Goal: Task Accomplishment & Management: Complete application form

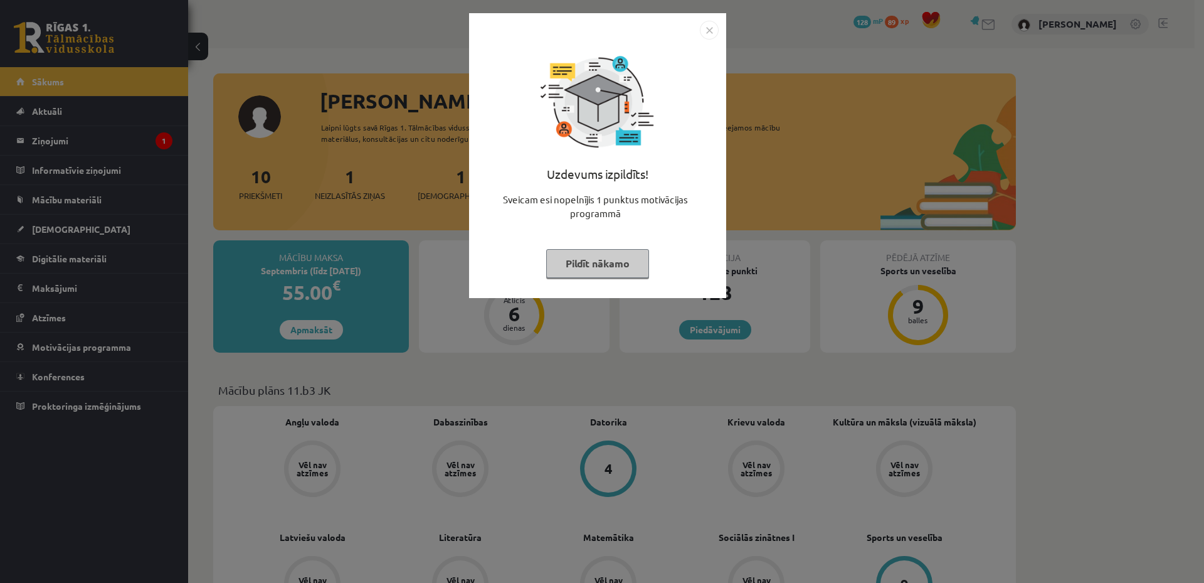
click at [594, 265] on button "Pildīt nākamo" at bounding box center [597, 263] width 103 height 29
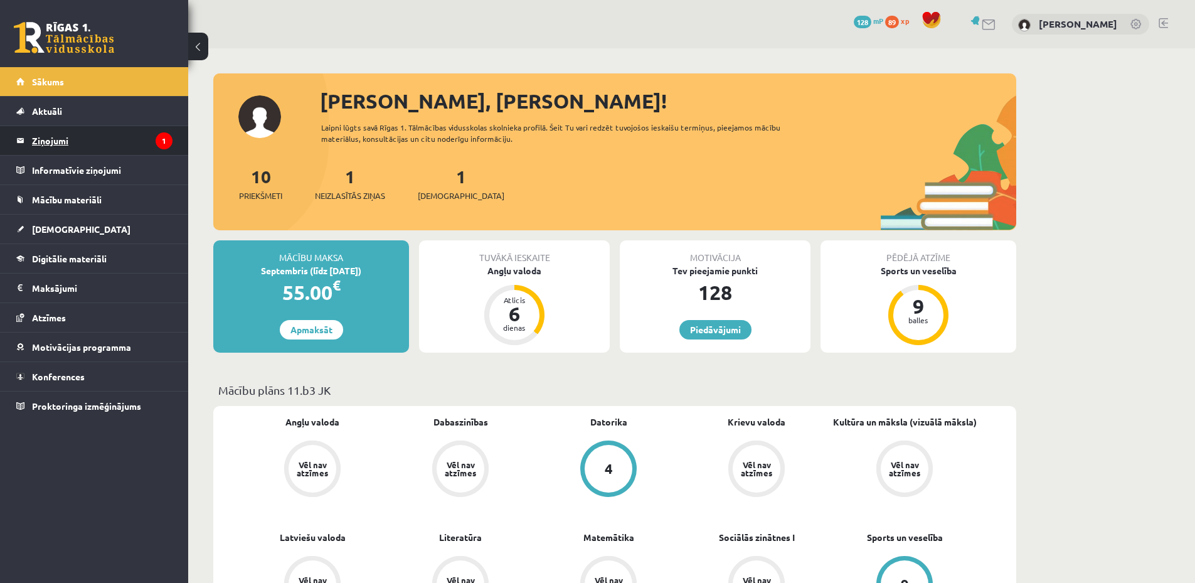
click at [90, 134] on legend "Ziņojumi 1" at bounding box center [102, 140] width 140 height 29
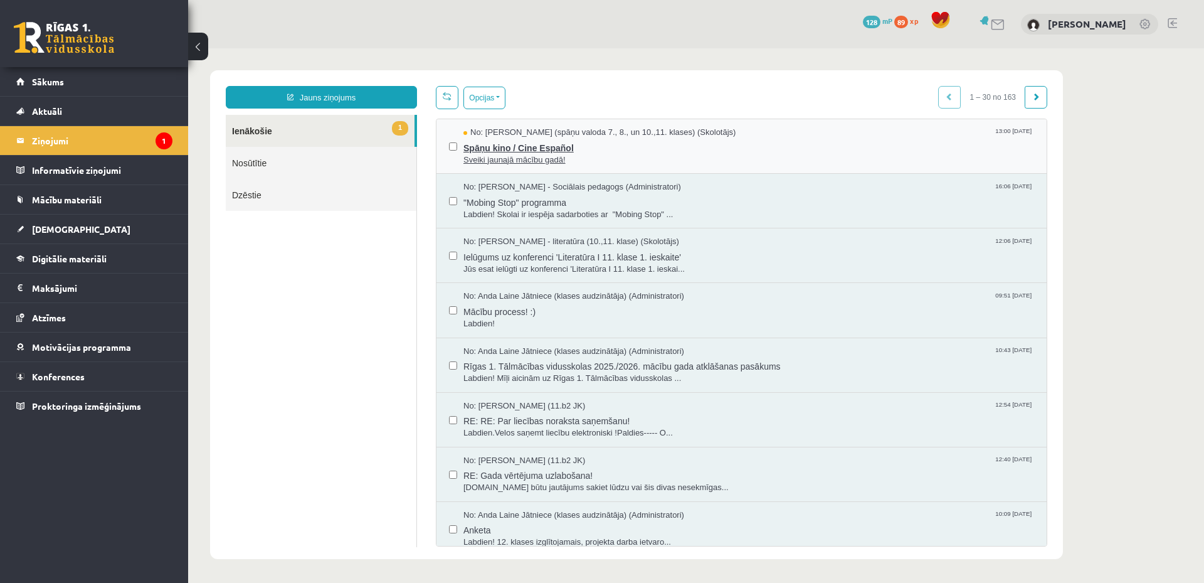
click at [539, 149] on span "Spāņu kino / Cine Español" at bounding box center [748, 147] width 571 height 16
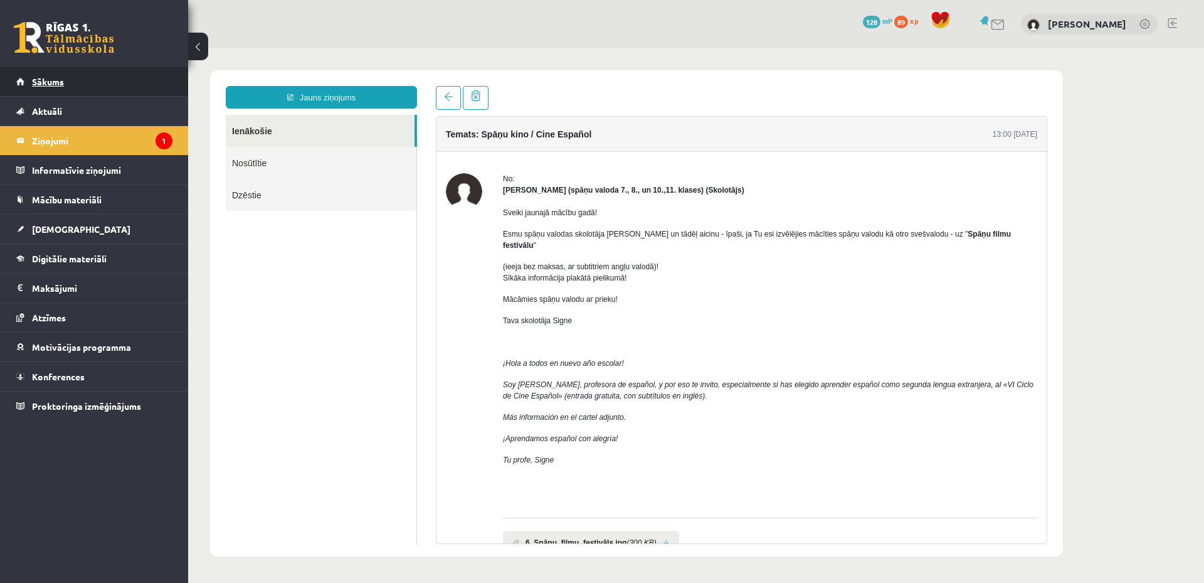
click at [58, 78] on span "Sākums" at bounding box center [48, 81] width 32 height 11
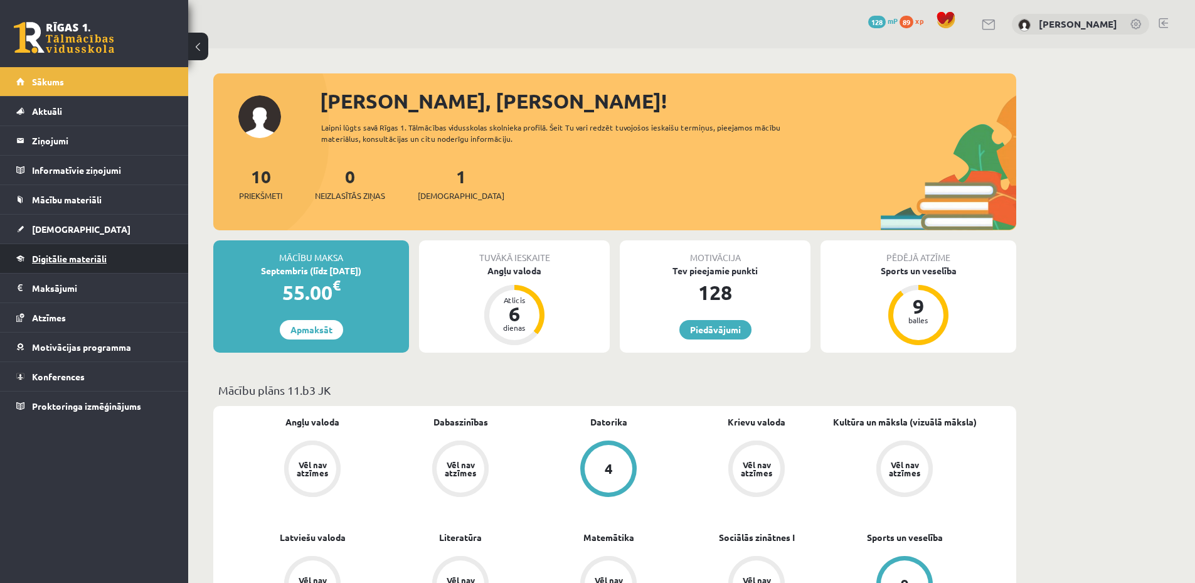
click at [92, 251] on link "Digitālie materiāli" at bounding box center [94, 258] width 156 height 29
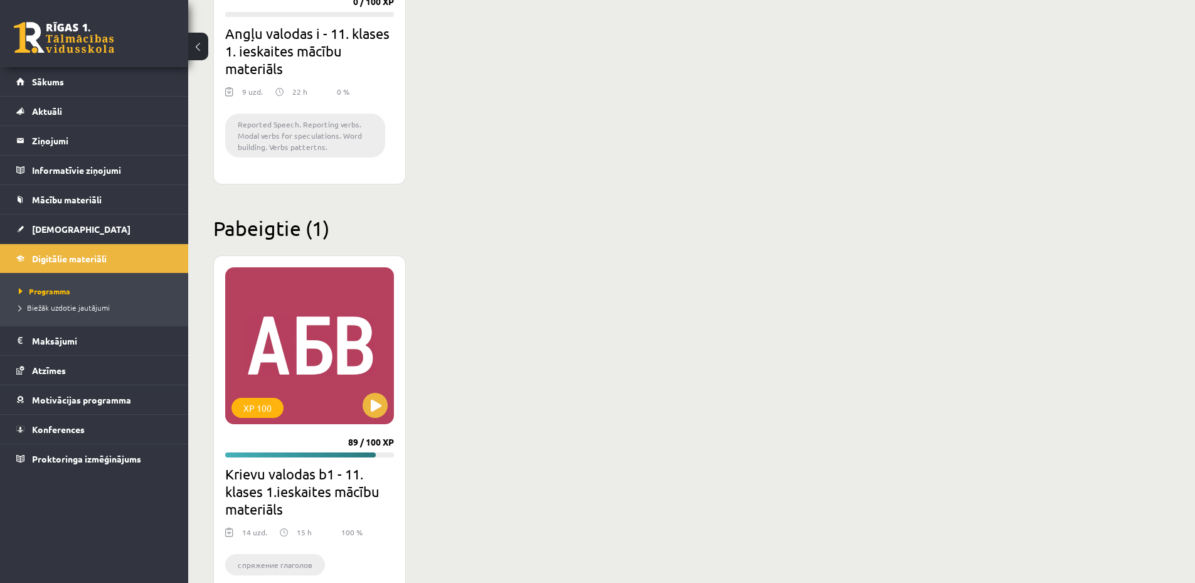
scroll to position [1003, 0]
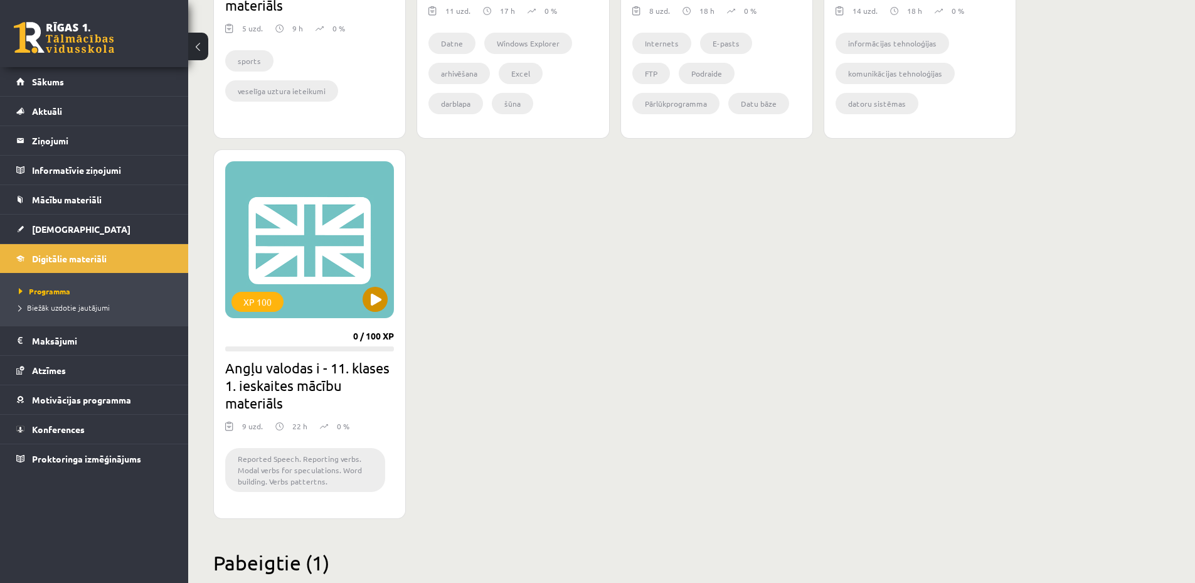
click at [312, 294] on div "XP 100" at bounding box center [309, 239] width 169 height 157
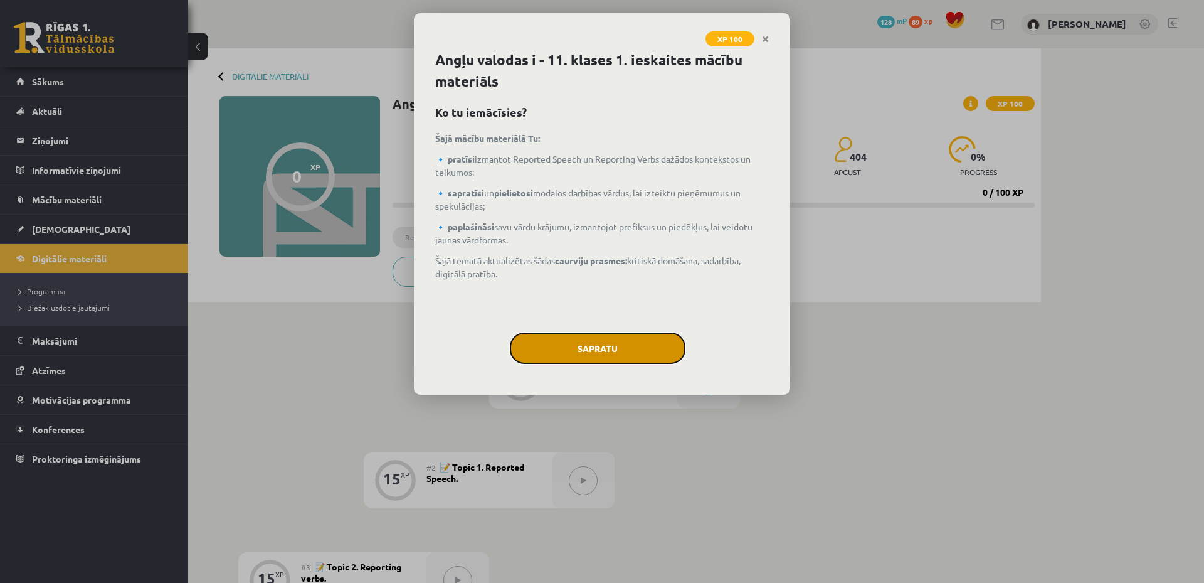
click at [573, 347] on button "Sapratu" at bounding box center [598, 347] width 176 height 31
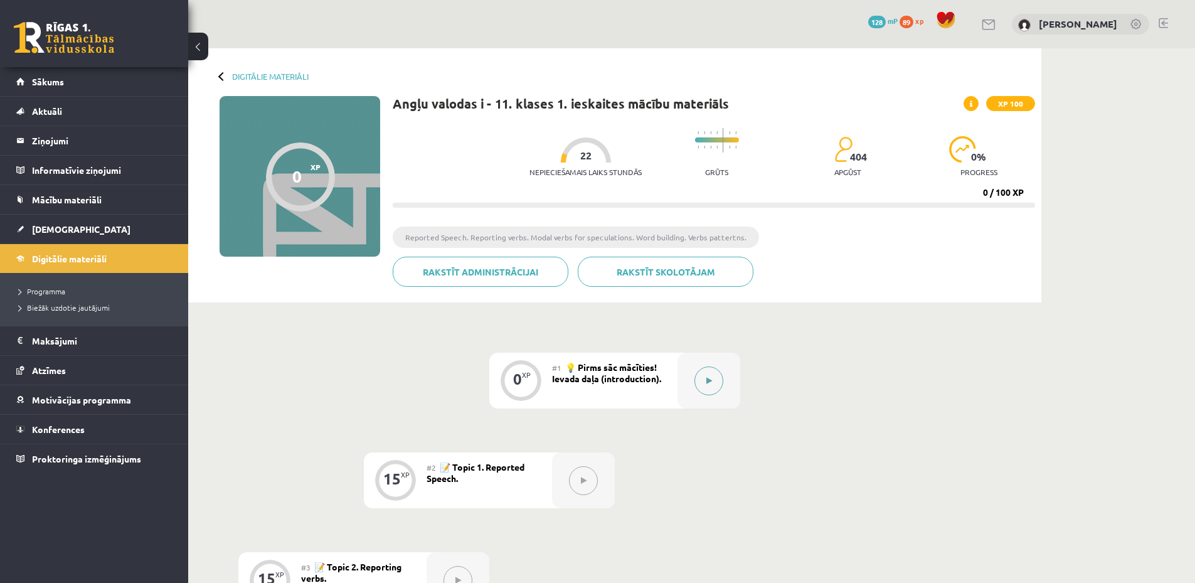
click at [703, 383] on button at bounding box center [708, 380] width 29 height 29
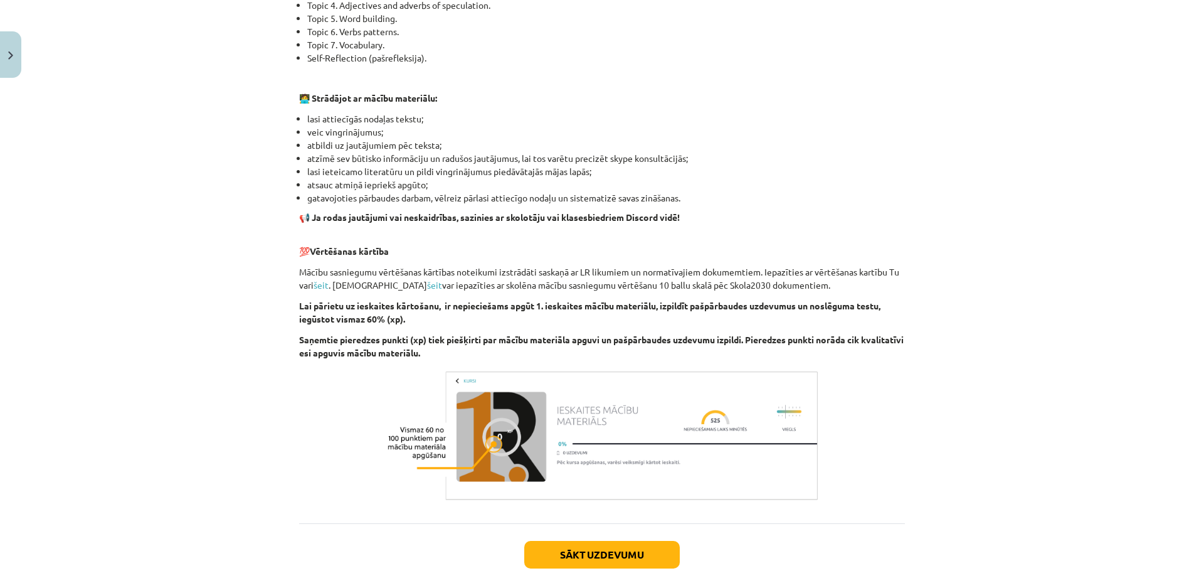
scroll to position [736, 0]
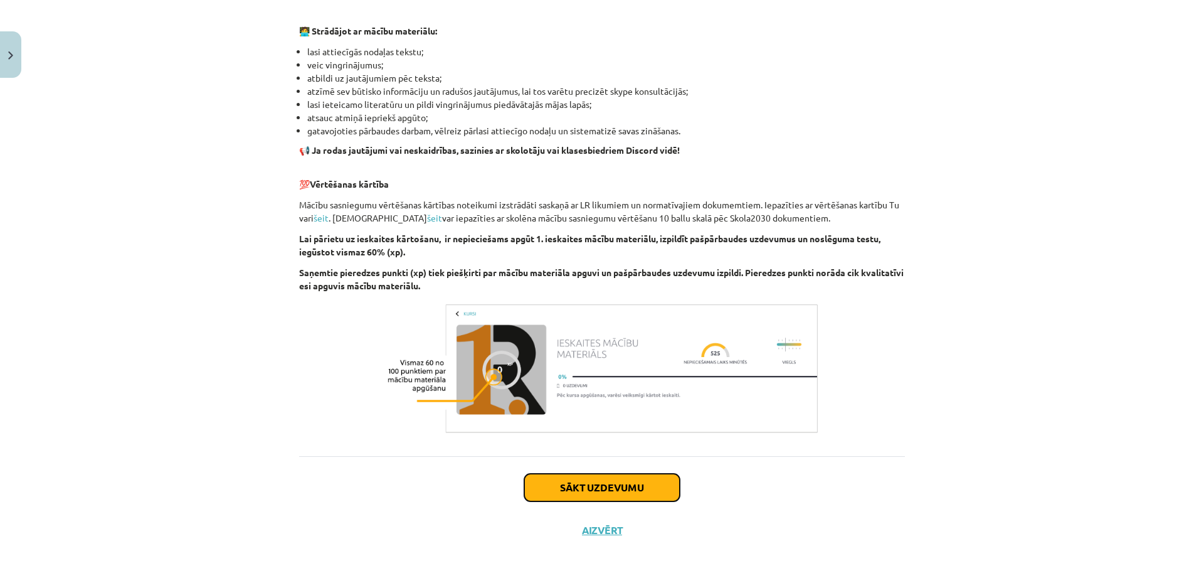
click at [652, 494] on button "Sākt uzdevumu" at bounding box center [602, 487] width 156 height 28
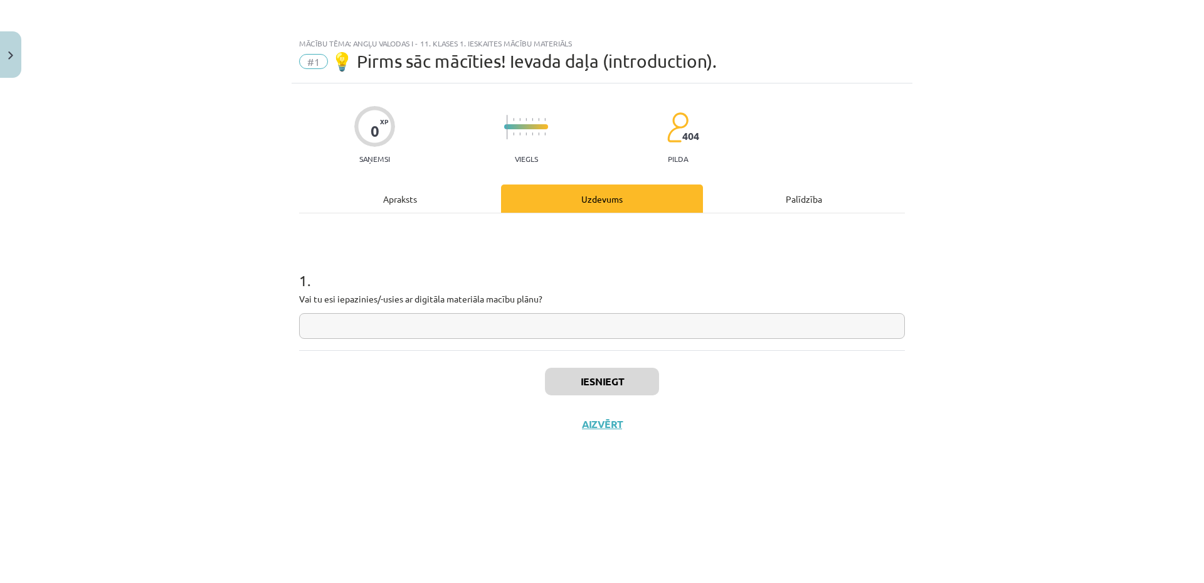
click at [602, 340] on div "1 . Vai tu esi iepazinies/-usies ar digitāla materiāla macību plānu?" at bounding box center [602, 281] width 606 height 137
click at [602, 329] on input "text" at bounding box center [602, 326] width 606 height 26
type input "*"
type input "**"
click at [588, 389] on button "Iesniegt" at bounding box center [602, 382] width 114 height 28
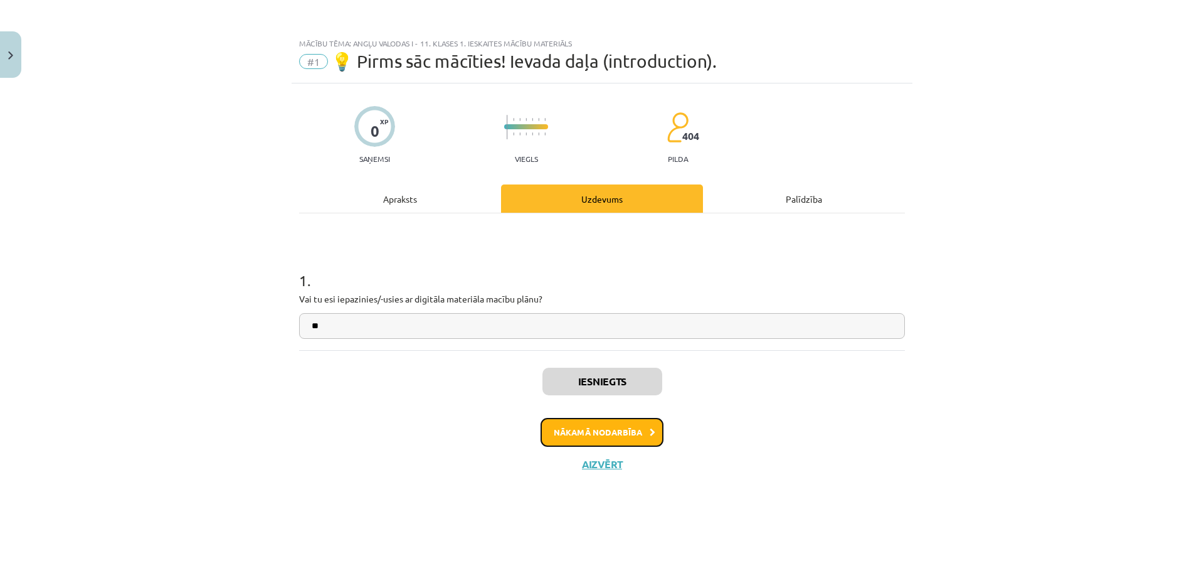
click at [614, 438] on button "Nākamā nodarbība" at bounding box center [602, 432] width 123 height 29
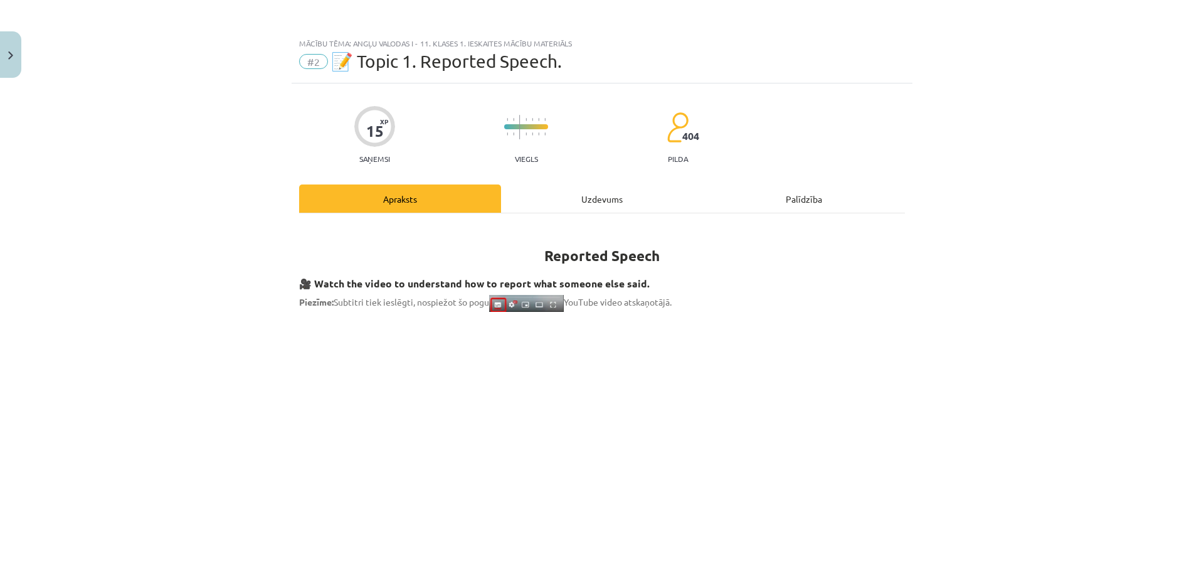
scroll to position [334, 0]
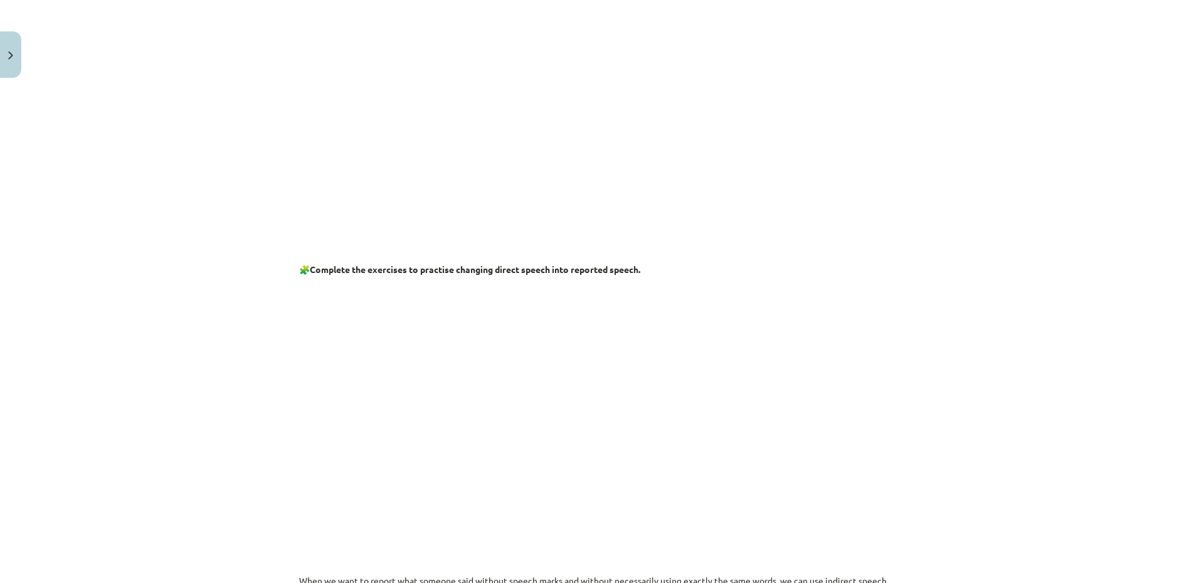
click at [910, 357] on div "Mācību tēma: Angļu valodas i - 11. klases 1. ieskaites mācību materiāls #2 📝 To…" at bounding box center [602, 291] width 1204 height 583
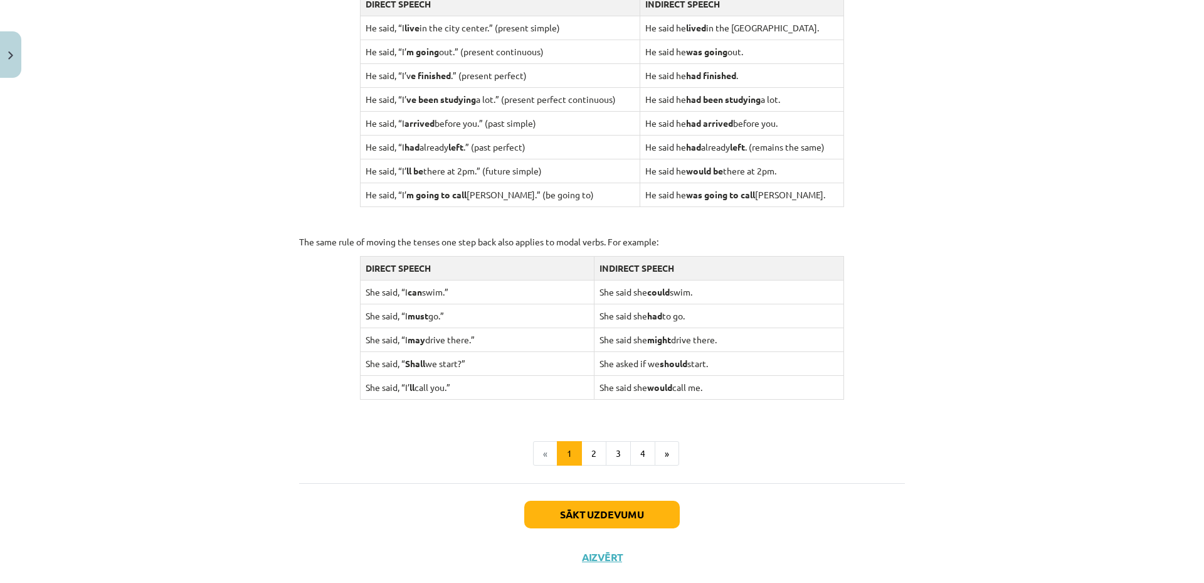
scroll to position [1113, 0]
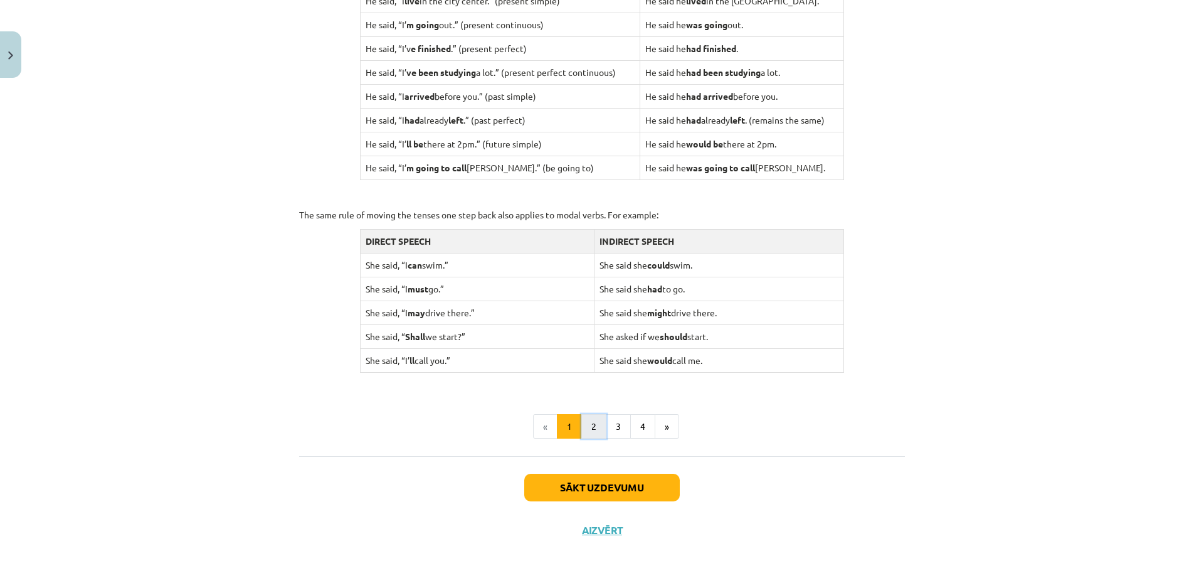
click at [590, 425] on button "2" at bounding box center [593, 426] width 25 height 25
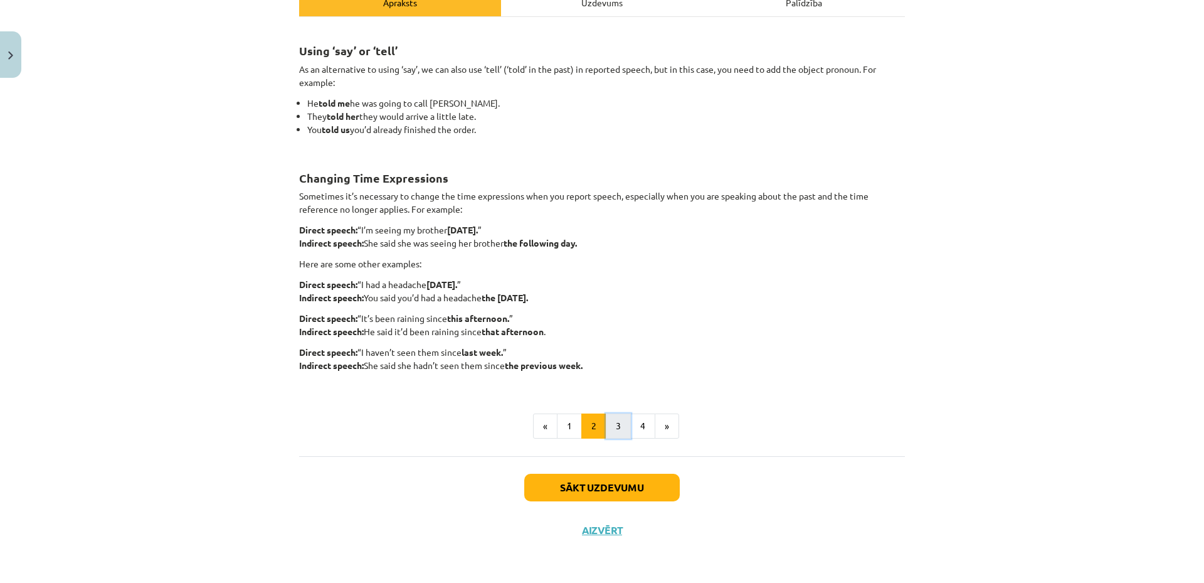
click at [616, 426] on button "3" at bounding box center [618, 425] width 25 height 25
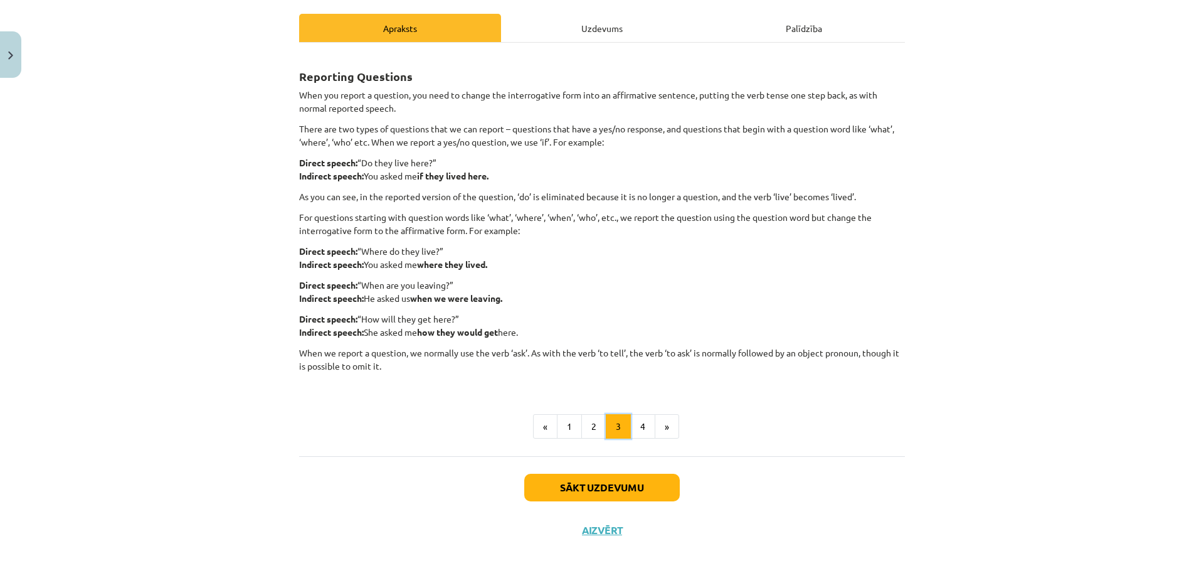
scroll to position [171, 0]
click at [635, 429] on button "4" at bounding box center [642, 426] width 25 height 25
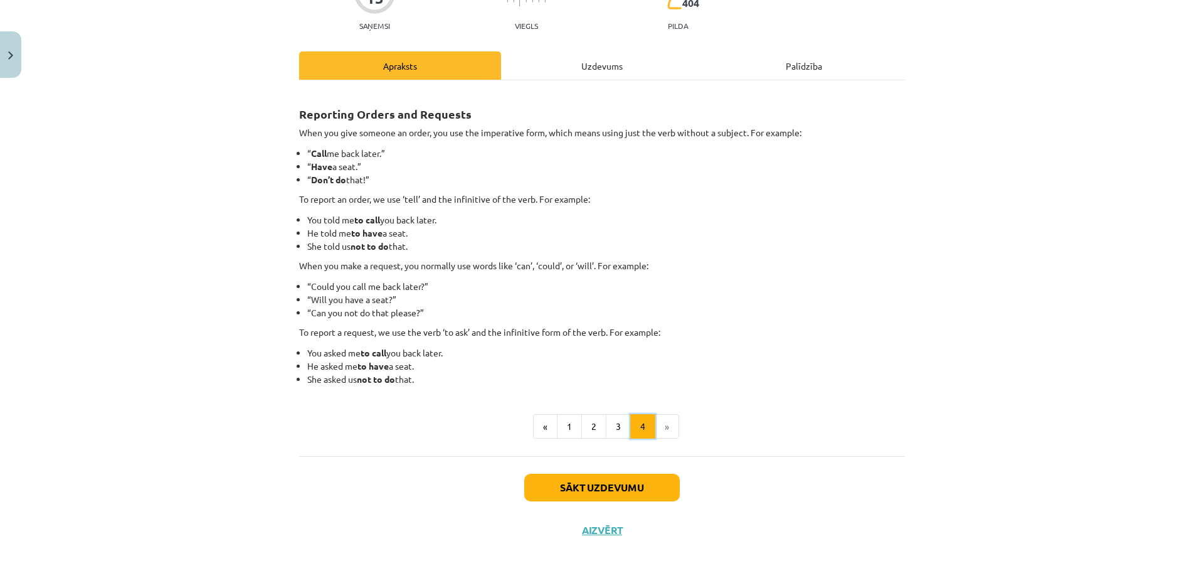
scroll to position [133, 0]
click at [668, 433] on li "»" at bounding box center [667, 426] width 24 height 25
click at [655, 428] on li "»" at bounding box center [667, 426] width 24 height 25
click at [627, 490] on button "Sākt uzdevumu" at bounding box center [602, 487] width 156 height 28
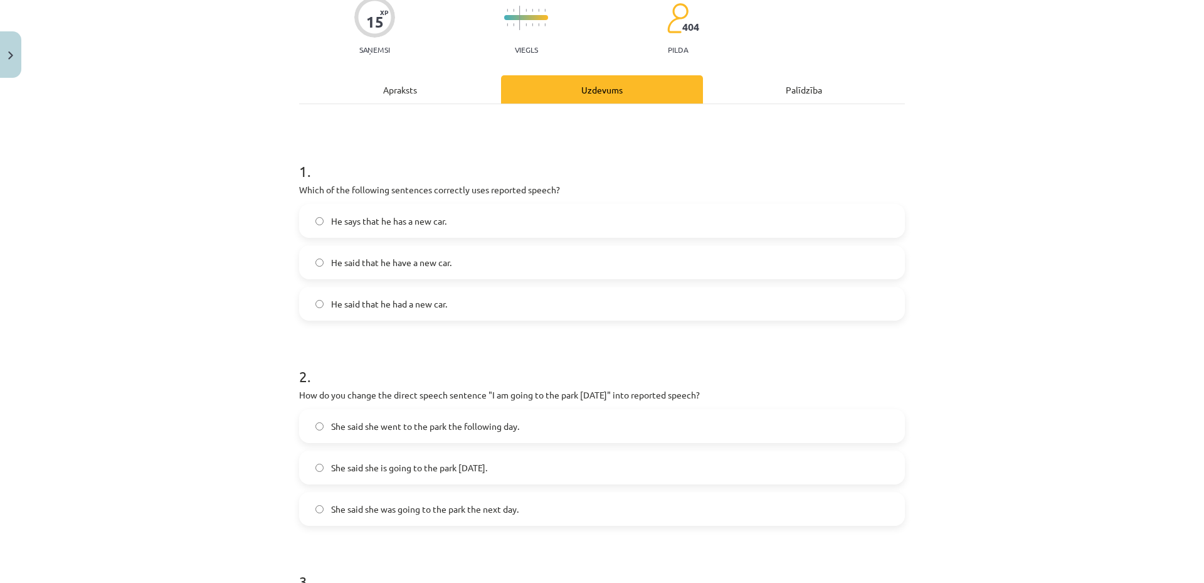
scroll to position [0, 0]
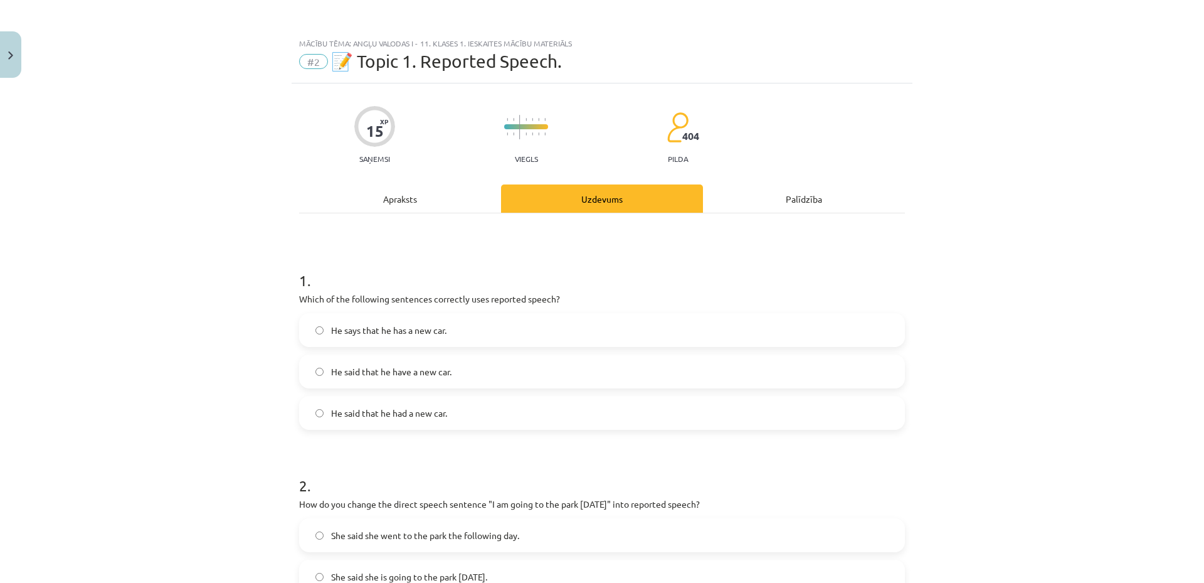
click at [465, 418] on label "He said that he had a new car." at bounding box center [601, 412] width 603 height 31
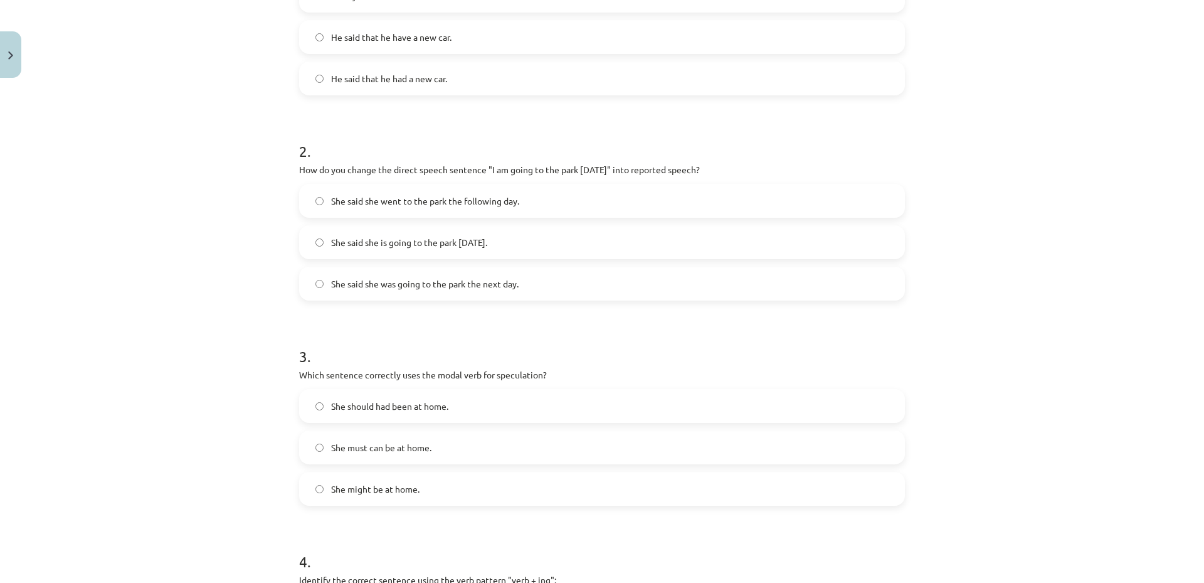
click at [394, 281] on span "She said she was going to the park the next day." at bounding box center [425, 283] width 188 height 13
click at [460, 444] on label "She must can be at home." at bounding box center [601, 446] width 603 height 31
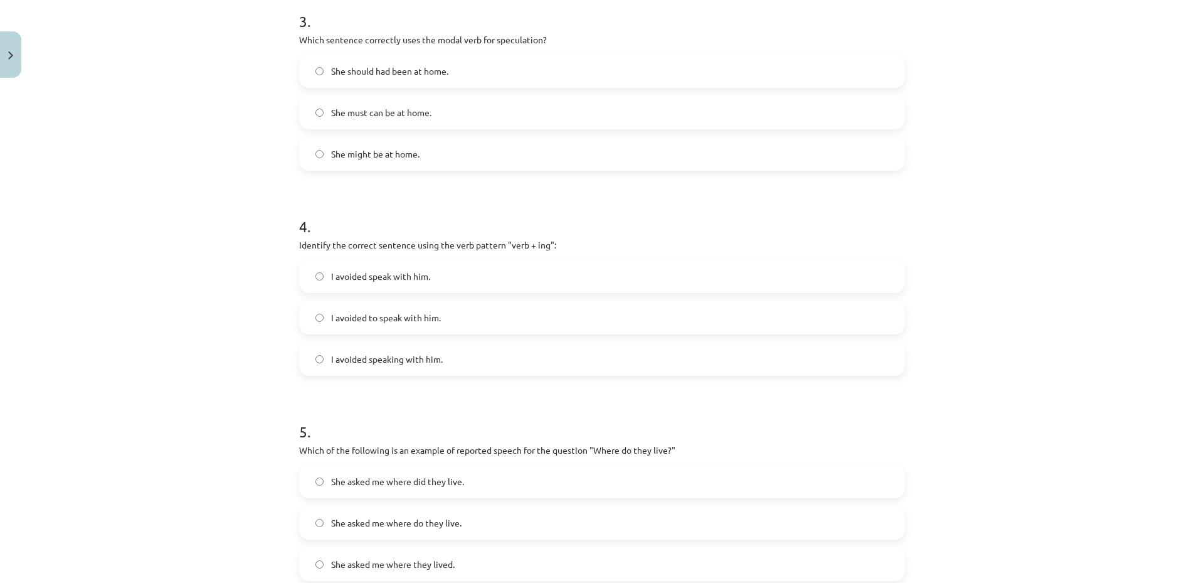
scroll to position [813, 0]
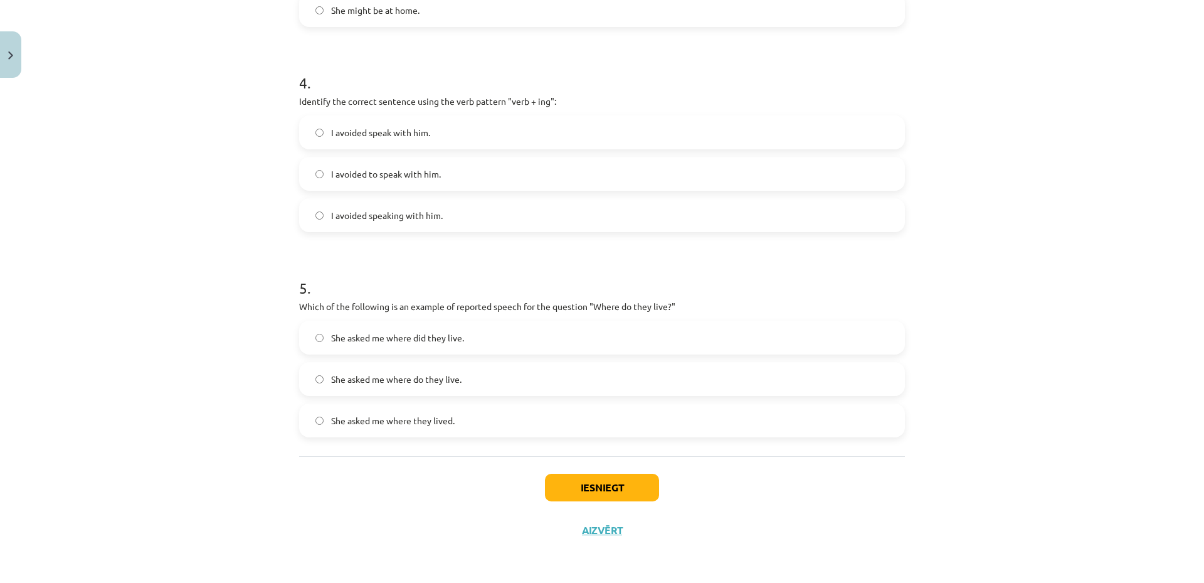
click at [393, 221] on span "I avoided speaking with him." at bounding box center [387, 215] width 112 height 13
click at [419, 345] on label "She asked me where did they live." at bounding box center [601, 337] width 603 height 31
click at [574, 495] on button "Iesniegt" at bounding box center [602, 487] width 114 height 28
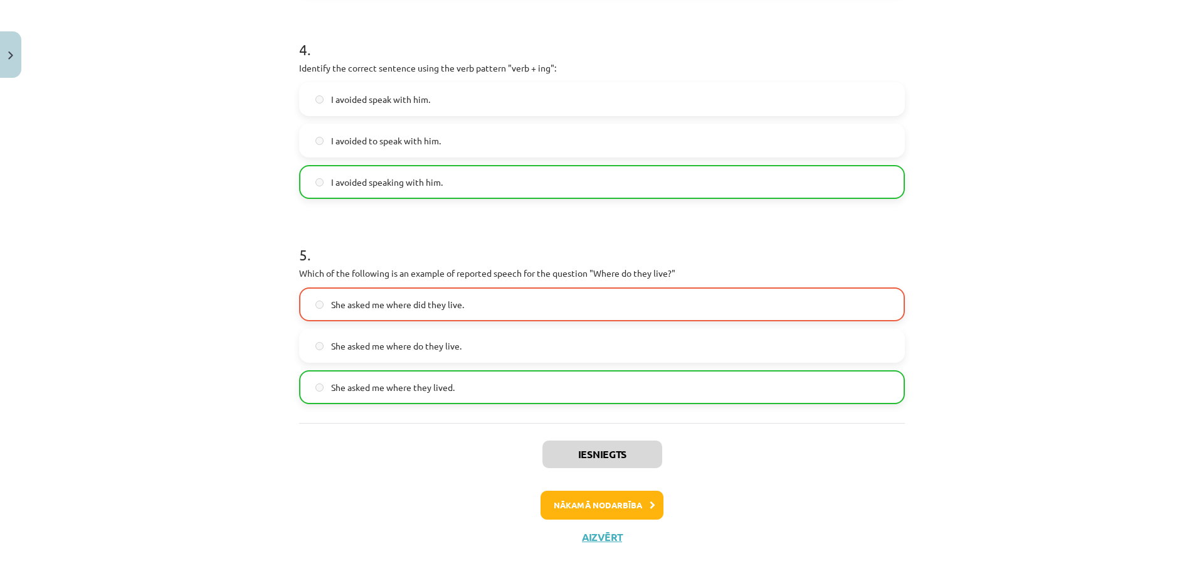
scroll to position [853, 0]
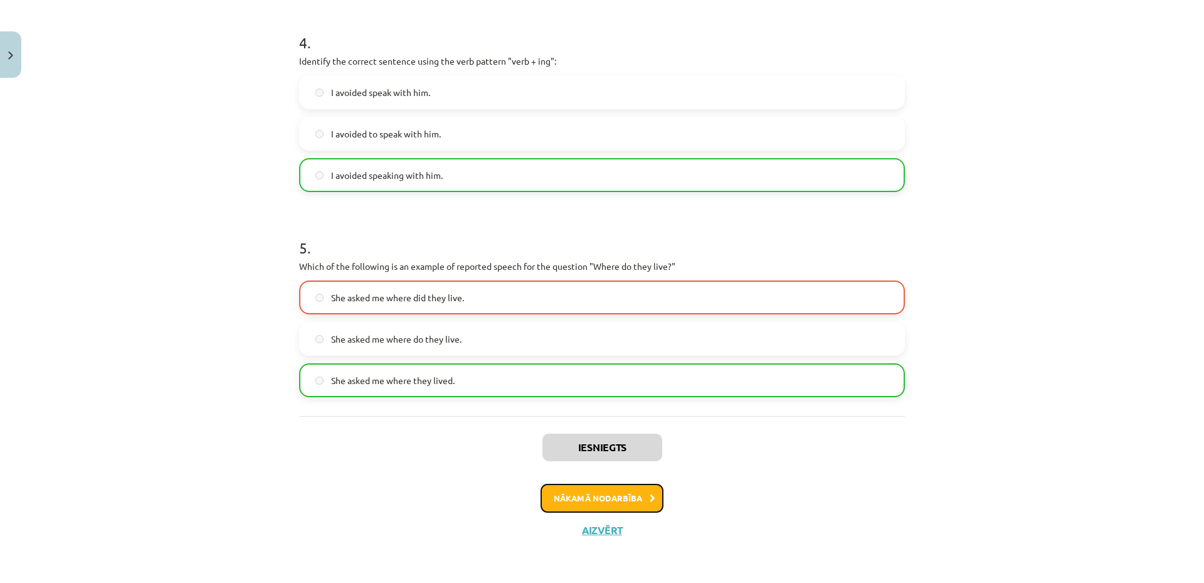
click at [618, 495] on button "Nākamā nodarbība" at bounding box center [602, 498] width 123 height 29
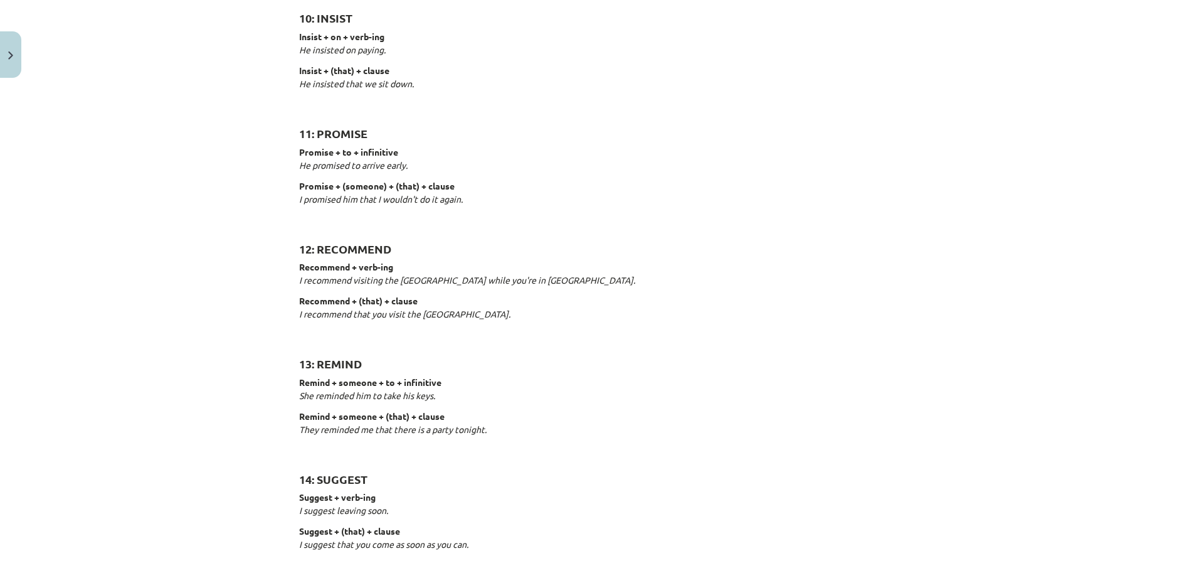
scroll to position [1838, 0]
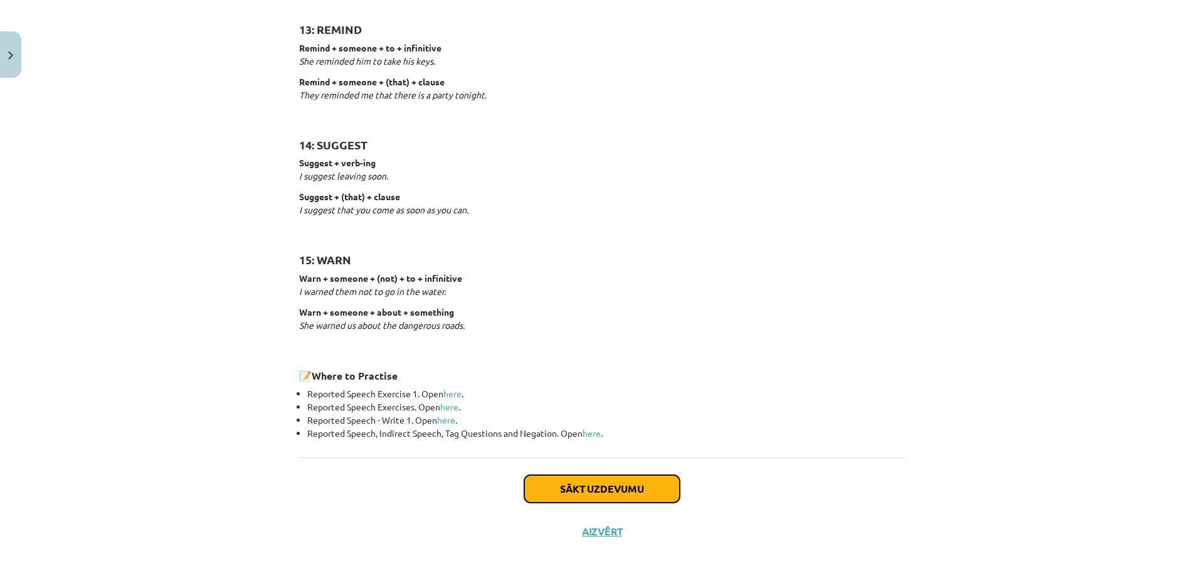
click at [635, 489] on button "Sākt uzdevumu" at bounding box center [602, 489] width 156 height 28
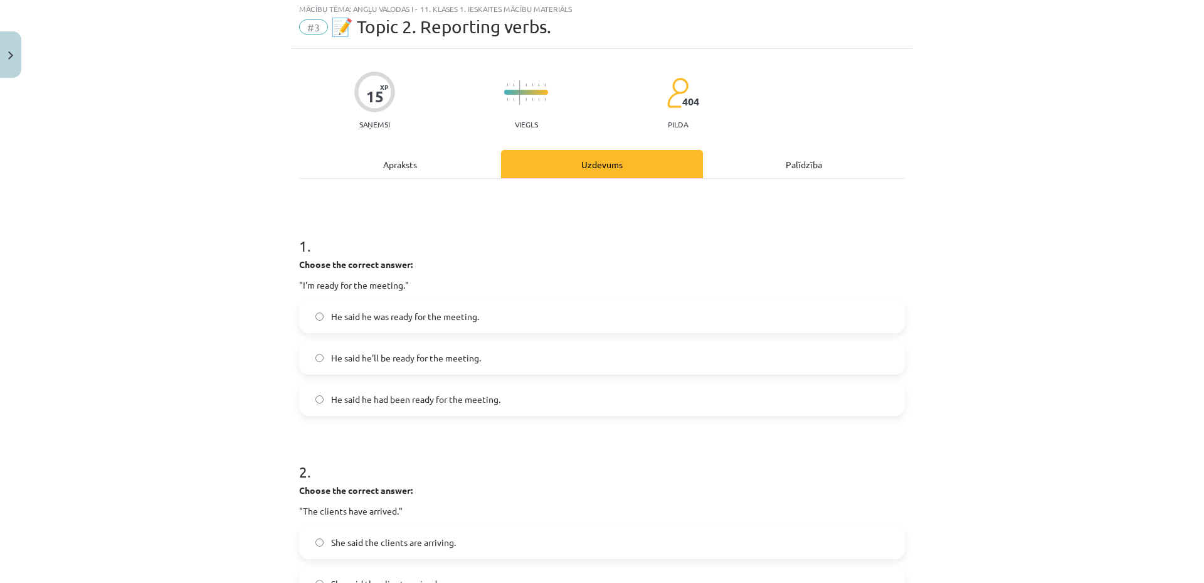
scroll to position [31, 0]
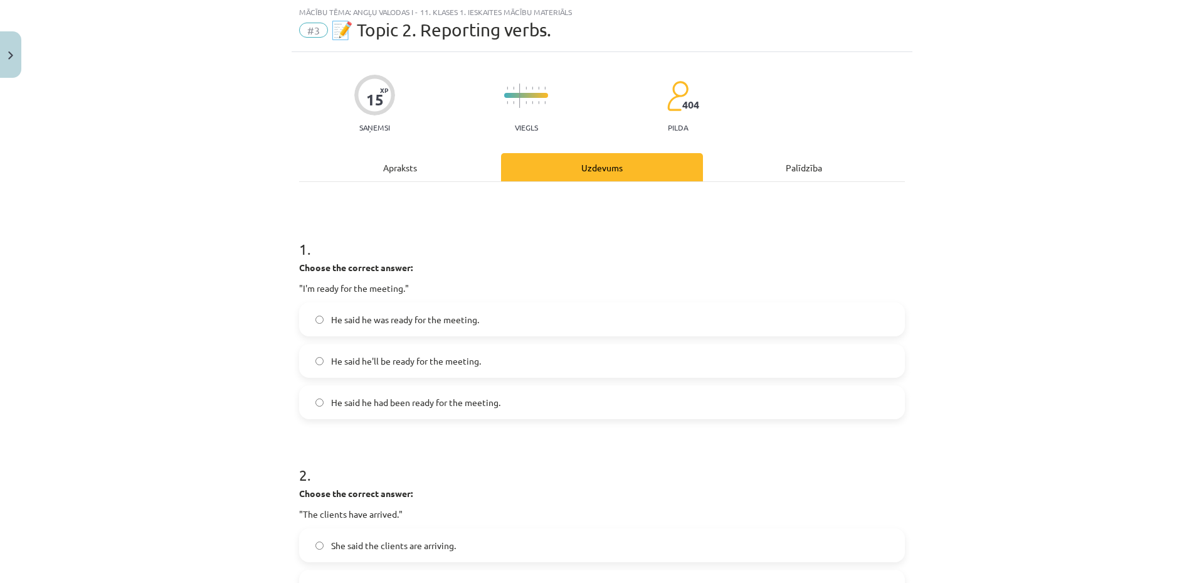
click at [380, 325] on span "He said he was ready for the meeting." at bounding box center [405, 319] width 148 height 13
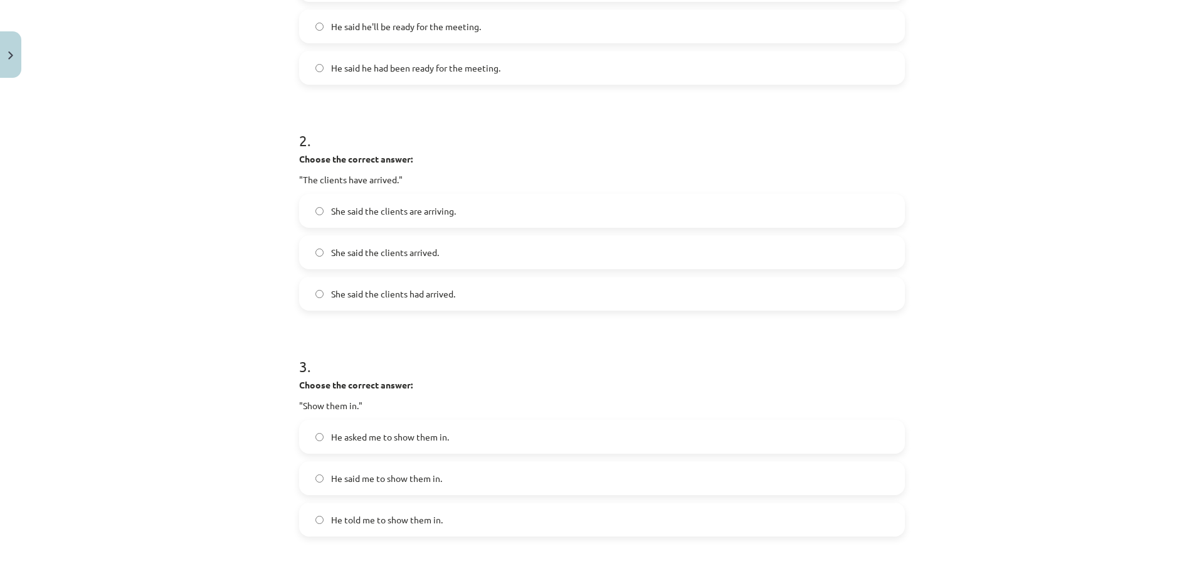
click at [418, 294] on span "She said the clients had arrived." at bounding box center [393, 293] width 124 height 13
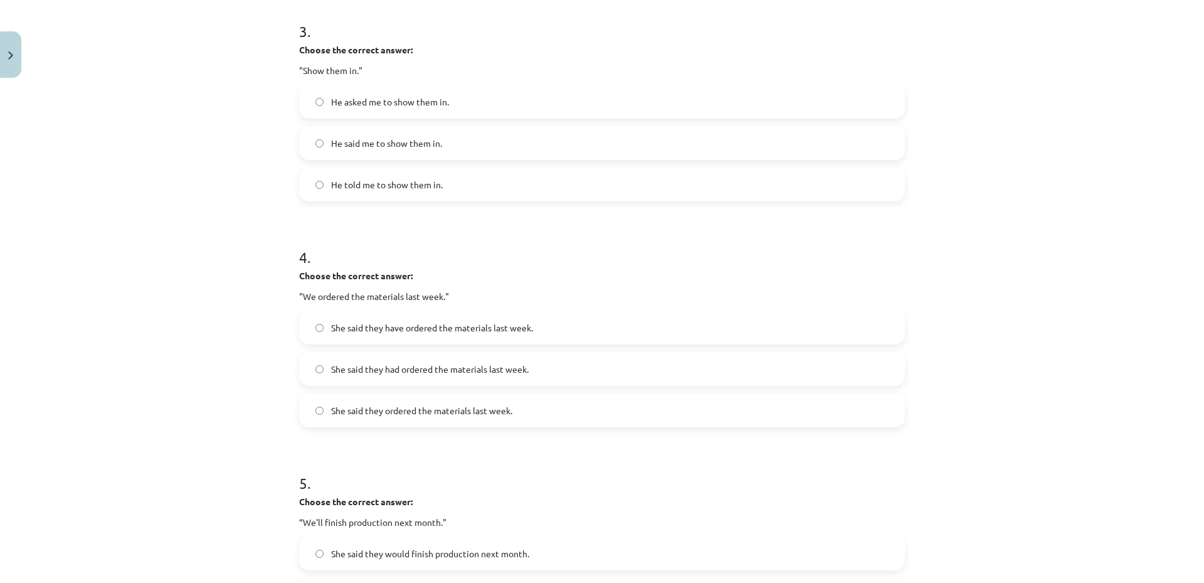
click at [398, 145] on span "He said me to show them in." at bounding box center [386, 143] width 111 height 13
click at [398, 189] on span "He told me to show them in." at bounding box center [387, 184] width 112 height 13
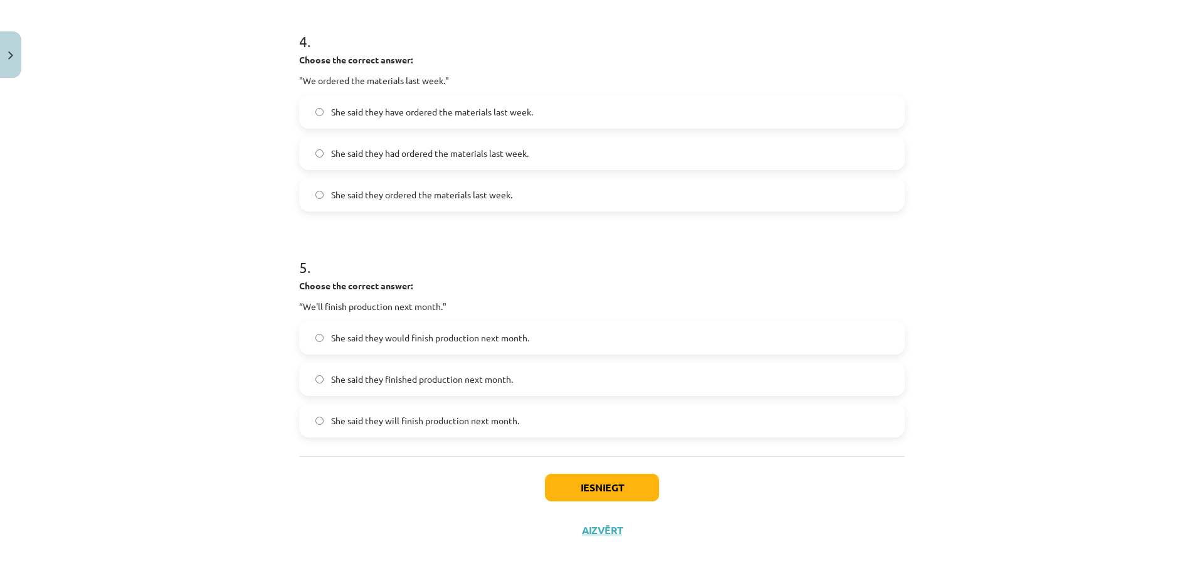
click at [401, 159] on span "She said they had ordered the materials last week." at bounding box center [430, 153] width 198 height 13
click at [541, 381] on label "She said they finished production next month." at bounding box center [601, 378] width 603 height 31
click at [583, 484] on button "Iesniegt" at bounding box center [602, 487] width 114 height 28
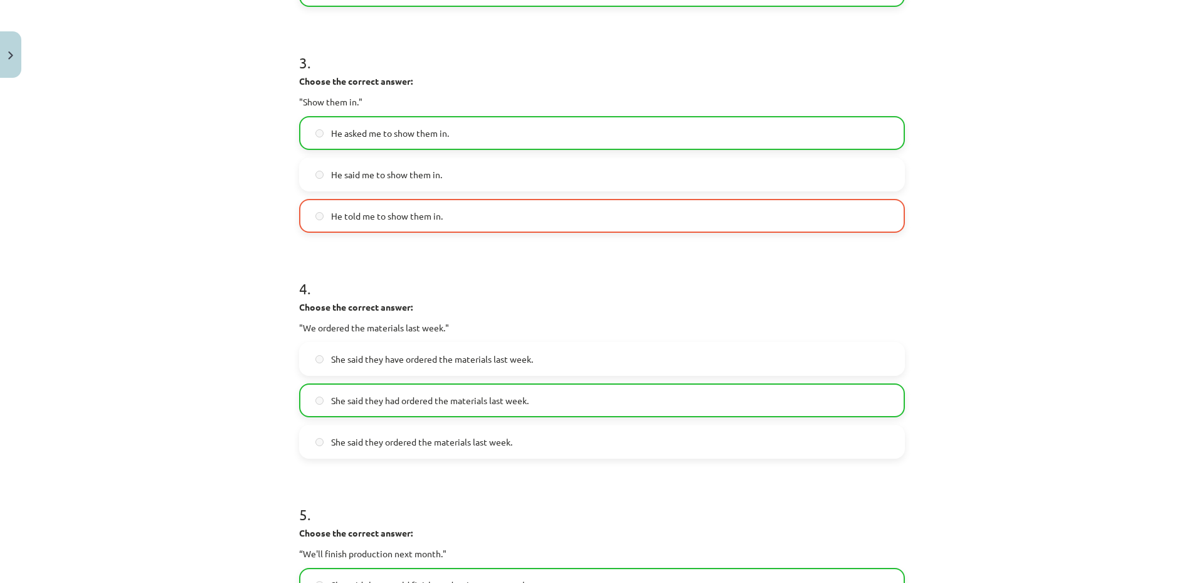
scroll to position [956, 0]
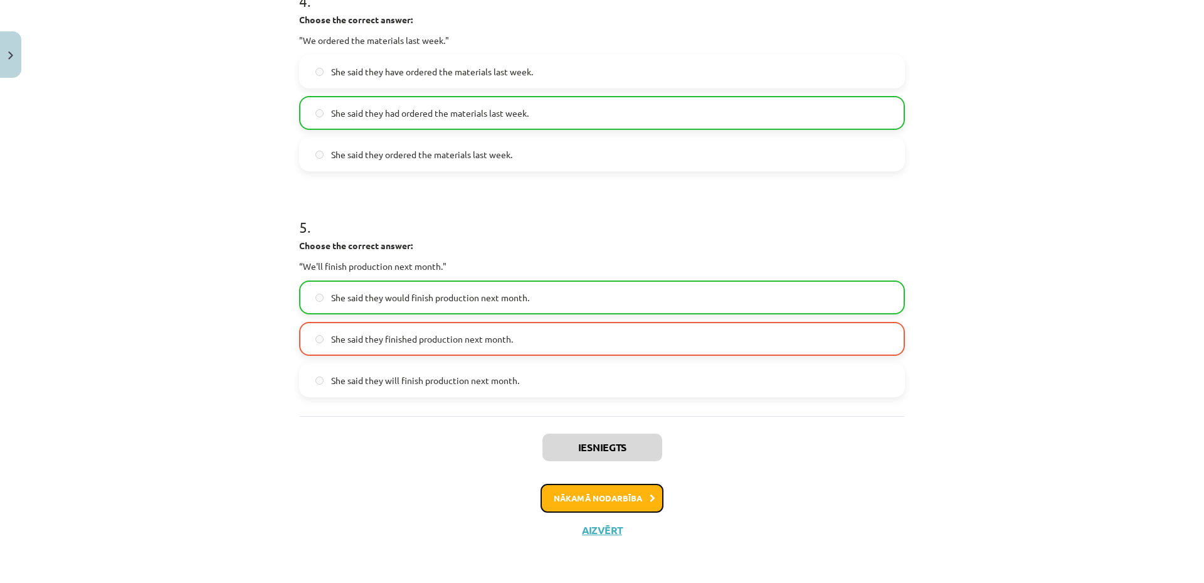
click at [633, 494] on button "Nākamā nodarbība" at bounding box center [602, 498] width 123 height 29
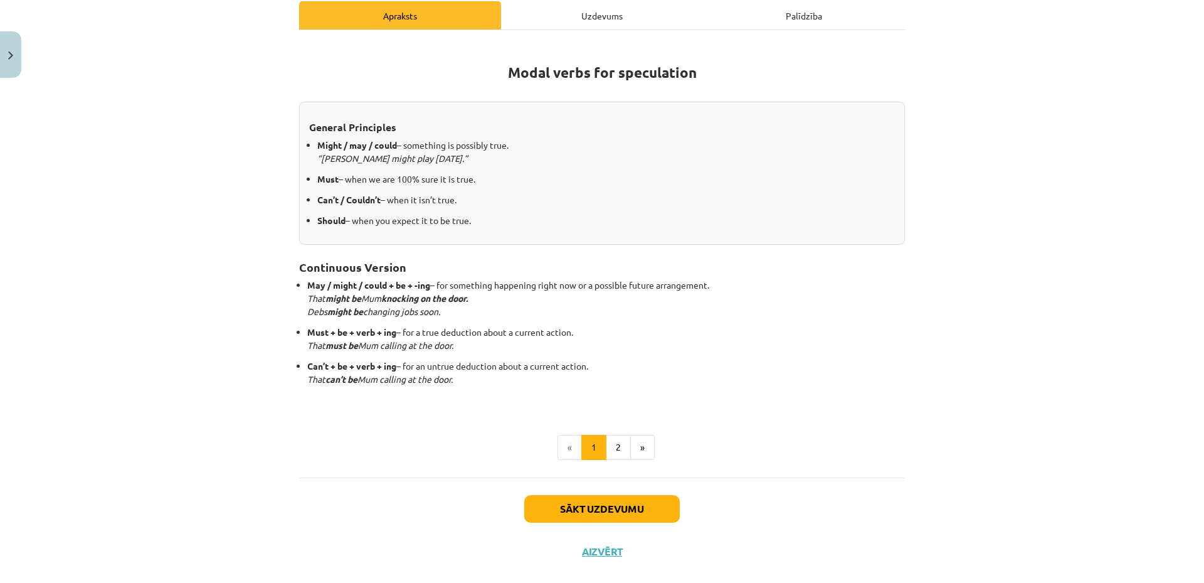
scroll to position [203, 0]
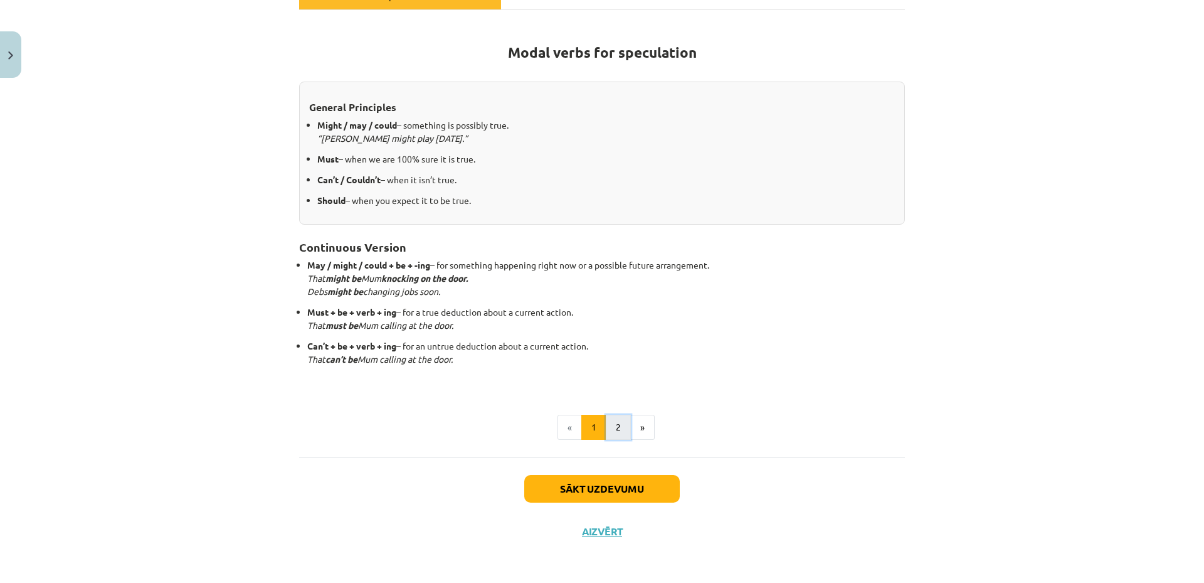
click at [614, 431] on button "2" at bounding box center [618, 427] width 25 height 25
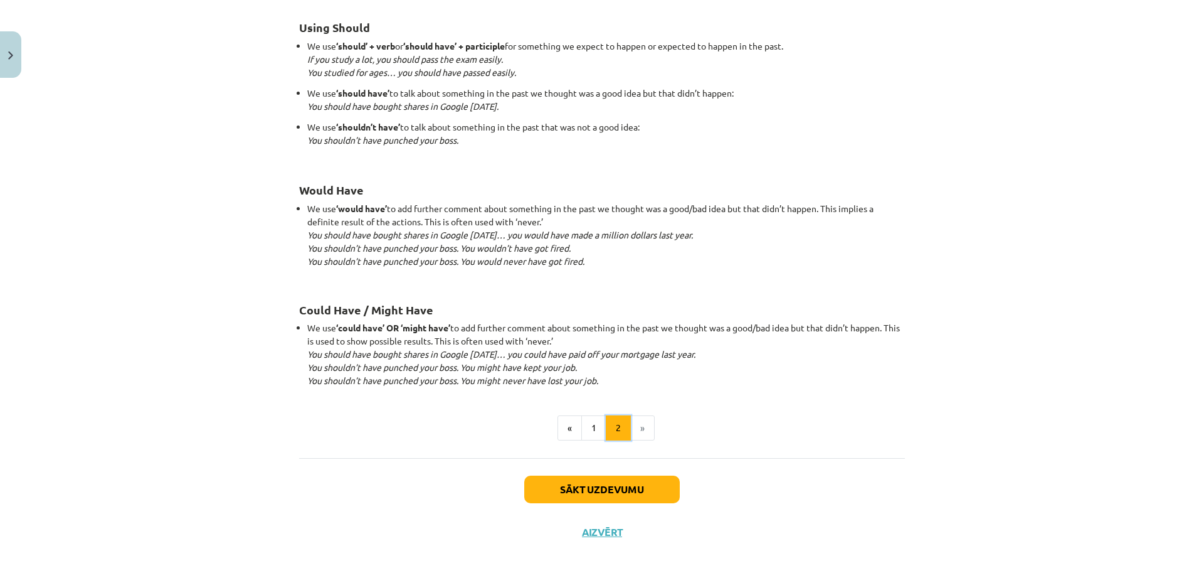
scroll to position [1104, 0]
click at [623, 489] on button "Sākt uzdevumu" at bounding box center [602, 487] width 156 height 28
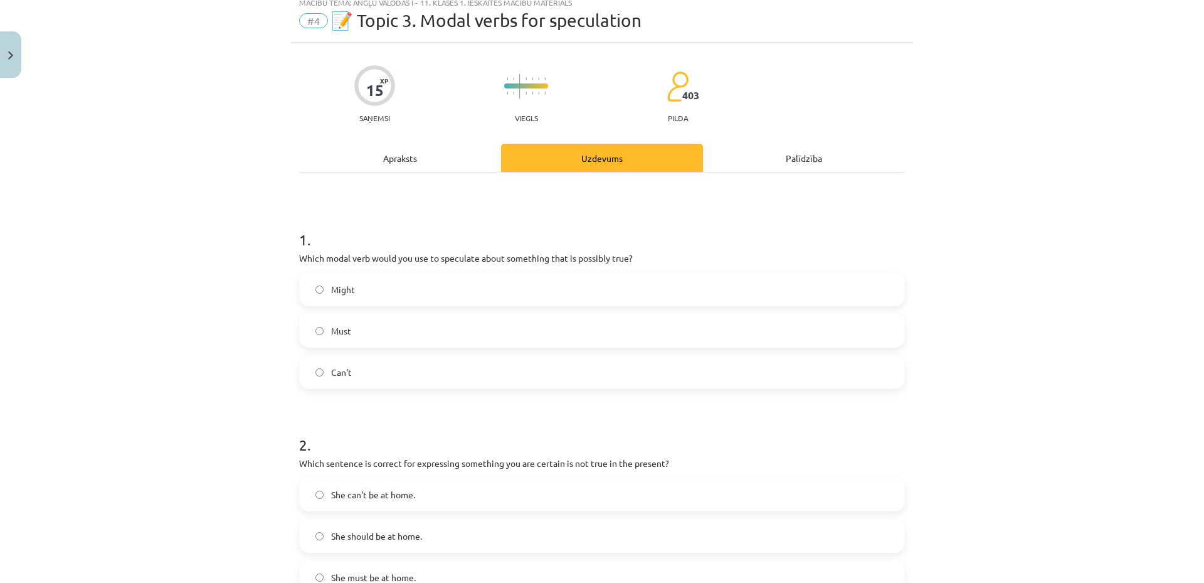
scroll to position [31, 0]
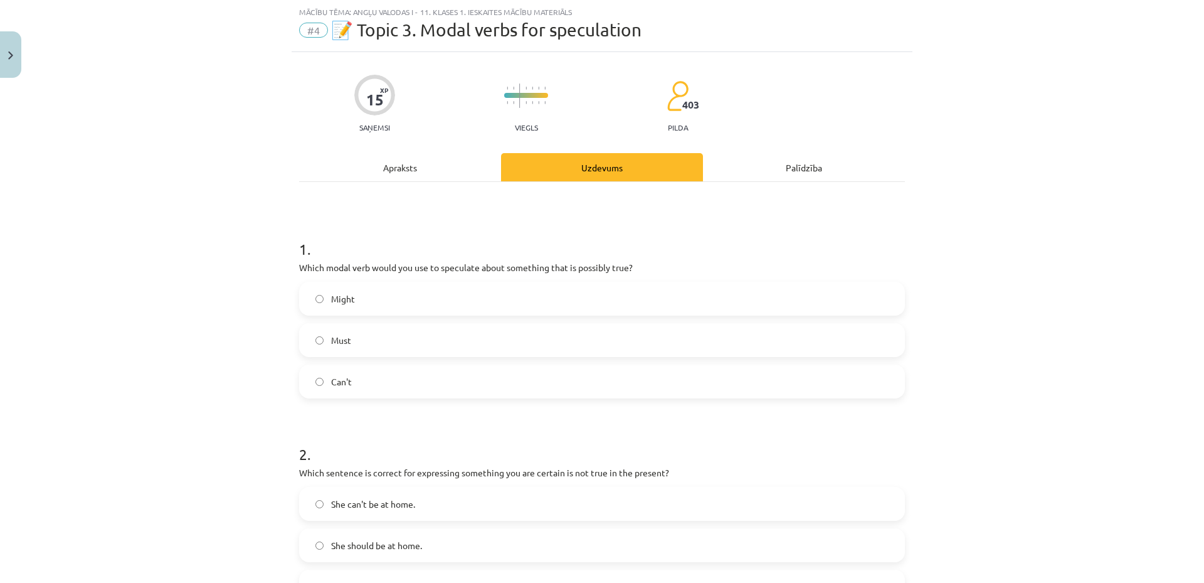
click at [481, 337] on label "Must" at bounding box center [601, 339] width 603 height 31
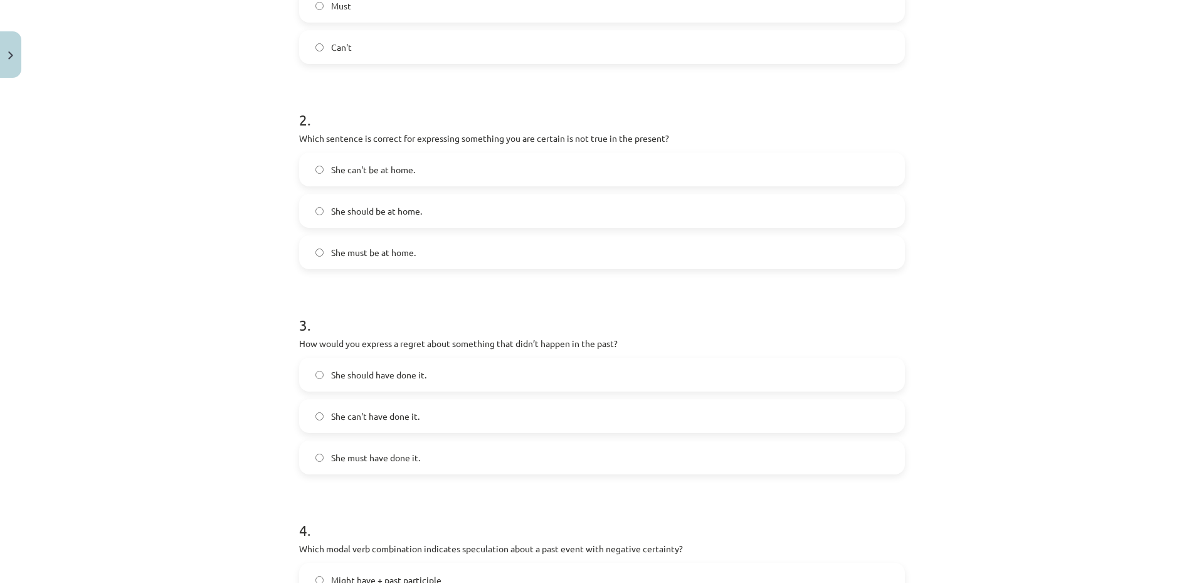
click at [390, 177] on label "She can't be at home." at bounding box center [601, 169] width 603 height 31
click at [367, 430] on label "She can't have done it." at bounding box center [601, 415] width 603 height 31
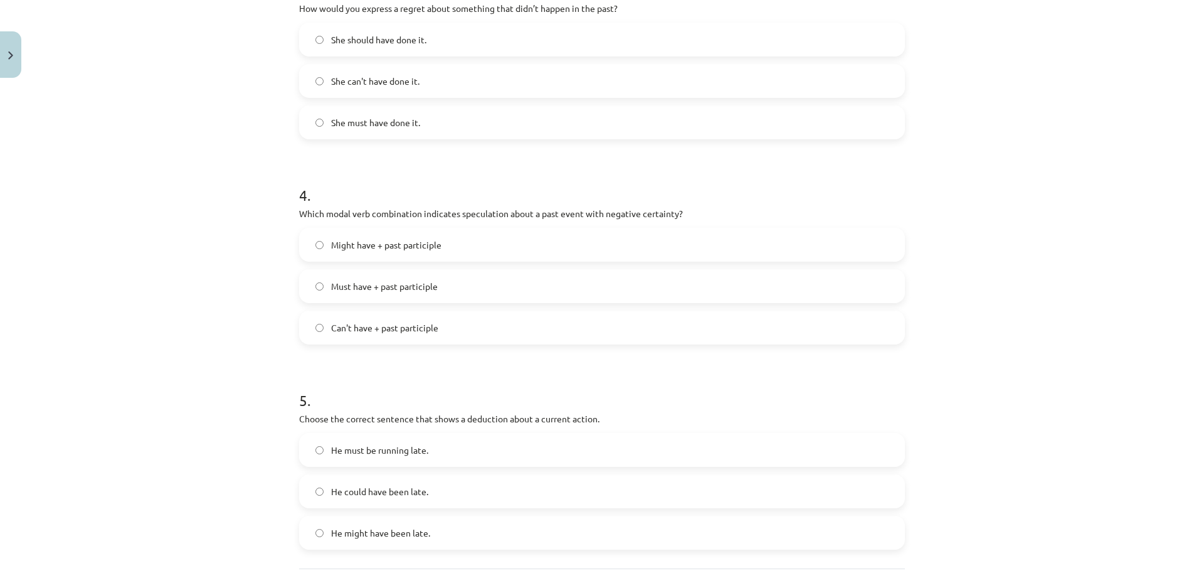
click at [440, 527] on label "He might have been late." at bounding box center [601, 532] width 603 height 31
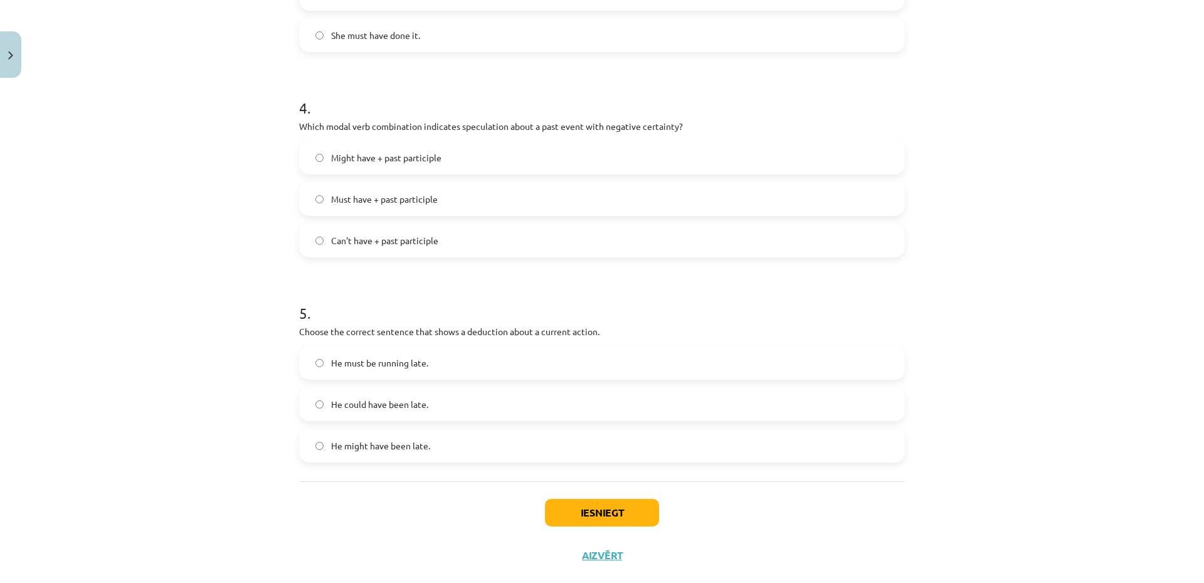
scroll to position [813, 0]
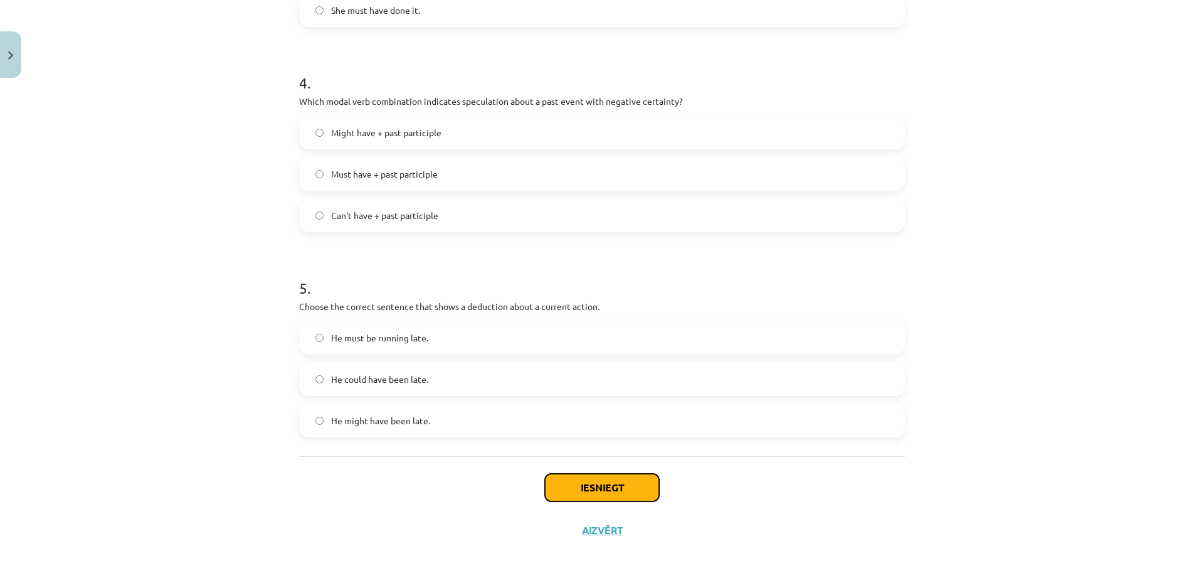
click at [573, 494] on button "Iesniegt" at bounding box center [602, 487] width 114 height 28
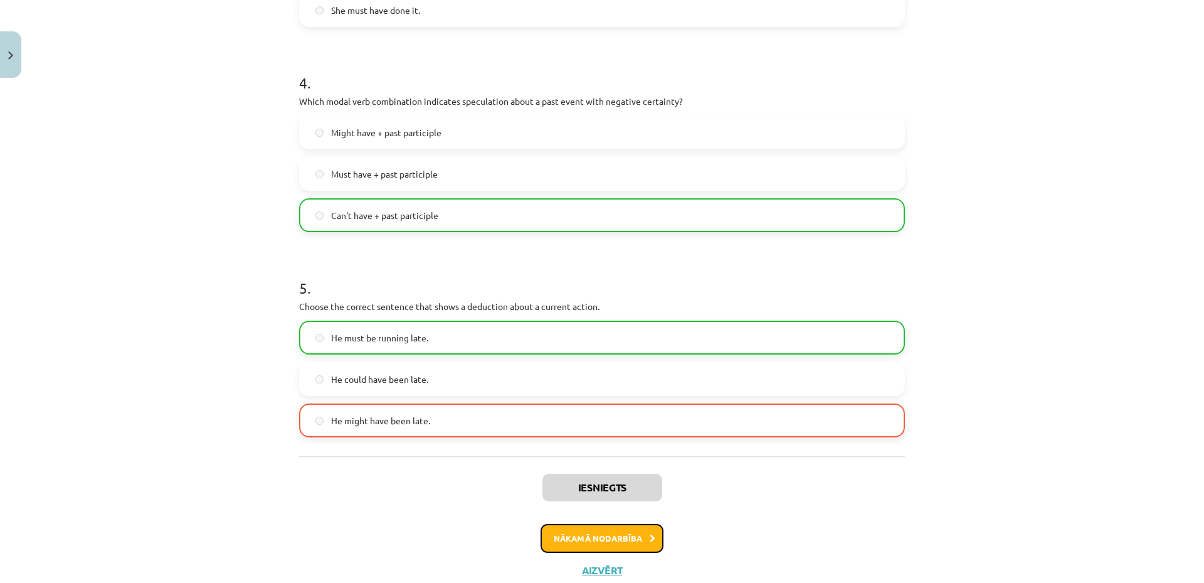
click at [578, 533] on button "Nākamā nodarbība" at bounding box center [602, 538] width 123 height 29
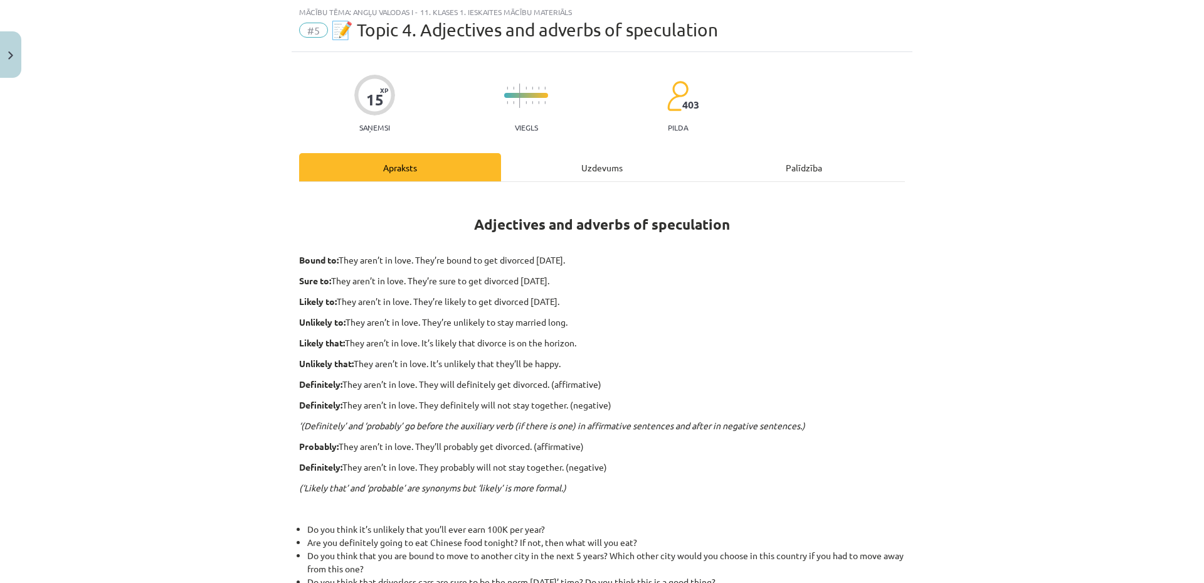
scroll to position [282, 0]
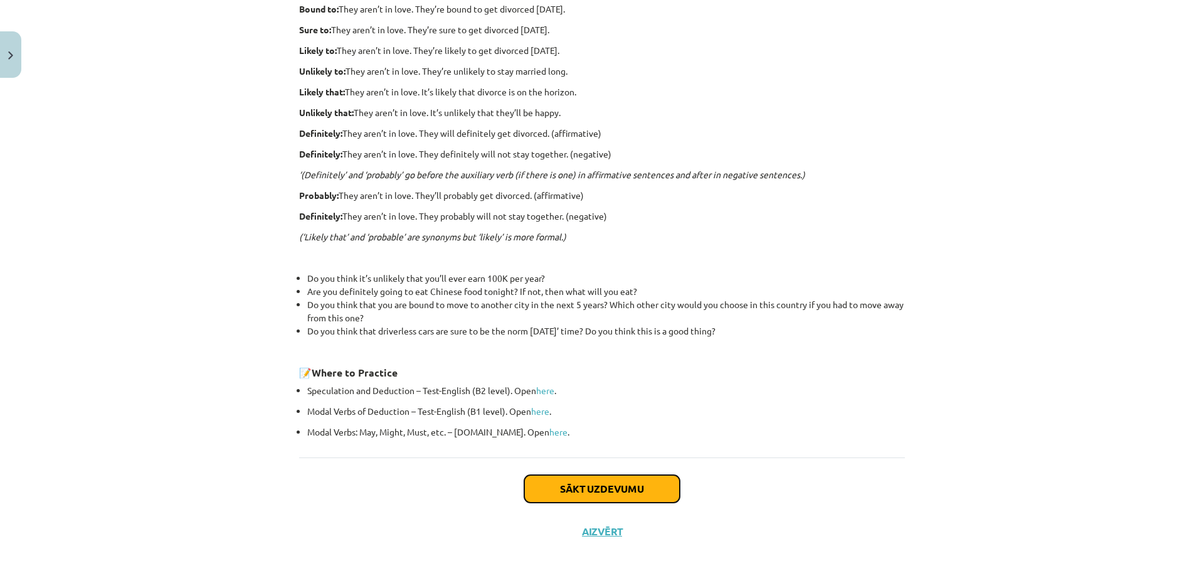
click at [642, 479] on button "Sākt uzdevumu" at bounding box center [602, 489] width 156 height 28
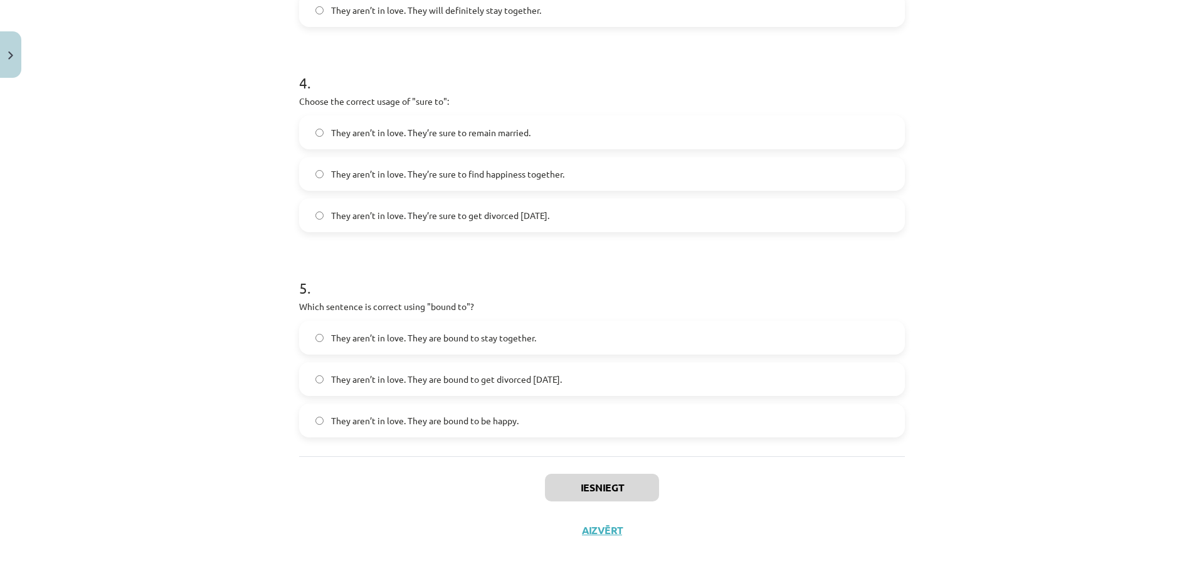
scroll to position [0, 0]
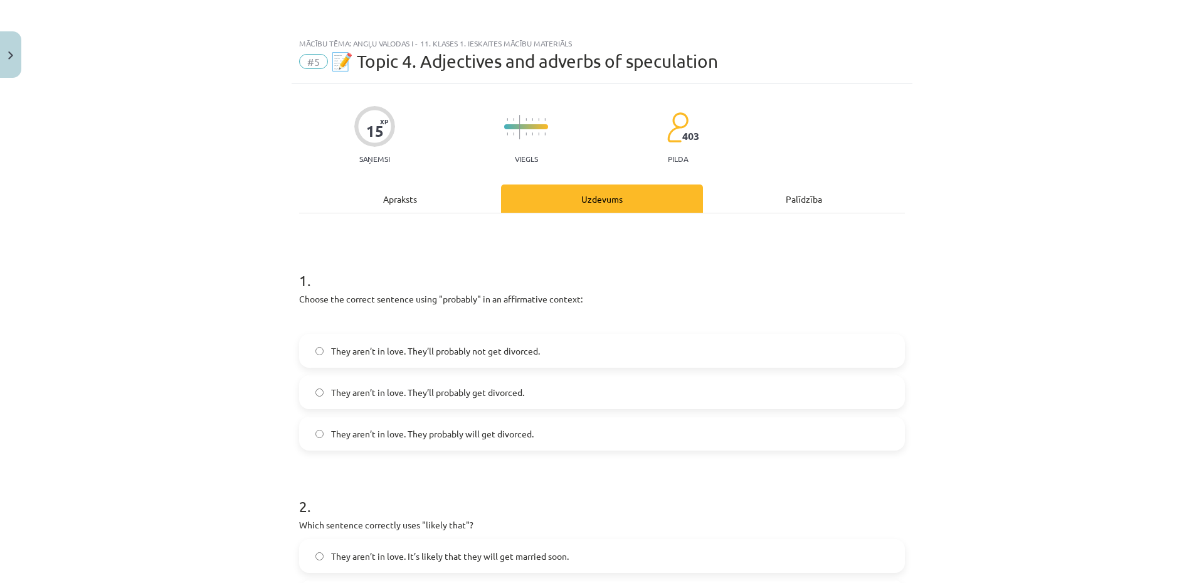
click at [402, 197] on div "Apraksts" at bounding box center [400, 198] width 202 height 28
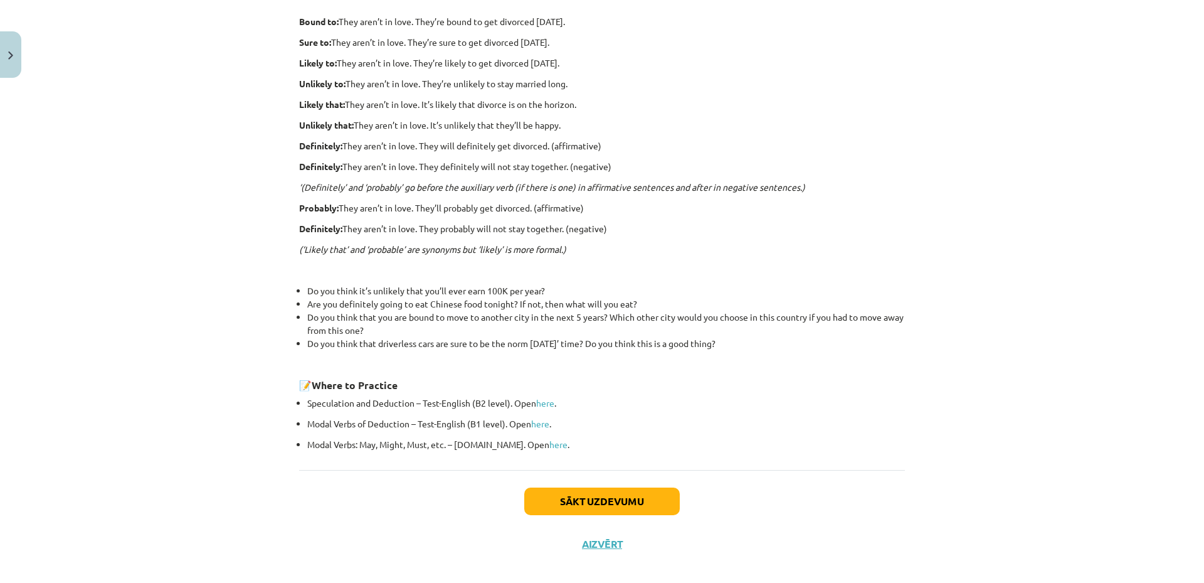
scroll to position [282, 0]
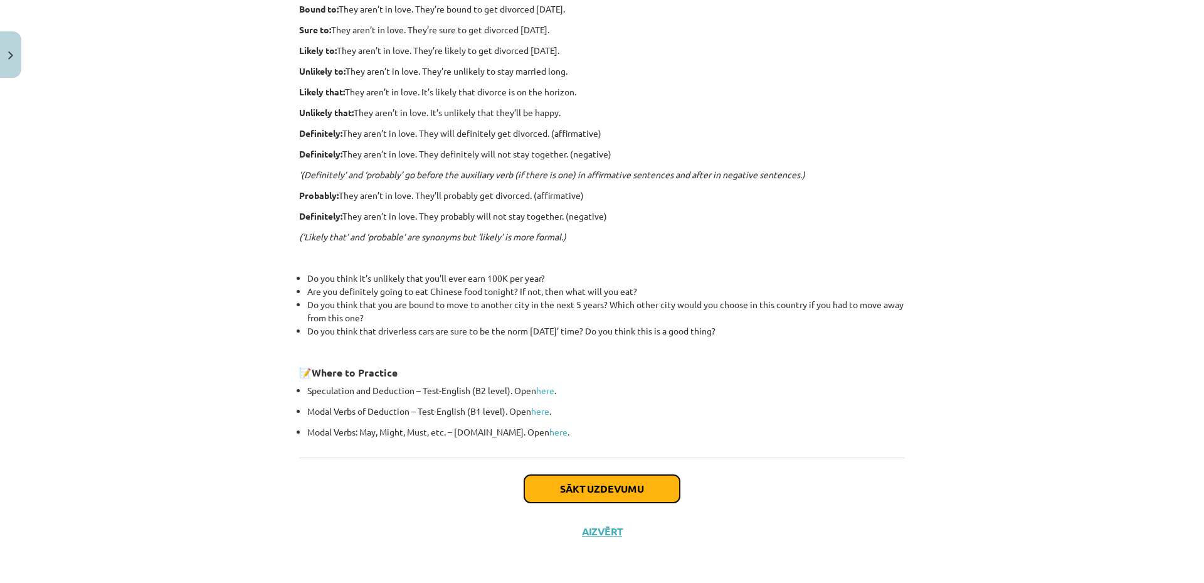
click at [595, 482] on button "Sākt uzdevumu" at bounding box center [602, 489] width 156 height 28
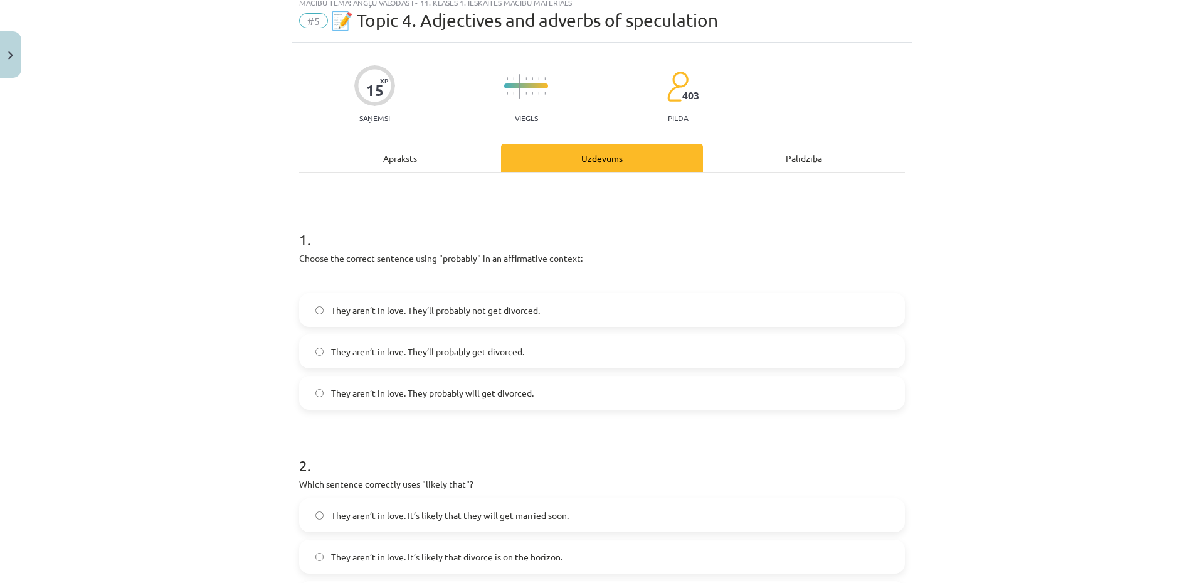
scroll to position [31, 0]
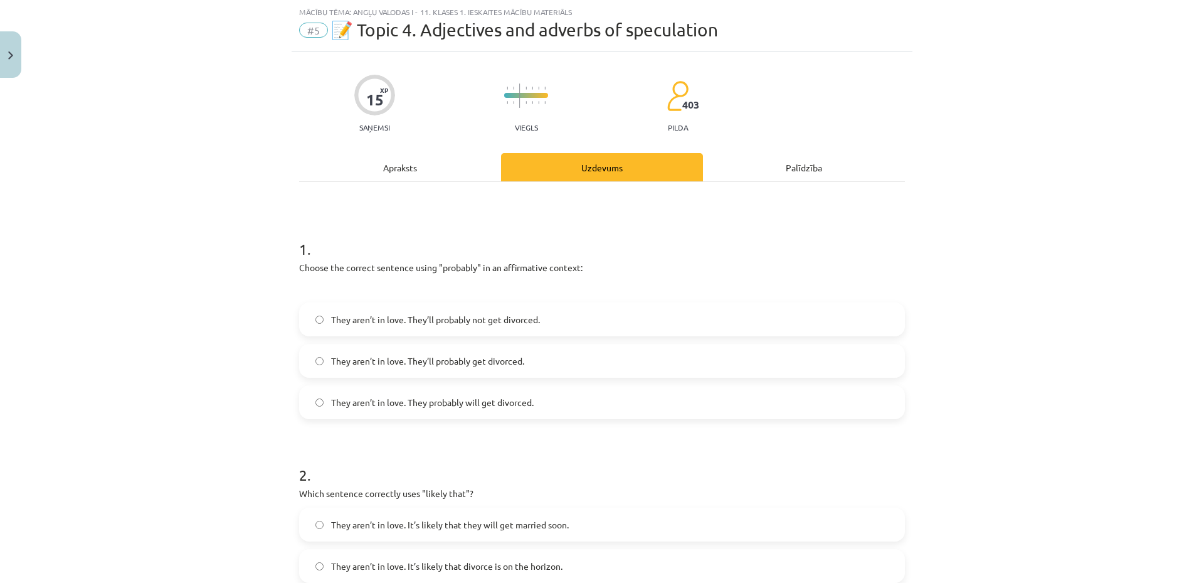
click at [467, 361] on span "They aren’t in love. They’ll probably get divorced." at bounding box center [427, 360] width 193 height 13
click at [391, 161] on div "Apraksts" at bounding box center [400, 167] width 202 height 28
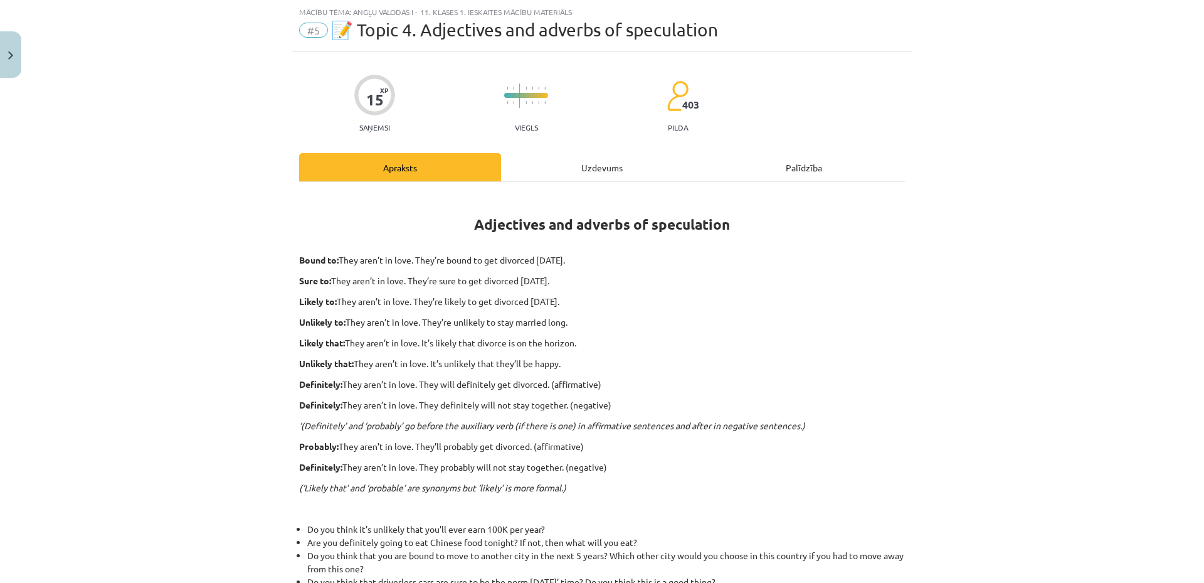
click at [601, 172] on div "Uzdevums" at bounding box center [602, 167] width 202 height 28
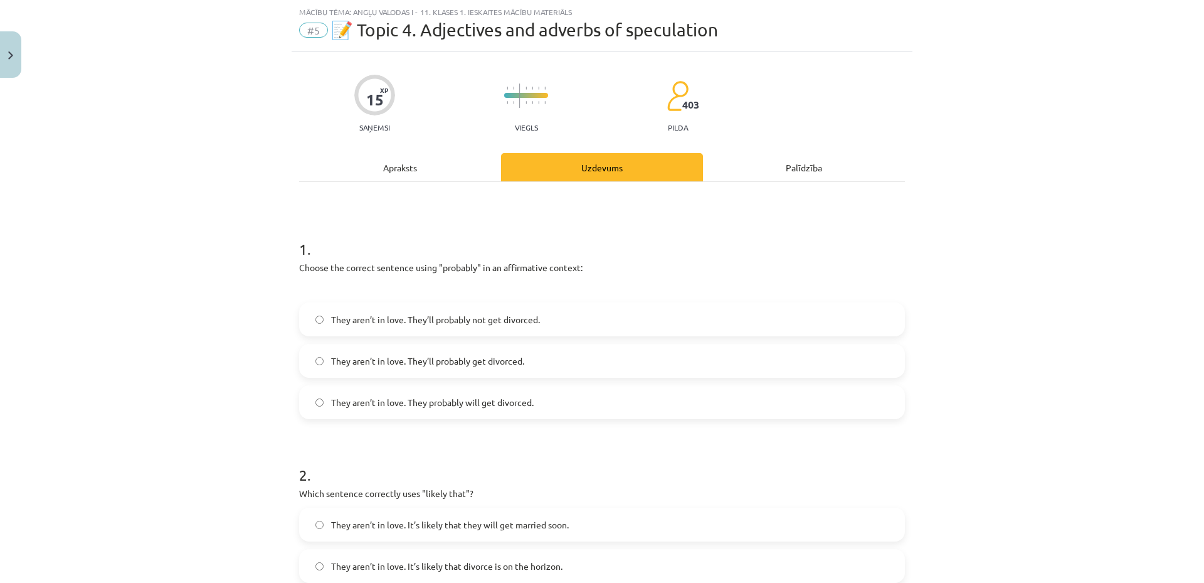
scroll to position [366, 0]
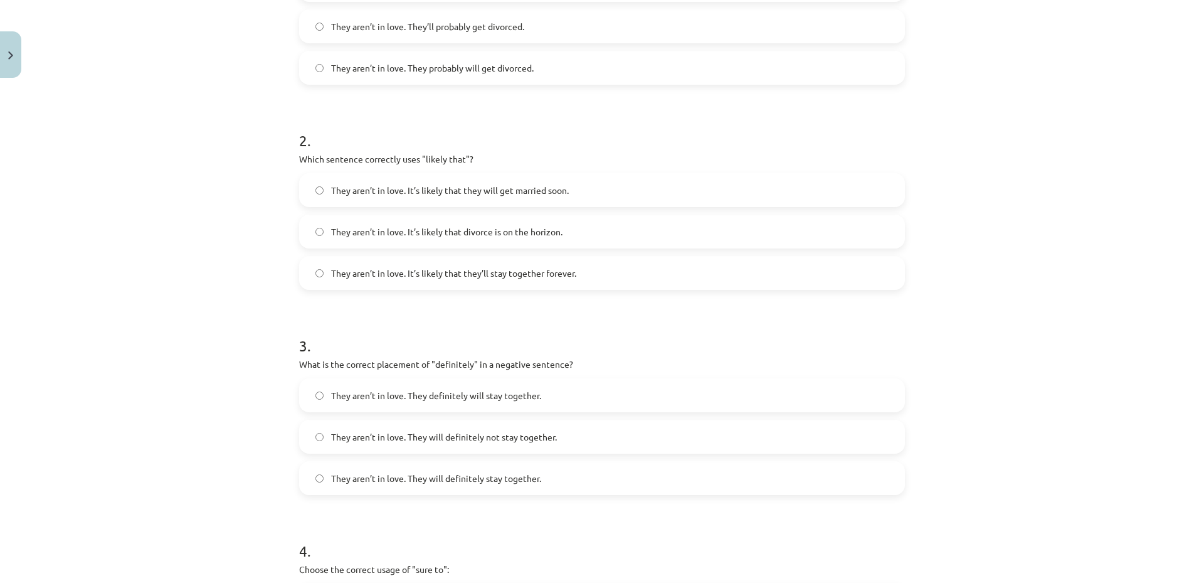
click at [517, 278] on span "They aren’t in love. It’s likely that they’ll stay together forever." at bounding box center [453, 273] width 245 height 13
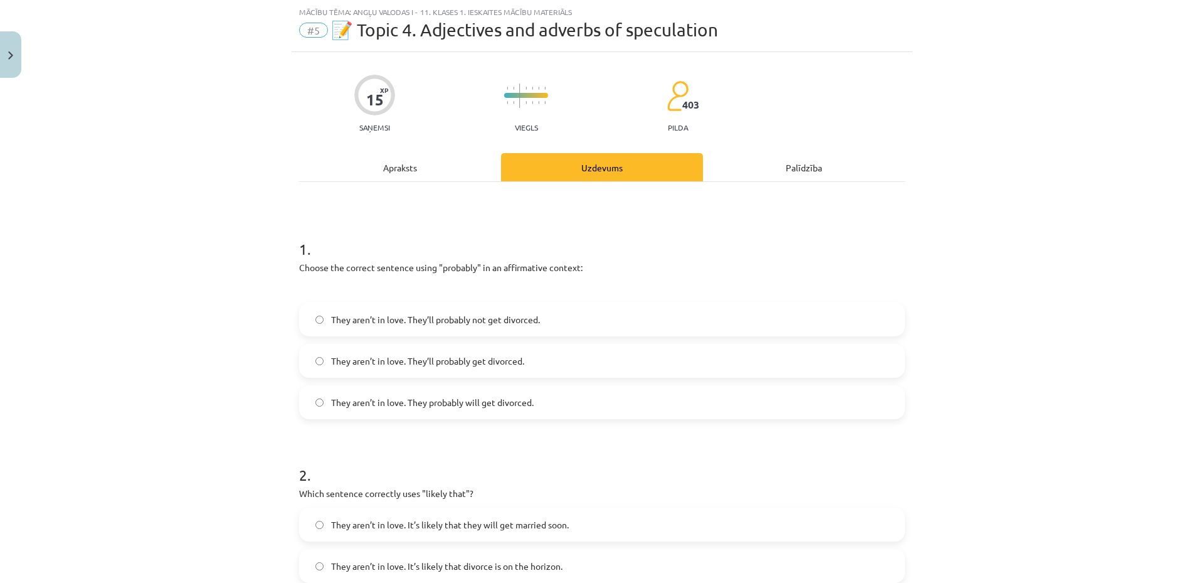
click at [399, 169] on div "Apraksts" at bounding box center [400, 167] width 202 height 28
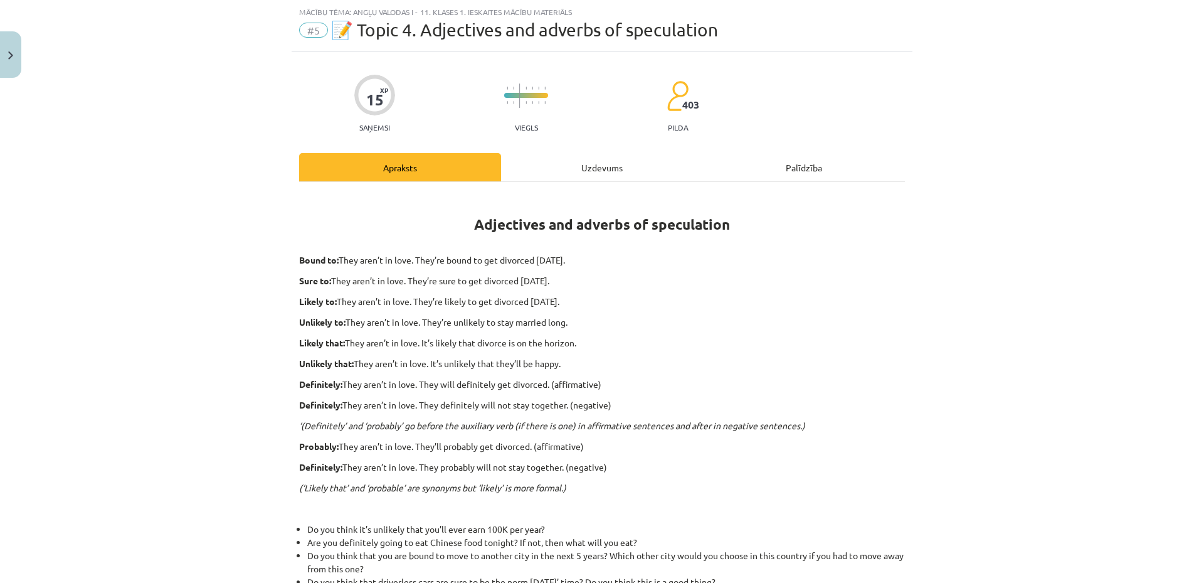
click at [596, 171] on div "Uzdevums" at bounding box center [602, 167] width 202 height 28
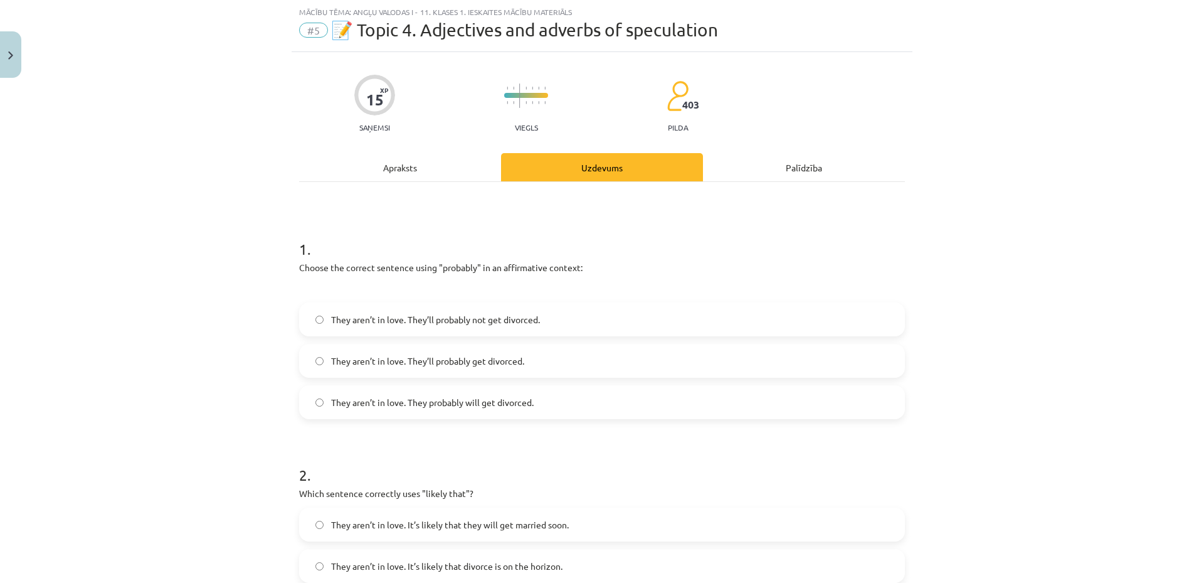
scroll to position [366, 0]
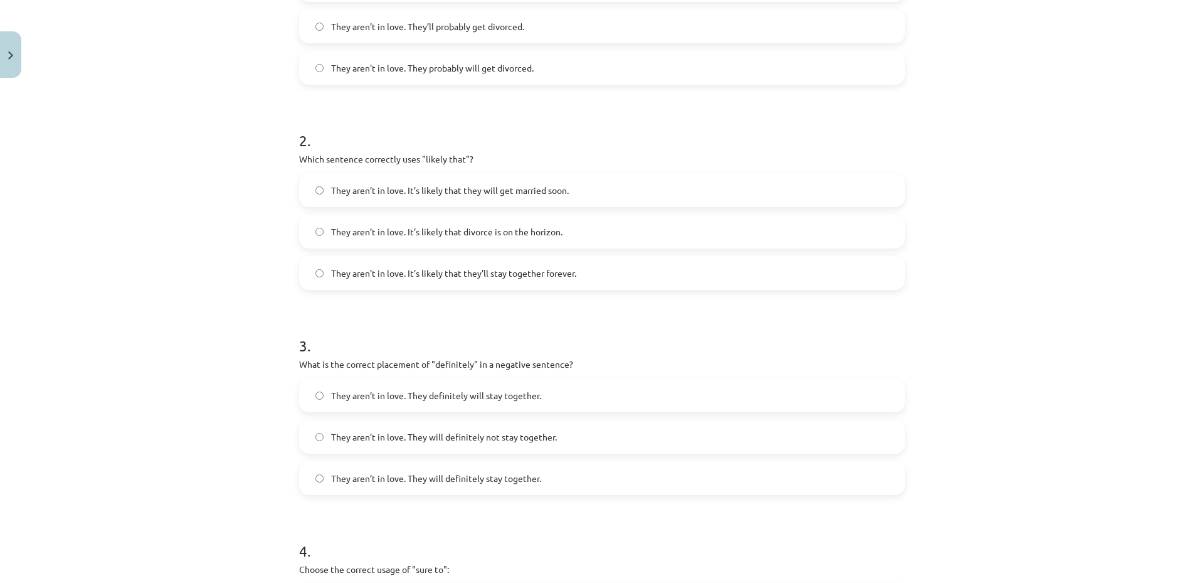
click at [613, 217] on label "They aren’t in love. It’s likely that divorce is on the horizon." at bounding box center [601, 231] width 603 height 31
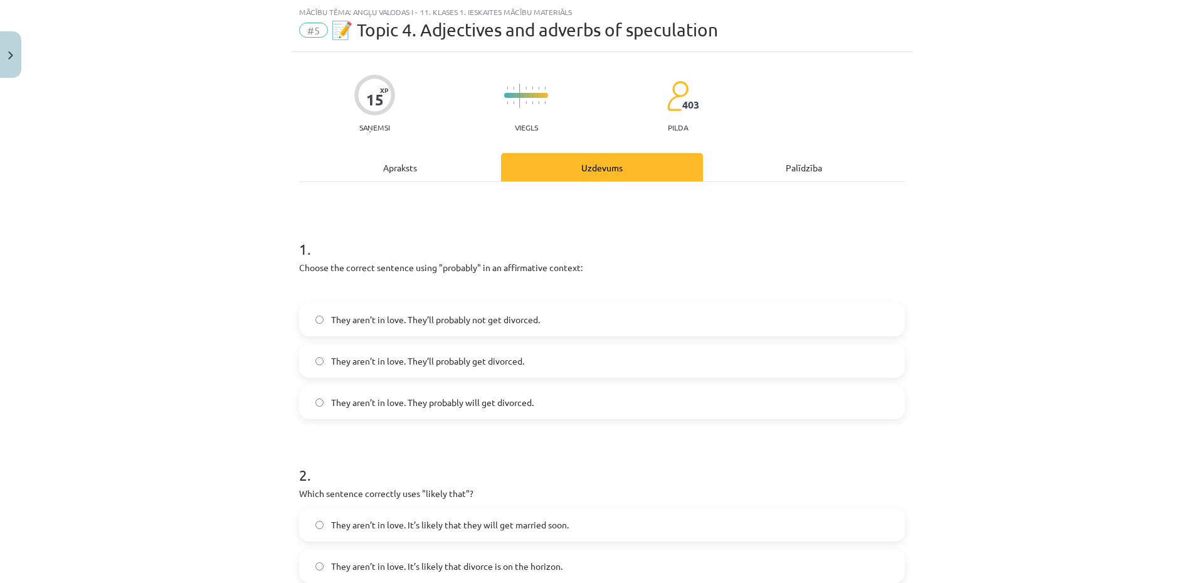
click at [441, 158] on div "Apraksts" at bounding box center [400, 167] width 202 height 28
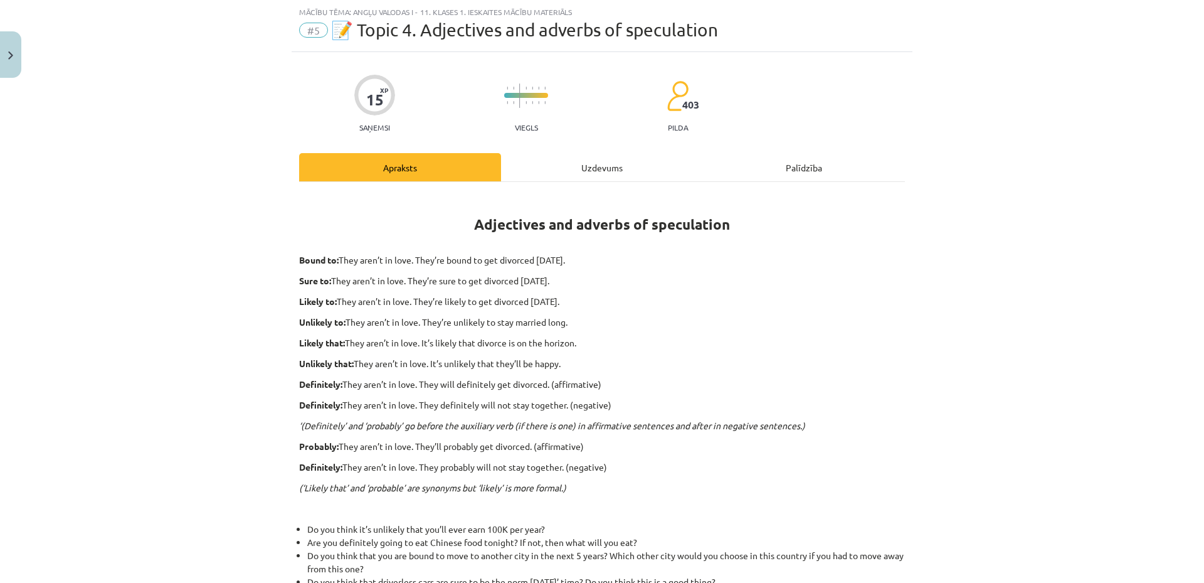
click at [586, 170] on div "Uzdevums" at bounding box center [602, 167] width 202 height 28
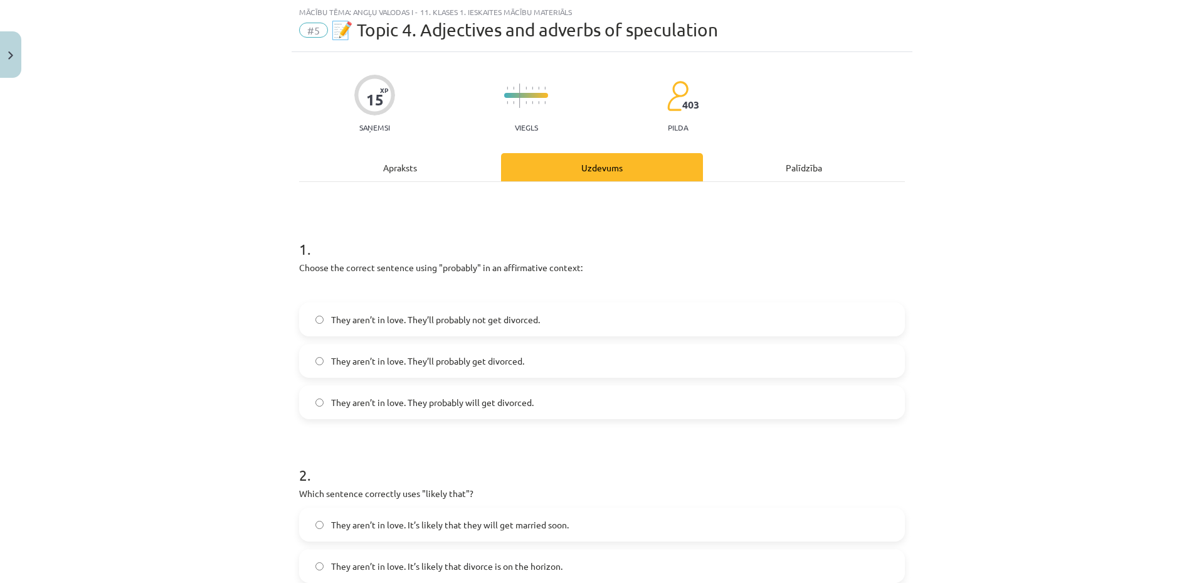
scroll to position [366, 0]
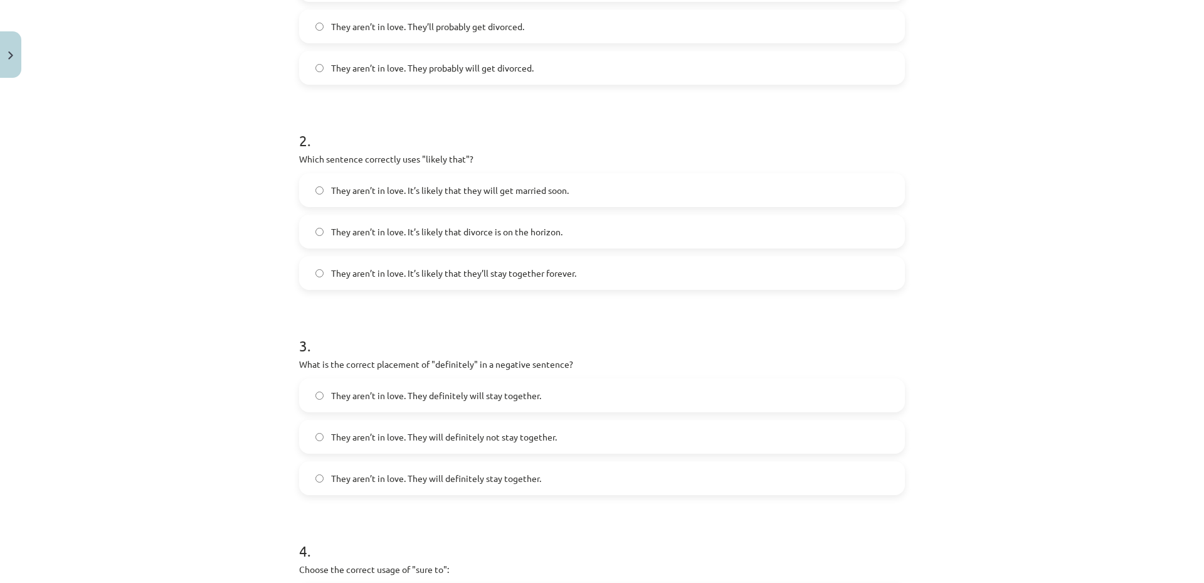
click at [505, 392] on span "They aren’t in love. They definitely will stay together." at bounding box center [436, 395] width 210 height 13
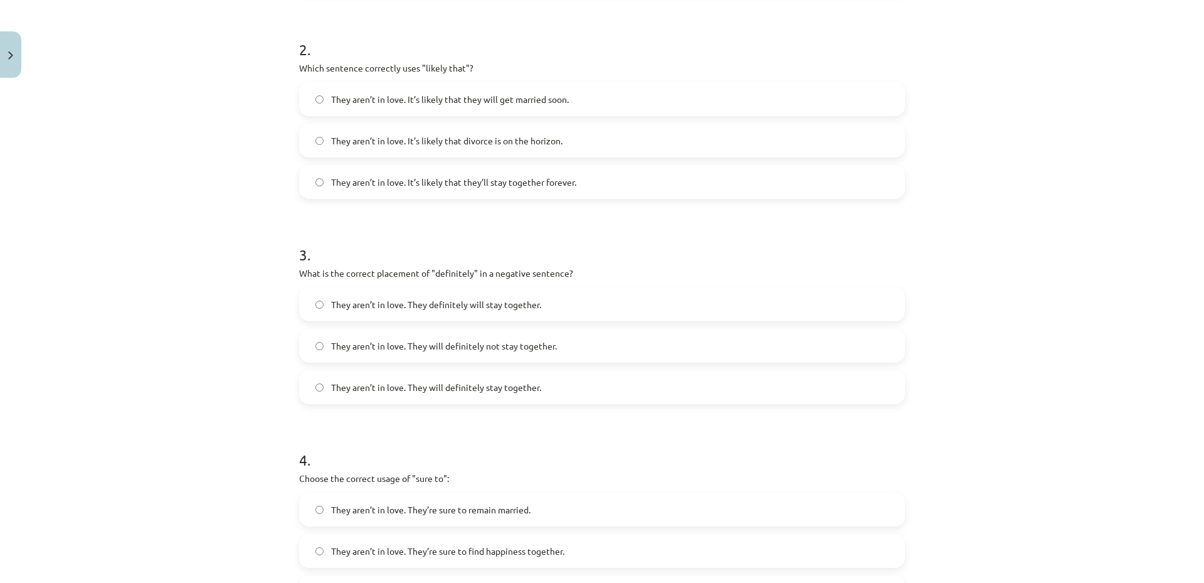
scroll to position [164, 0]
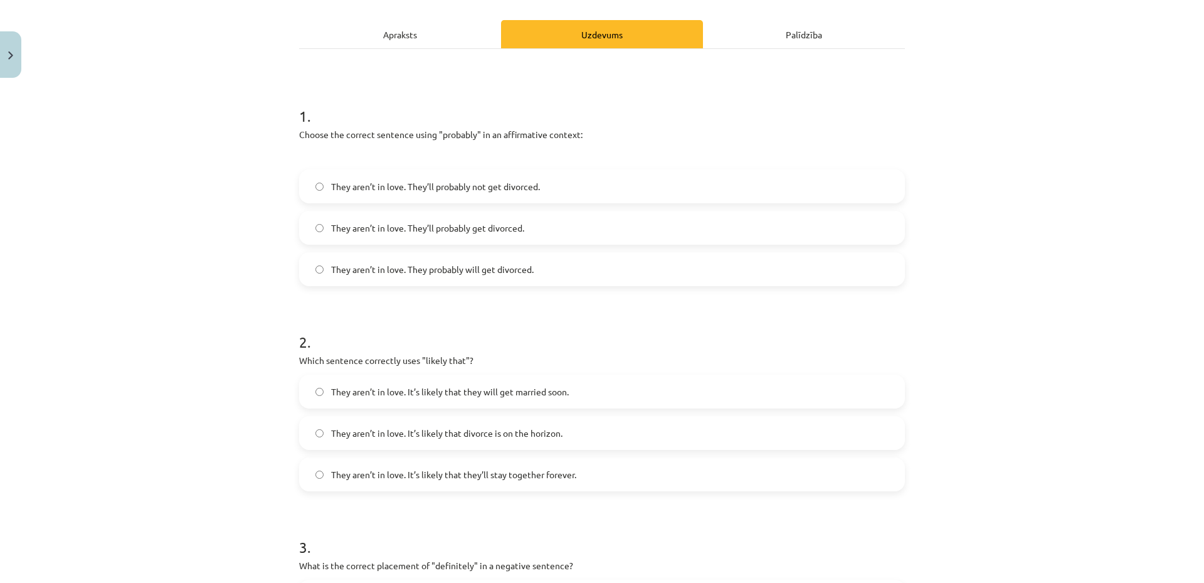
click at [409, 42] on div "Apraksts" at bounding box center [400, 34] width 202 height 28
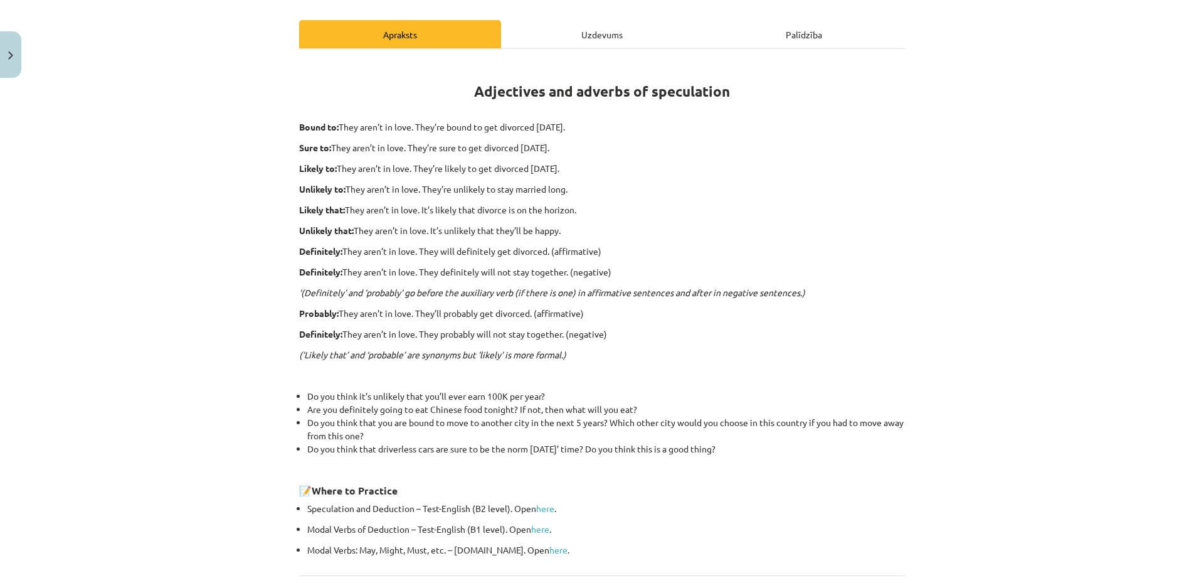
scroll to position [31, 0]
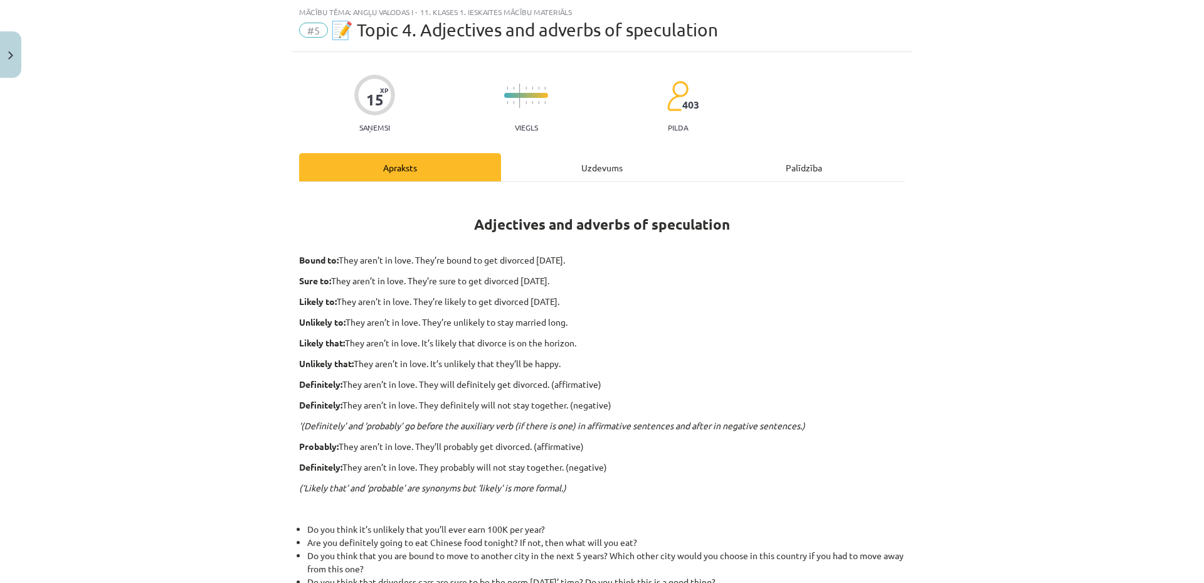
click at [603, 169] on div "Uzdevums" at bounding box center [602, 167] width 202 height 28
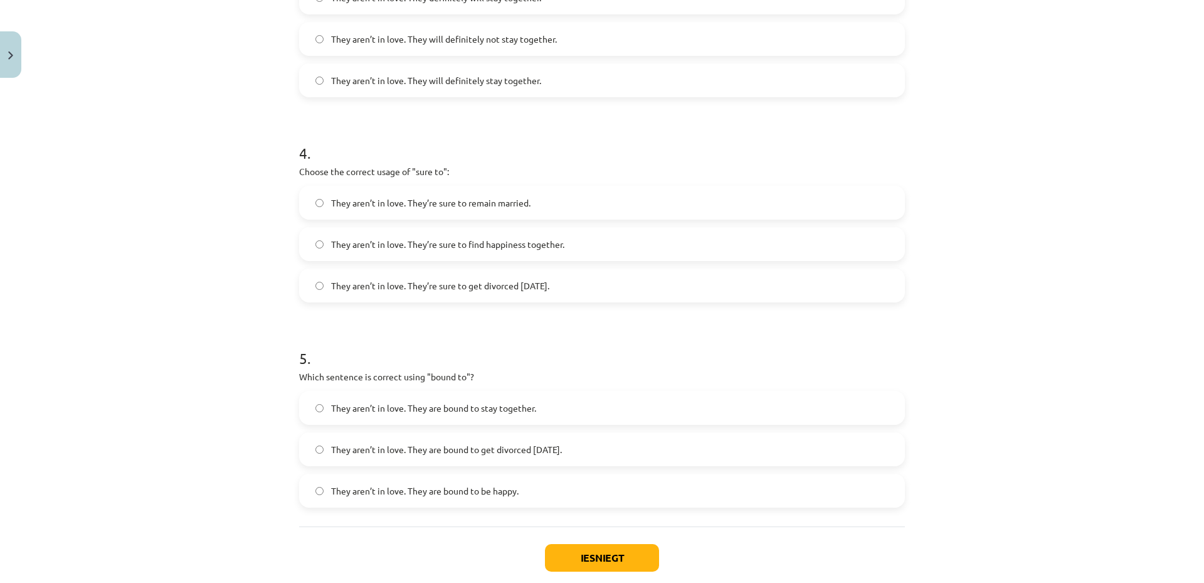
scroll to position [833, 0]
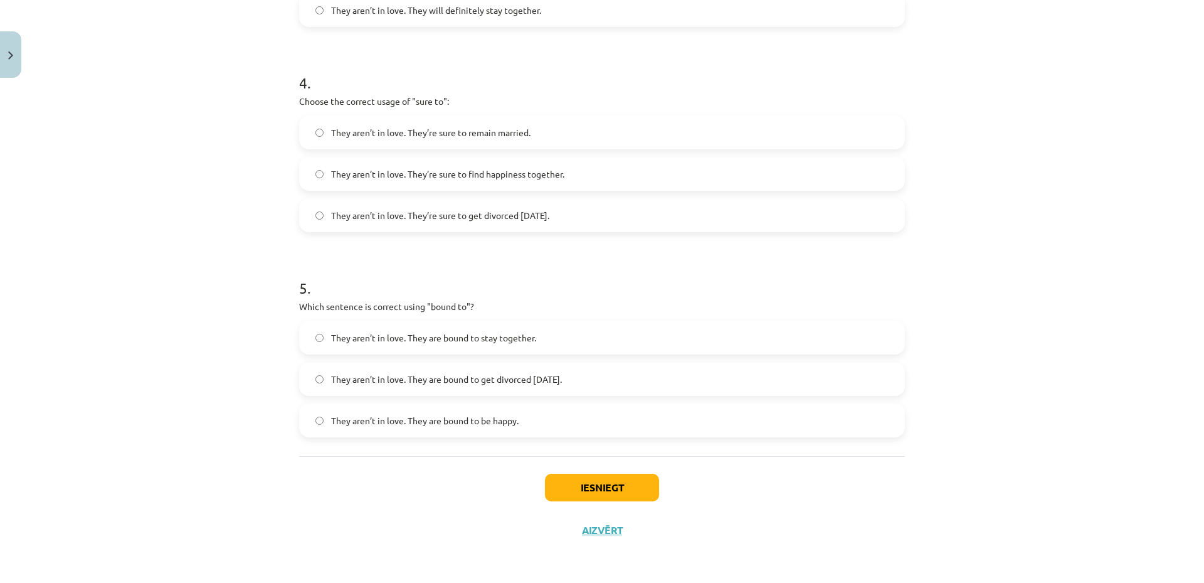
click at [517, 214] on span "They aren’t in love. They’re sure to get divorced within six months." at bounding box center [440, 215] width 218 height 13
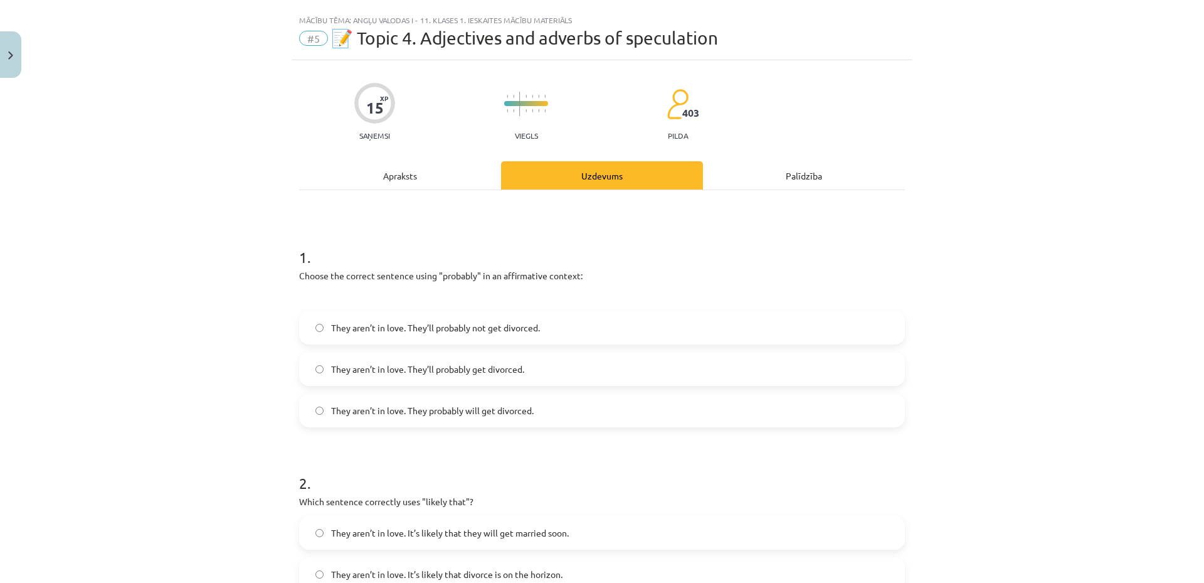
scroll to position [0, 0]
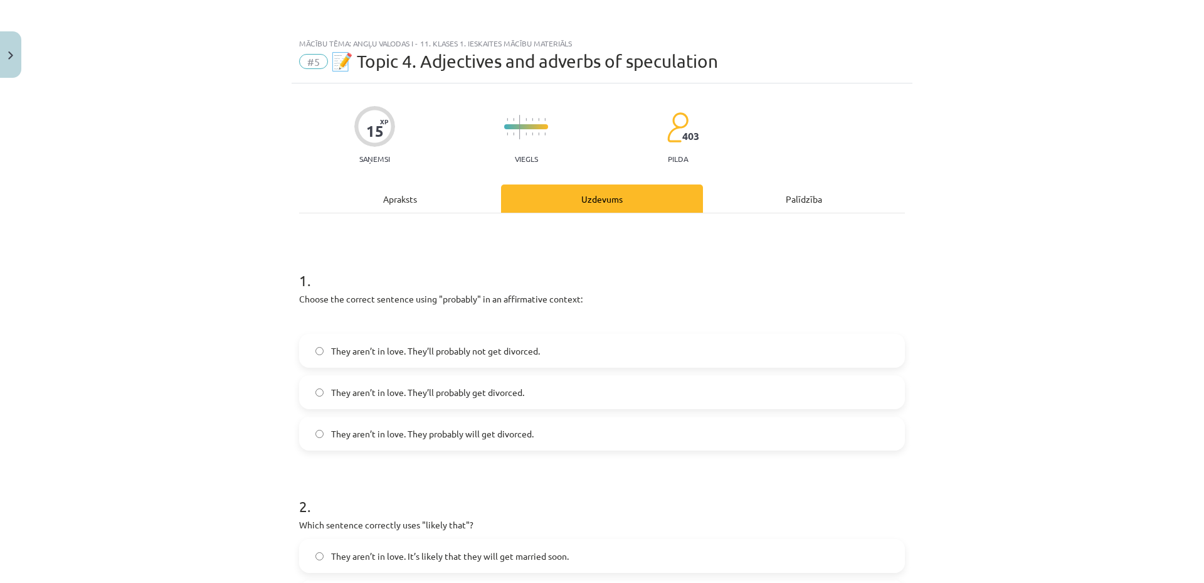
click at [410, 198] on div "Apraksts" at bounding box center [400, 198] width 202 height 28
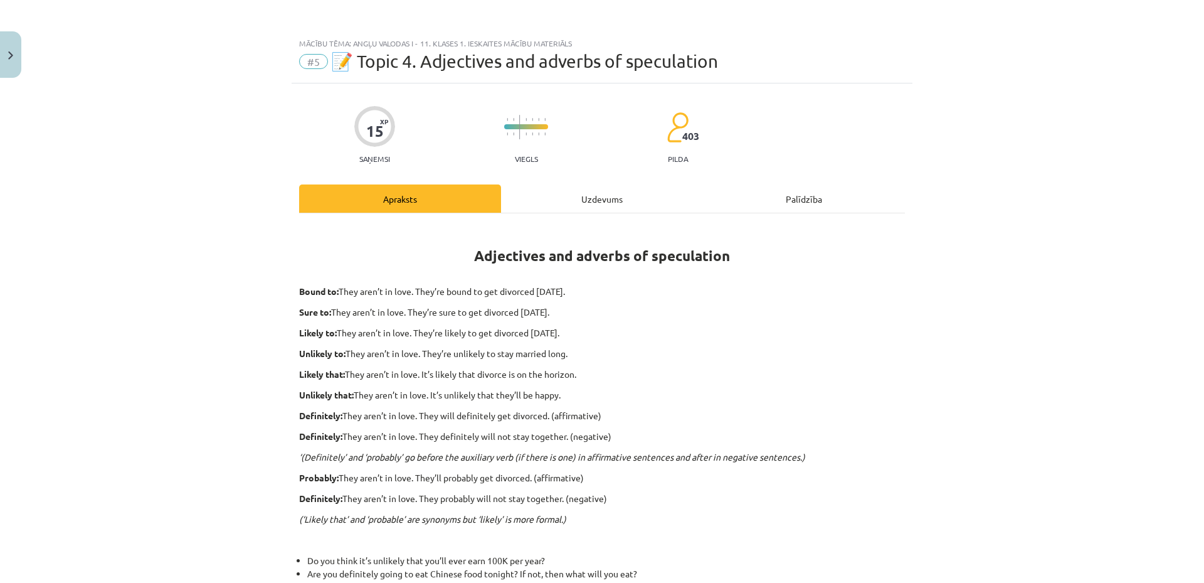
click at [611, 204] on div "Uzdevums" at bounding box center [602, 198] width 202 height 28
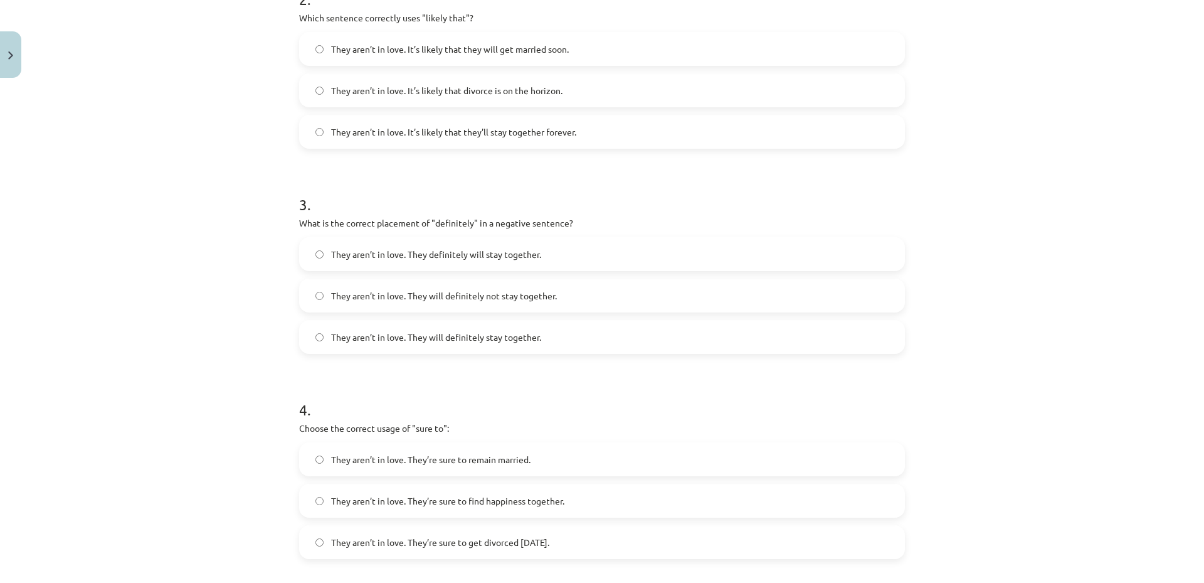
scroll to position [833, 0]
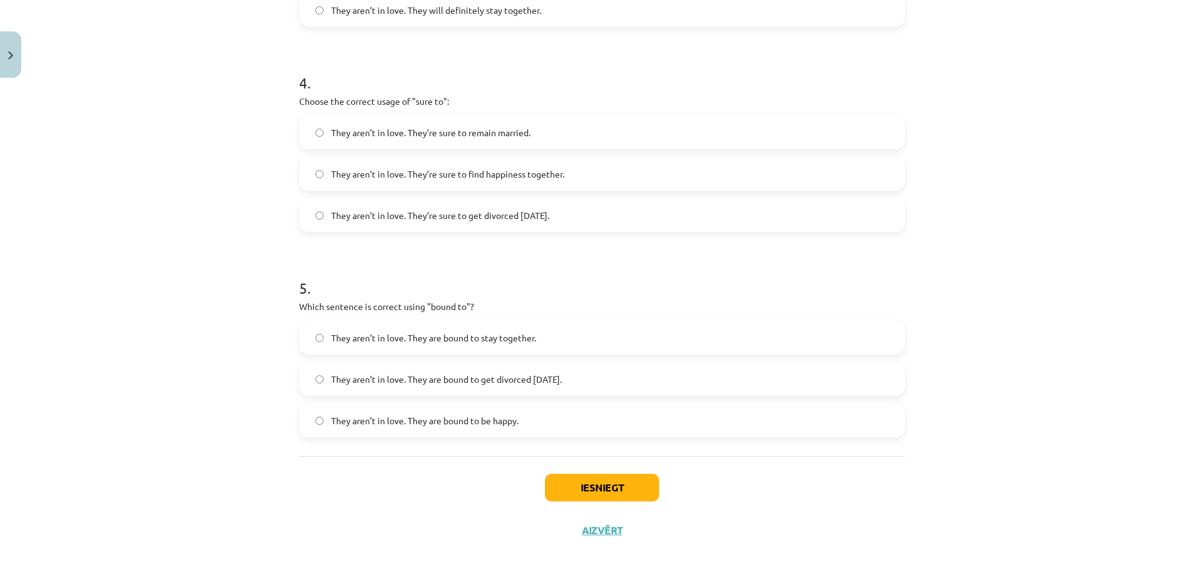
click at [562, 379] on span "They aren’t in love. They are bound to get divorced within six months." at bounding box center [446, 379] width 231 height 13
click at [614, 484] on button "Iesniegt" at bounding box center [602, 487] width 114 height 28
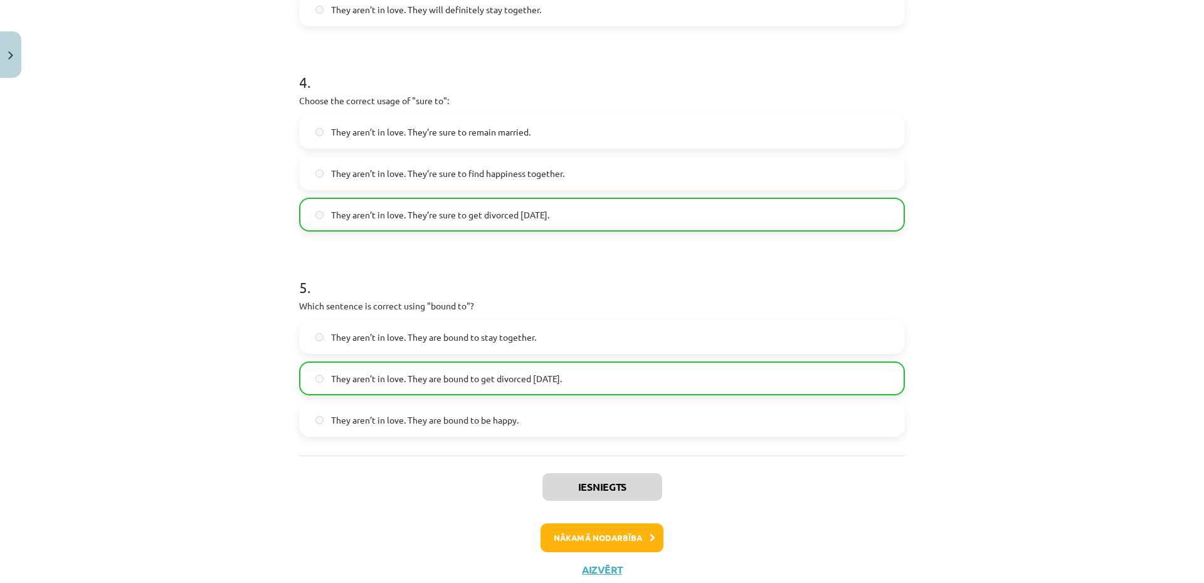
scroll to position [874, 0]
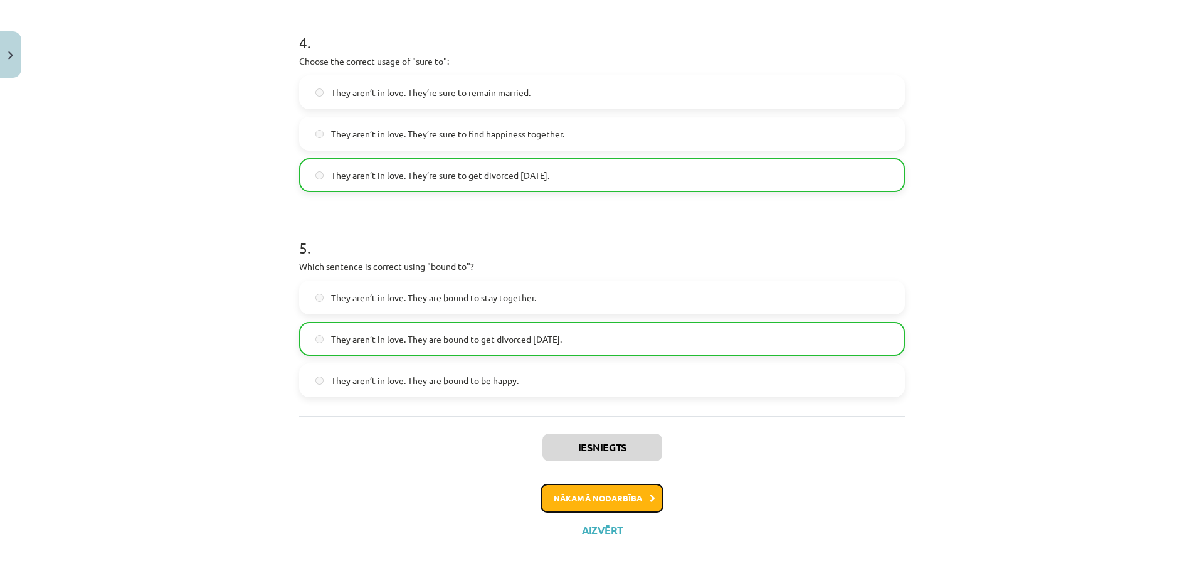
click at [597, 497] on button "Nākamā nodarbība" at bounding box center [602, 498] width 123 height 29
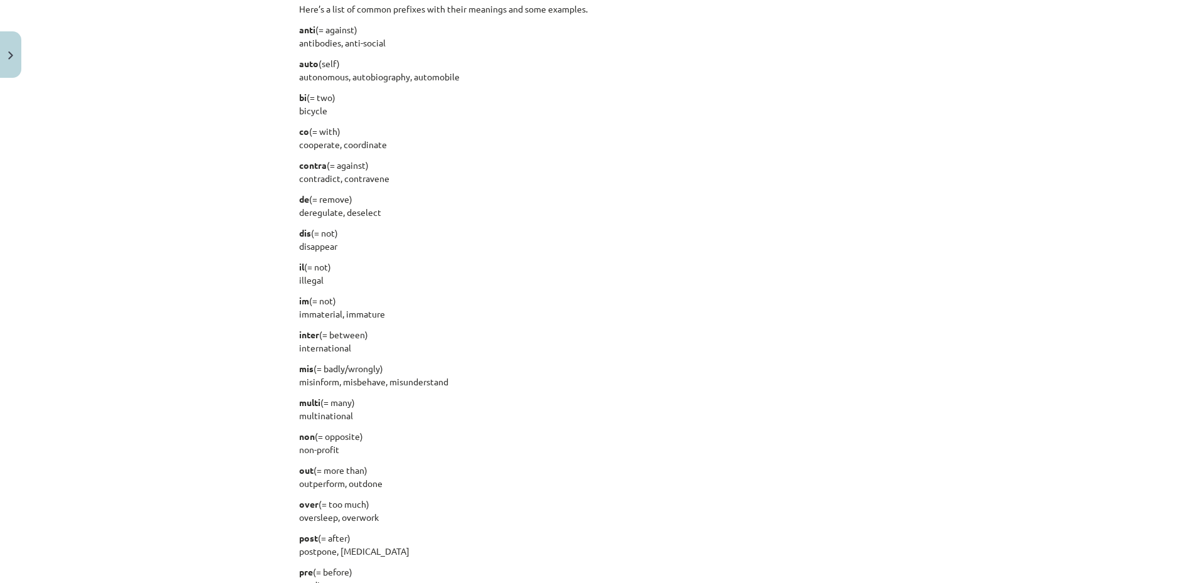
scroll to position [1369, 0]
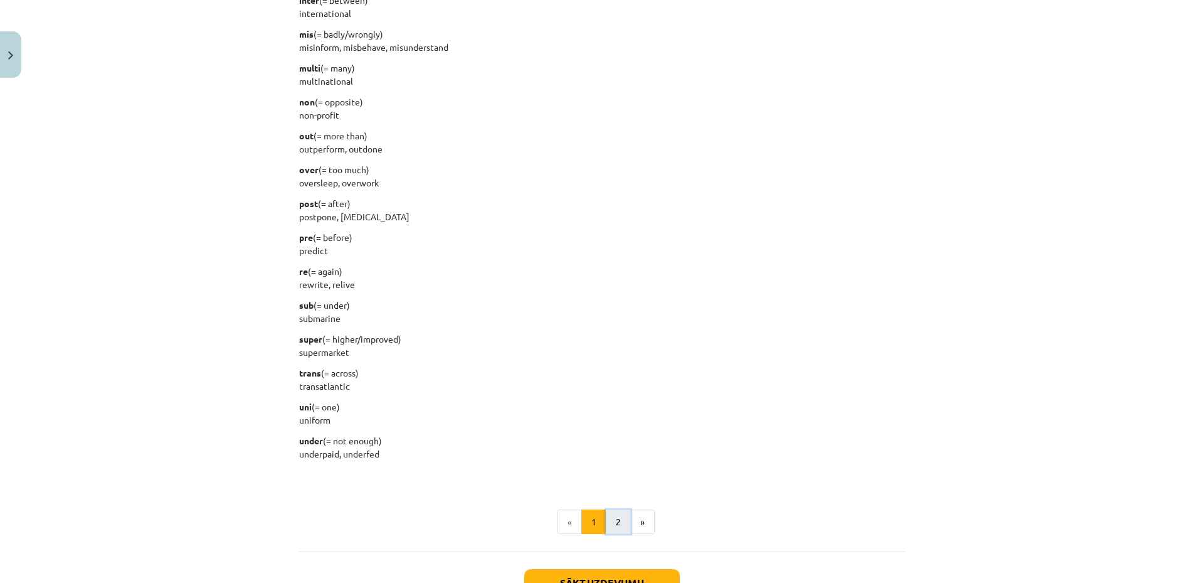
click at [615, 521] on button "2" at bounding box center [618, 521] width 25 height 25
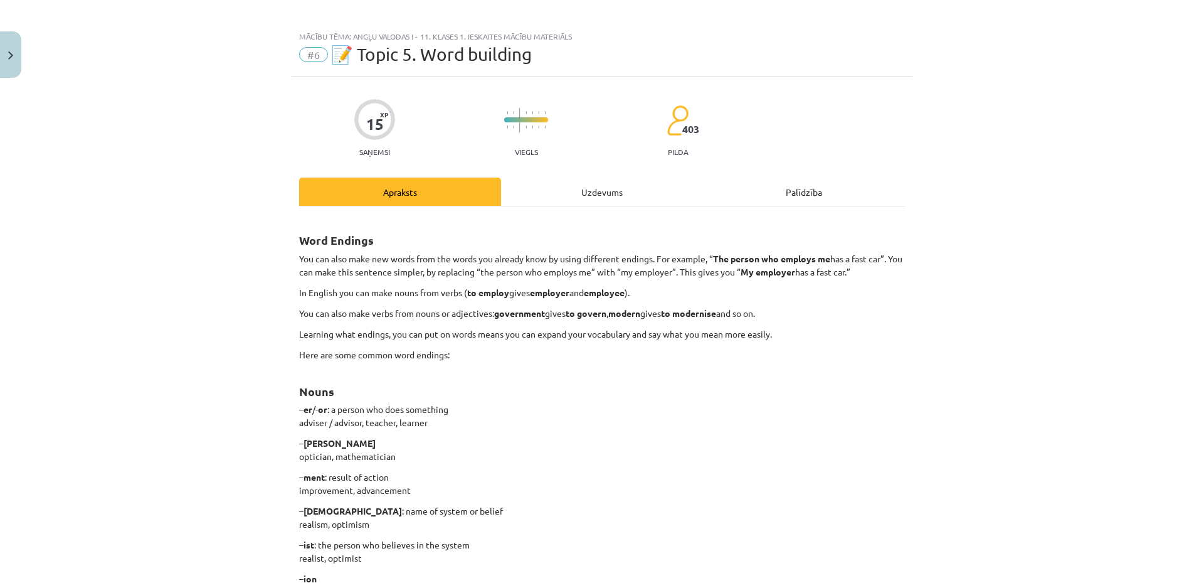
scroll to position [0, 0]
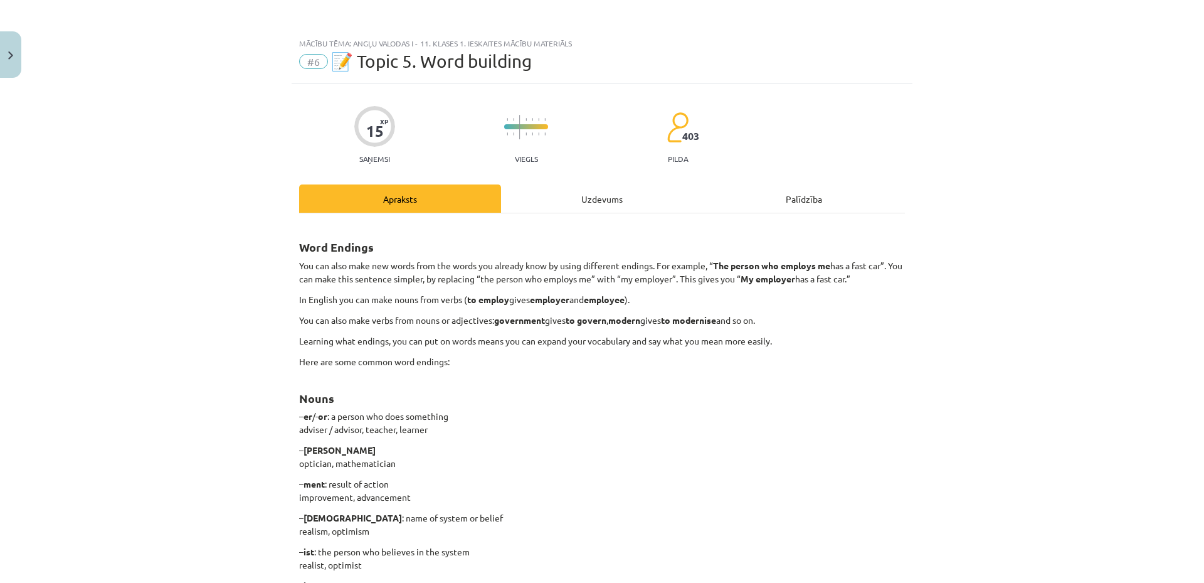
click at [605, 209] on div "Uzdevums" at bounding box center [602, 198] width 202 height 28
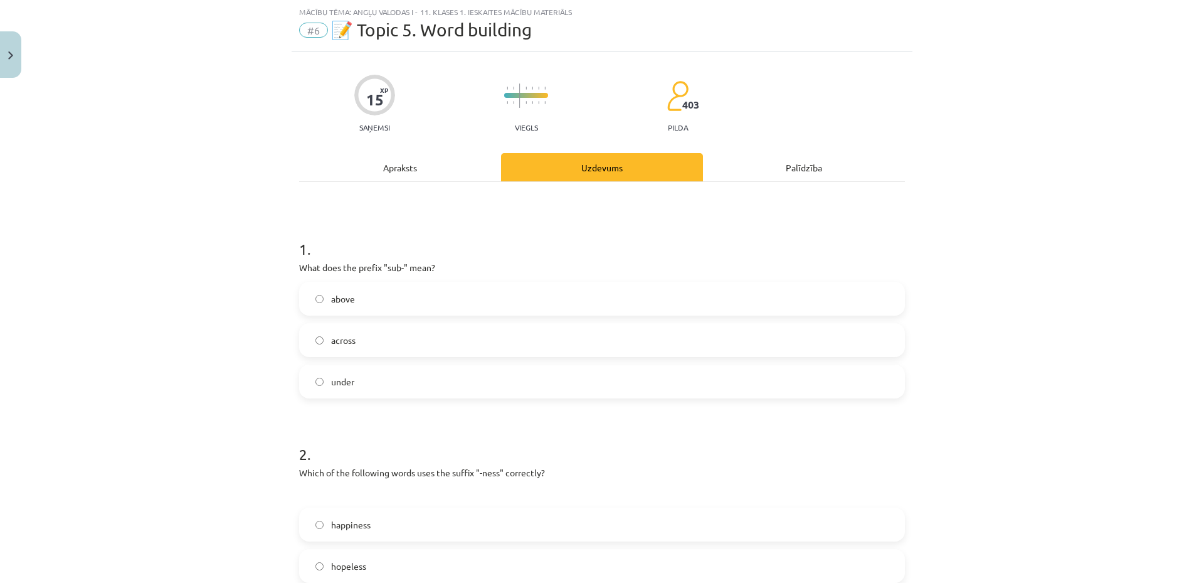
click at [396, 168] on div "Apraksts" at bounding box center [400, 167] width 202 height 28
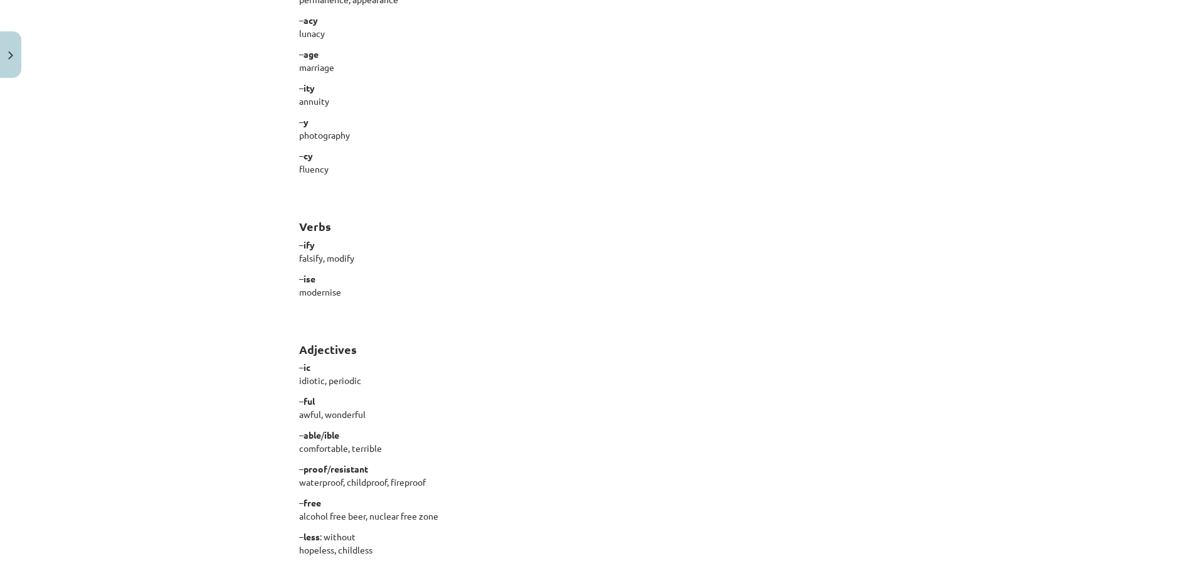
scroll to position [953, 0]
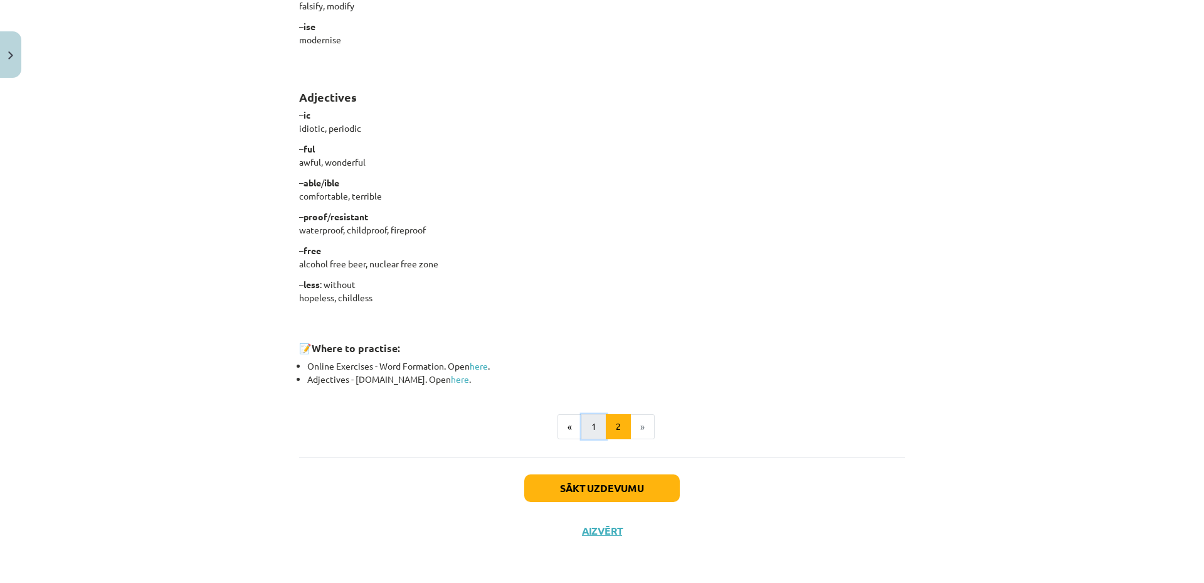
click at [589, 425] on button "1" at bounding box center [593, 426] width 25 height 25
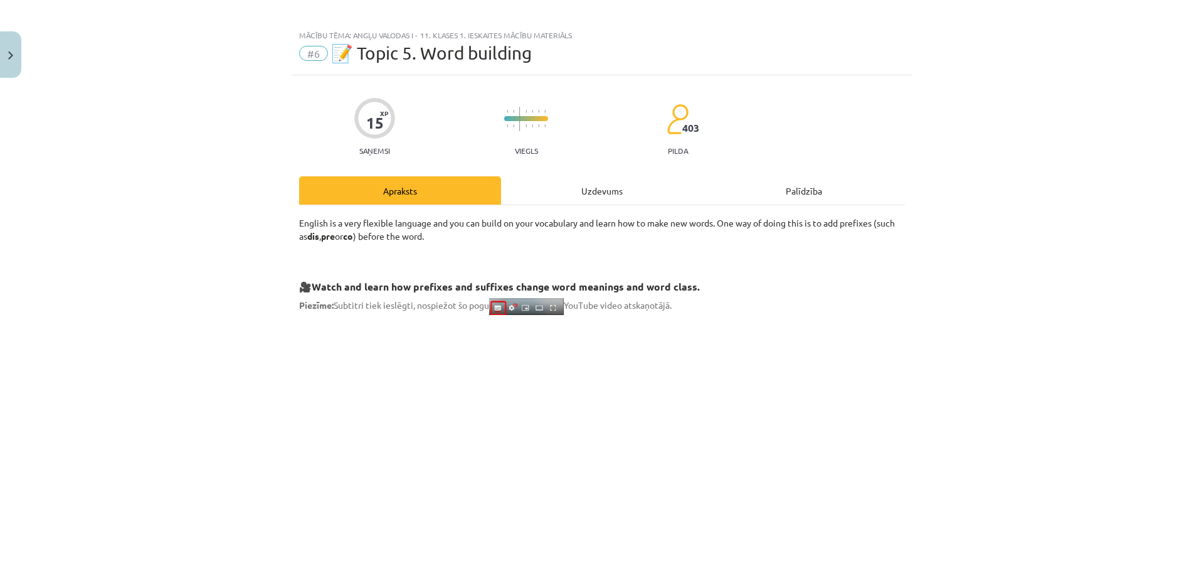
scroll to position [0, 0]
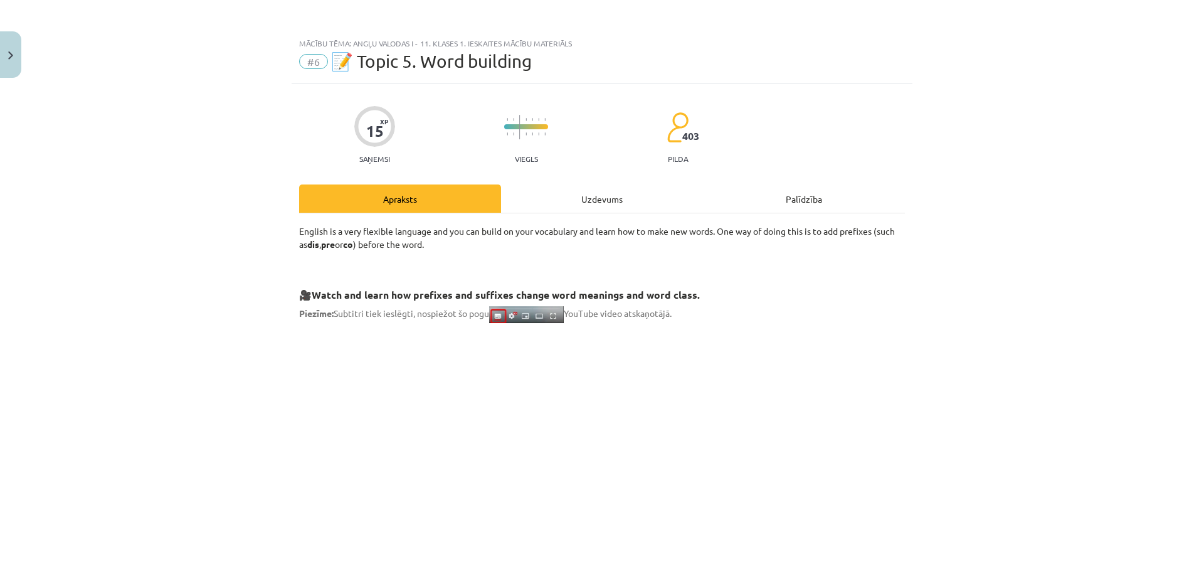
click at [574, 194] on div "Uzdevums" at bounding box center [602, 198] width 202 height 28
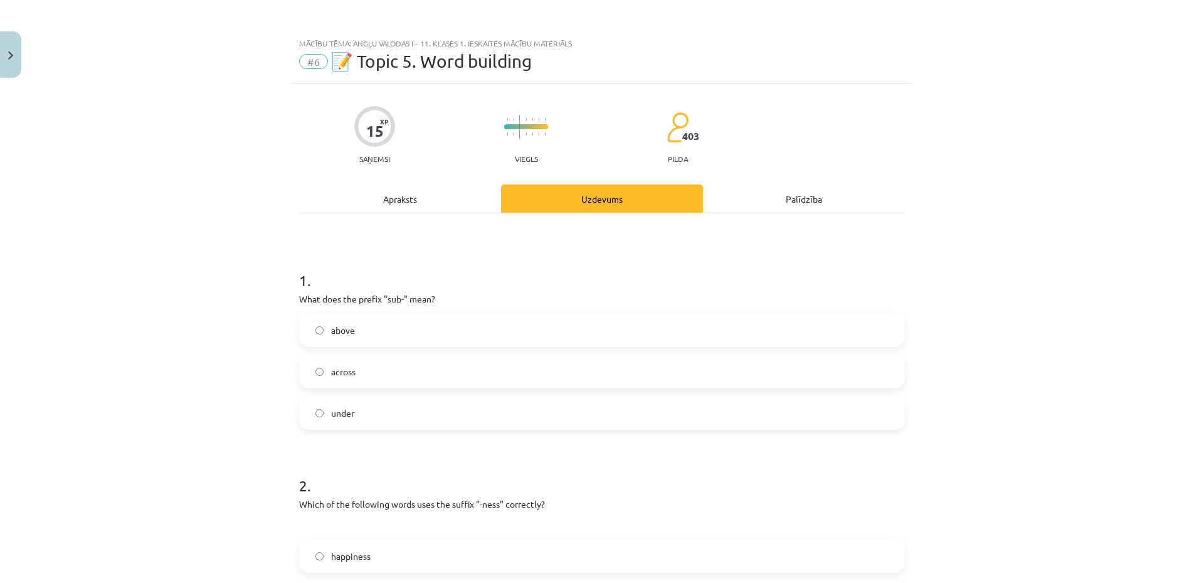
scroll to position [31, 0]
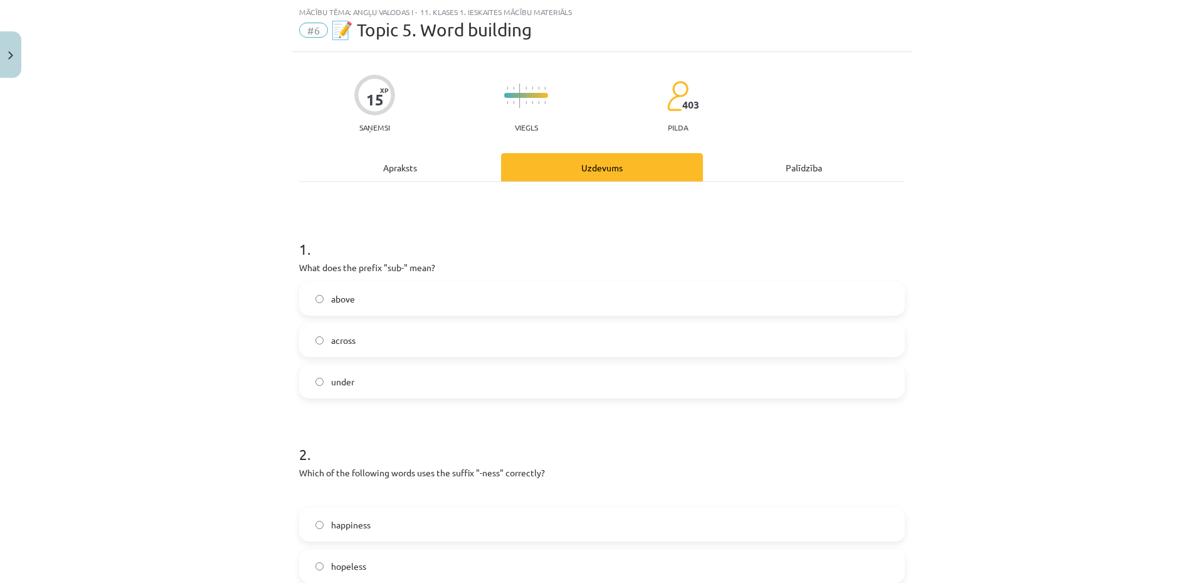
click at [359, 381] on label "under" at bounding box center [601, 381] width 603 height 31
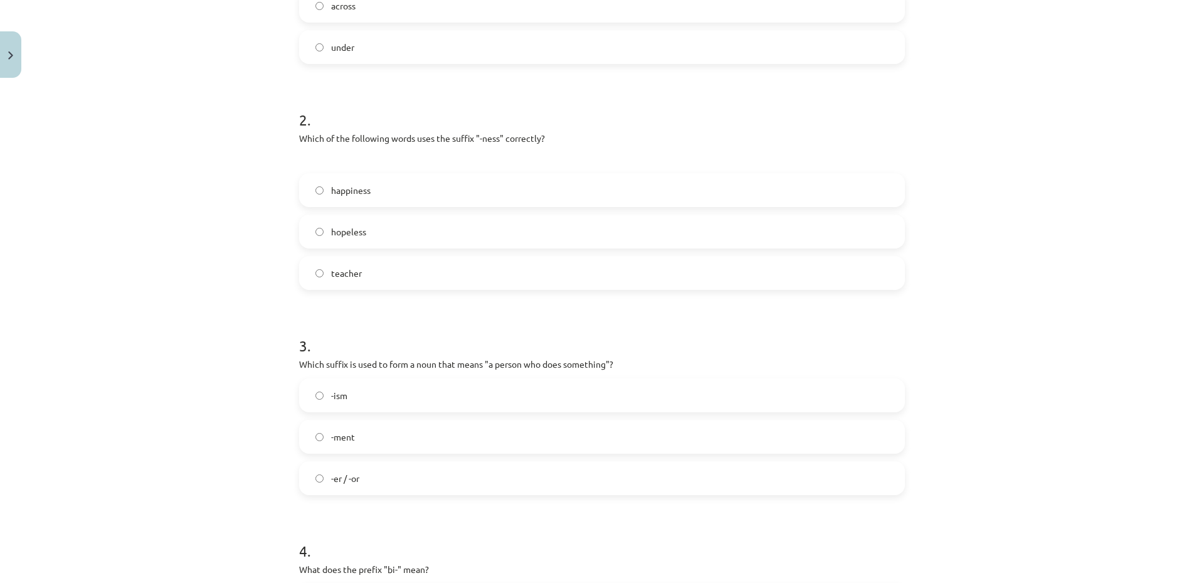
scroll to position [0, 0]
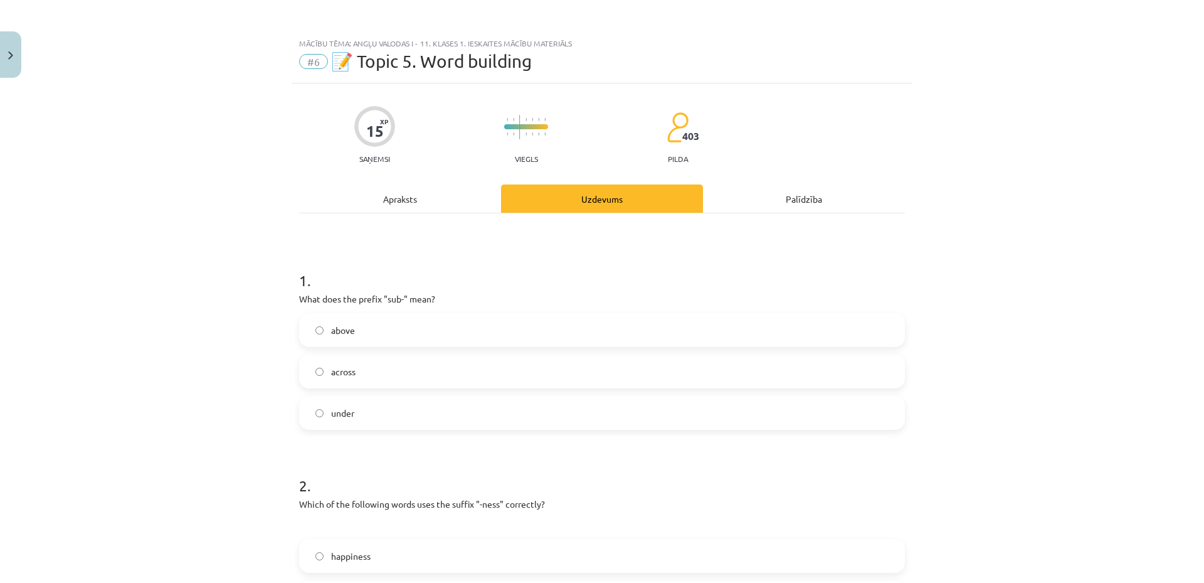
click at [386, 196] on div "Apraksts" at bounding box center [400, 198] width 202 height 28
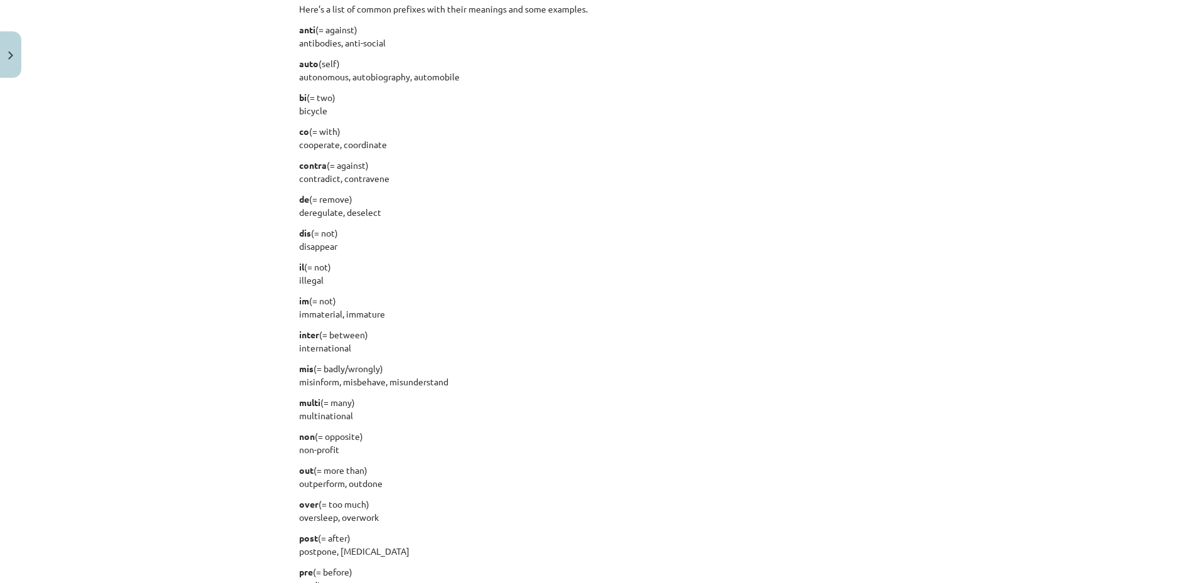
scroll to position [1369, 0]
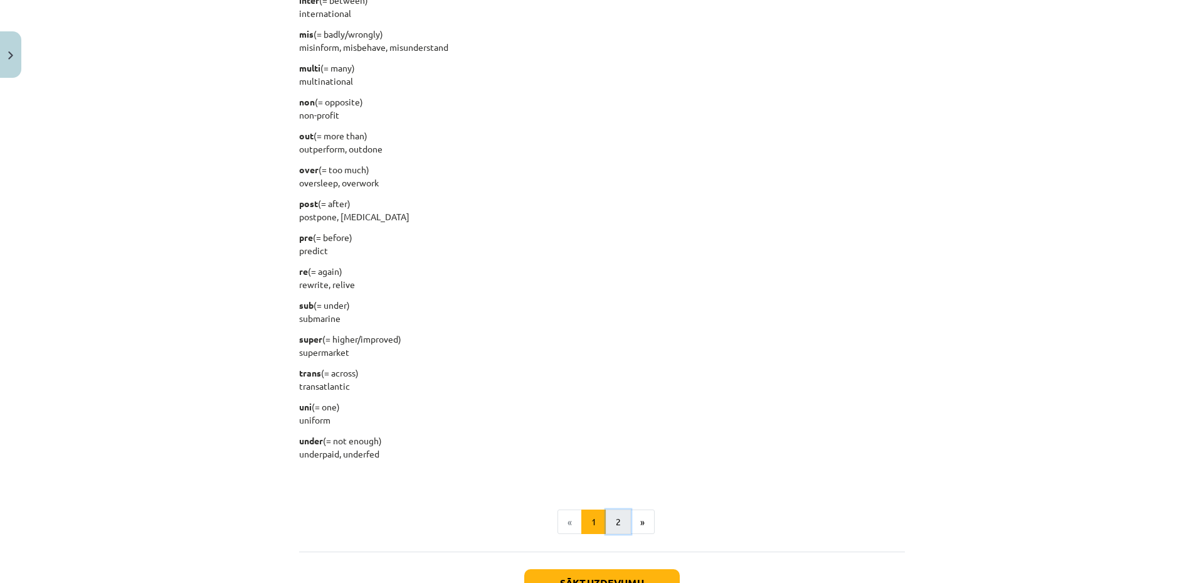
click at [623, 524] on button "2" at bounding box center [618, 521] width 25 height 25
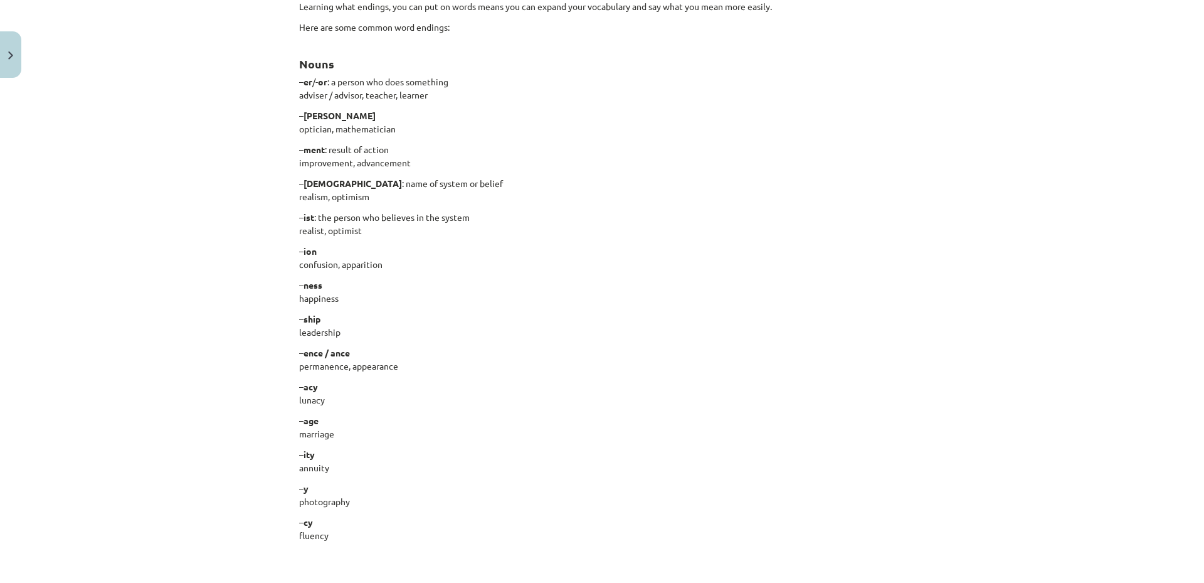
scroll to position [0, 0]
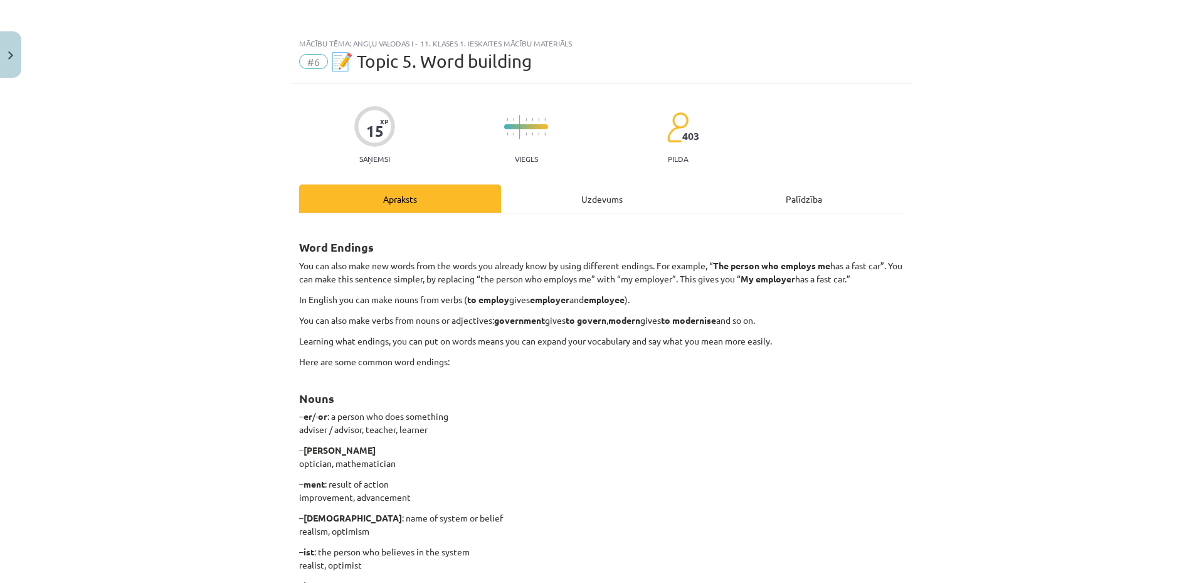
click at [590, 206] on div "Uzdevums" at bounding box center [602, 198] width 202 height 28
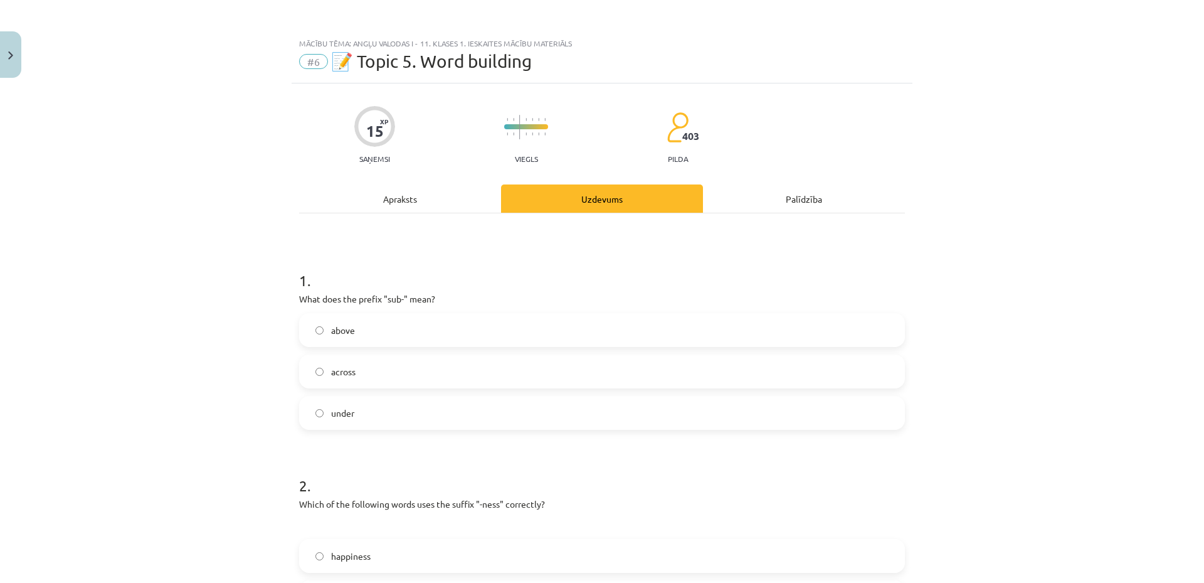
scroll to position [31, 0]
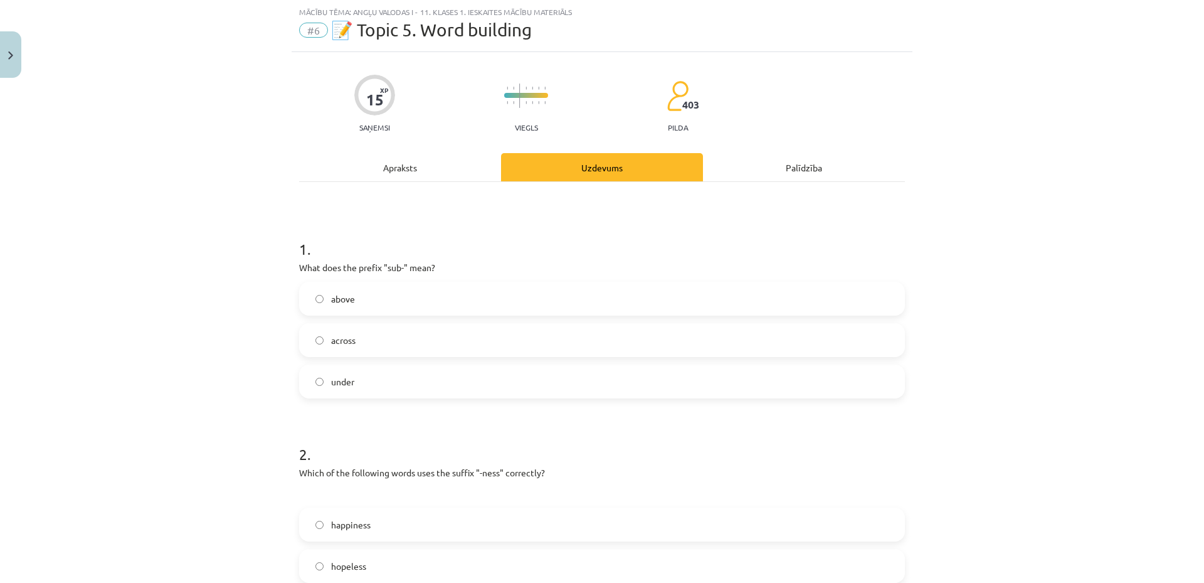
click at [468, 568] on label "hopeless" at bounding box center [601, 565] width 603 height 31
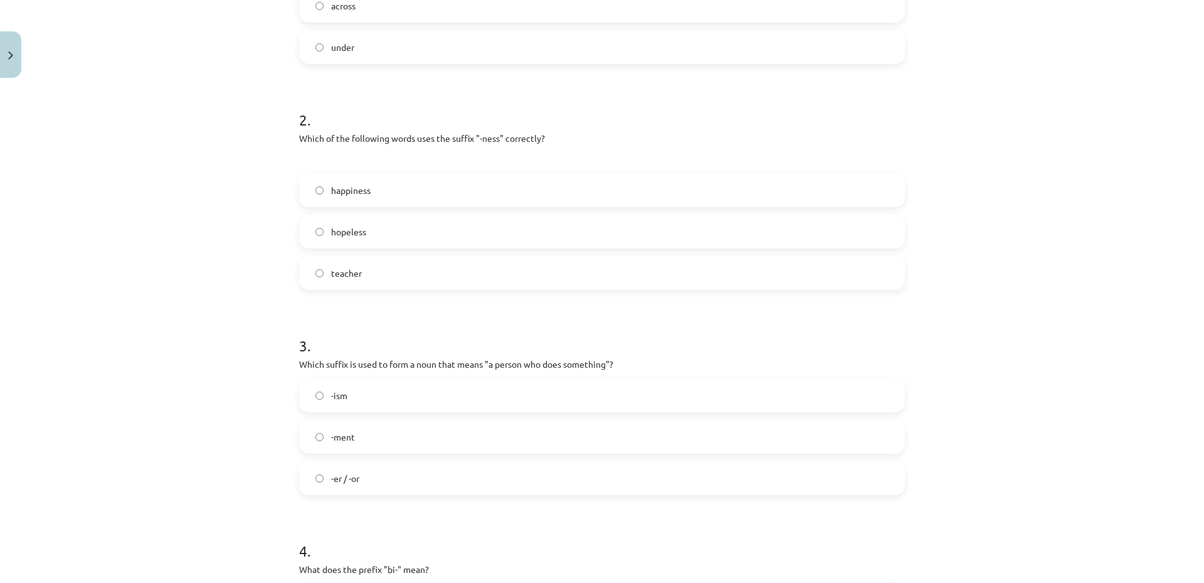
click at [510, 447] on label "-ment" at bounding box center [601, 436] width 603 height 31
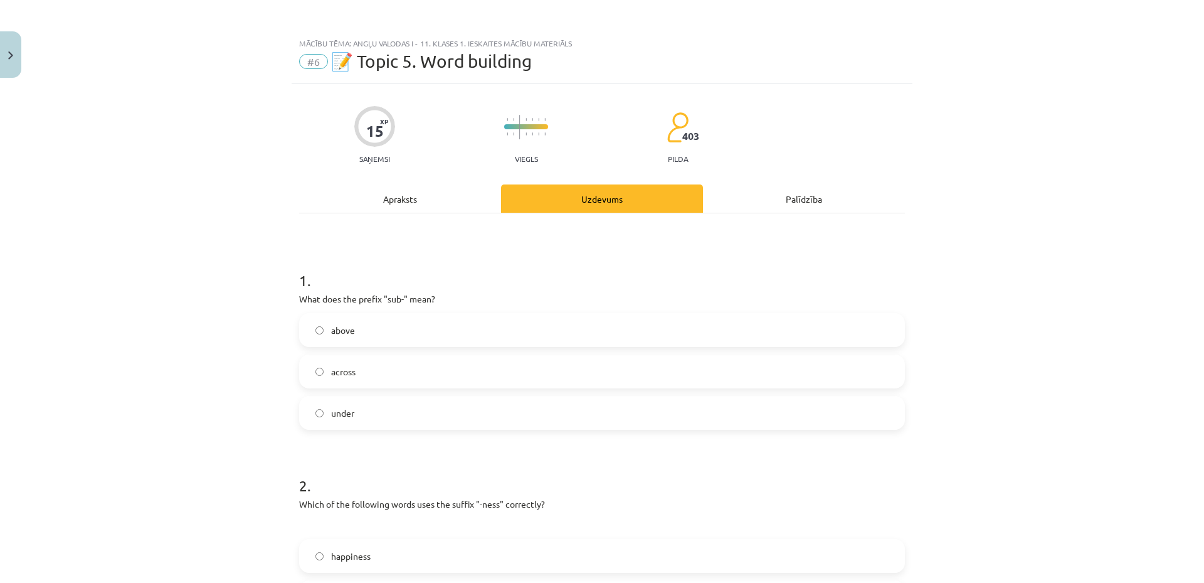
click at [426, 199] on div "Apraksts" at bounding box center [400, 198] width 202 height 28
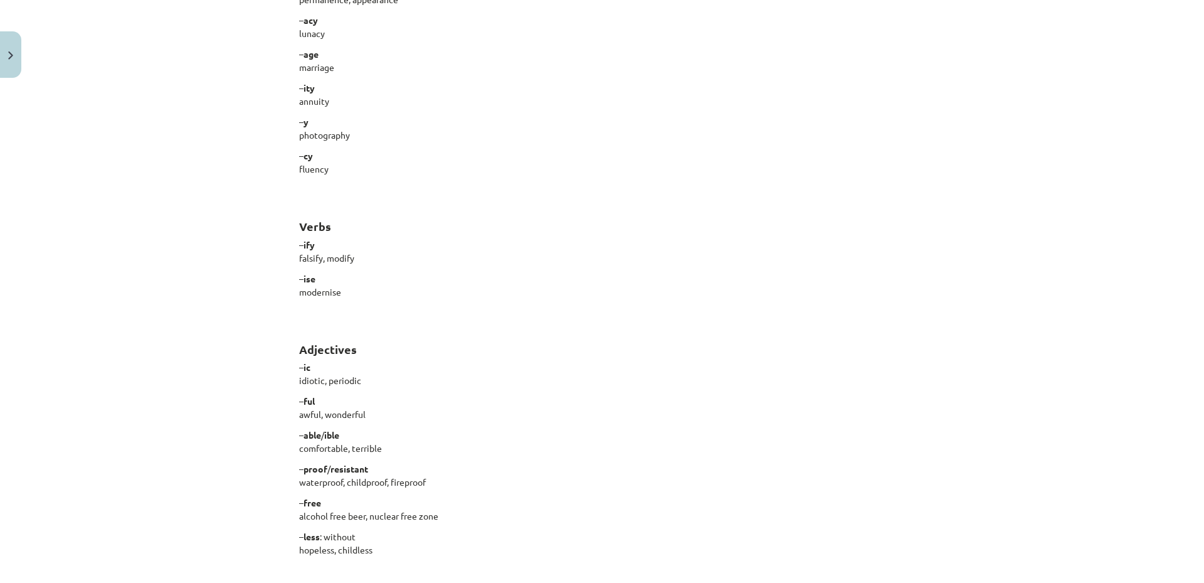
scroll to position [953, 0]
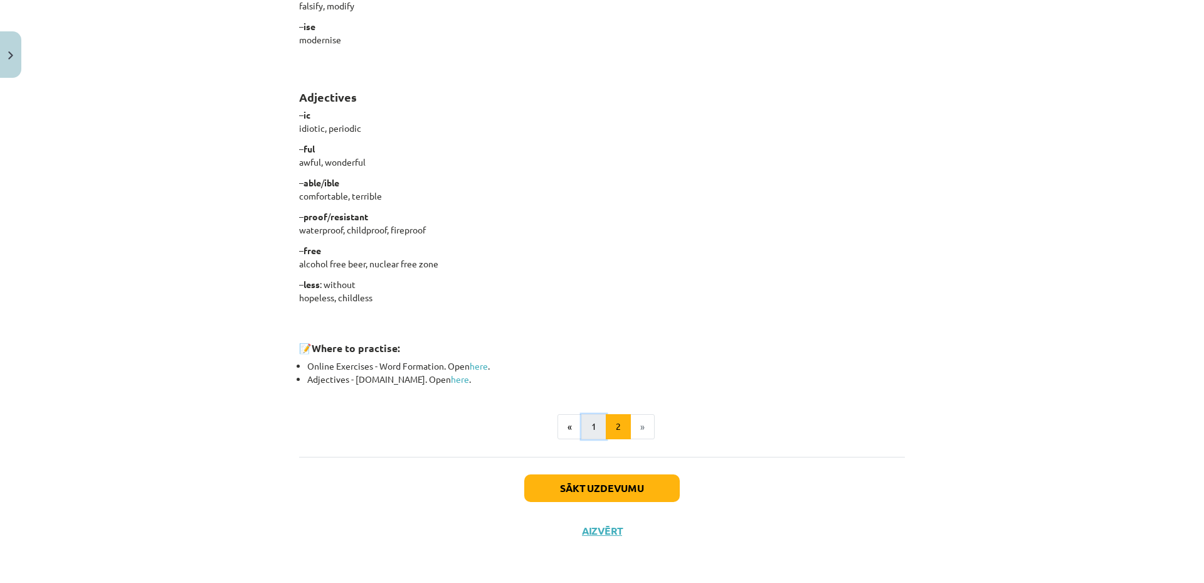
click at [584, 431] on button "1" at bounding box center [593, 426] width 25 height 25
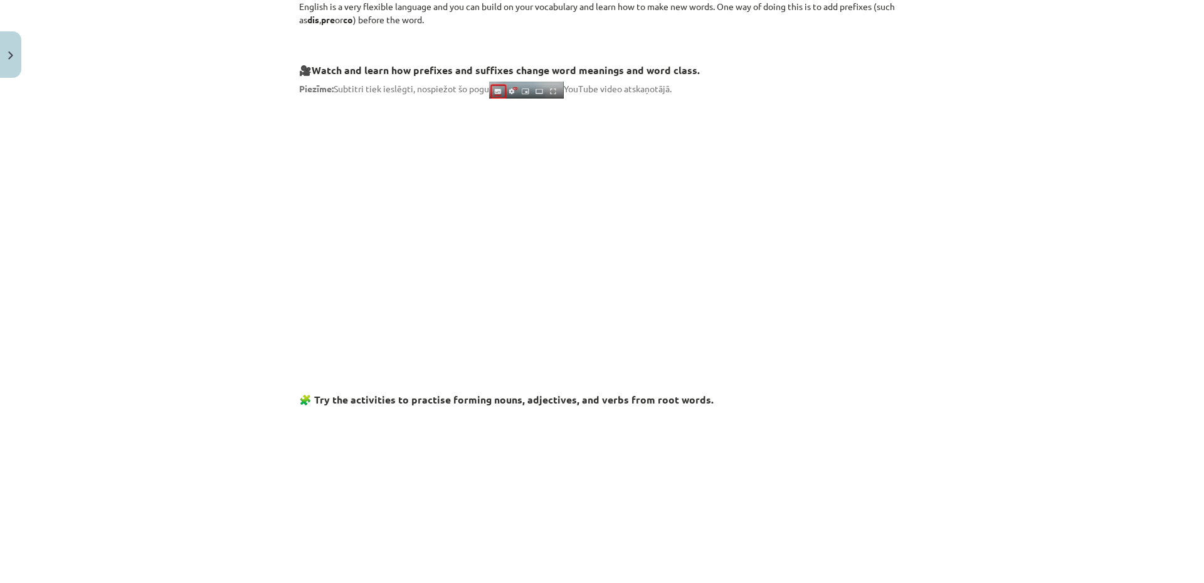
scroll to position [0, 0]
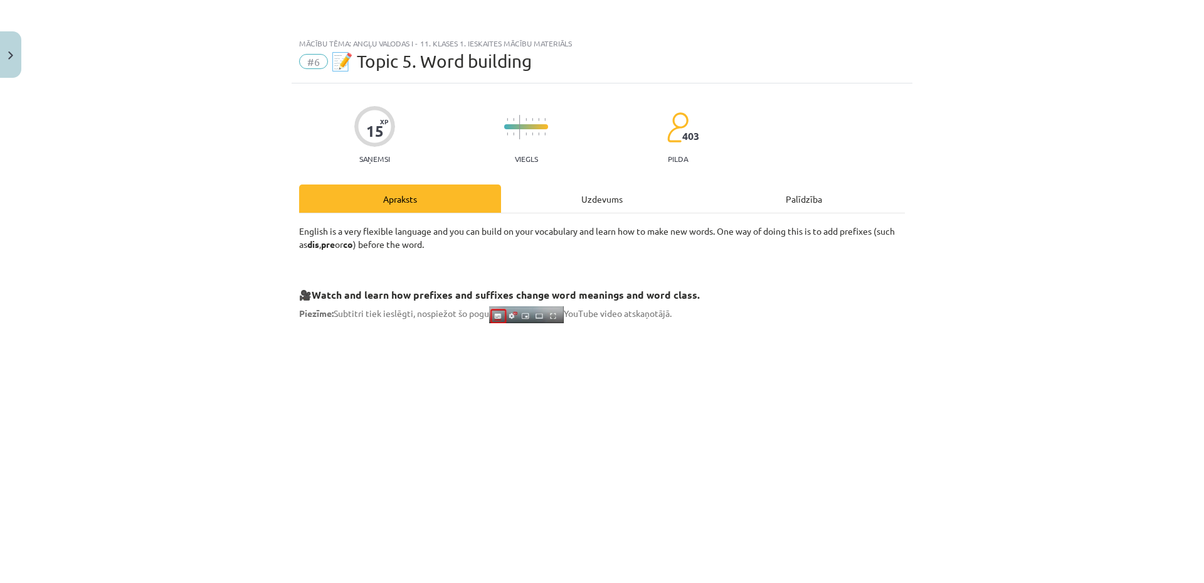
click at [603, 193] on div "Uzdevums" at bounding box center [602, 198] width 202 height 28
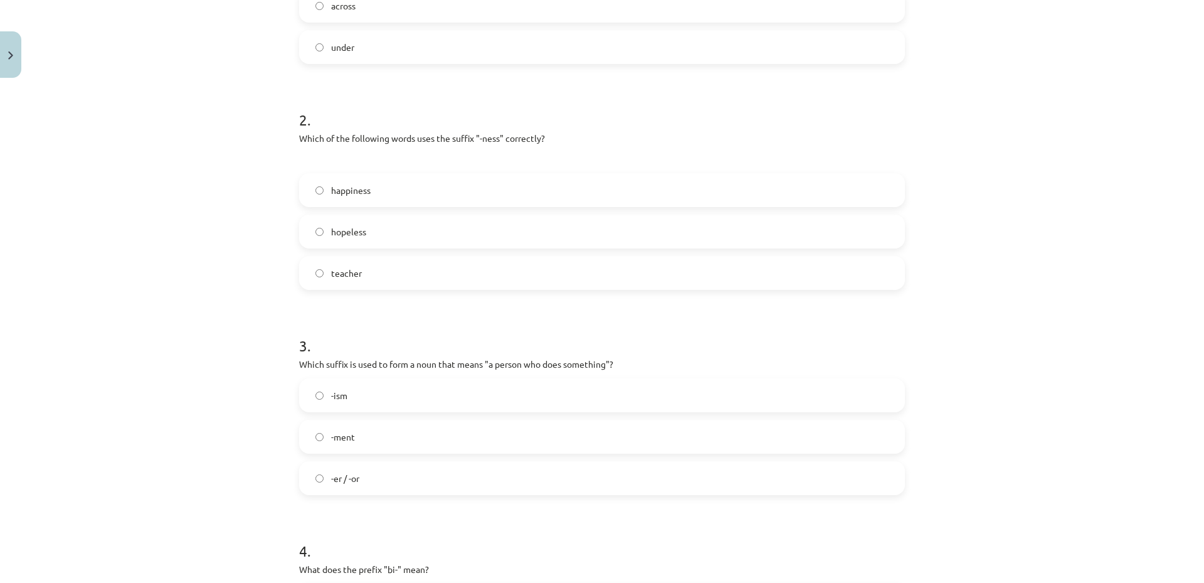
scroll to position [701, 0]
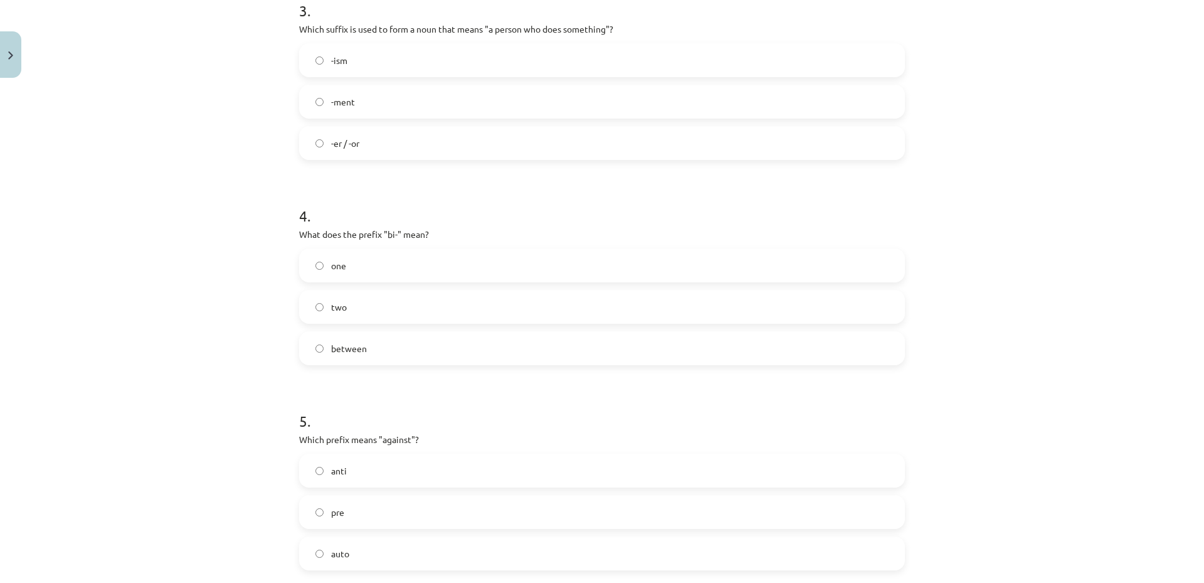
click at [379, 294] on label "two" at bounding box center [601, 306] width 603 height 31
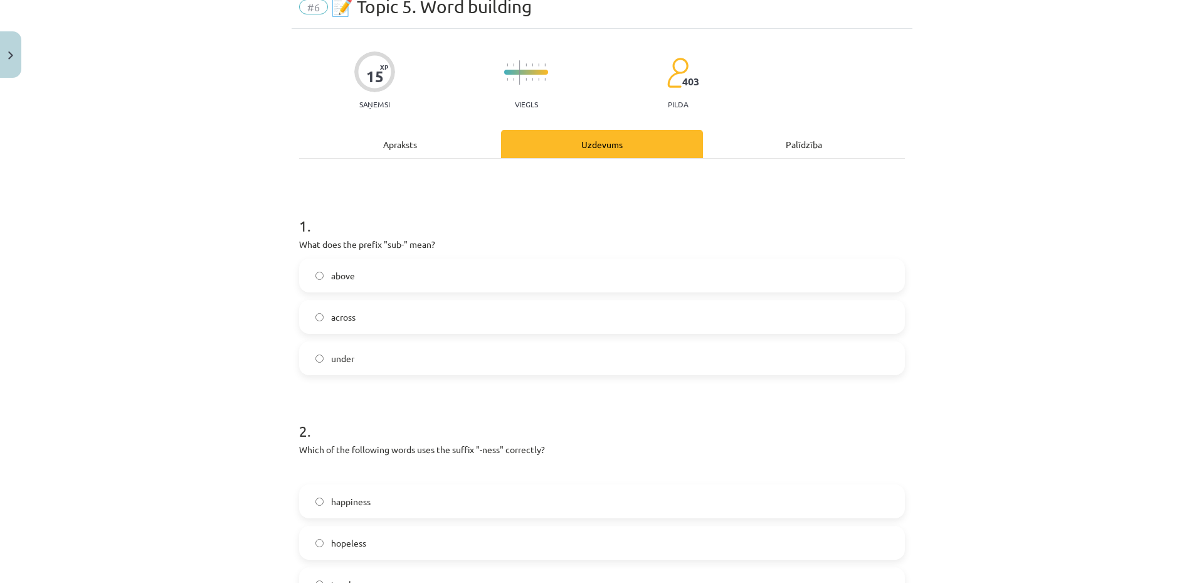
scroll to position [0, 0]
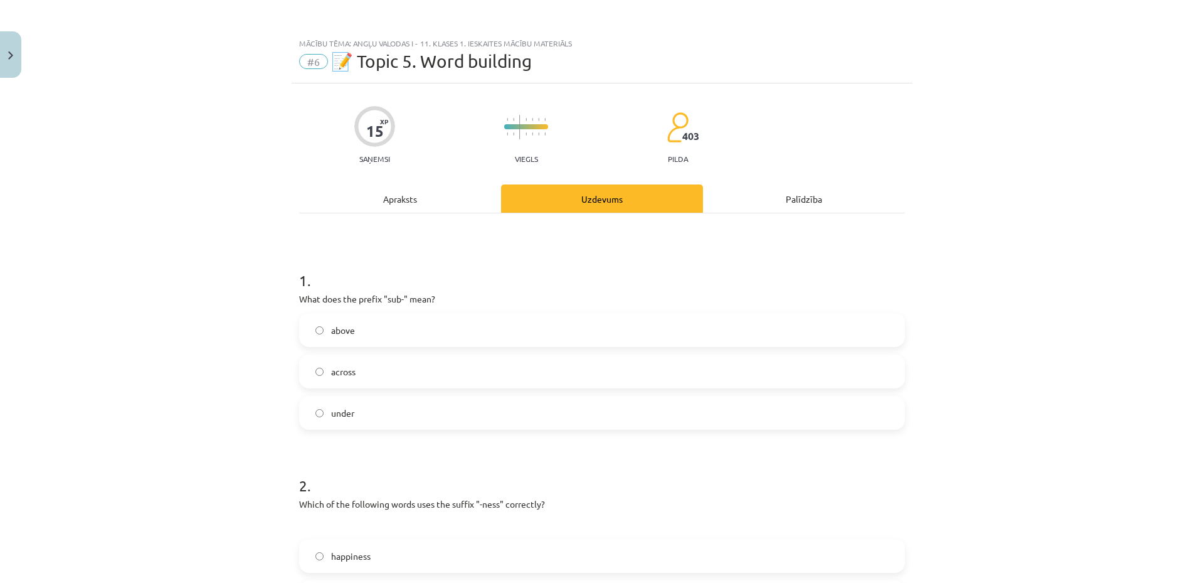
click at [428, 204] on div "Apraksts" at bounding box center [400, 198] width 202 height 28
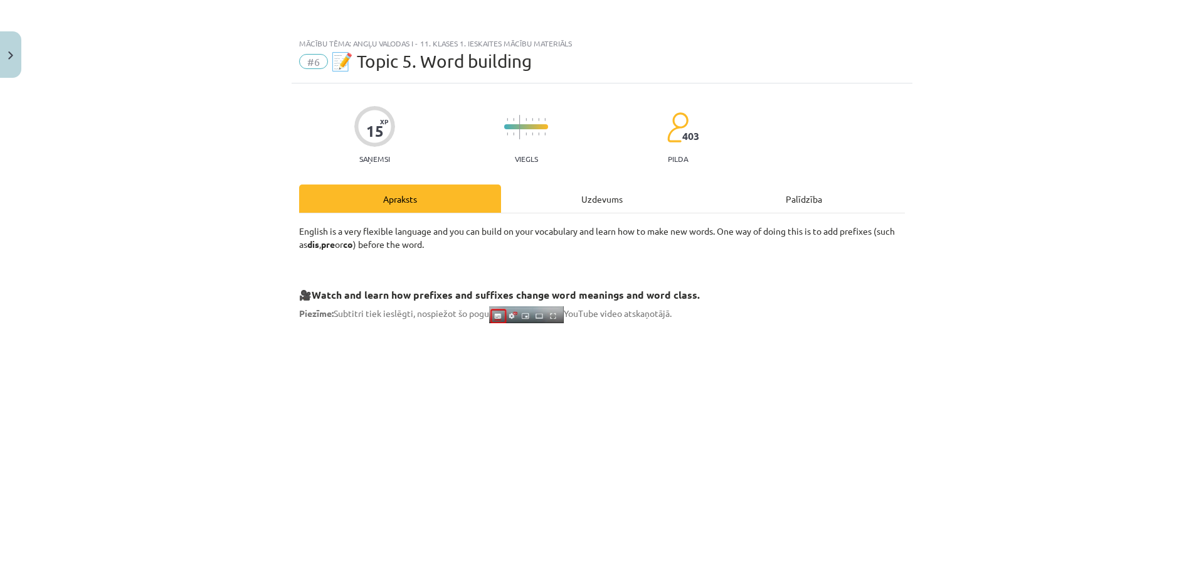
click at [586, 204] on div "Uzdevums" at bounding box center [602, 198] width 202 height 28
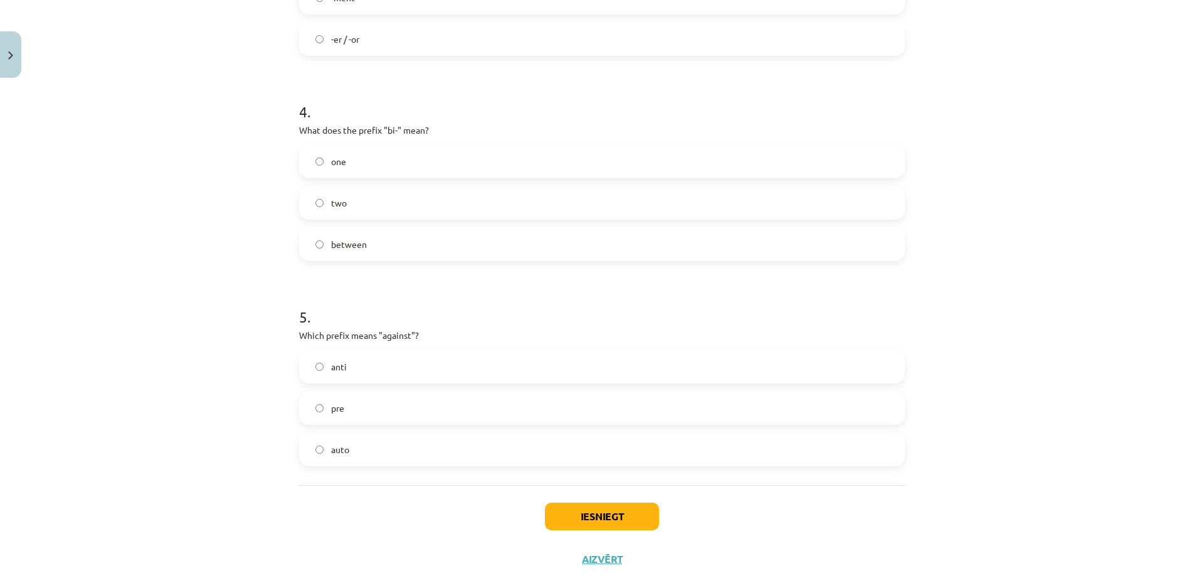
scroll to position [833, 0]
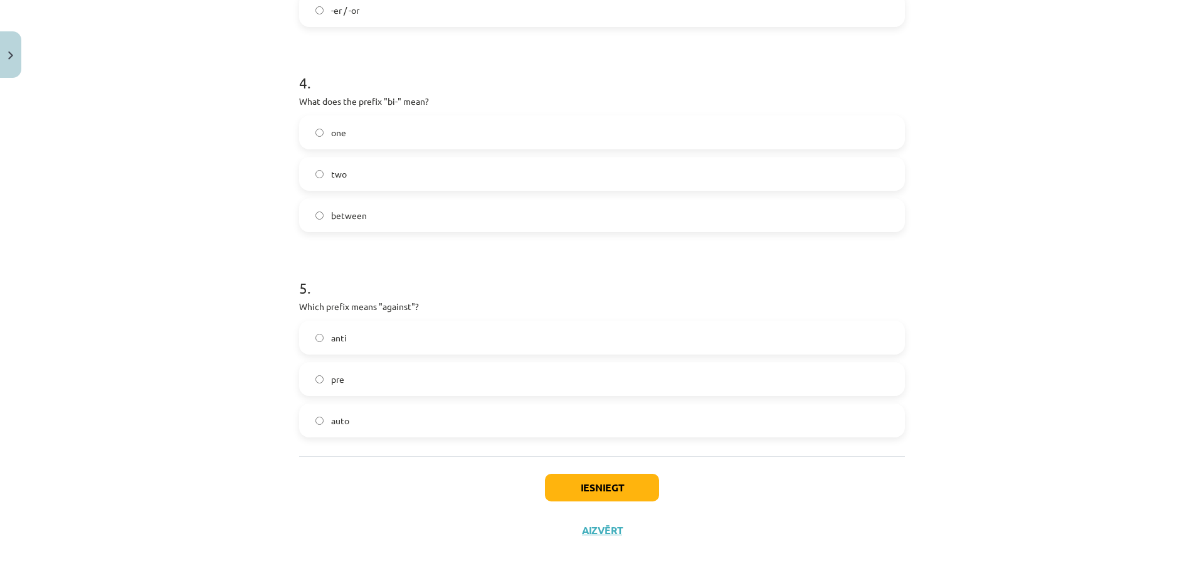
click at [408, 337] on label "anti" at bounding box center [601, 337] width 603 height 31
click at [568, 484] on button "Iesniegt" at bounding box center [602, 487] width 114 height 28
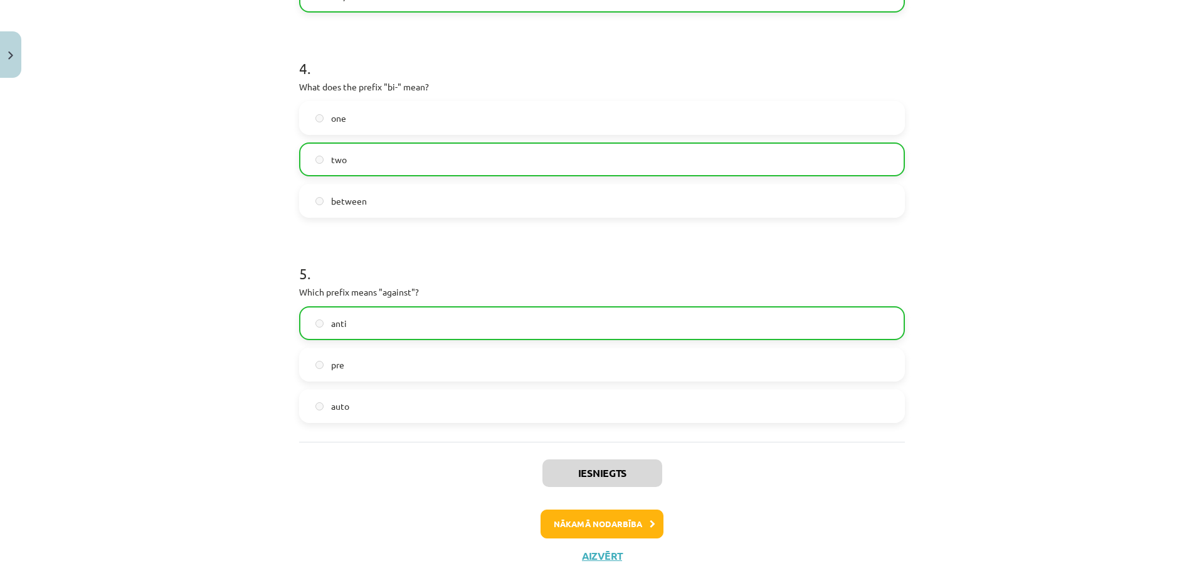
scroll to position [874, 0]
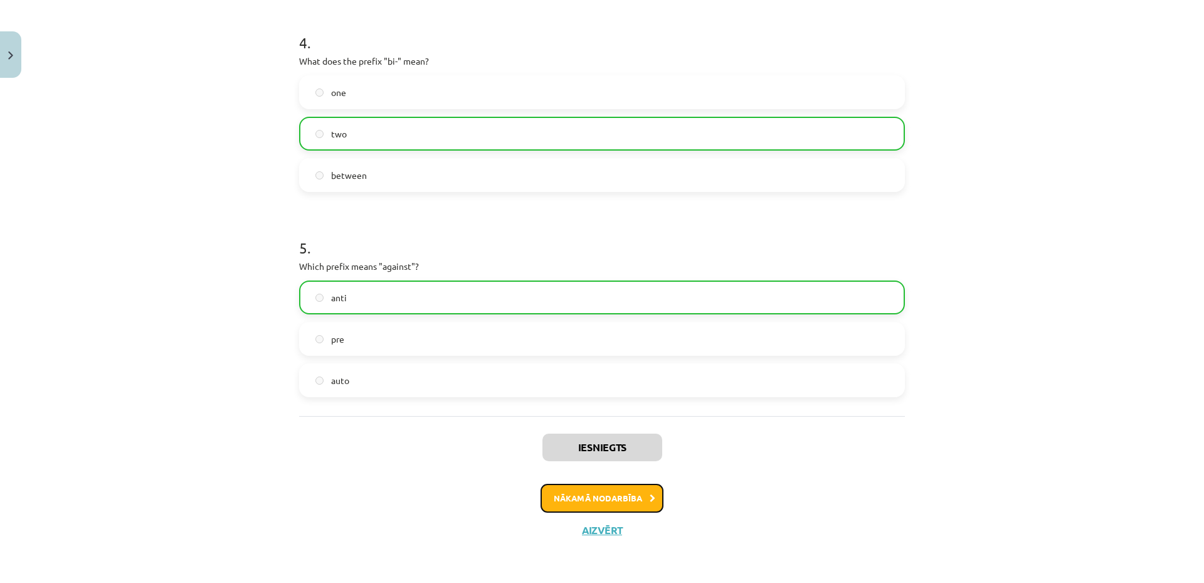
click at [572, 487] on button "Nākamā nodarbība" at bounding box center [602, 498] width 123 height 29
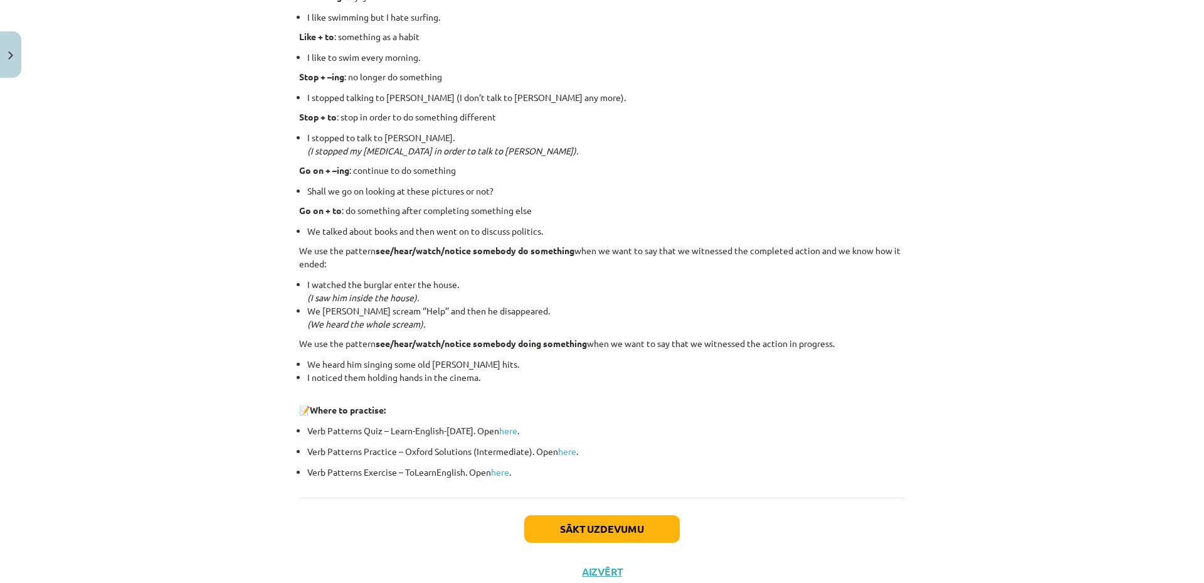
scroll to position [1557, 0]
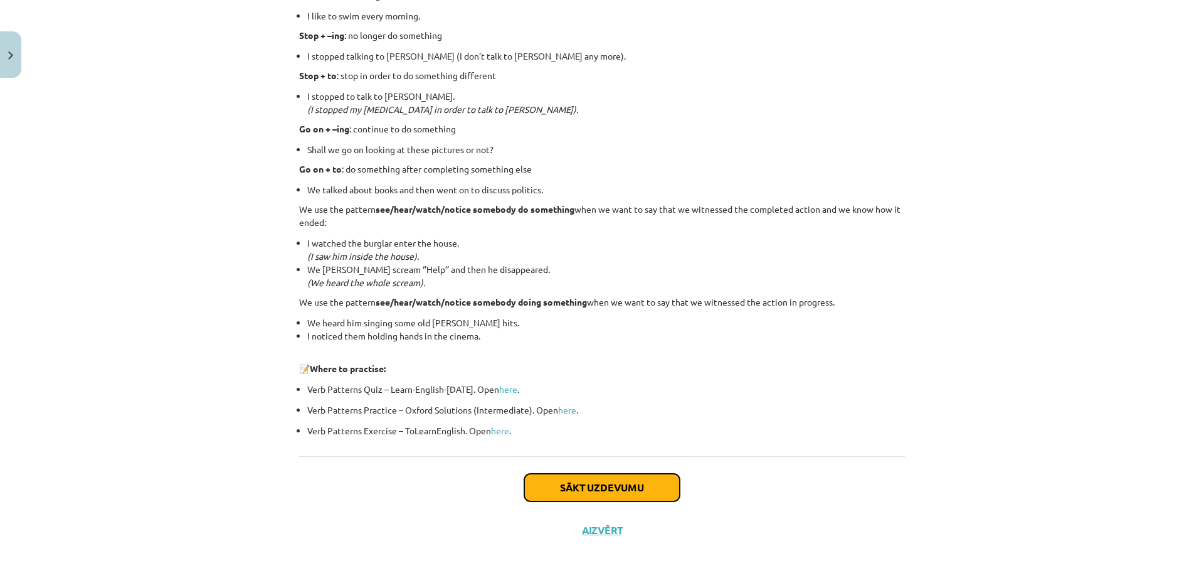
click at [606, 486] on button "Sākt uzdevumu" at bounding box center [602, 487] width 156 height 28
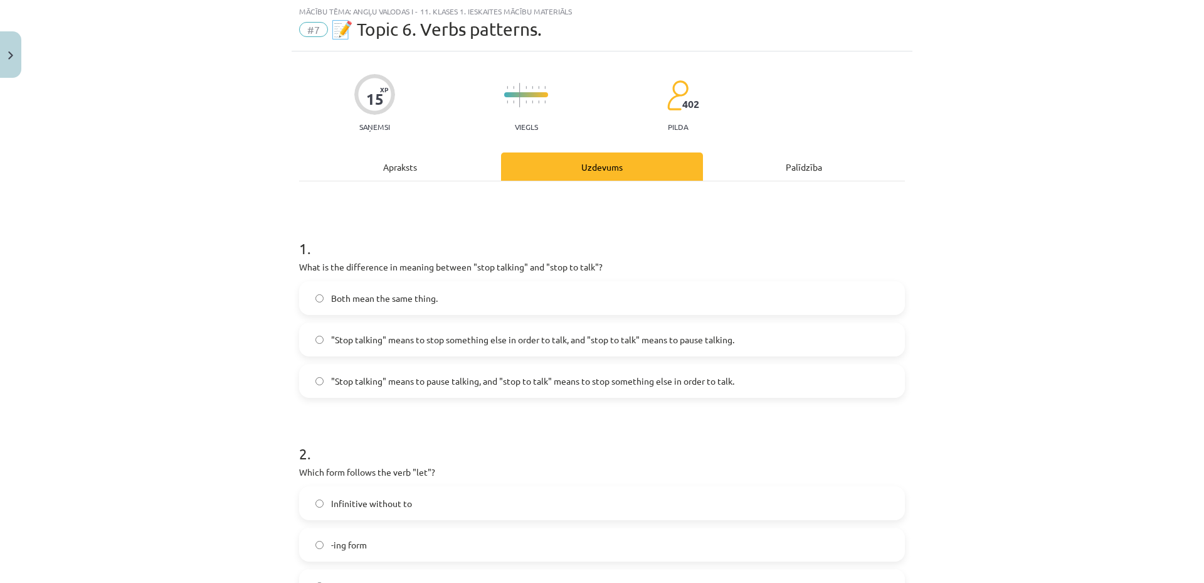
scroll to position [31, 0]
click at [376, 305] on span "Both mean the same thing." at bounding box center [384, 298] width 107 height 13
click at [396, 173] on div "Apraksts" at bounding box center [400, 167] width 202 height 28
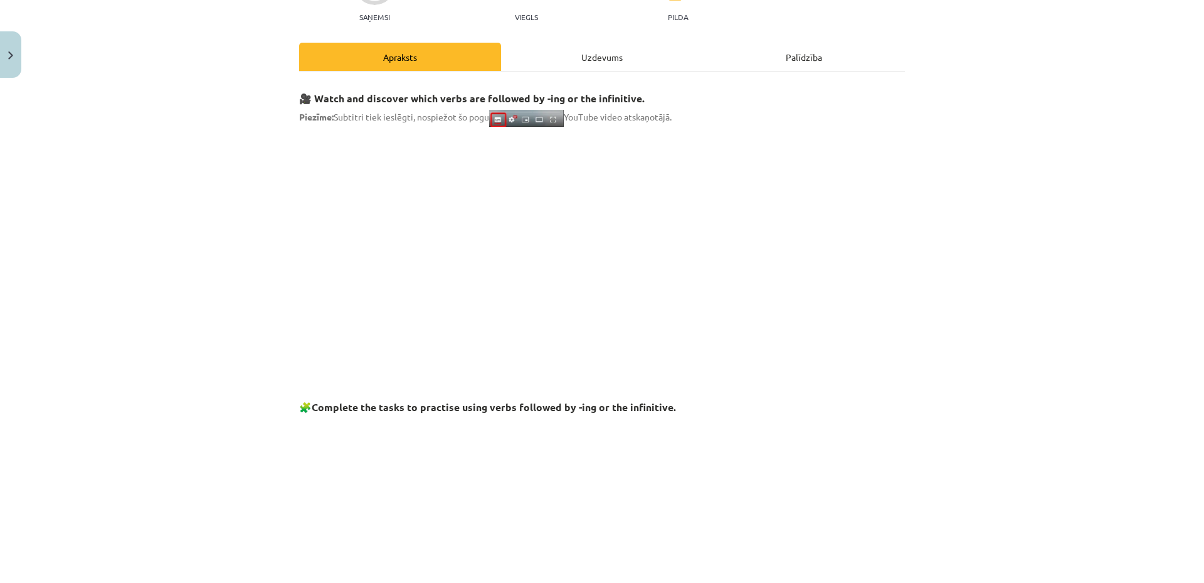
scroll to position [0, 0]
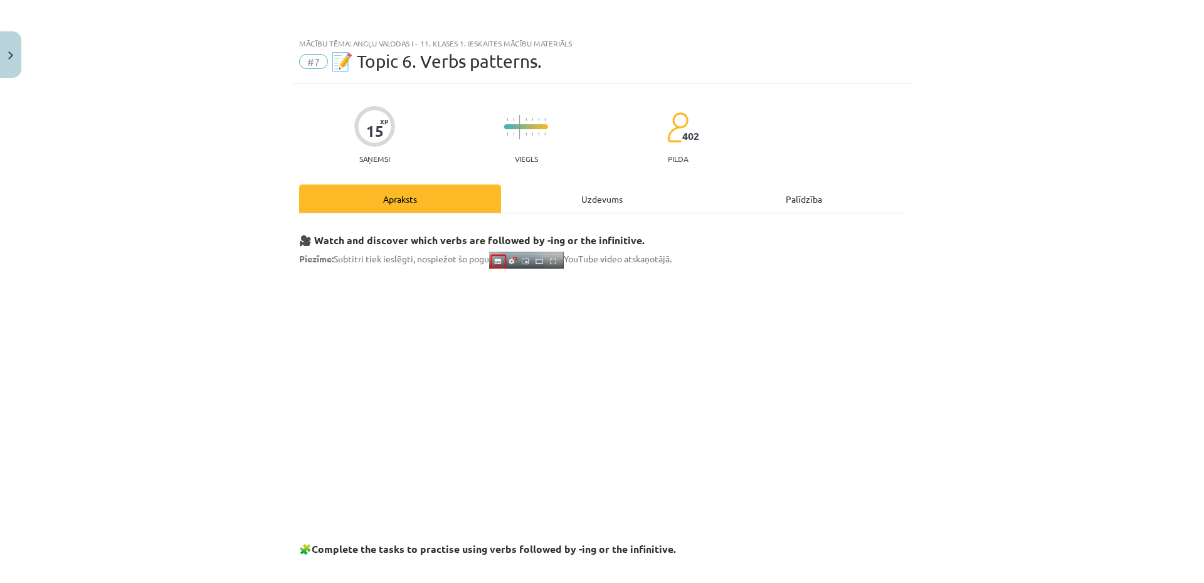
click at [586, 200] on div "Uzdevums" at bounding box center [602, 198] width 202 height 28
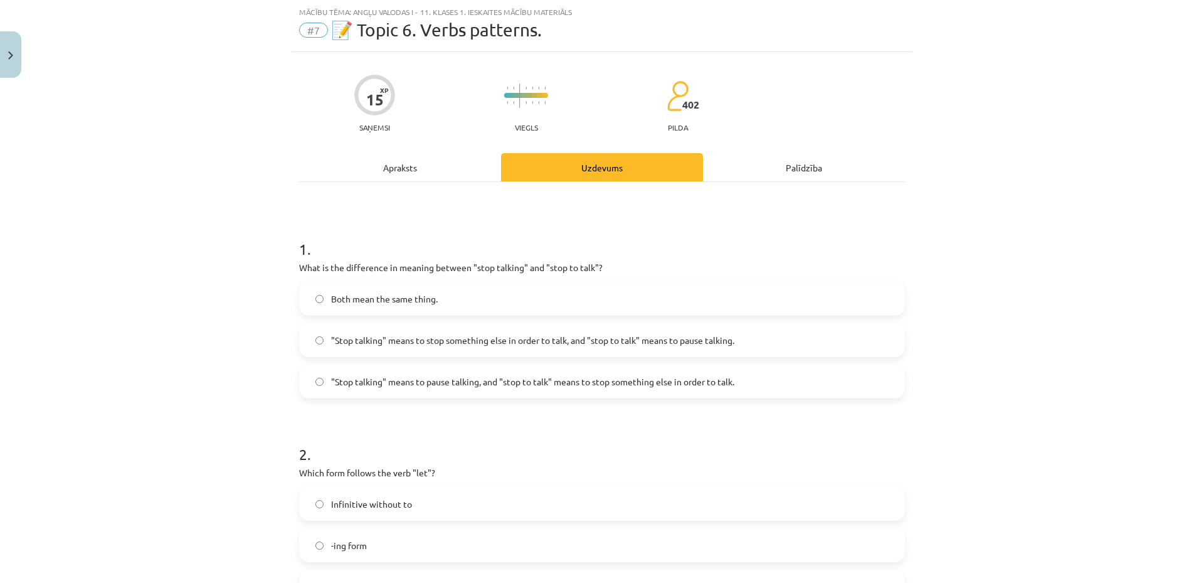
scroll to position [366, 0]
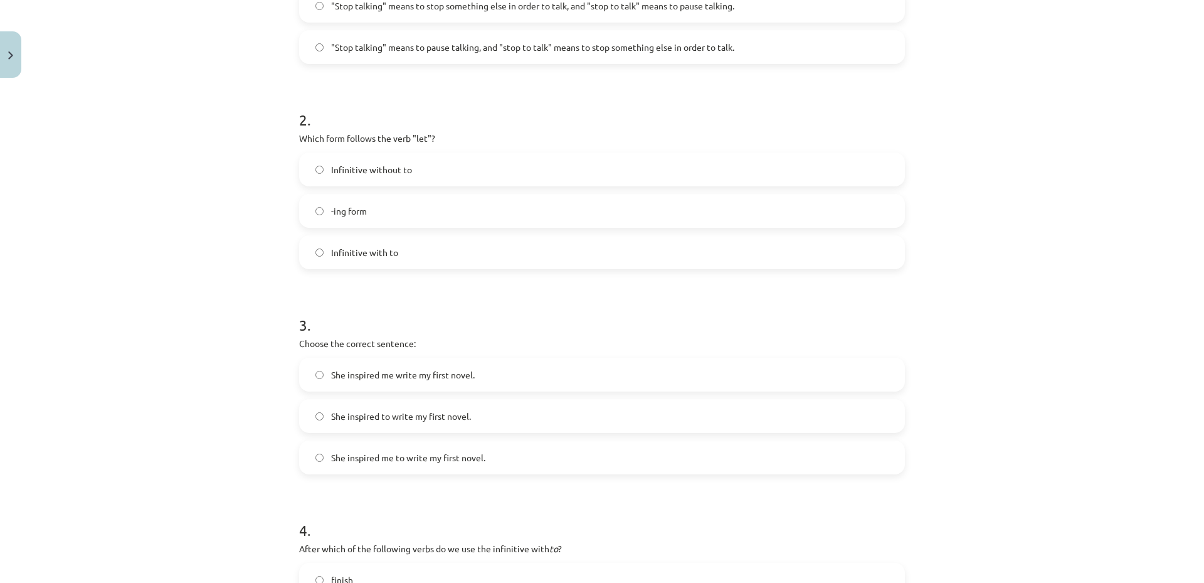
click at [410, 209] on label "-ing form" at bounding box center [601, 210] width 603 height 31
click at [406, 467] on label "She inspired me to write my first novel." at bounding box center [601, 457] width 603 height 31
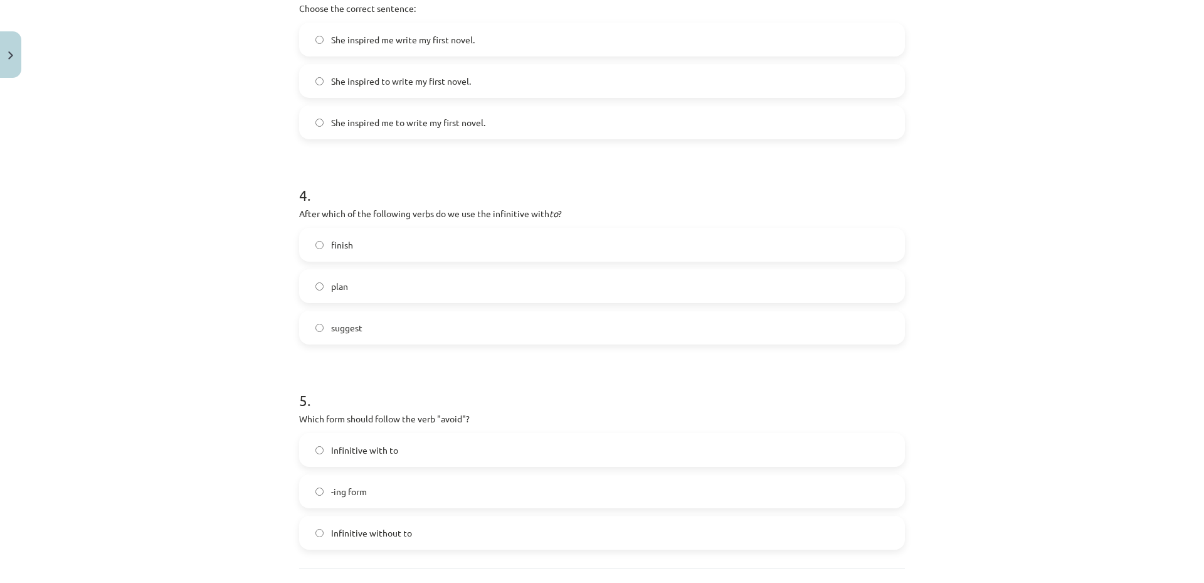
click at [401, 244] on label "finish" at bounding box center [601, 244] width 603 height 31
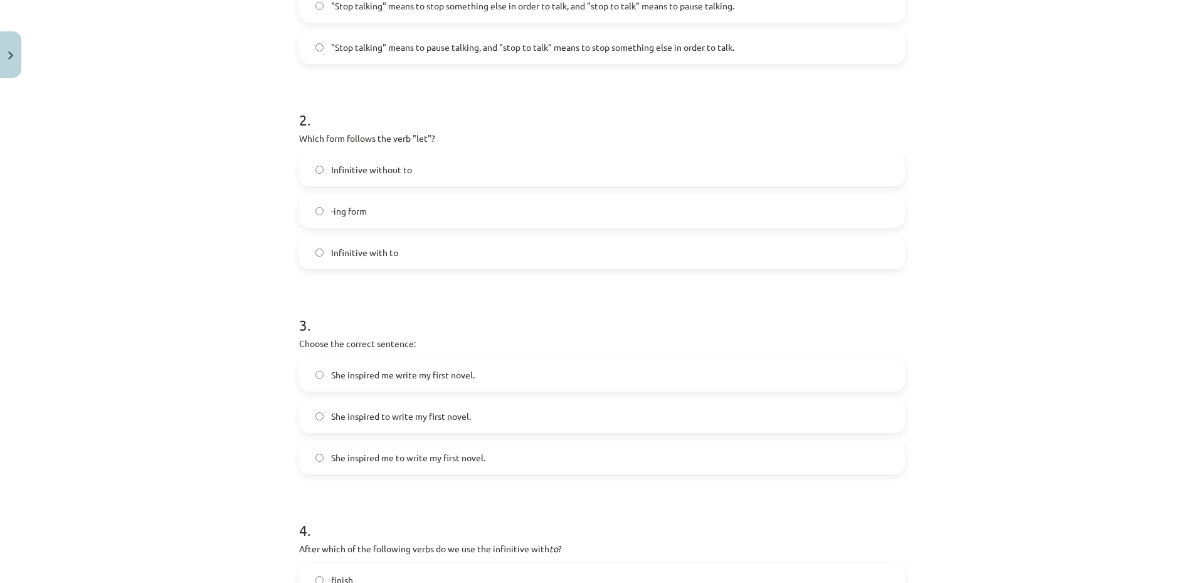
scroll to position [0, 0]
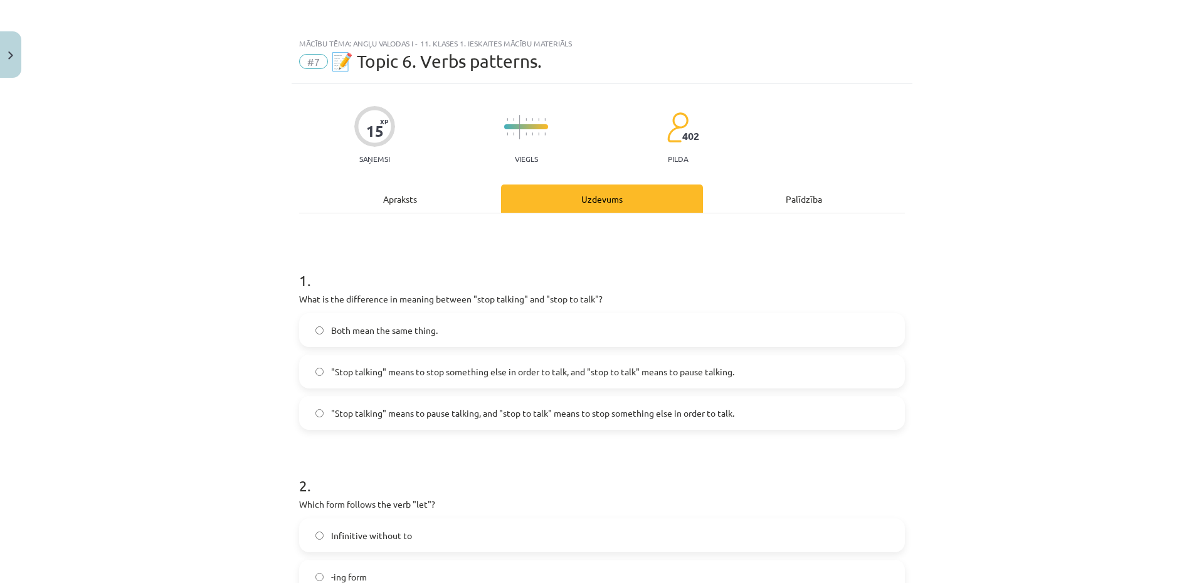
click at [412, 205] on div "Apraksts" at bounding box center [400, 198] width 202 height 28
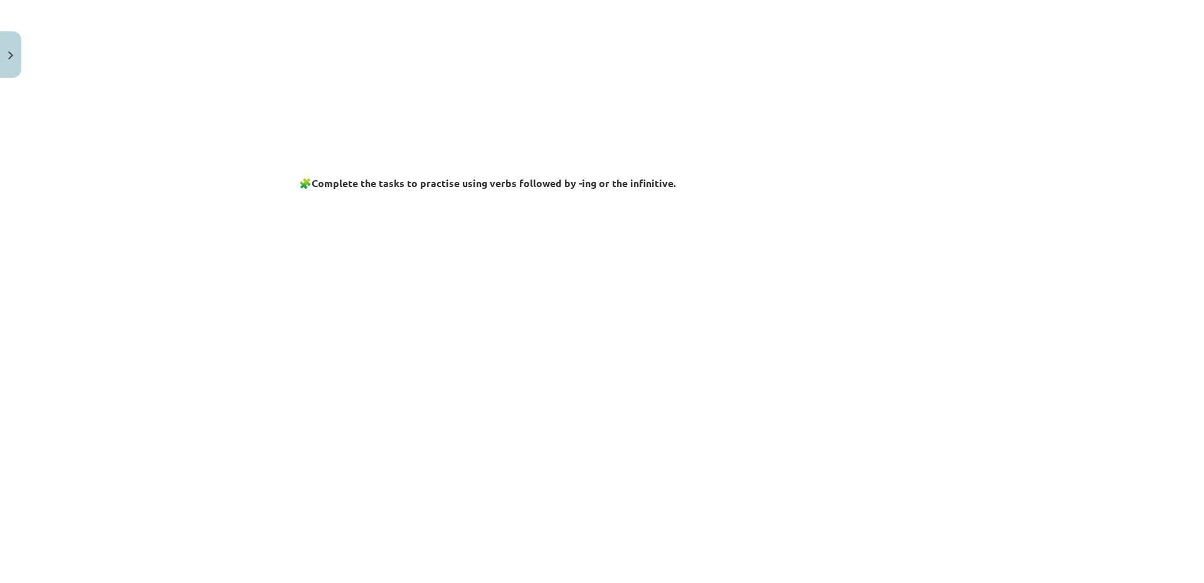
scroll to position [31, 0]
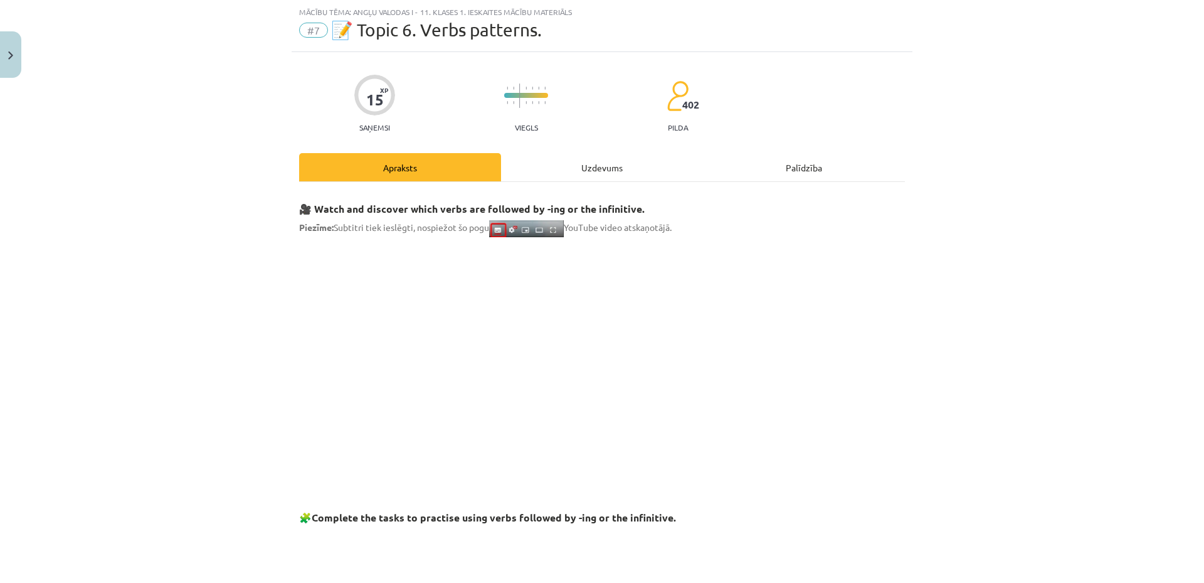
click at [598, 160] on div "Uzdevums" at bounding box center [602, 167] width 202 height 28
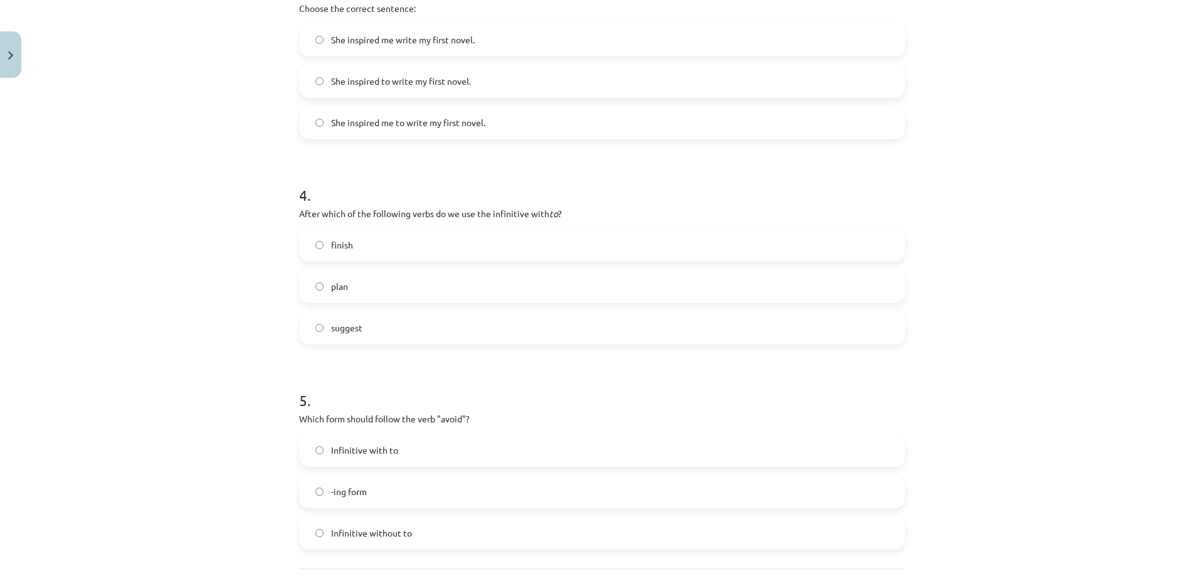
scroll to position [813, 0]
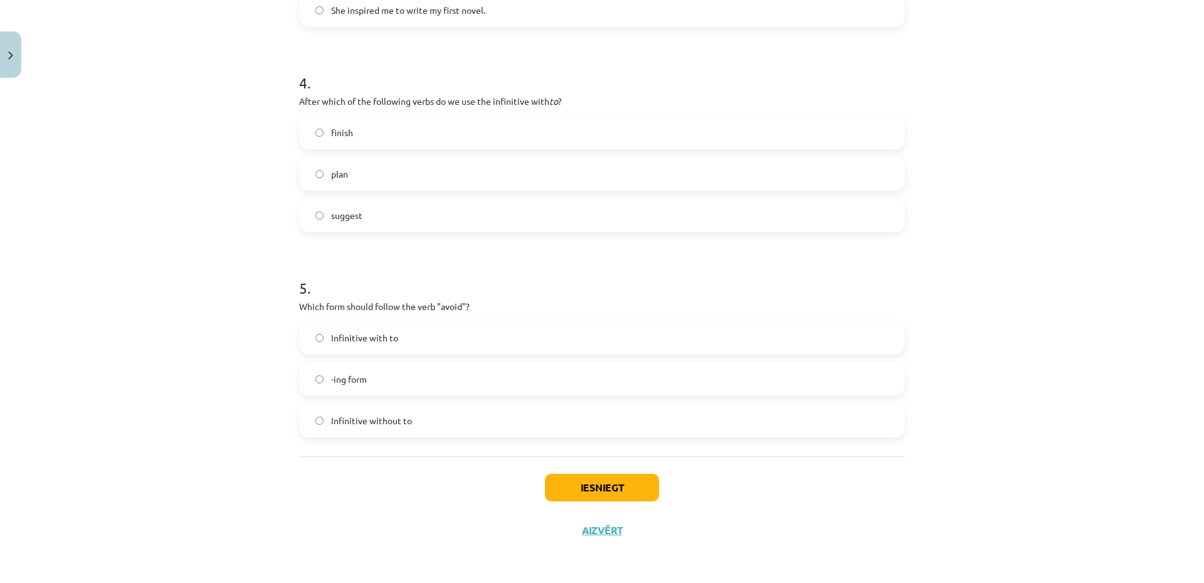
click at [607, 423] on label "Infinitive without to" at bounding box center [601, 420] width 603 height 31
click at [554, 337] on label "Infinitive with to" at bounding box center [601, 337] width 603 height 31
click at [586, 494] on button "Iesniegt" at bounding box center [602, 487] width 114 height 28
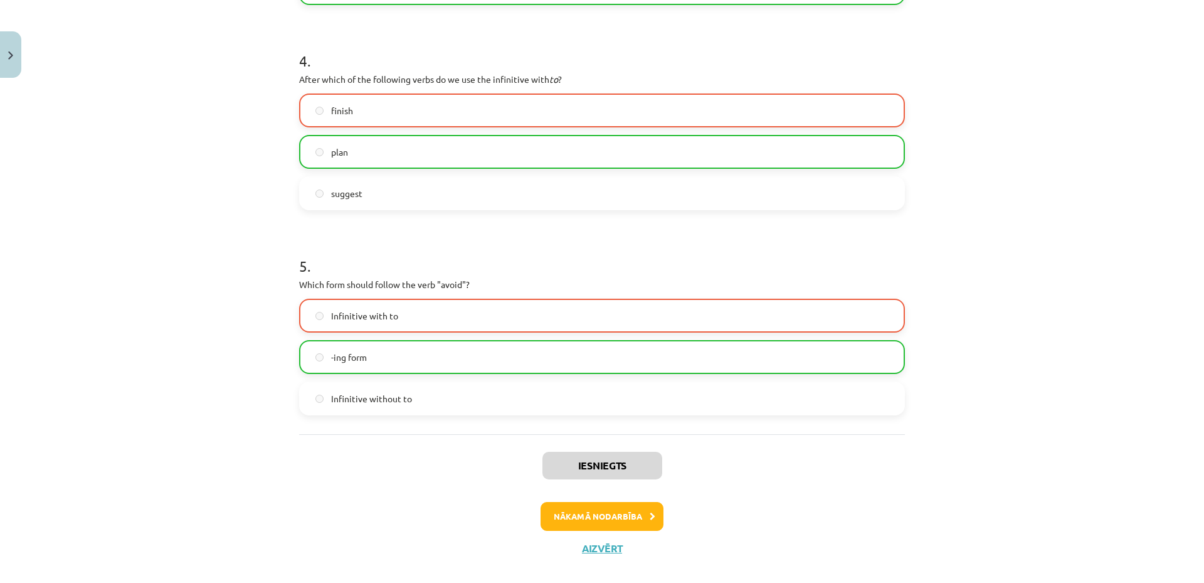
scroll to position [853, 0]
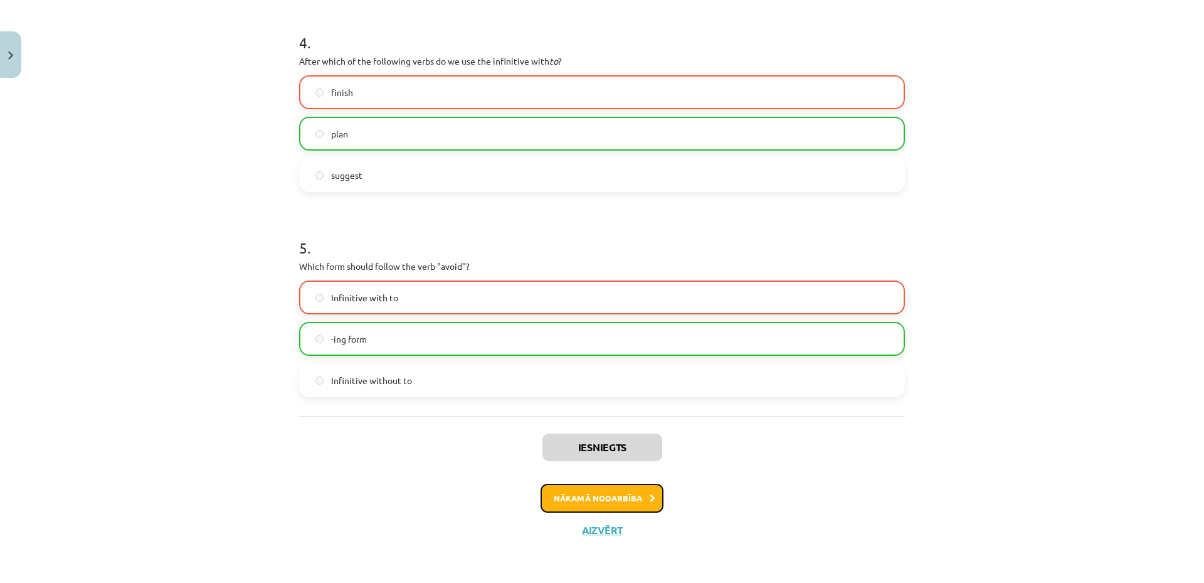
click at [578, 489] on button "Nākamā nodarbība" at bounding box center [602, 498] width 123 height 29
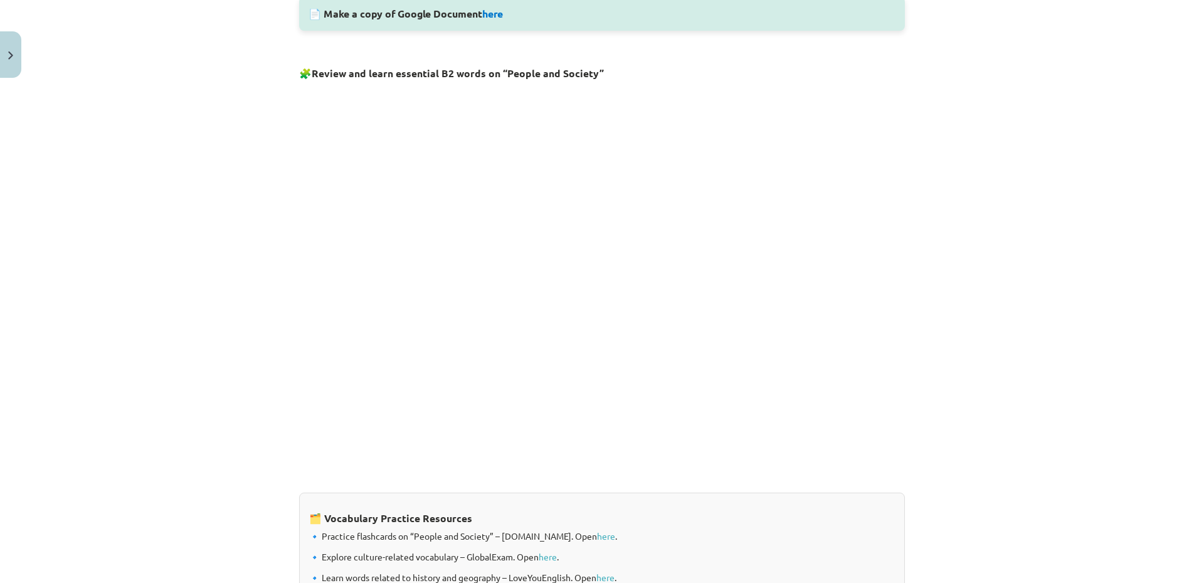
scroll to position [898, 0]
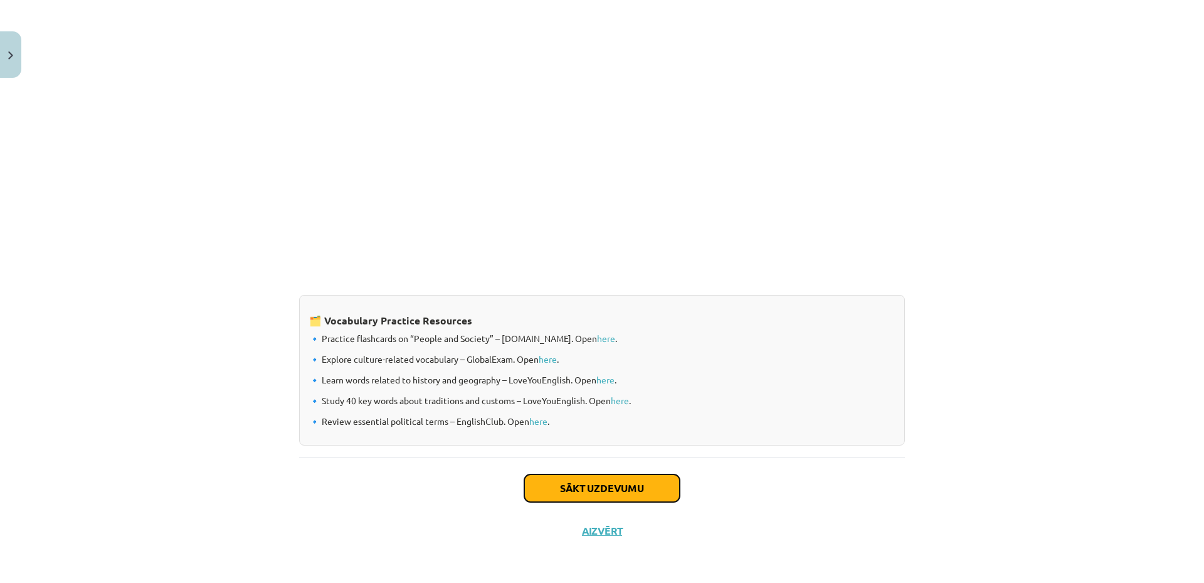
click at [610, 481] on button "Sākt uzdevumu" at bounding box center [602, 488] width 156 height 28
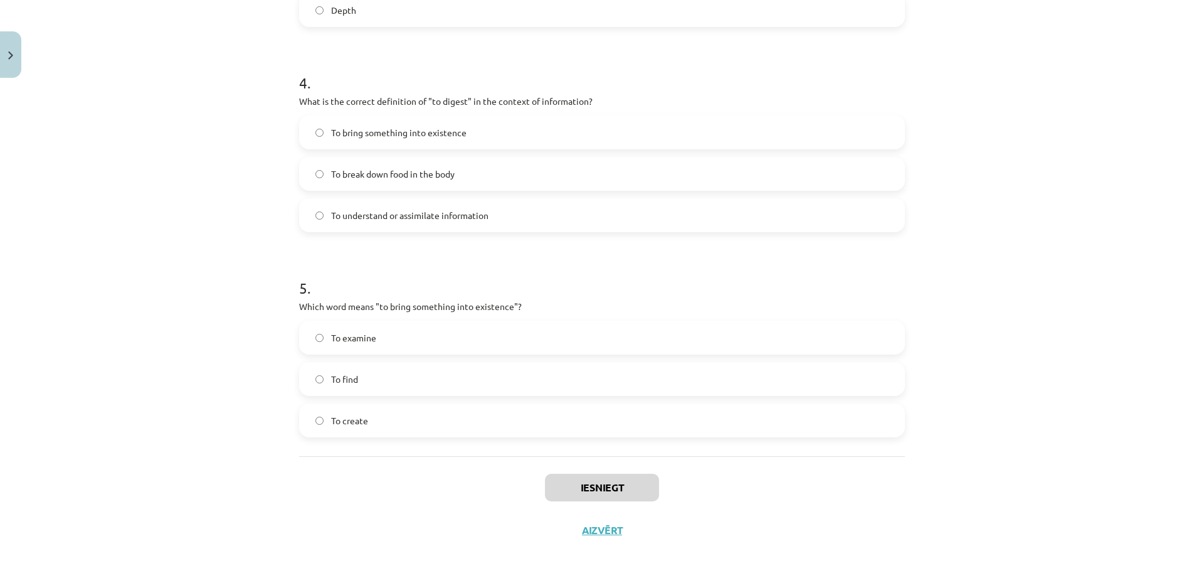
scroll to position [0, 0]
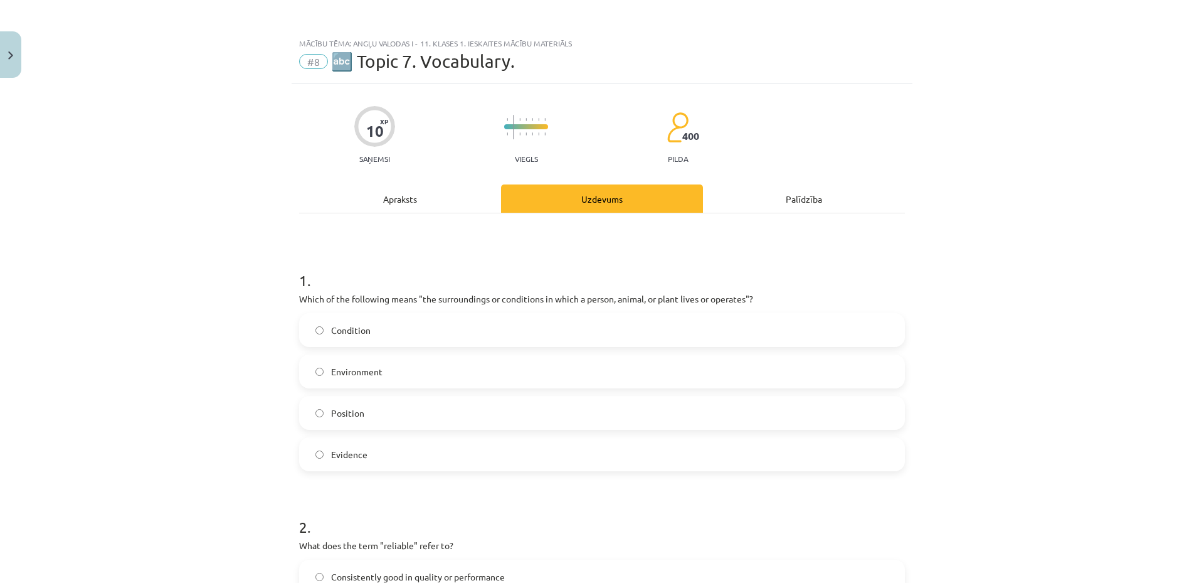
click at [423, 368] on label "Environment" at bounding box center [601, 371] width 603 height 31
click at [393, 205] on div "Apraksts" at bounding box center [400, 198] width 202 height 28
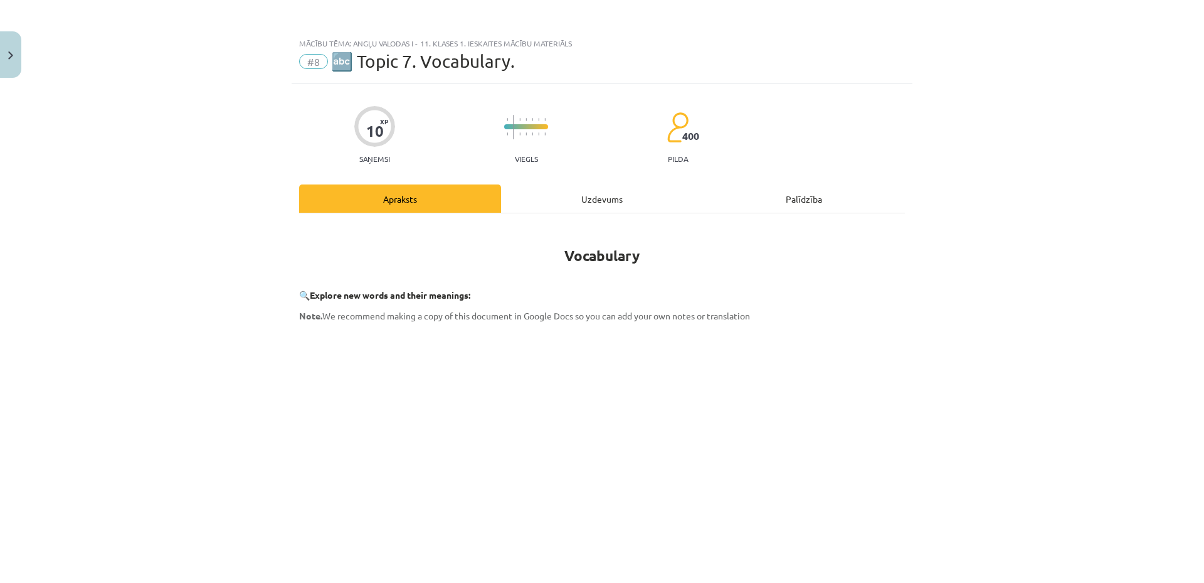
click at [603, 207] on div "Uzdevums" at bounding box center [602, 198] width 202 height 28
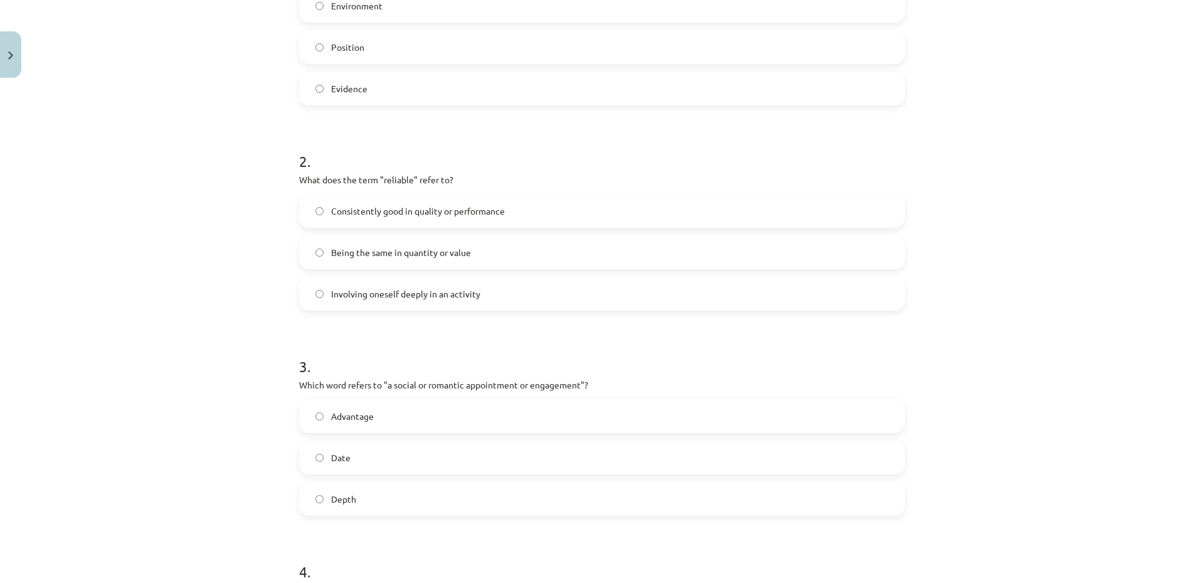
scroll to position [31, 0]
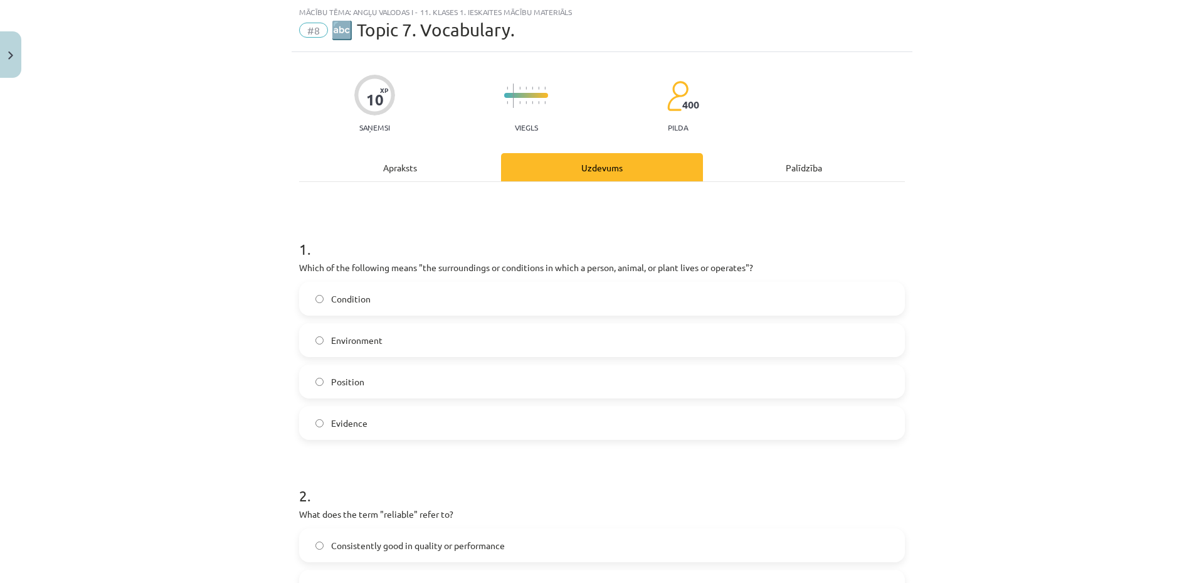
click at [410, 155] on div "Apraksts" at bounding box center [400, 167] width 202 height 28
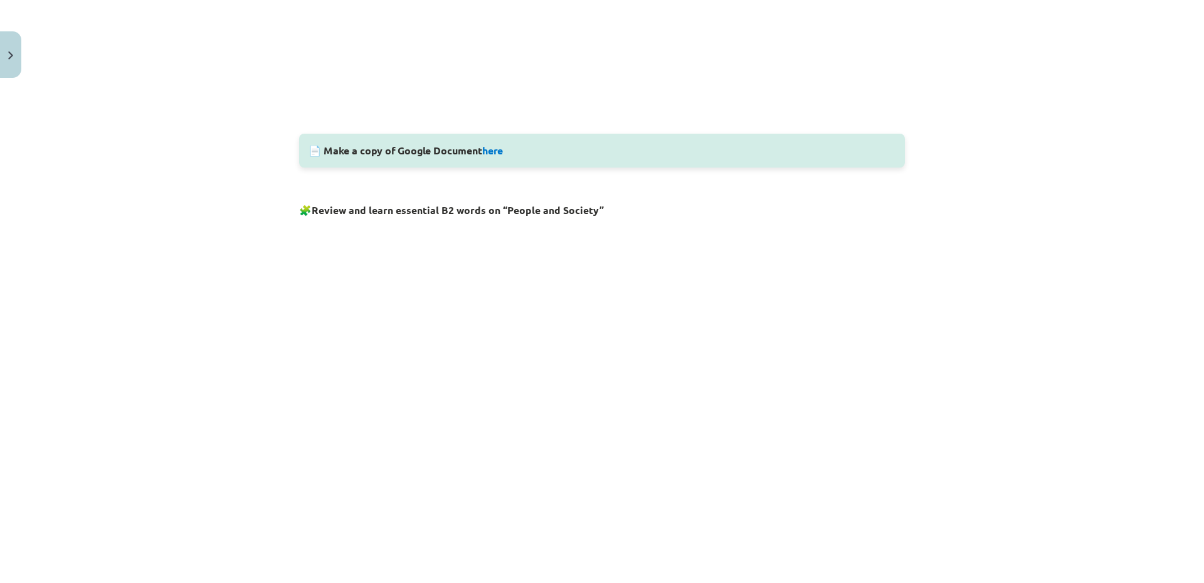
scroll to position [0, 0]
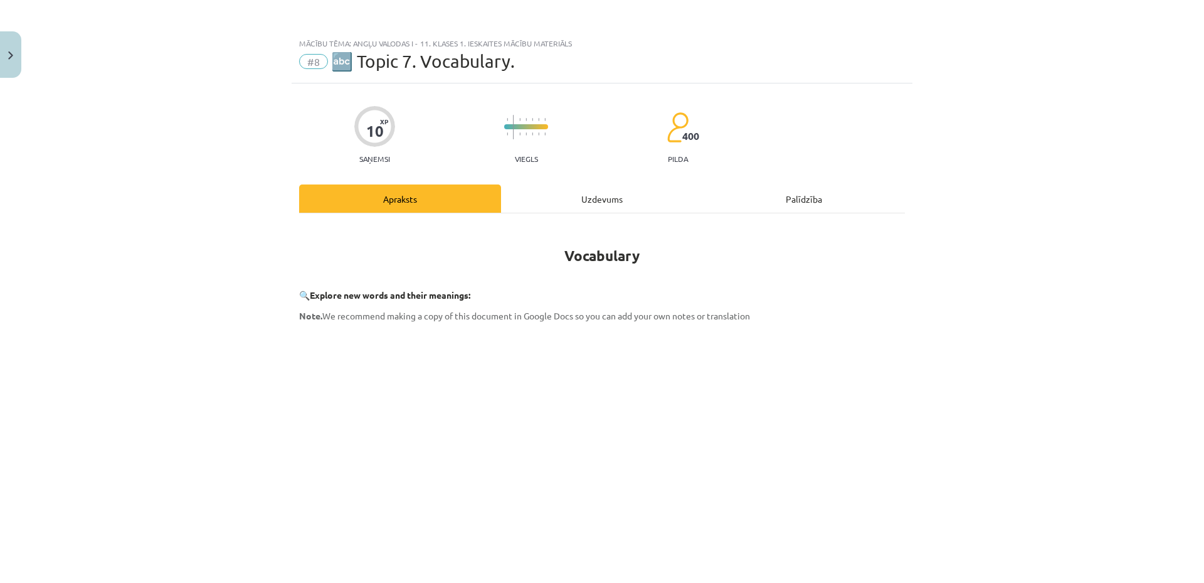
click at [612, 196] on div "Uzdevums" at bounding box center [602, 198] width 202 height 28
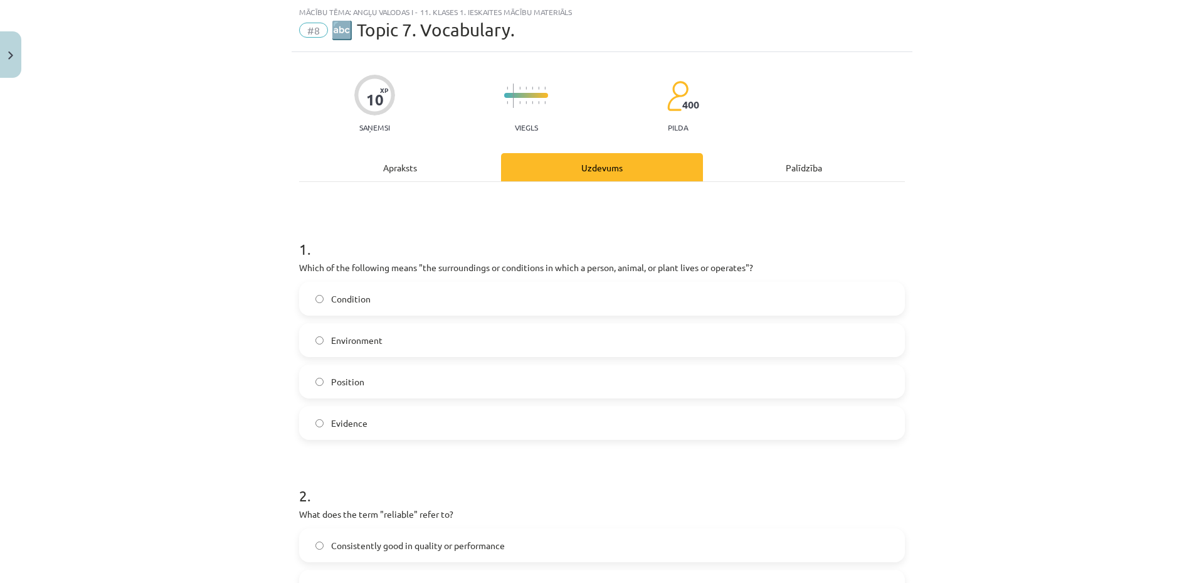
scroll to position [366, 0]
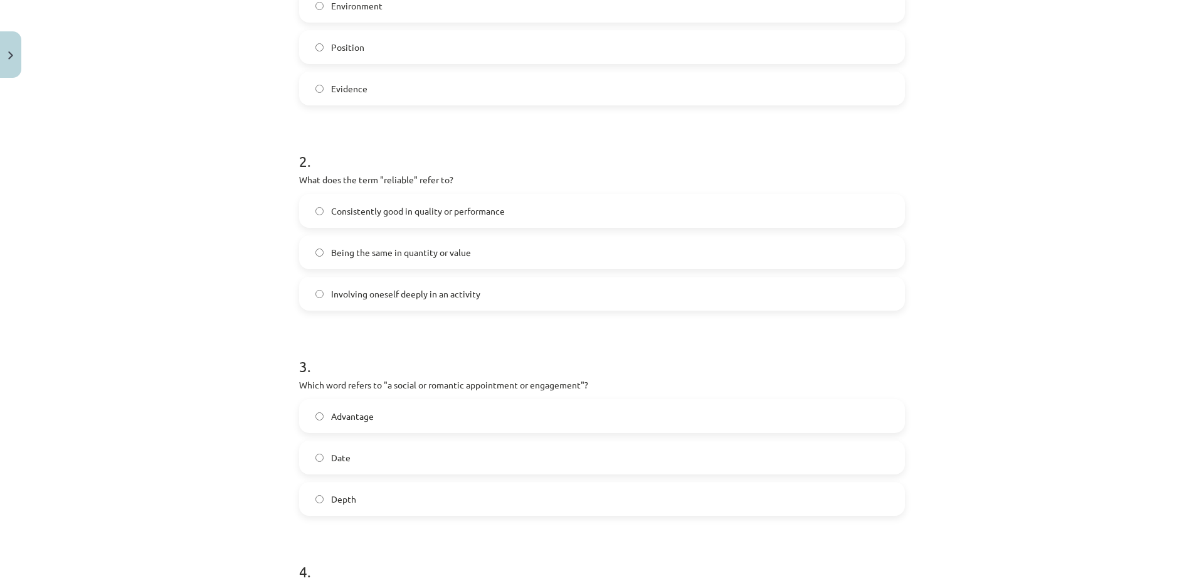
click at [534, 250] on label "Being the same in quantity or value" at bounding box center [601, 251] width 603 height 31
click at [507, 459] on label "Date" at bounding box center [601, 457] width 603 height 31
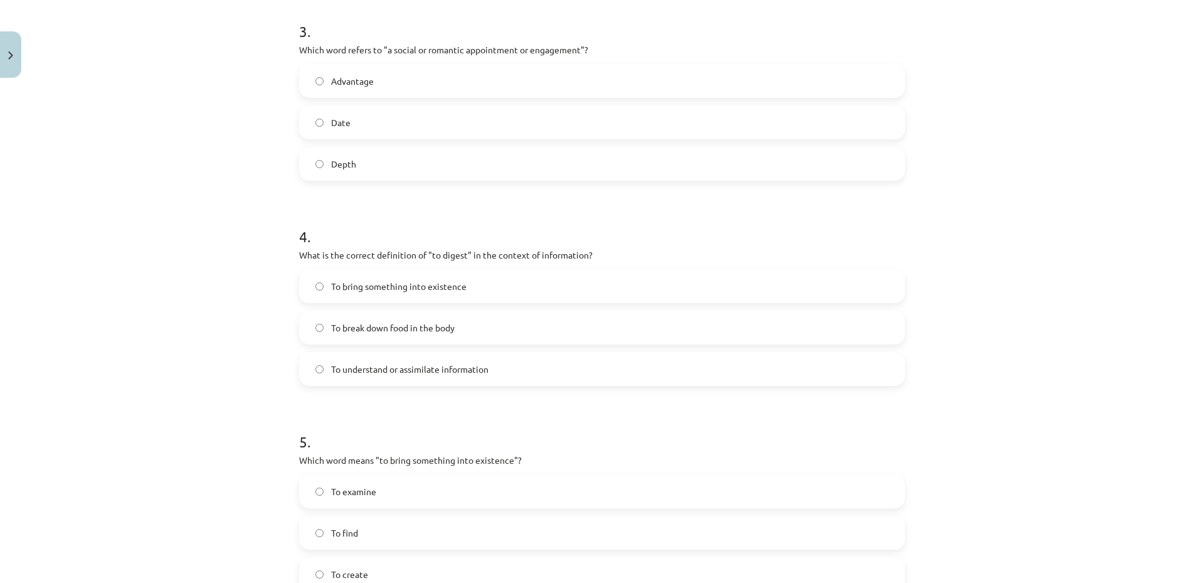
click at [412, 347] on div "To bring something into existence To break down food in the body To understand …" at bounding box center [602, 327] width 606 height 117
click at [417, 331] on span "To break down food in the body" at bounding box center [393, 327] width 124 height 13
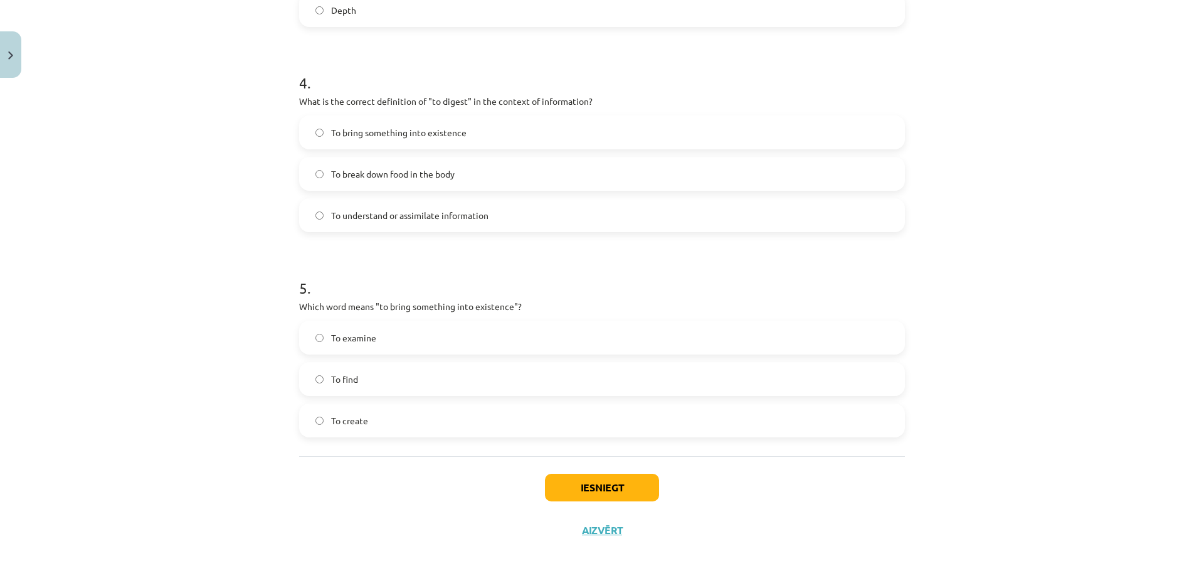
click at [376, 413] on label "To create" at bounding box center [601, 420] width 603 height 31
click at [618, 493] on button "Iesniegt" at bounding box center [602, 487] width 114 height 28
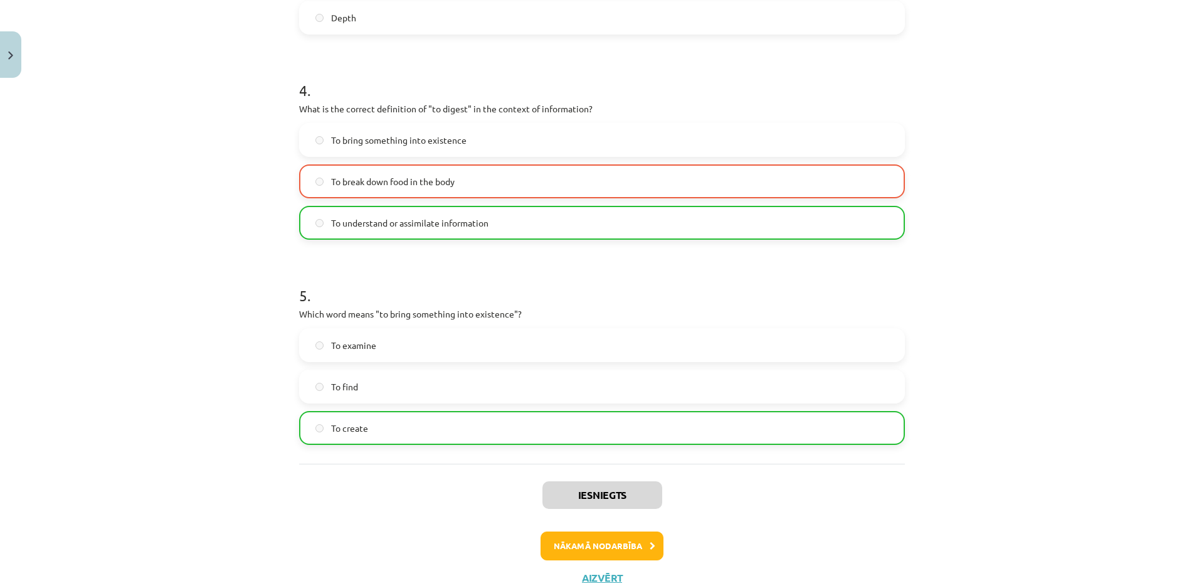
scroll to position [894, 0]
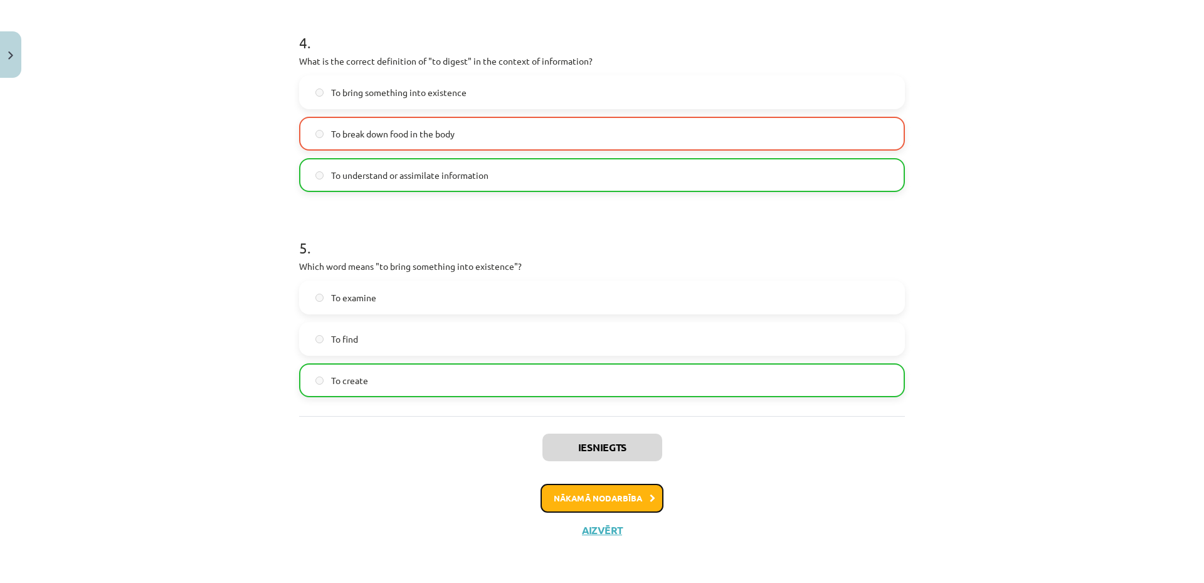
click at [635, 491] on button "Nākamā nodarbība" at bounding box center [602, 498] width 123 height 29
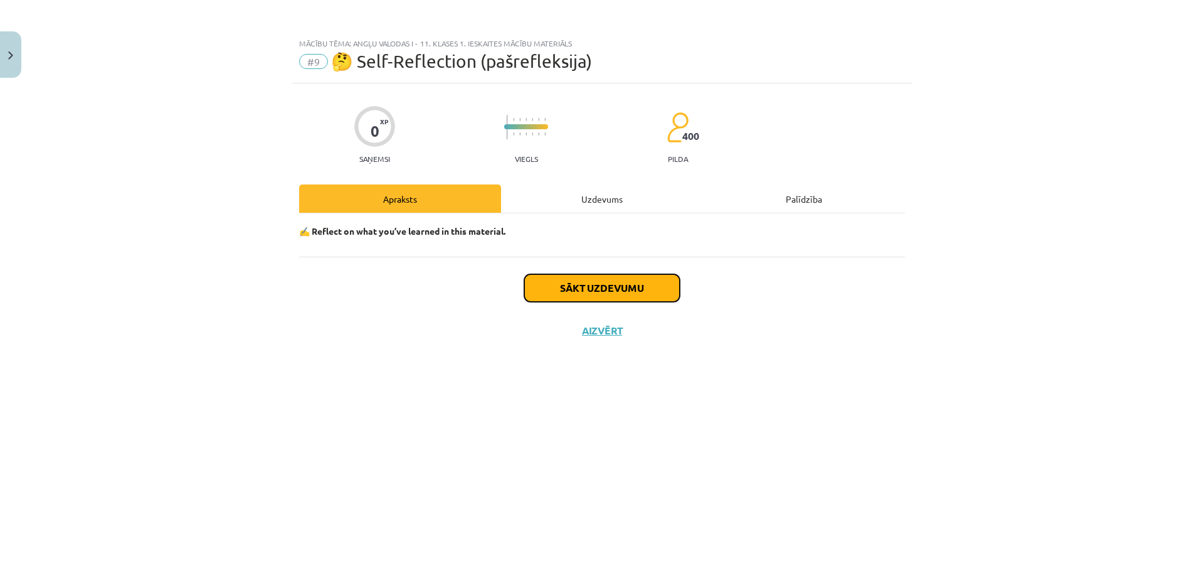
click at [608, 285] on button "Sākt uzdevumu" at bounding box center [602, 288] width 156 height 28
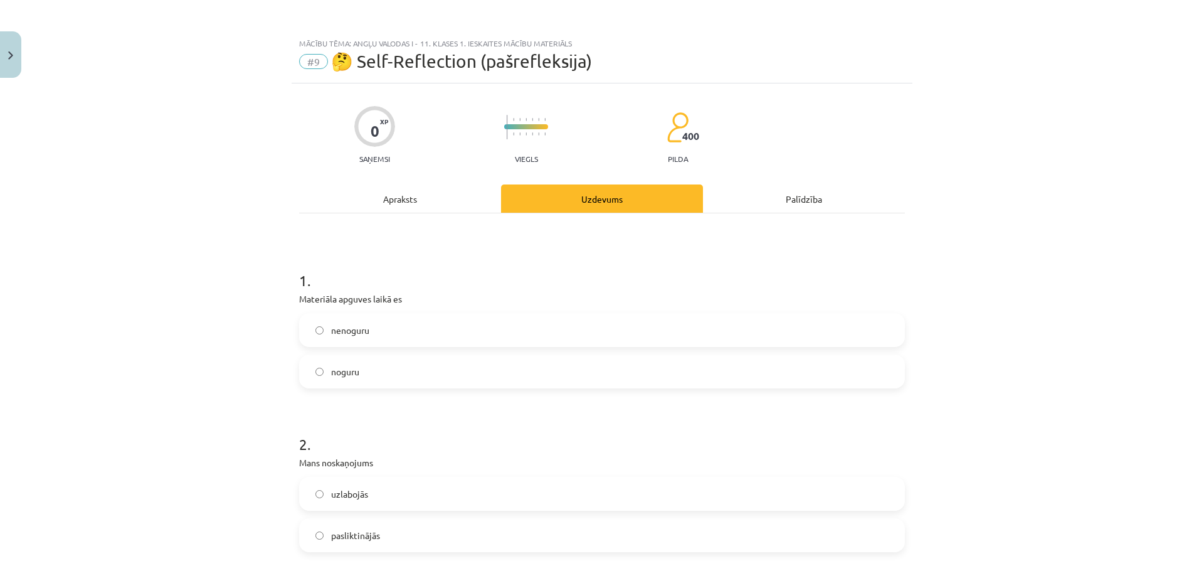
click at [406, 367] on label "noguru" at bounding box center [601, 371] width 603 height 31
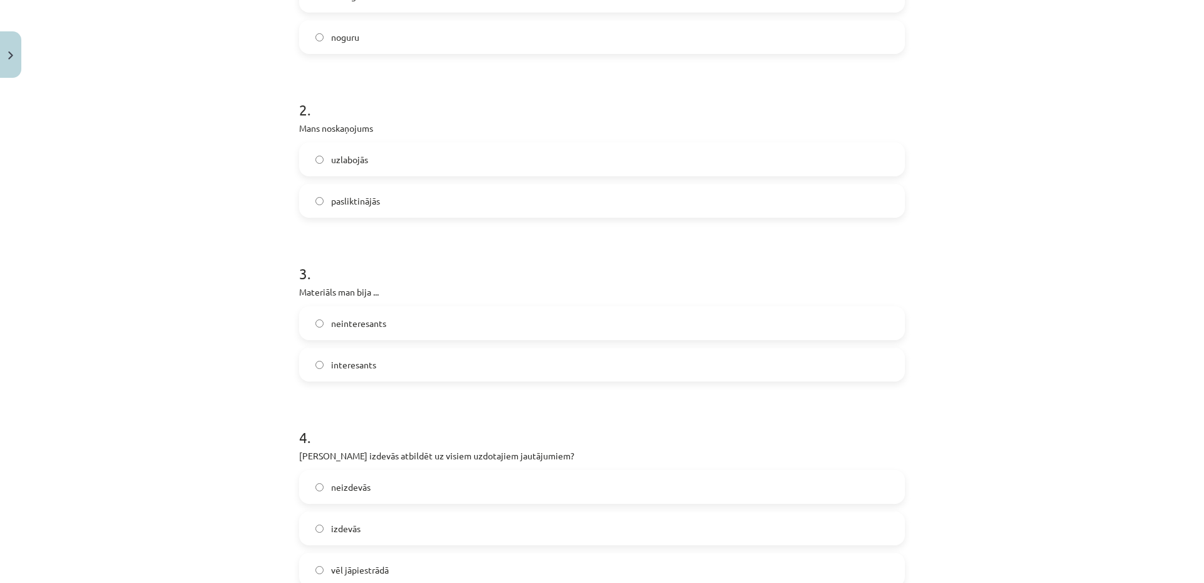
click at [393, 162] on label "uzlabojās" at bounding box center [601, 159] width 603 height 31
click at [404, 366] on label "interesants" at bounding box center [601, 364] width 603 height 31
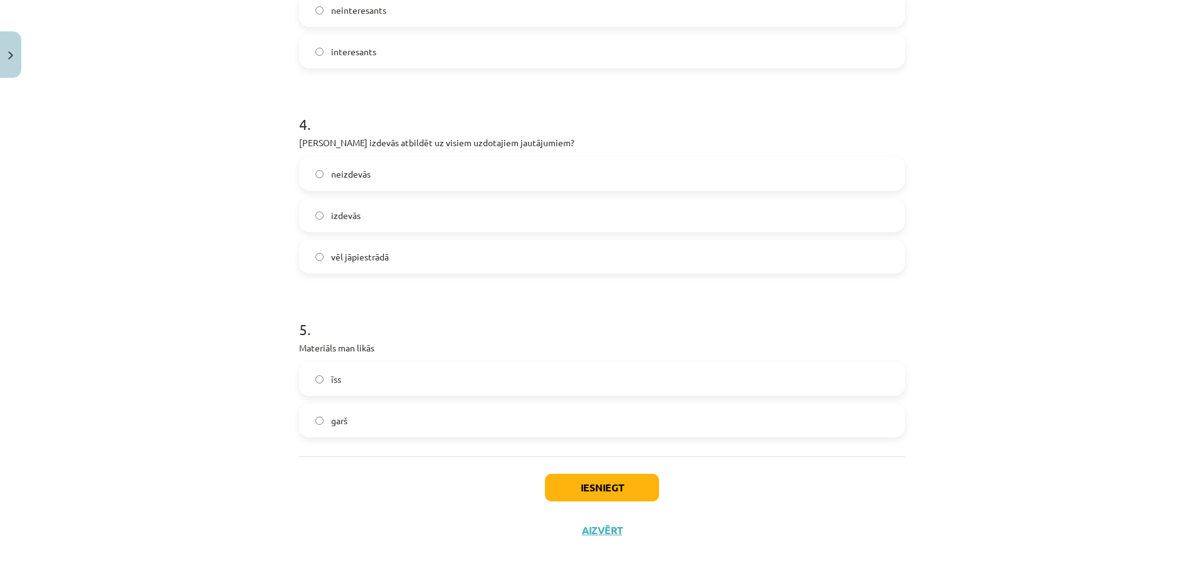
click at [421, 255] on label "vēl jāpiestrādā" at bounding box center [601, 256] width 603 height 31
click at [456, 375] on label "īss" at bounding box center [601, 378] width 603 height 31
click at [621, 490] on button "Iesniegt" at bounding box center [602, 487] width 114 height 28
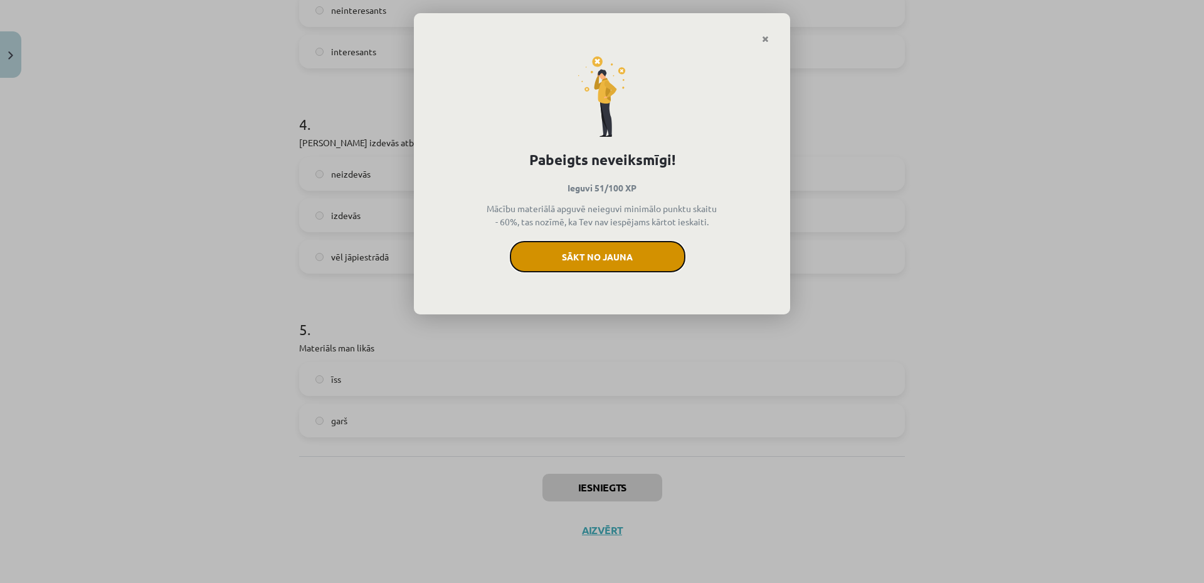
click at [635, 254] on button "Sākt no jauna" at bounding box center [598, 256] width 176 height 31
click at [627, 265] on button "Sākt no jauna" at bounding box center [598, 256] width 176 height 31
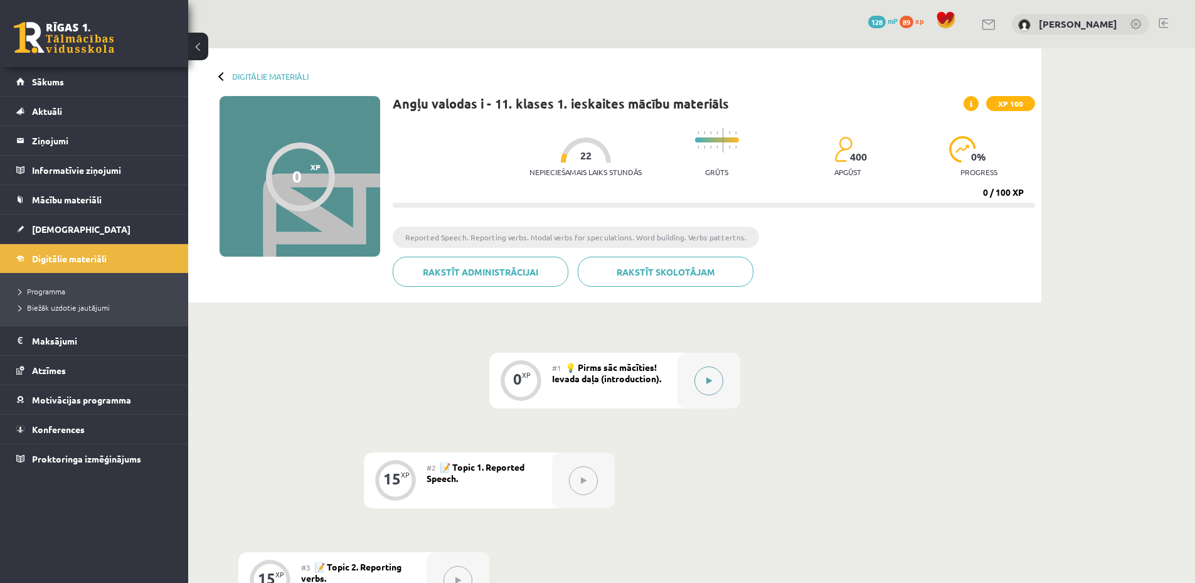
click at [704, 389] on button at bounding box center [708, 380] width 29 height 29
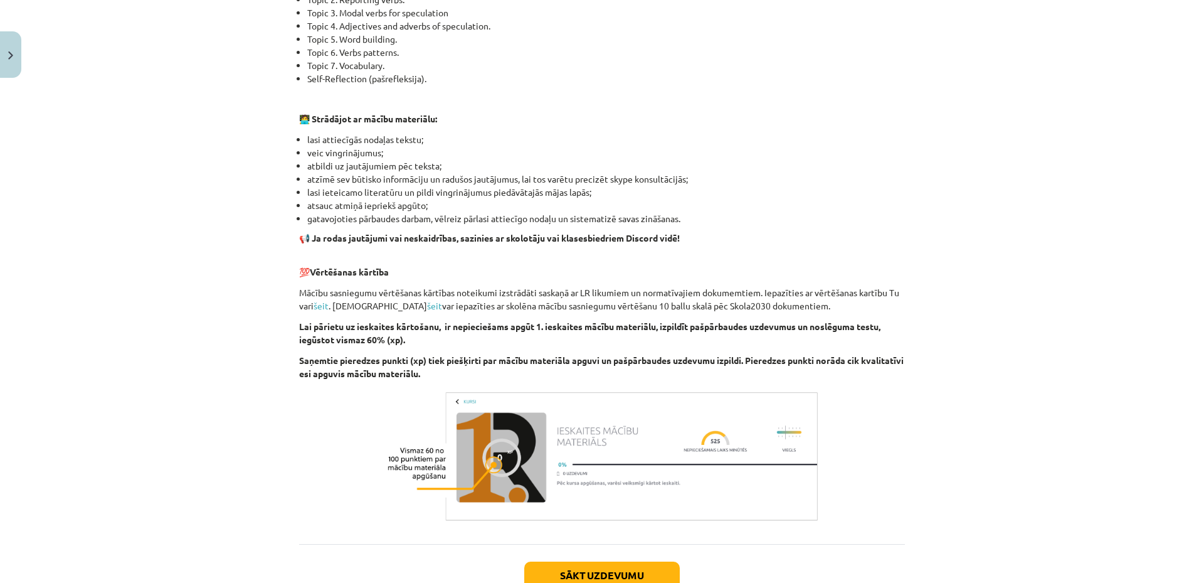
scroll to position [669, 0]
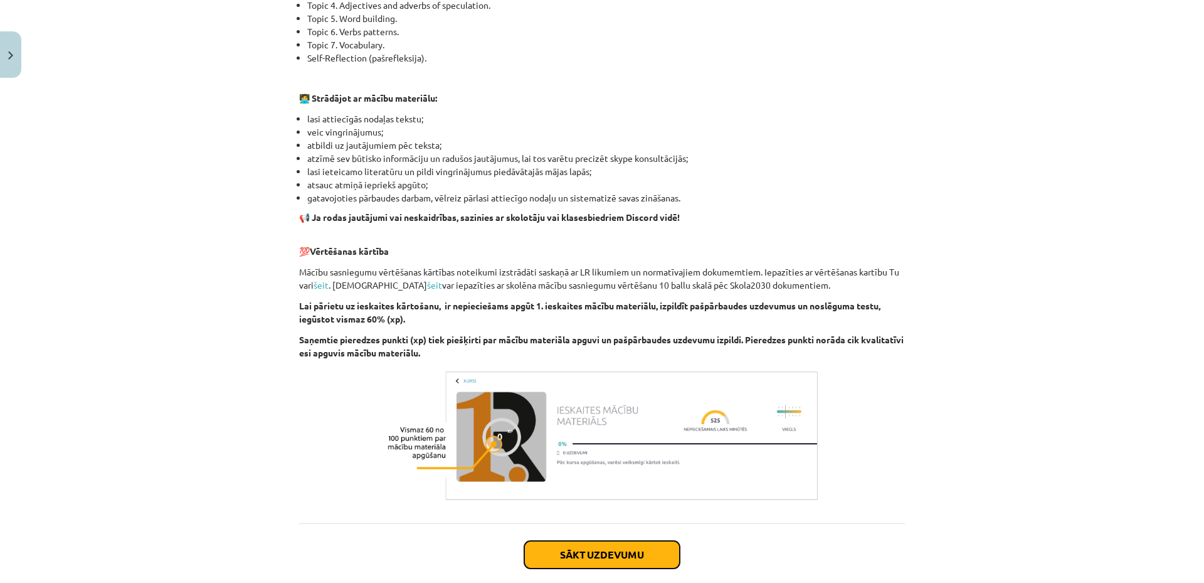
click at [597, 564] on button "Sākt uzdevumu" at bounding box center [602, 555] width 156 height 28
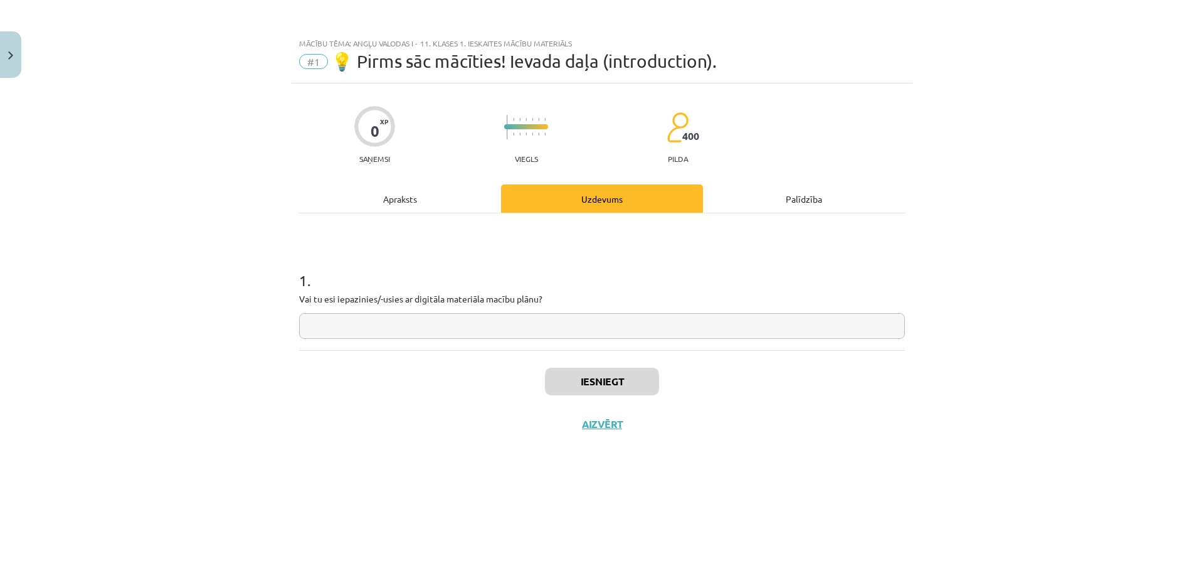
click at [445, 334] on input "text" at bounding box center [602, 326] width 606 height 26
type input "***"
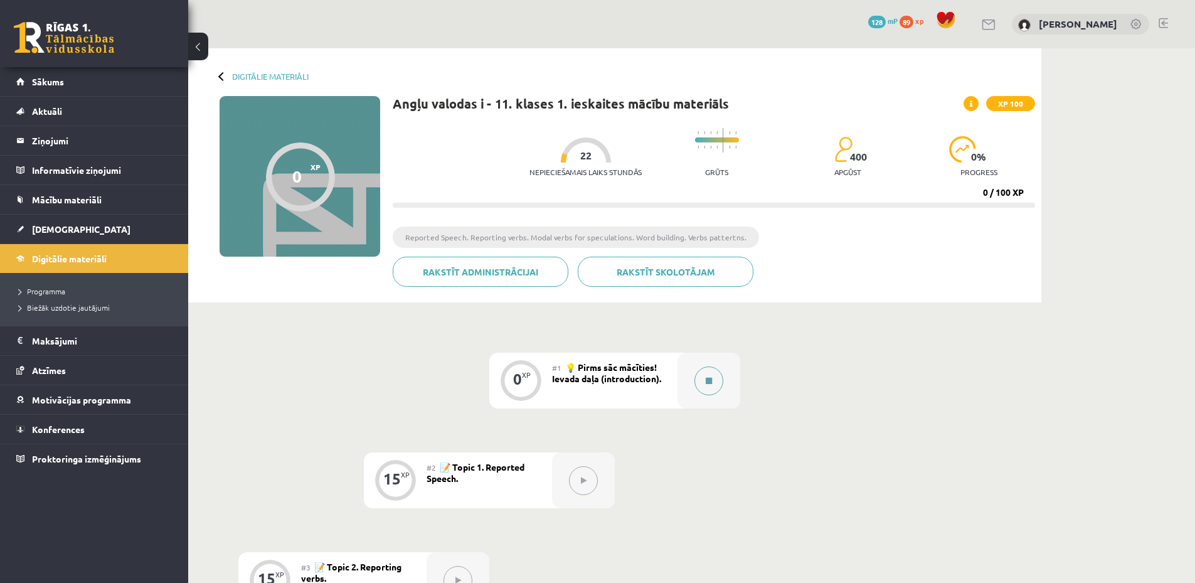
click at [699, 378] on button at bounding box center [708, 380] width 29 height 29
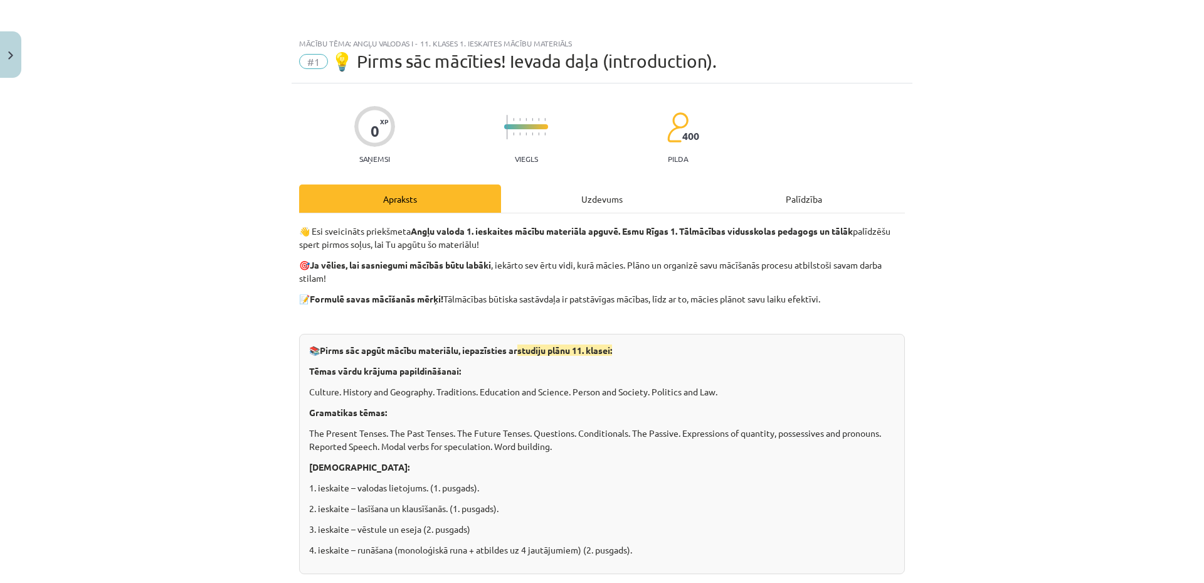
scroll to position [669, 0]
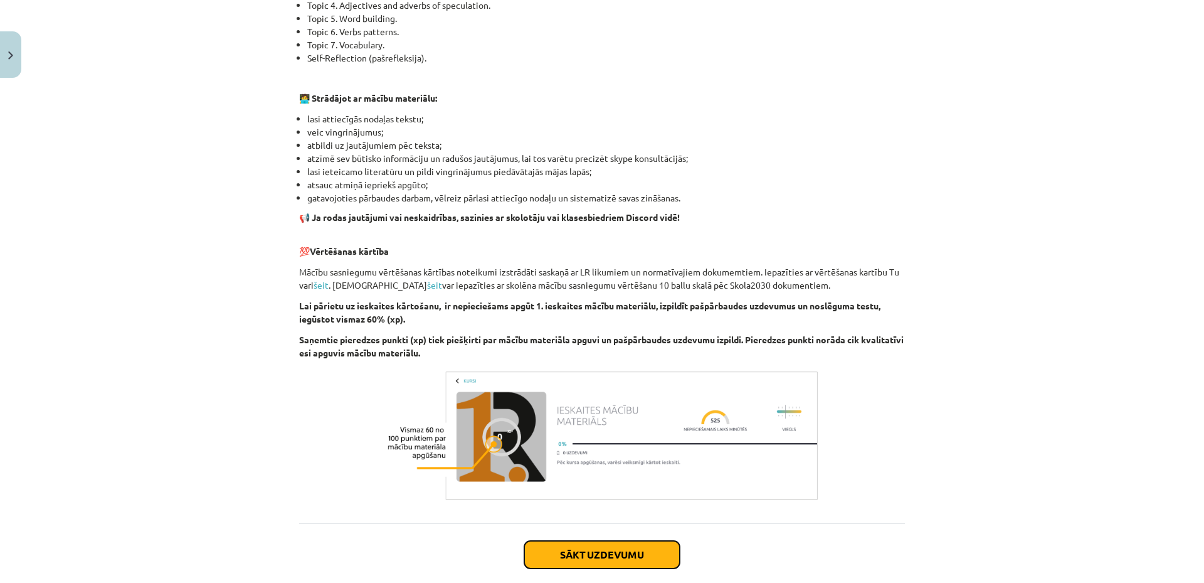
click at [660, 555] on button "Sākt uzdevumu" at bounding box center [602, 555] width 156 height 28
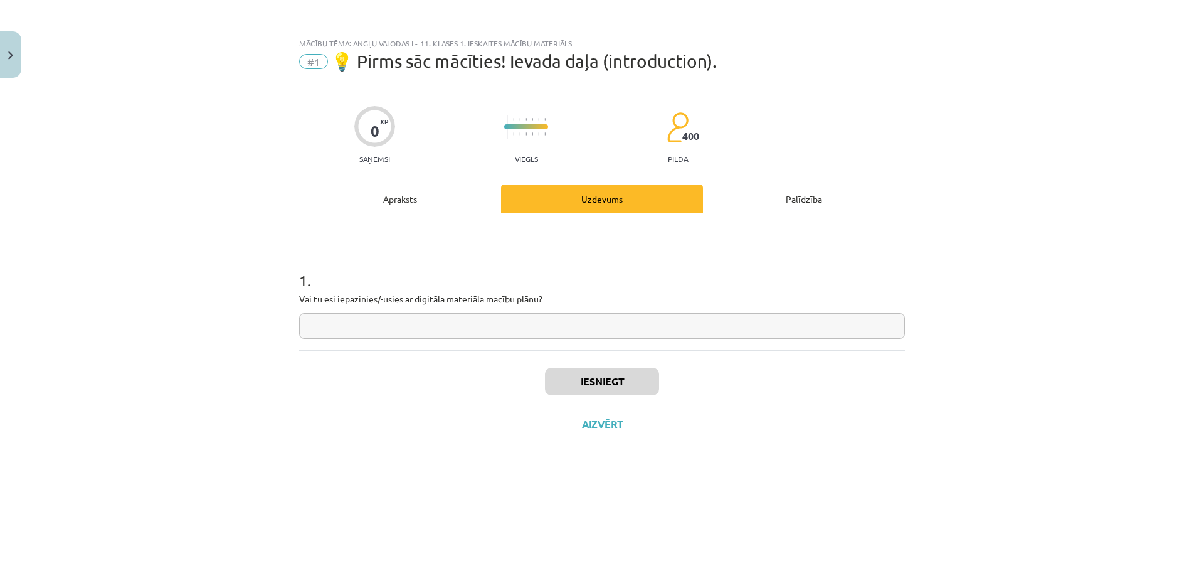
click at [462, 319] on input "text" at bounding box center [602, 326] width 606 height 26
type input "**"
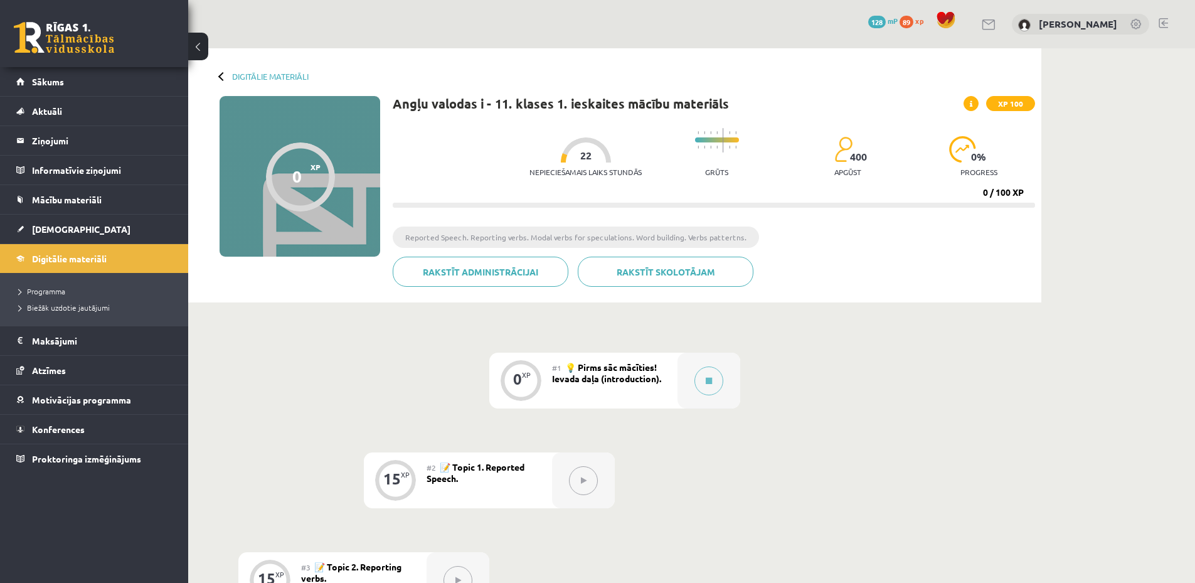
click at [577, 484] on button at bounding box center [583, 480] width 29 height 29
click at [706, 389] on button at bounding box center [708, 380] width 29 height 29
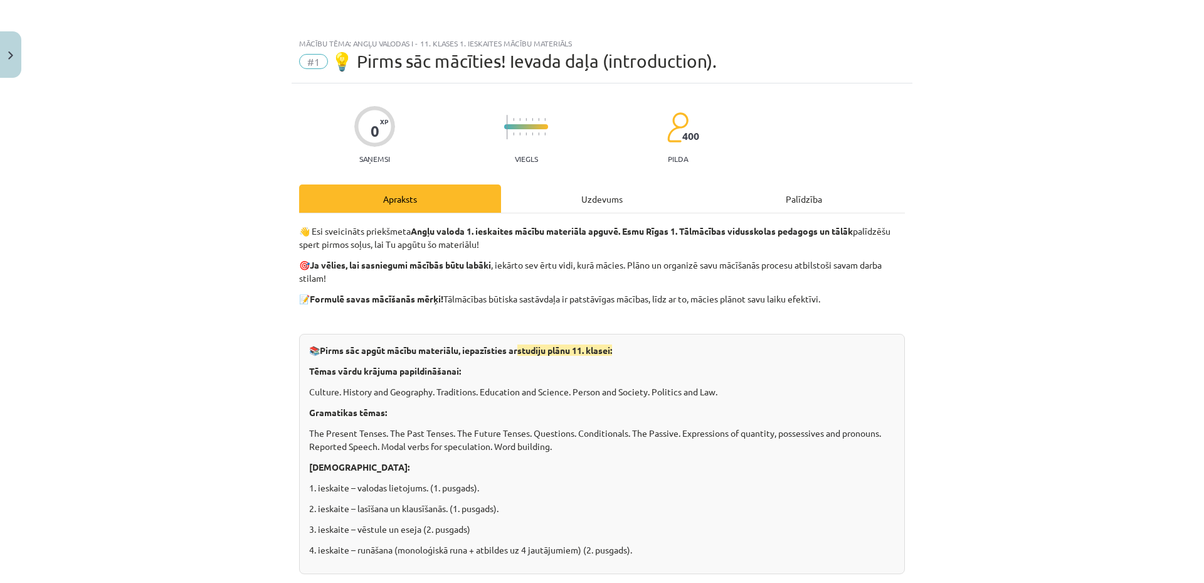
scroll to position [669, 0]
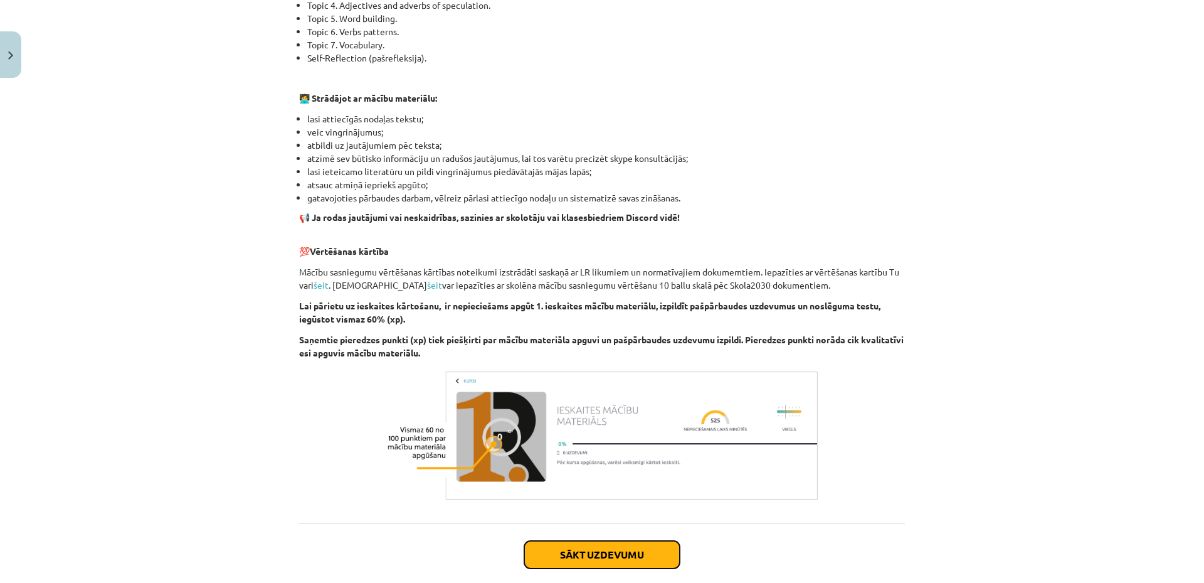
click at [651, 554] on button "Sākt uzdevumu" at bounding box center [602, 555] width 156 height 28
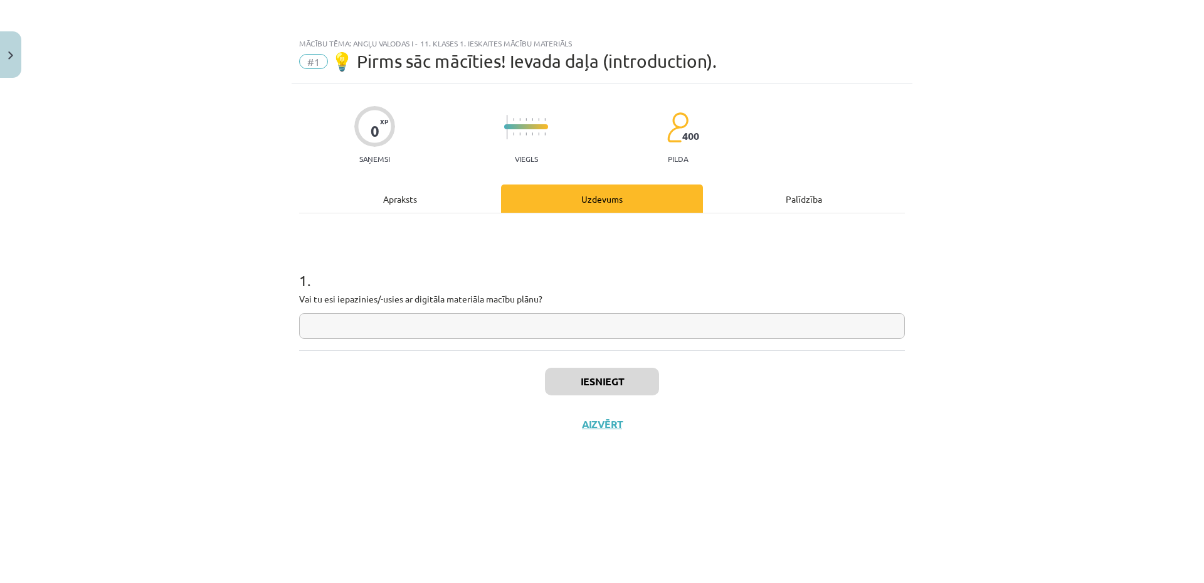
scroll to position [0, 0]
click at [438, 329] on input "text" at bounding box center [602, 326] width 606 height 26
type input "**"
click at [639, 380] on button "Iesniegt" at bounding box center [602, 382] width 114 height 28
click at [625, 435] on button "Nākamā nodarbība" at bounding box center [602, 432] width 123 height 29
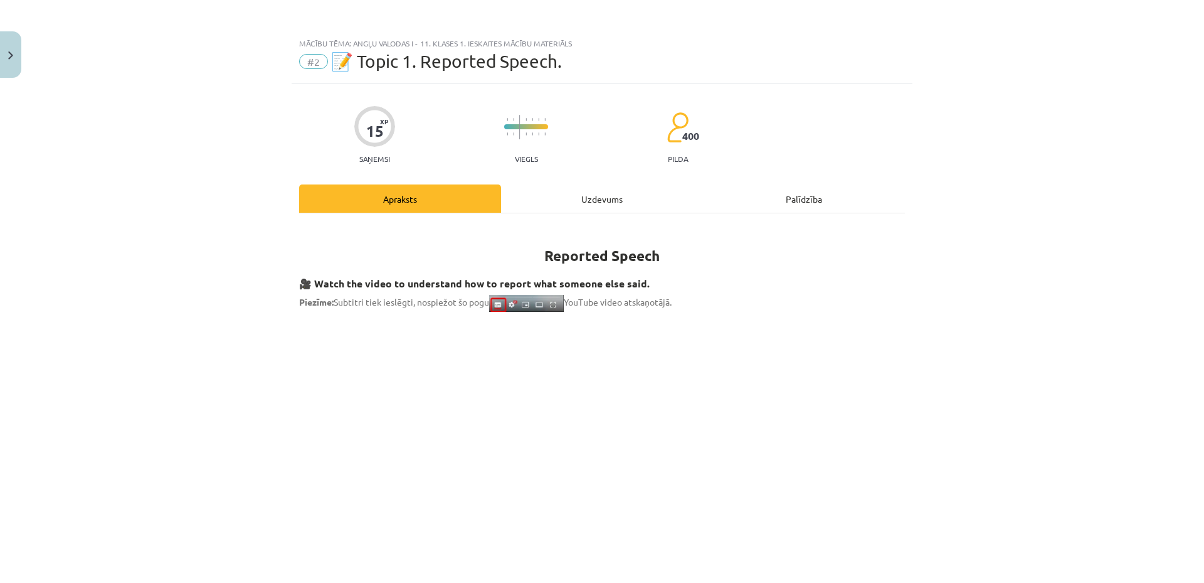
scroll to position [1003, 0]
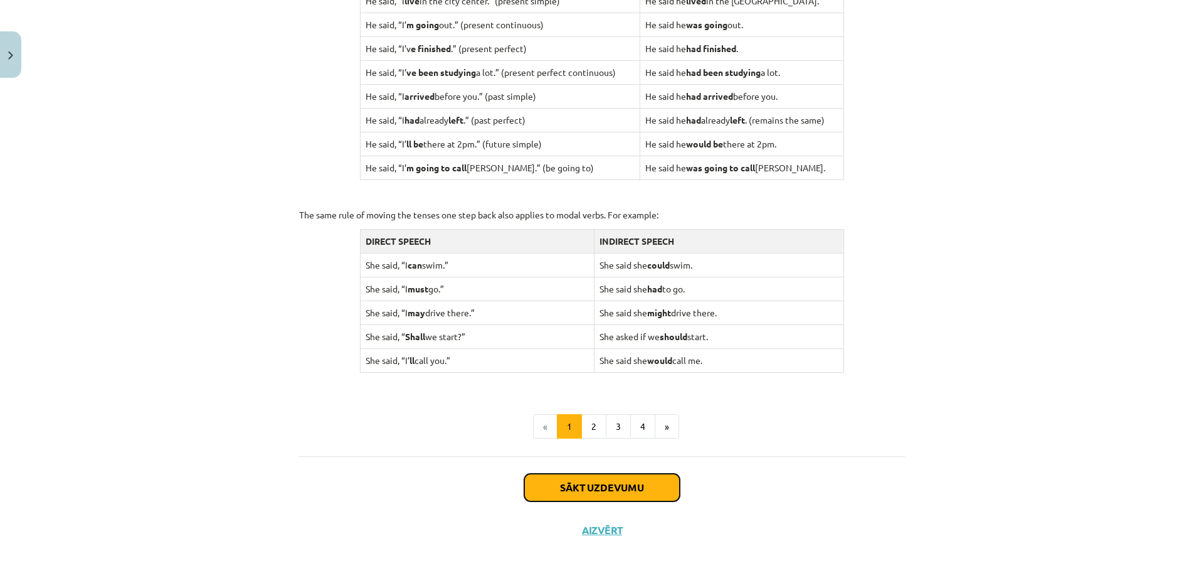
click at [601, 499] on button "Sākt uzdevumu" at bounding box center [602, 487] width 156 height 28
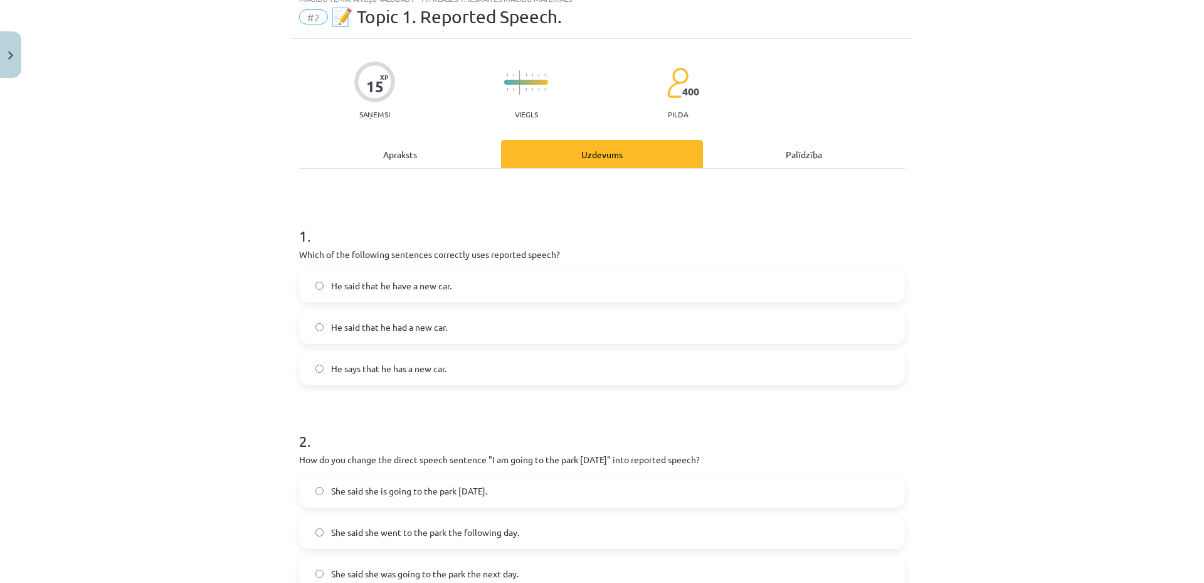
scroll to position [31, 0]
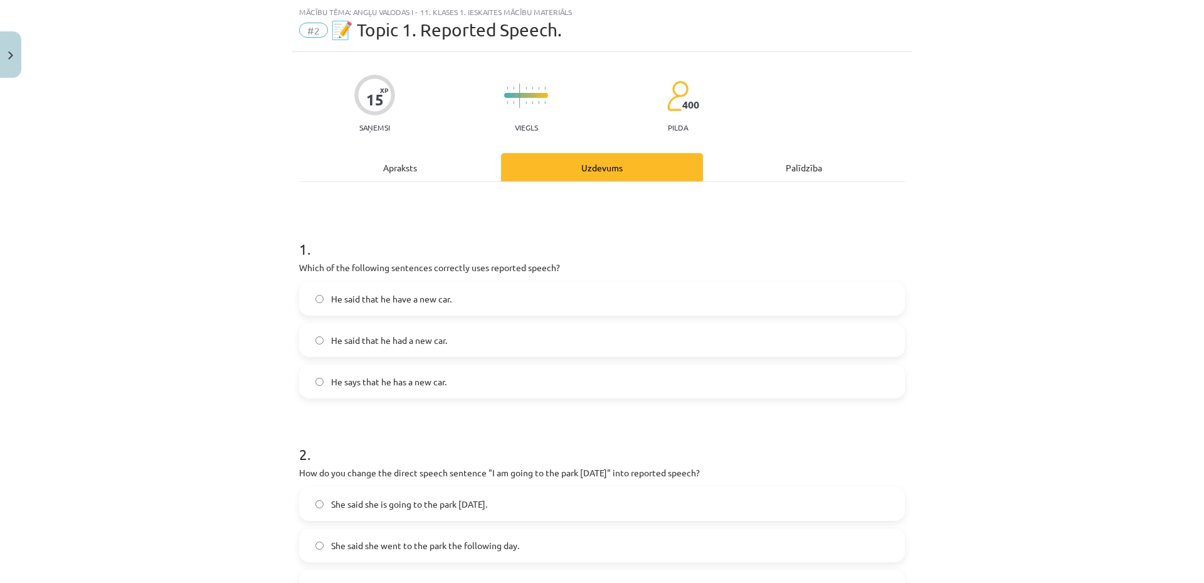
click at [449, 334] on label "He said that he had a new car." at bounding box center [601, 339] width 603 height 31
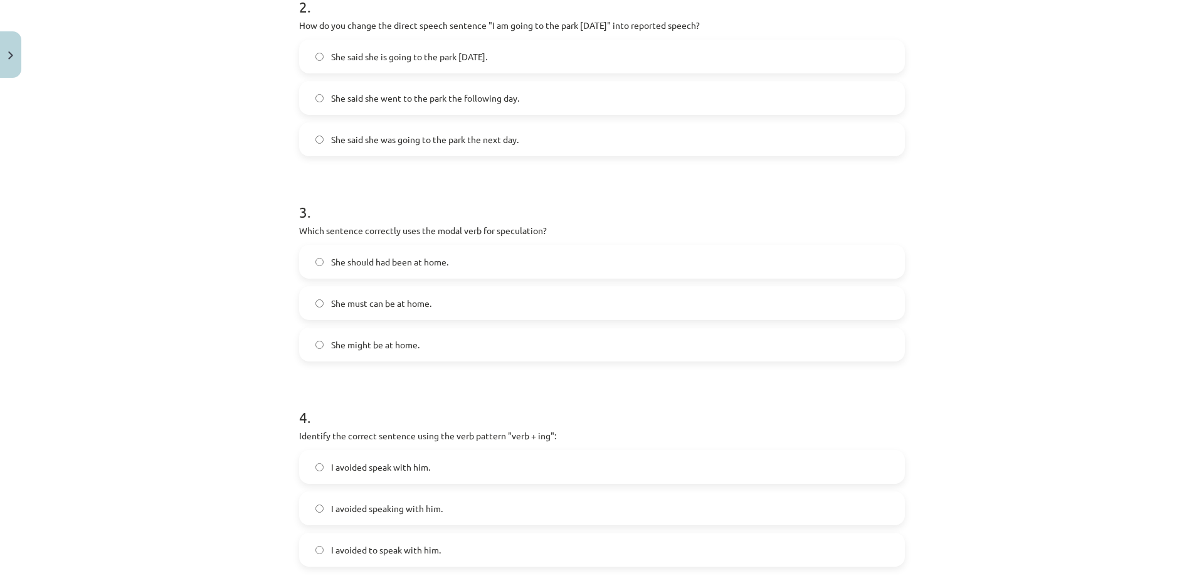
scroll to position [144, 0]
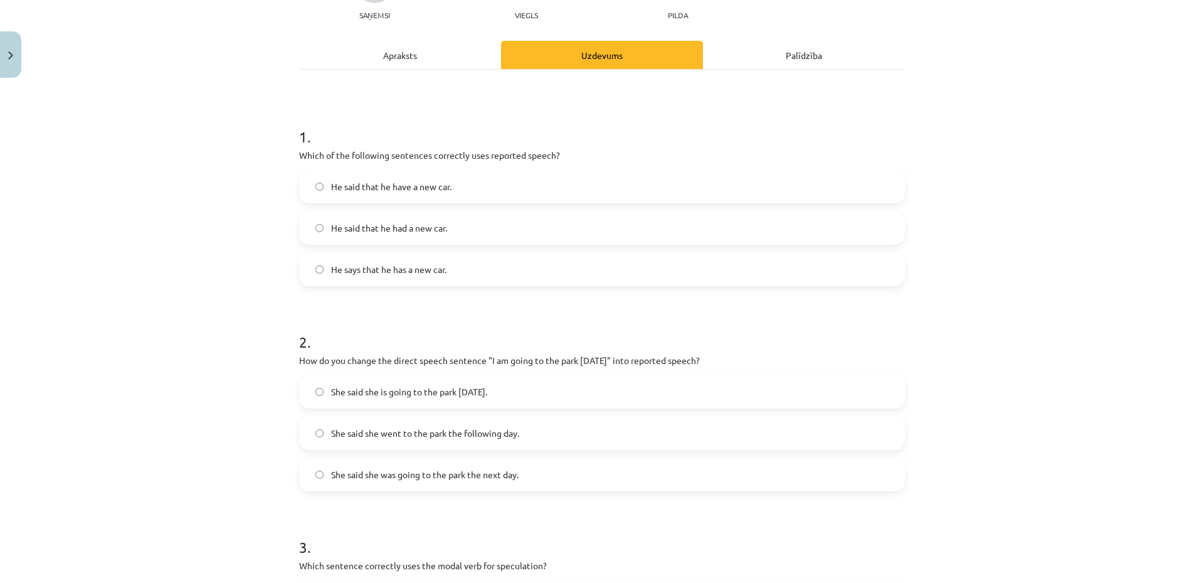
click at [556, 472] on label "She said she was going to the park the next day." at bounding box center [601, 473] width 603 height 31
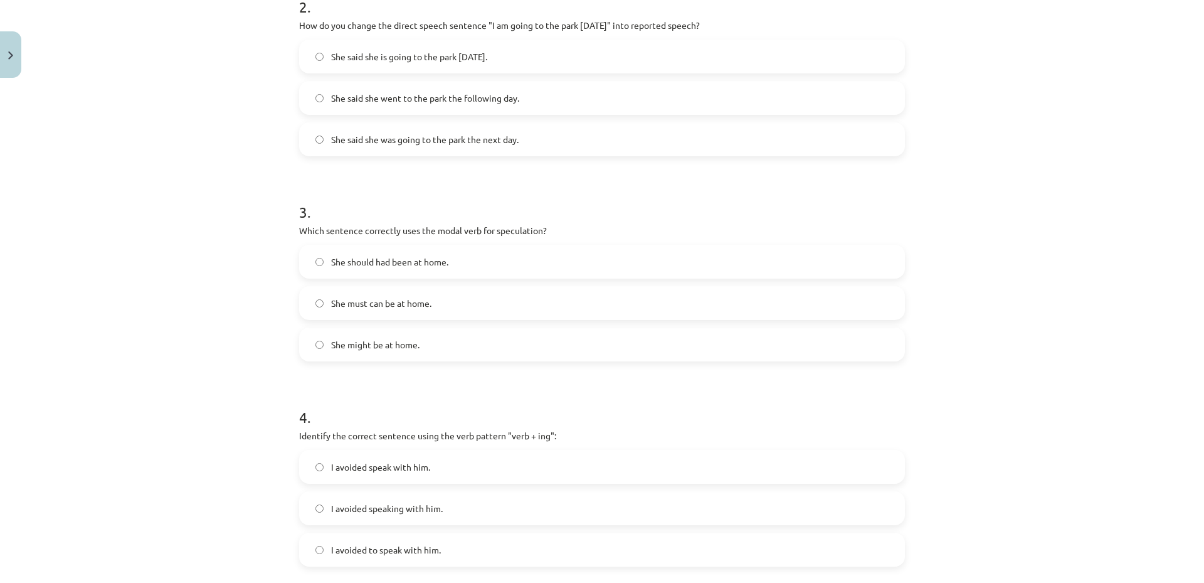
click at [453, 349] on label "She might be at home." at bounding box center [601, 344] width 603 height 31
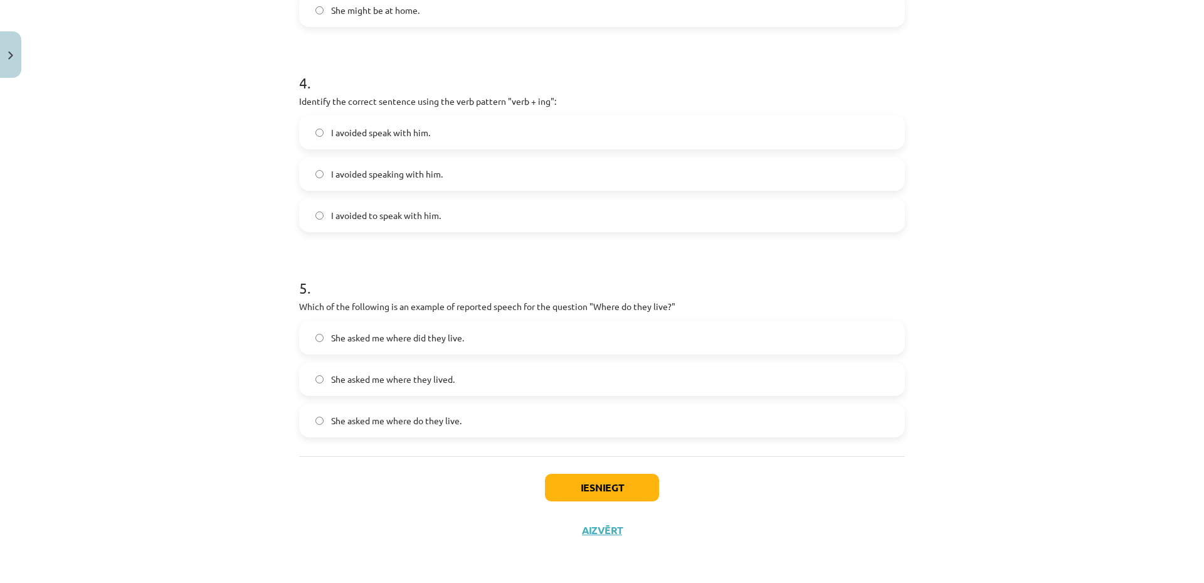
click at [480, 169] on label "I avoided speaking with him." at bounding box center [601, 173] width 603 height 31
click at [512, 376] on label "She asked me where they lived." at bounding box center [601, 378] width 603 height 31
click at [610, 489] on button "Iesniegt" at bounding box center [602, 487] width 114 height 28
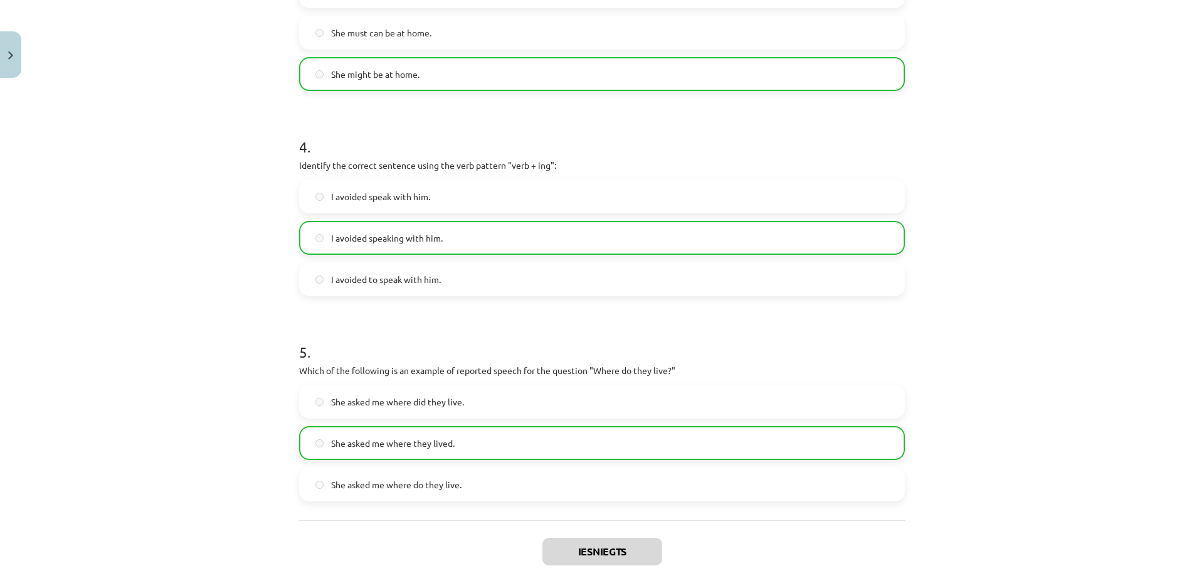
scroll to position [853, 0]
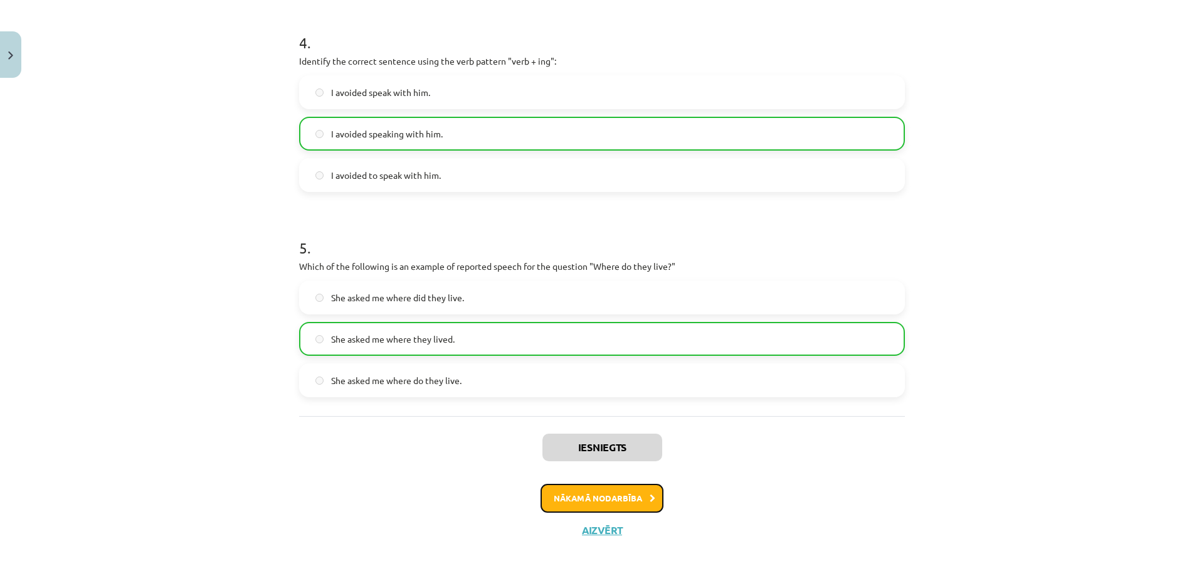
click at [611, 505] on button "Nākamā nodarbība" at bounding box center [602, 498] width 123 height 29
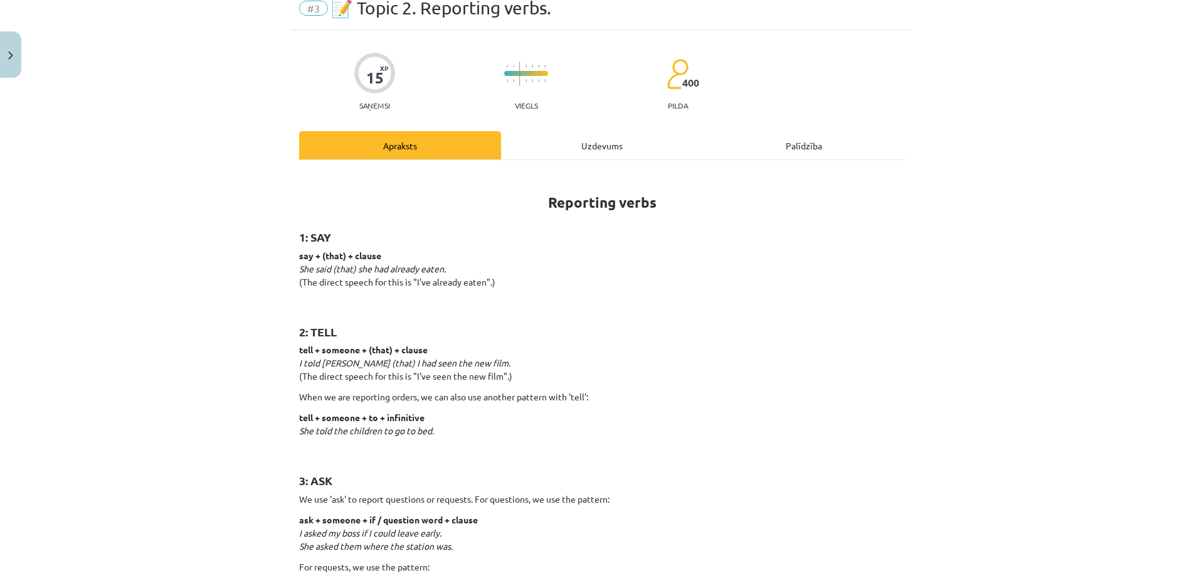
scroll to position [31, 0]
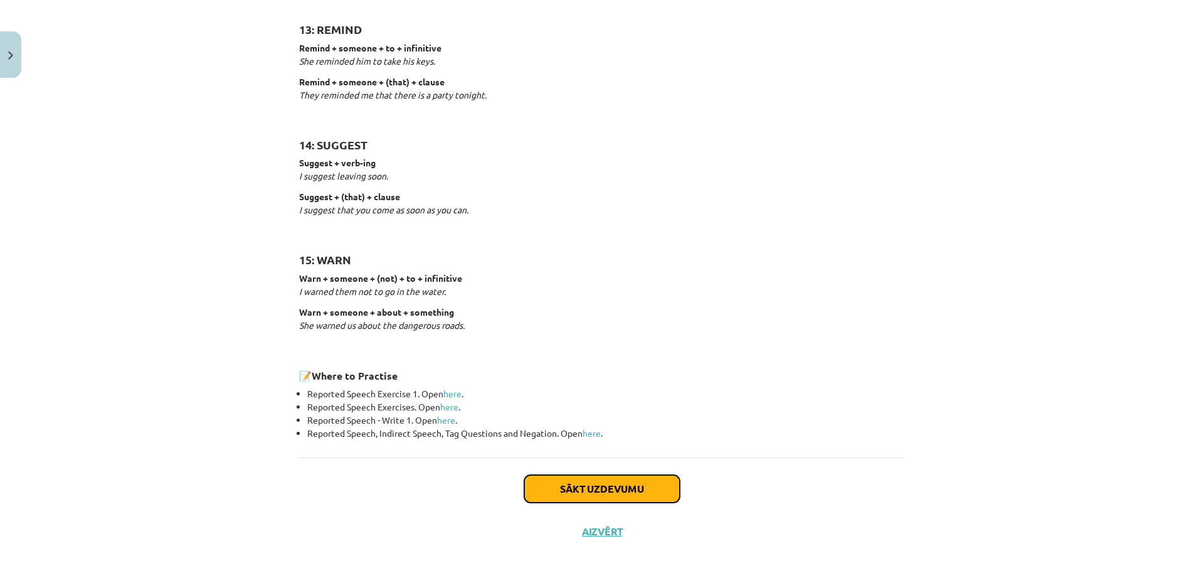
click at [609, 479] on button "Sākt uzdevumu" at bounding box center [602, 489] width 156 height 28
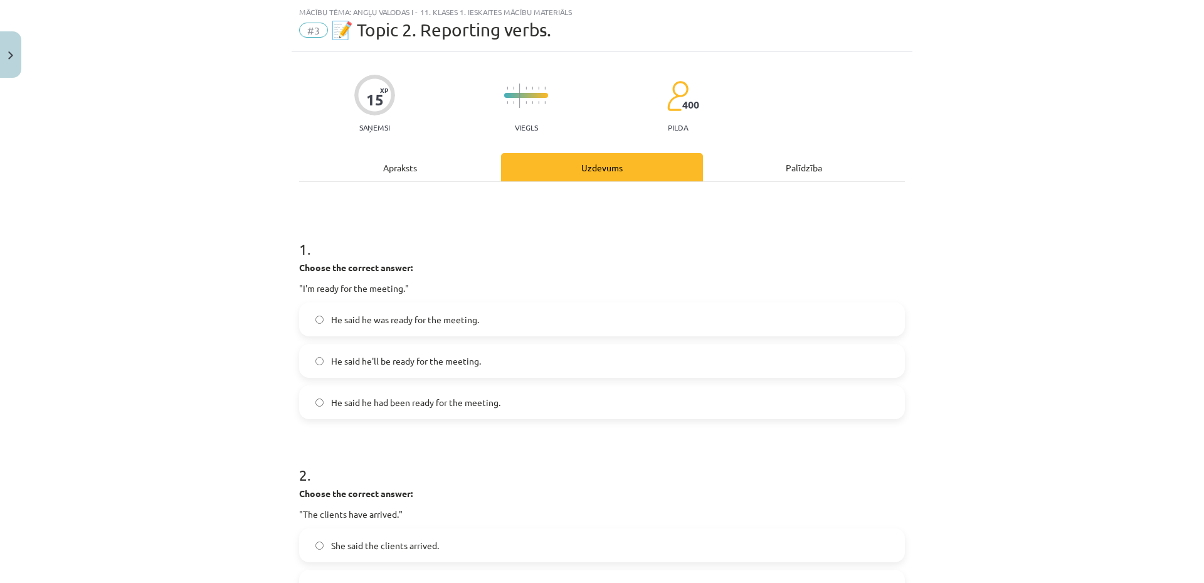
click at [516, 317] on label "He said he was ready for the meeting." at bounding box center [601, 319] width 603 height 31
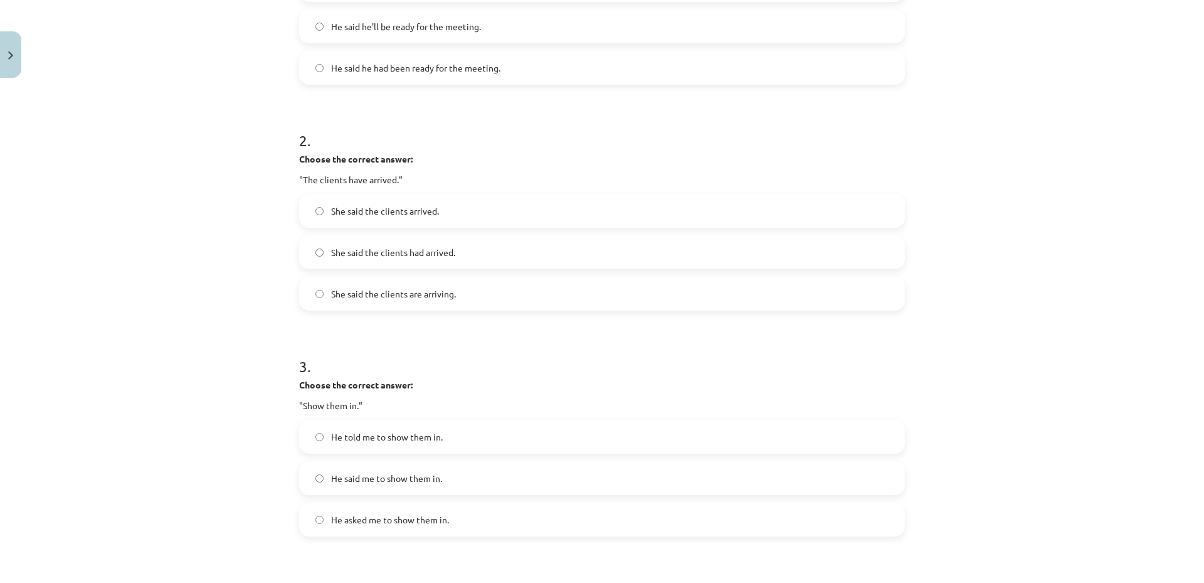
click at [391, 246] on span "She said the clients had arrived." at bounding box center [393, 252] width 124 height 13
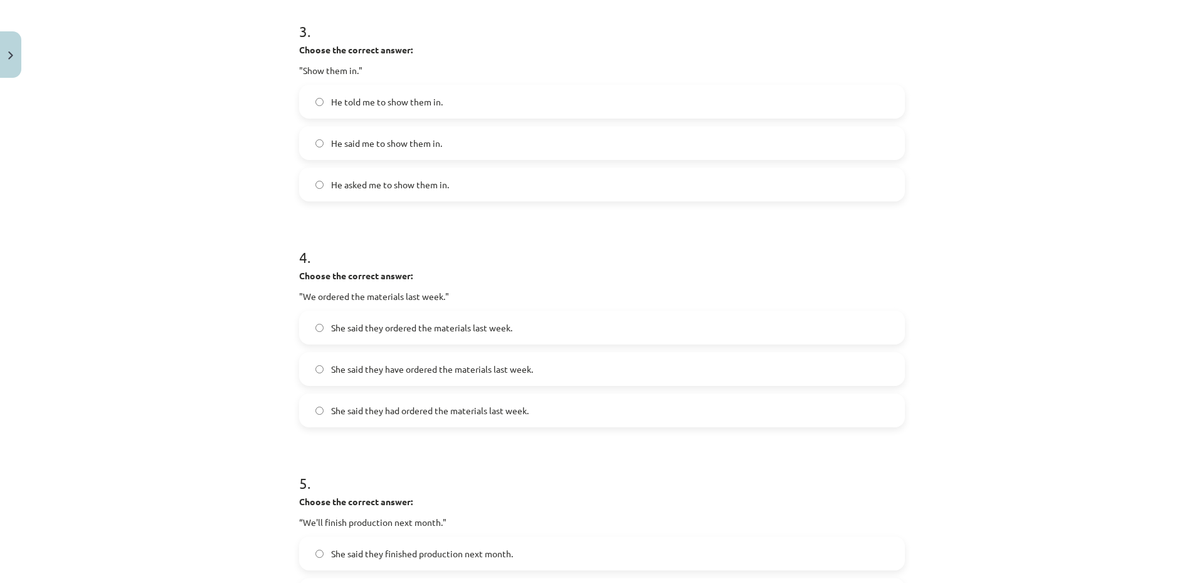
click at [430, 191] on span "He asked me to show them in." at bounding box center [390, 184] width 118 height 13
click at [408, 410] on span "She said they had ordered the materials last week." at bounding box center [430, 410] width 198 height 13
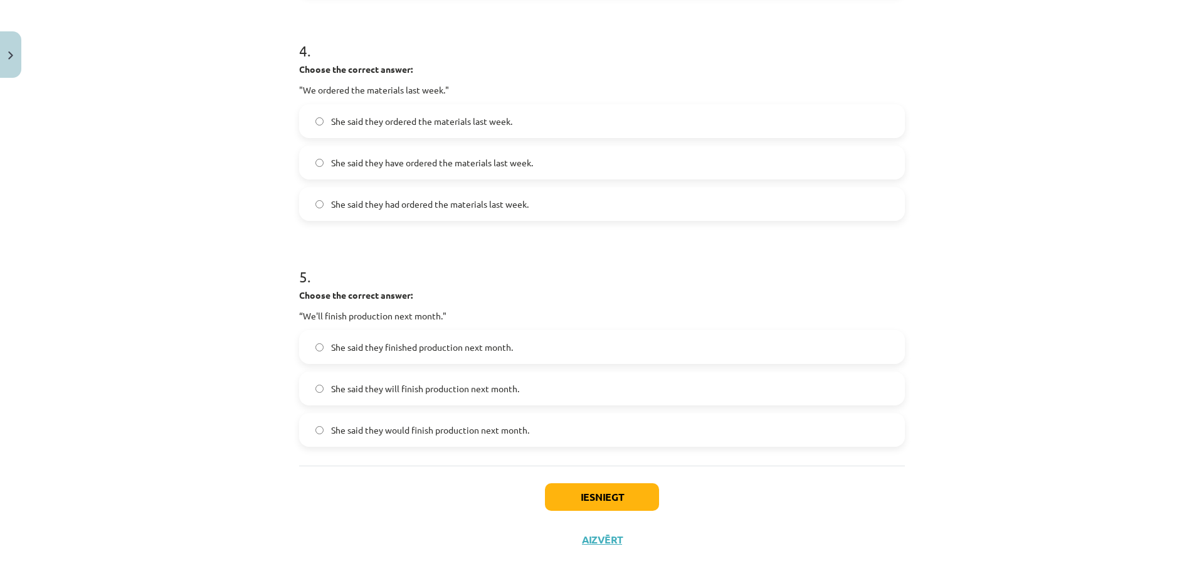
scroll to position [916, 0]
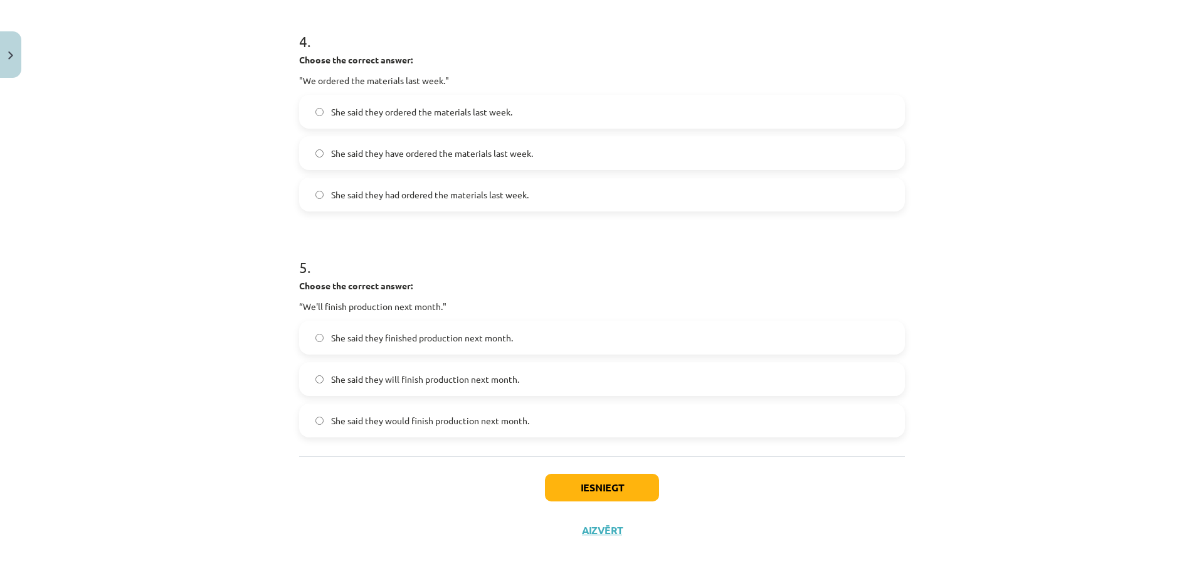
click at [482, 344] on label "She said they finished production next month." at bounding box center [601, 337] width 603 height 31
click at [633, 495] on button "Iesniegt" at bounding box center [602, 487] width 114 height 28
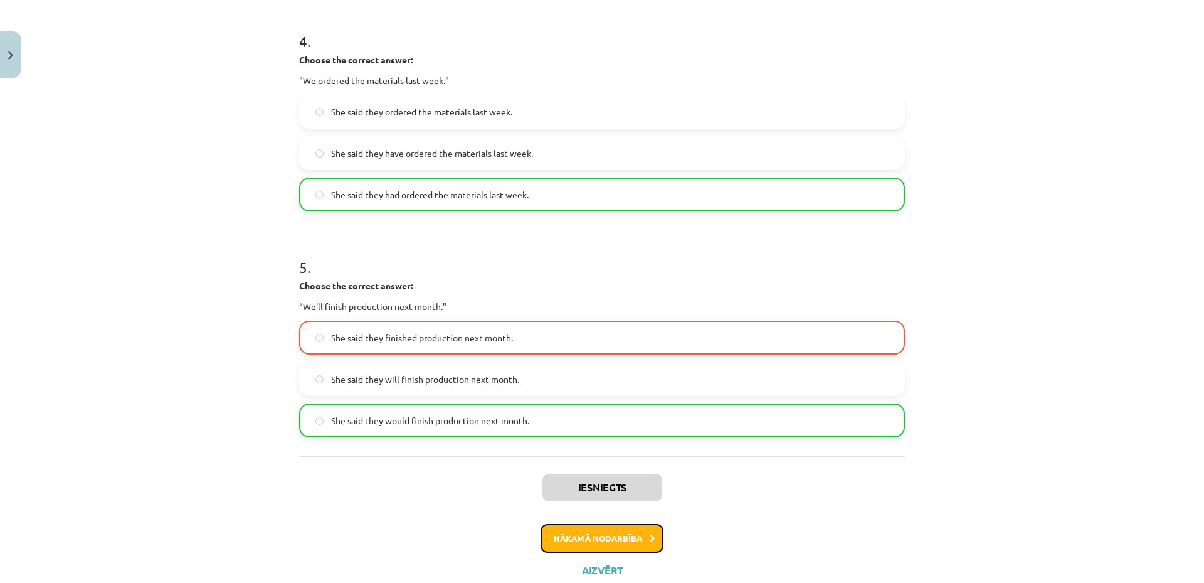
click at [631, 537] on button "Nākamā nodarbība" at bounding box center [602, 538] width 123 height 29
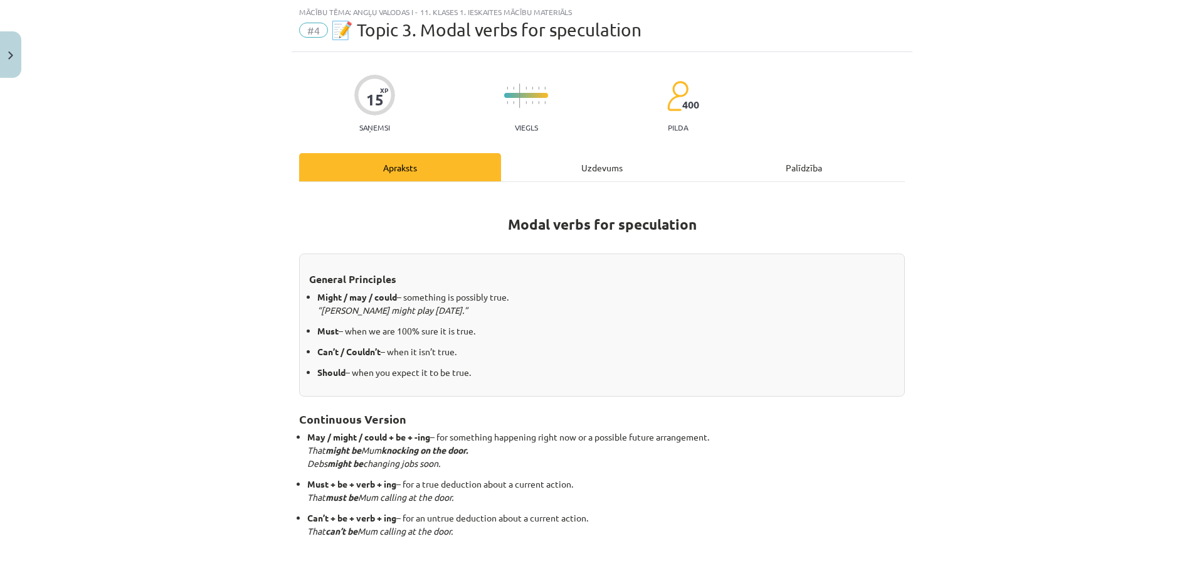
scroll to position [203, 0]
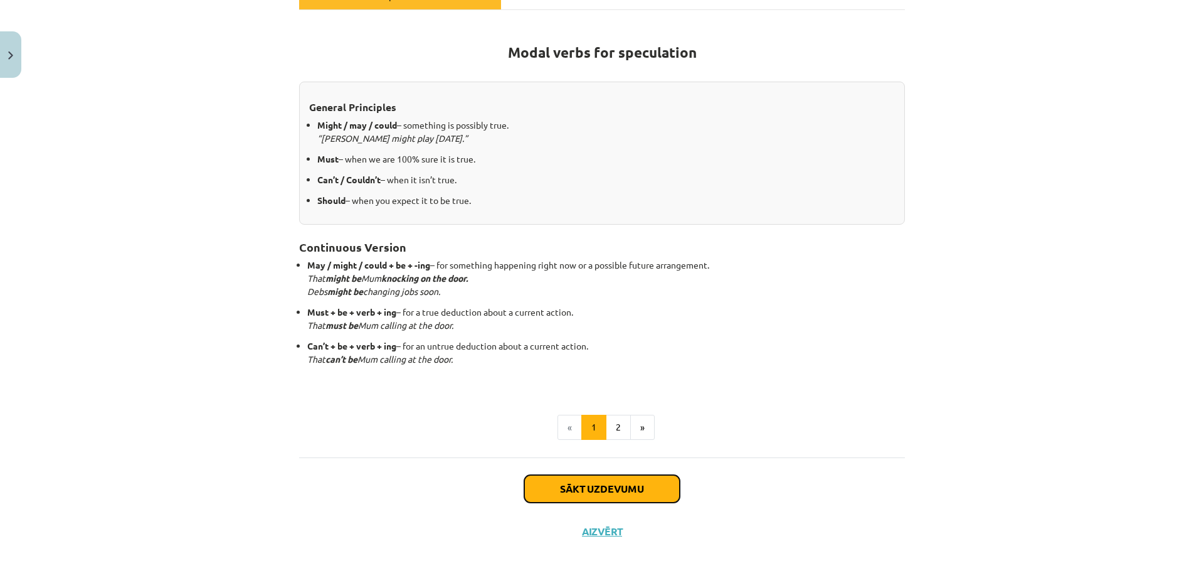
click at [605, 485] on button "Sākt uzdevumu" at bounding box center [602, 489] width 156 height 28
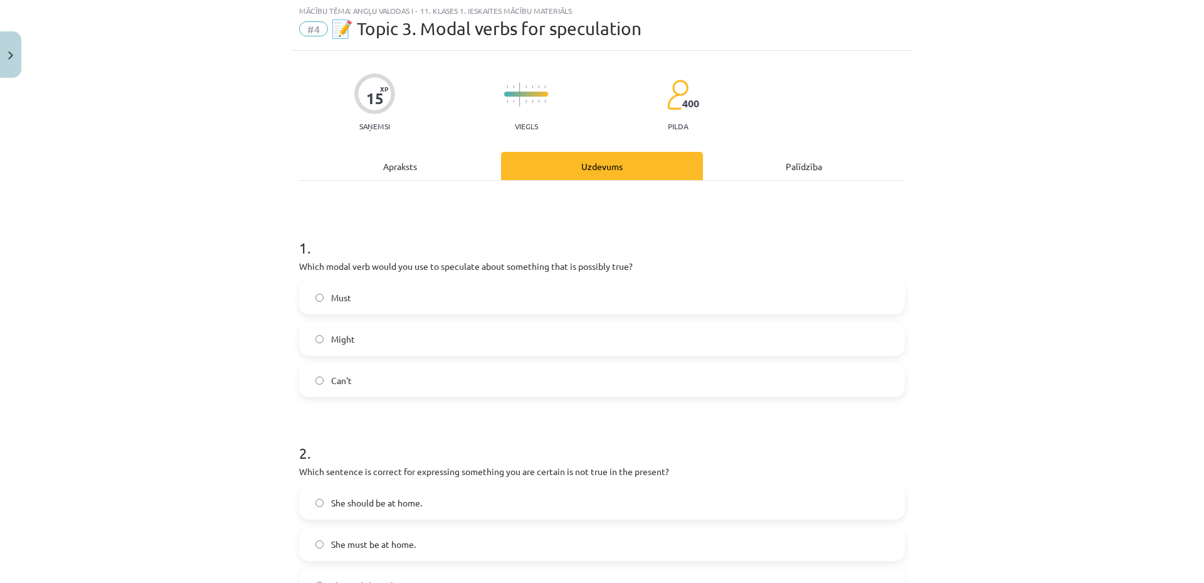
scroll to position [31, 0]
click at [442, 346] on label "Might" at bounding box center [601, 339] width 603 height 31
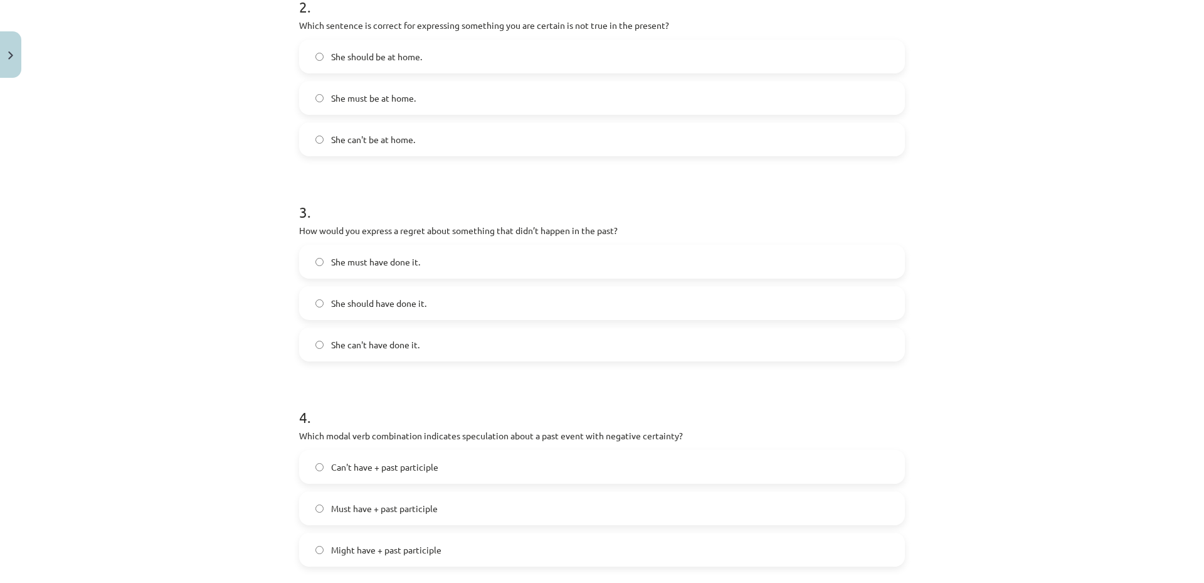
scroll to position [144, 0]
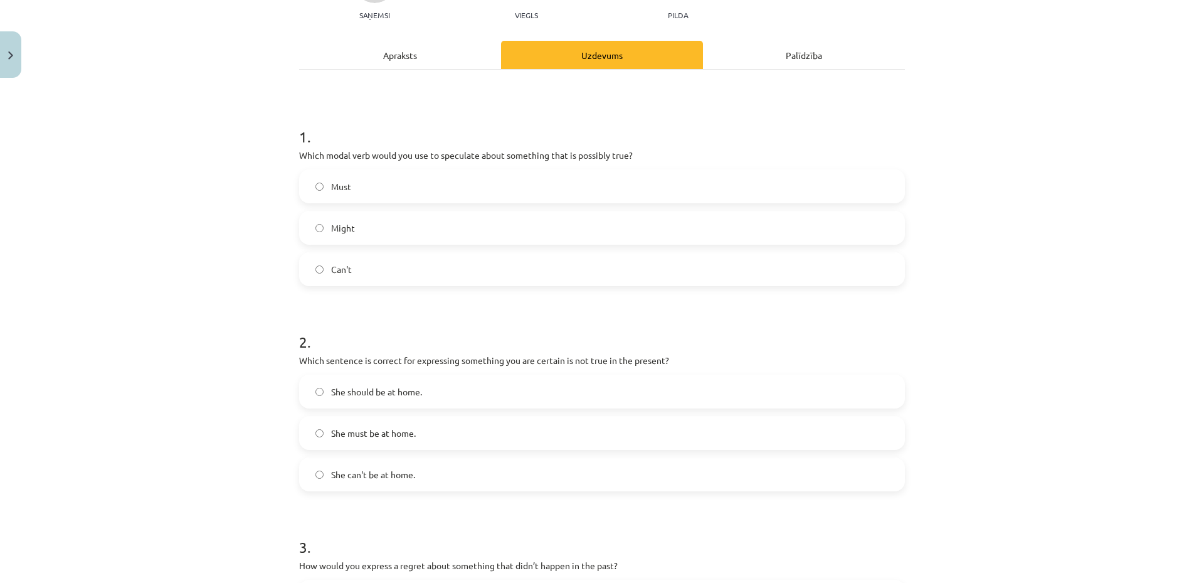
click at [373, 480] on span "She can't be at home." at bounding box center [373, 474] width 84 height 13
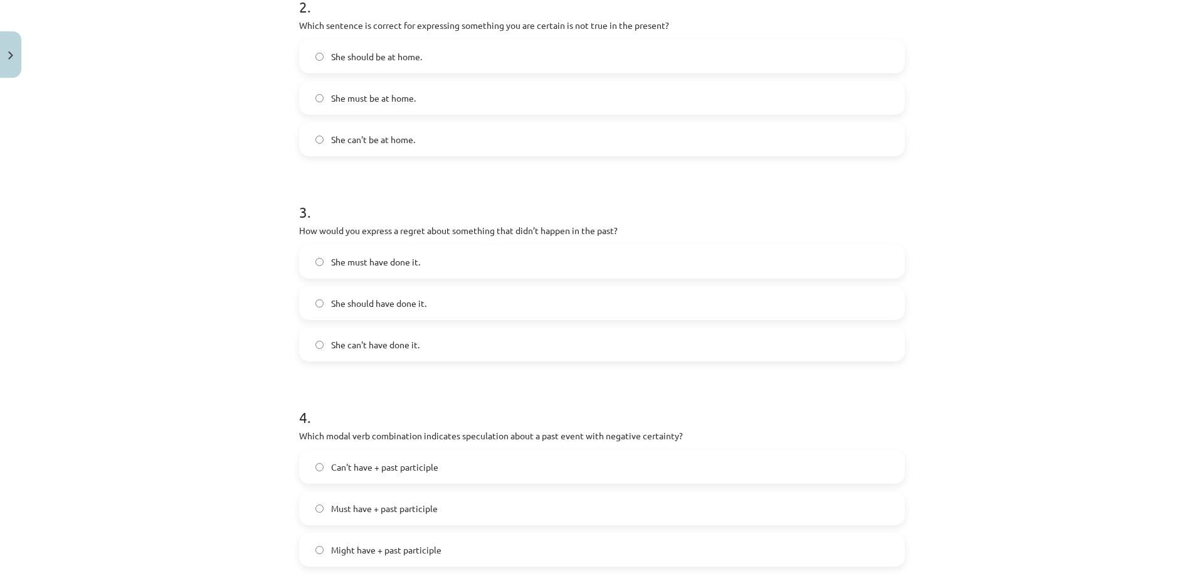
click at [447, 263] on label "She must have done it." at bounding box center [601, 261] width 603 height 31
click at [358, 468] on span "Can't have + past participle" at bounding box center [384, 466] width 107 height 13
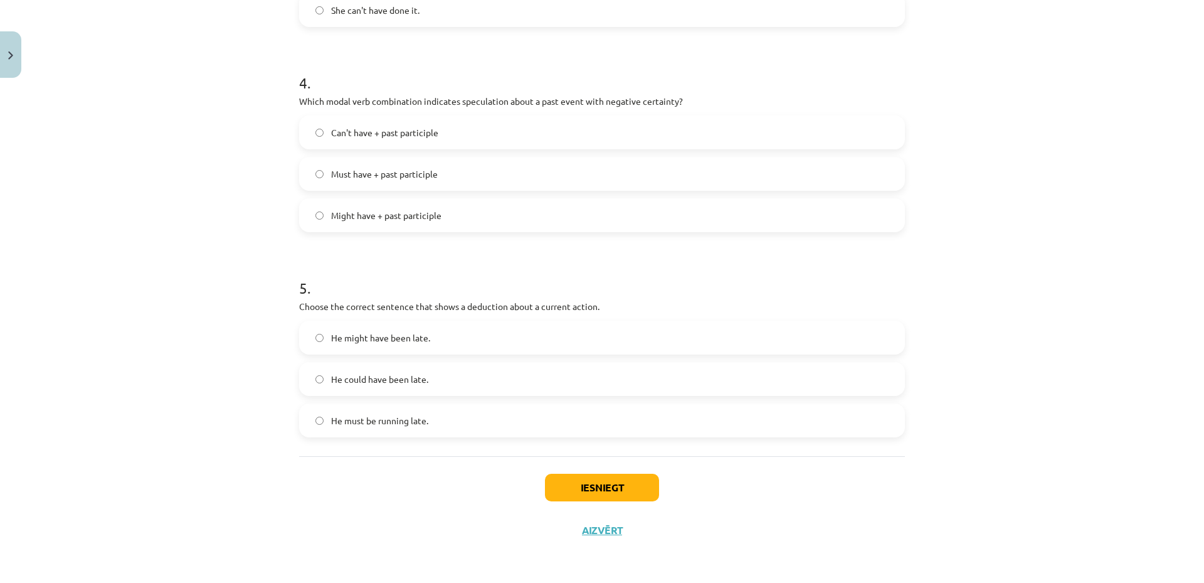
click at [414, 423] on span "He must be running late." at bounding box center [379, 420] width 97 height 13
click at [568, 485] on button "Iesniegt" at bounding box center [602, 487] width 114 height 28
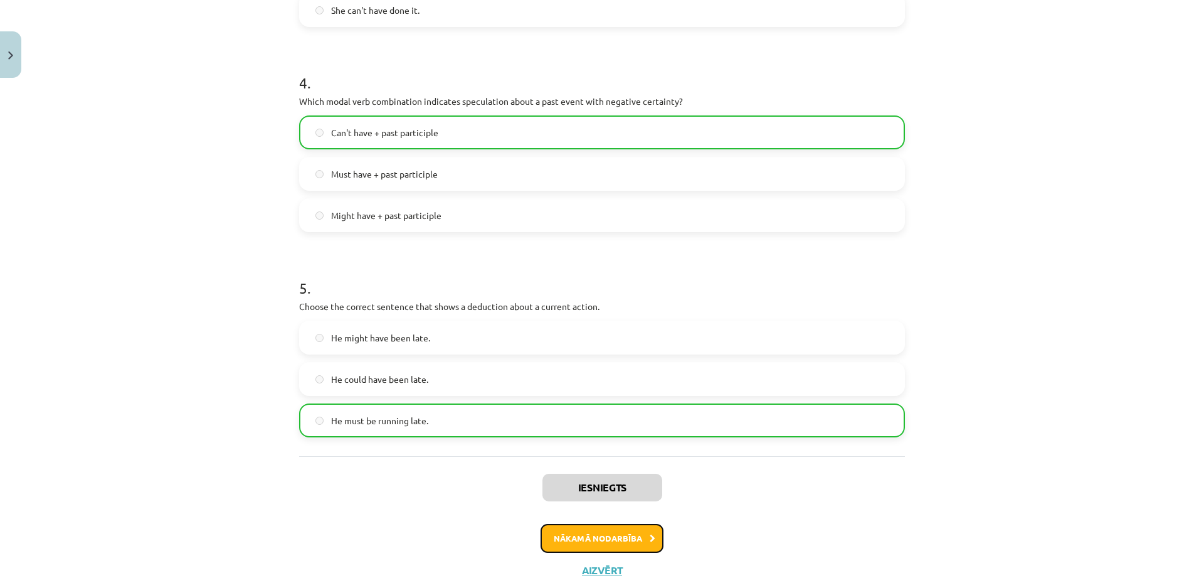
click at [625, 532] on button "Nākamā nodarbība" at bounding box center [602, 538] width 123 height 29
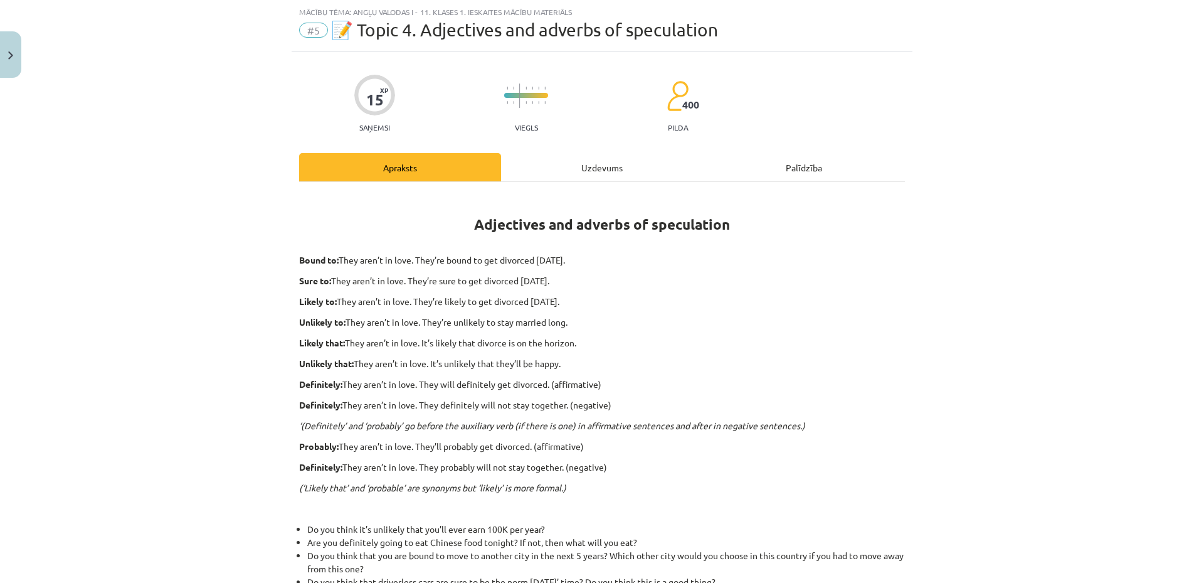
scroll to position [282, 0]
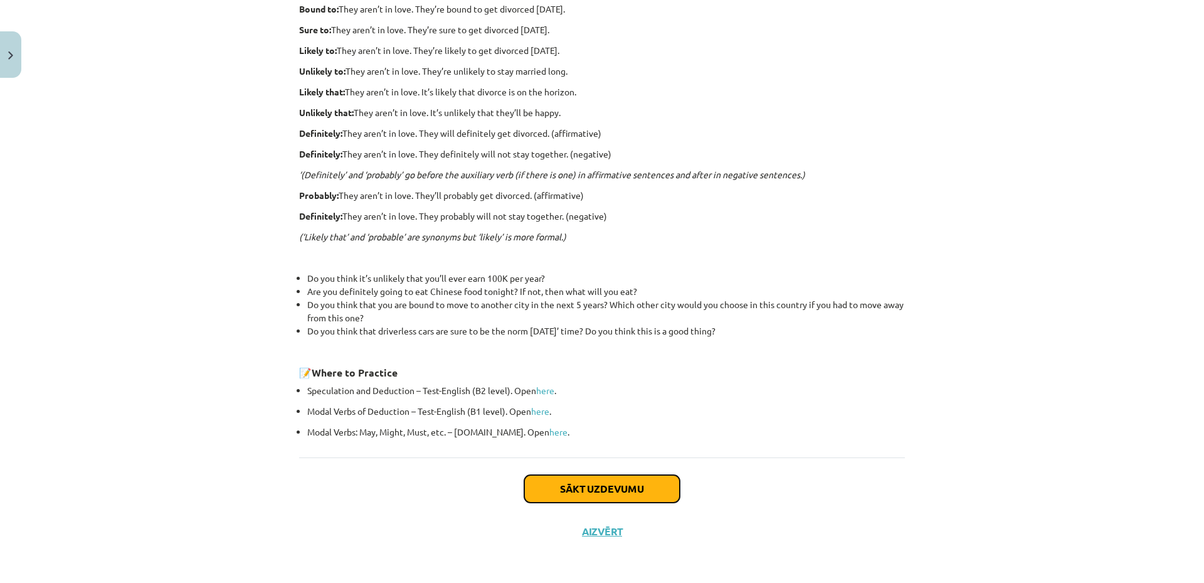
click at [615, 489] on button "Sākt uzdevumu" at bounding box center [602, 489] width 156 height 28
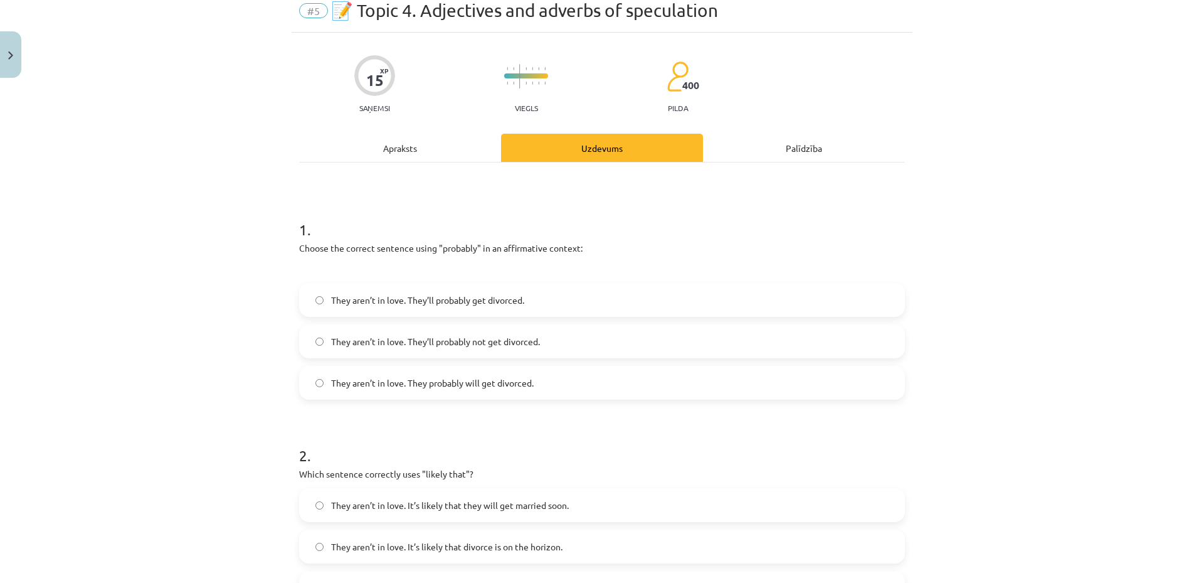
scroll to position [31, 0]
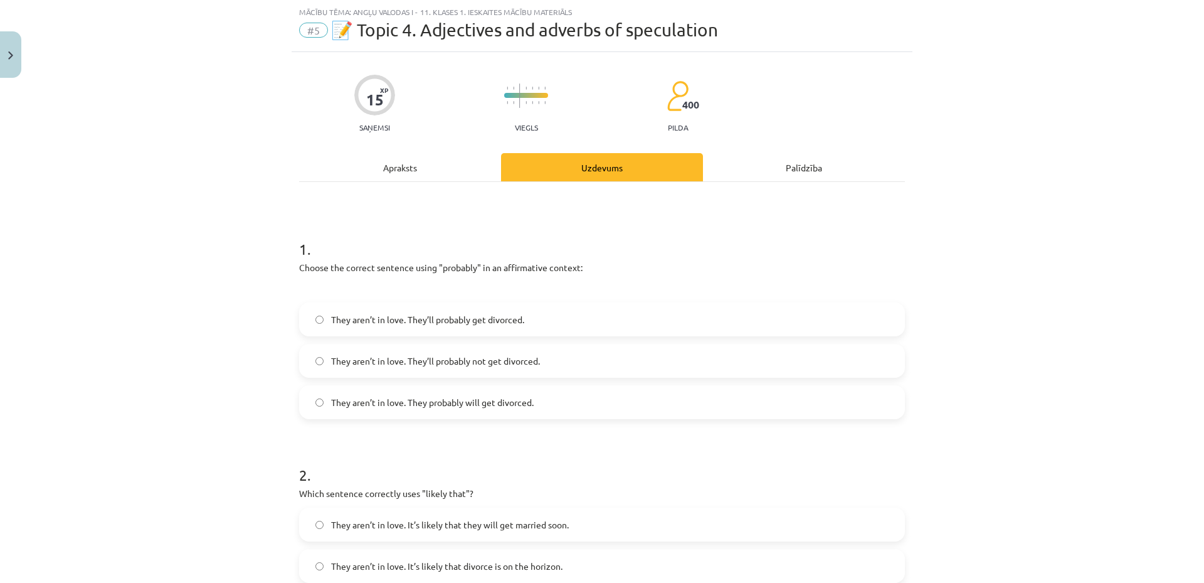
click at [373, 362] on span "They aren’t in love. They’ll probably not get divorced." at bounding box center [435, 360] width 209 height 13
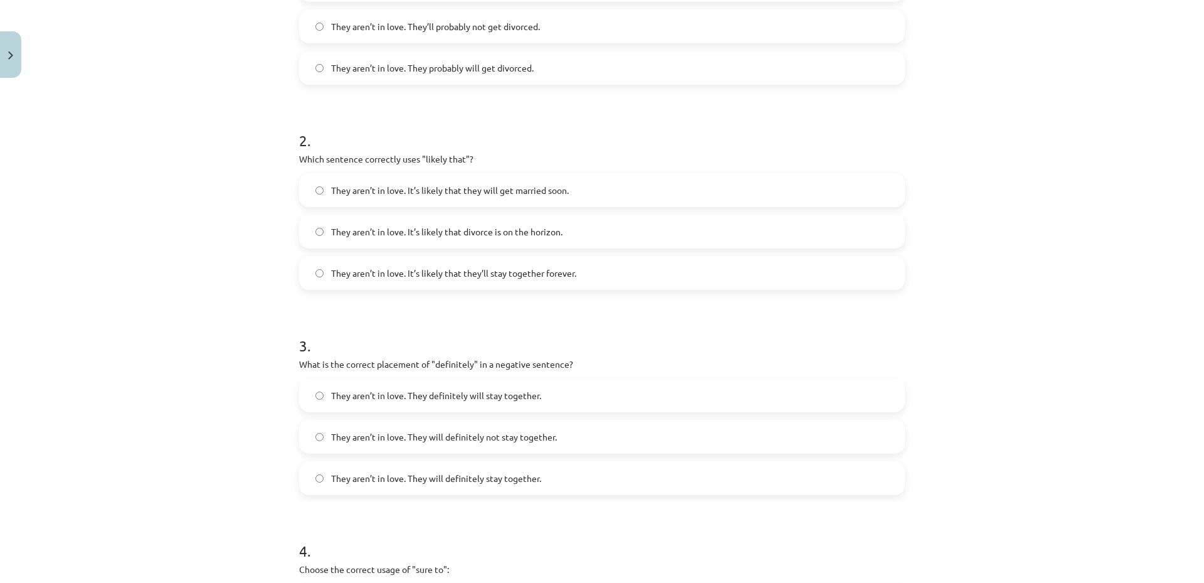
click at [507, 238] on label "They aren’t in love. It’s likely that divorce is on the horizon." at bounding box center [601, 231] width 603 height 31
click at [384, 436] on span "They aren’t in love. They will definitely not stay together." at bounding box center [444, 436] width 226 height 13
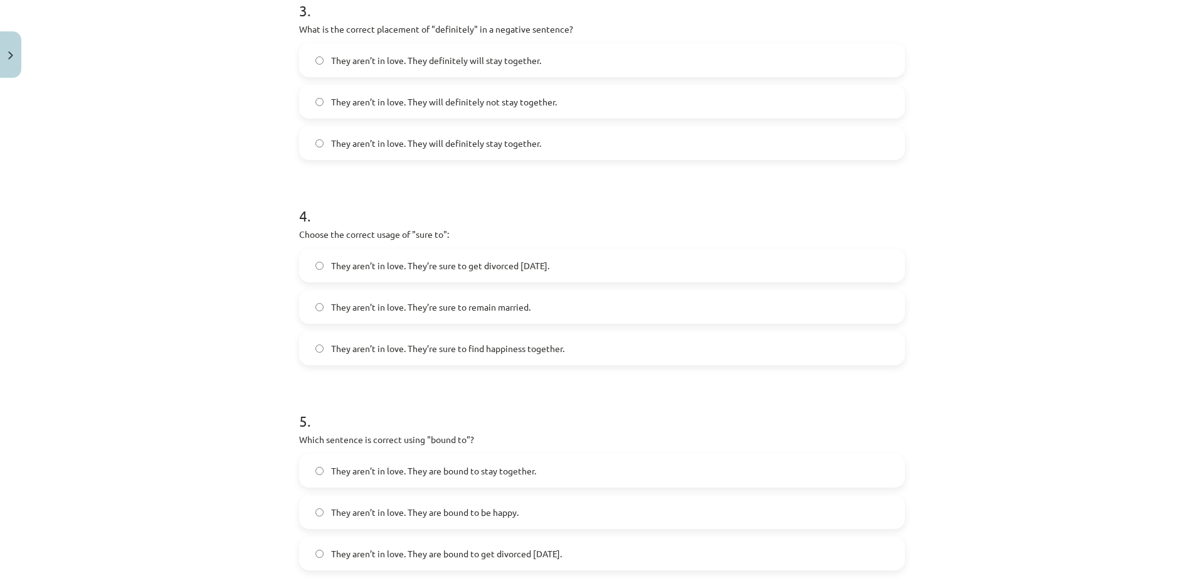
click at [549, 265] on span "They aren’t in love. They’re sure to get divorced within six months." at bounding box center [440, 265] width 218 height 13
click at [615, 544] on label "They aren’t in love. They are bound to get divorced within six months." at bounding box center [601, 552] width 603 height 31
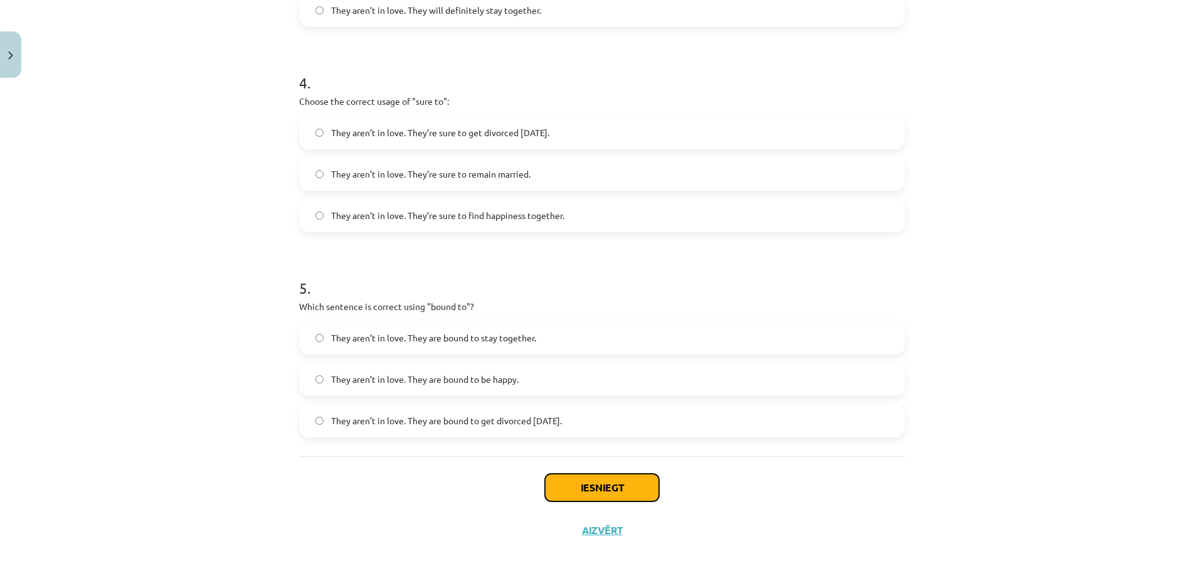
click at [628, 485] on button "Iesniegt" at bounding box center [602, 487] width 114 height 28
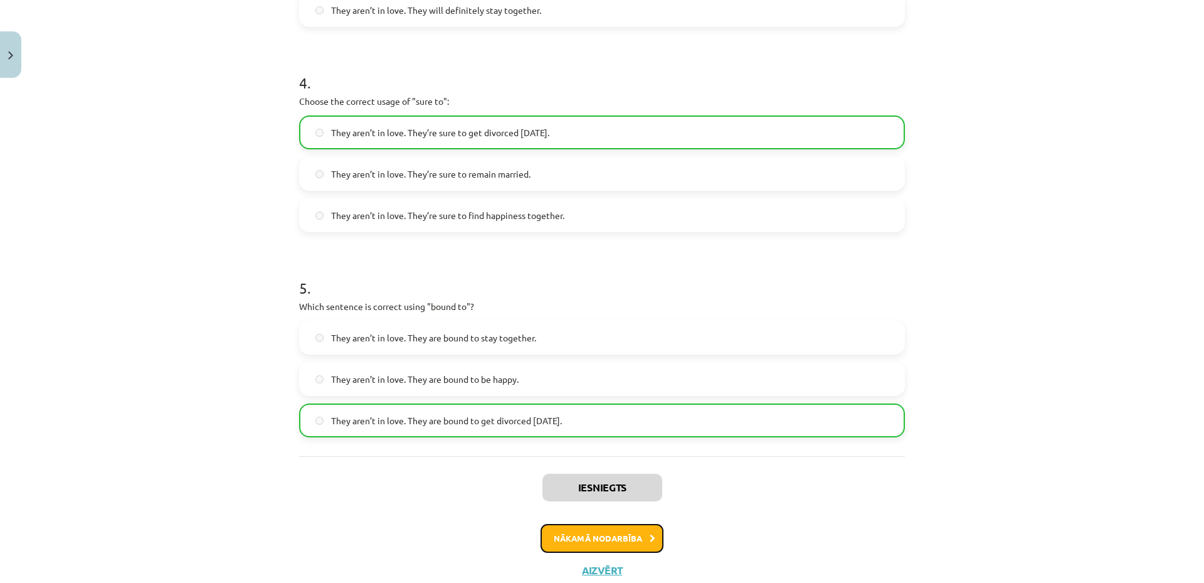
click at [637, 541] on button "Nākamā nodarbība" at bounding box center [602, 538] width 123 height 29
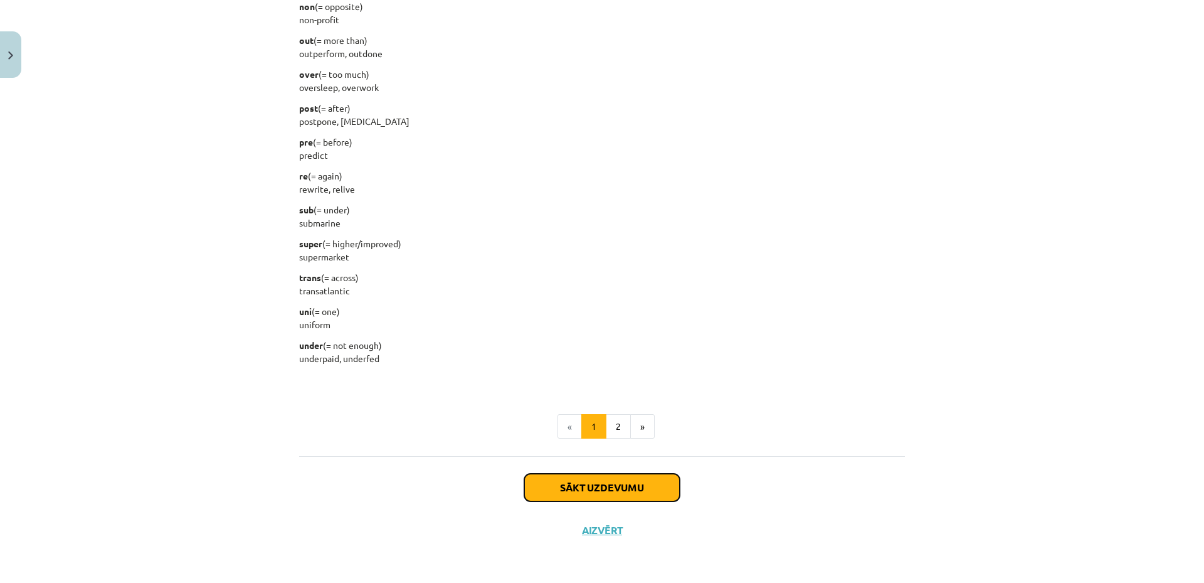
click at [645, 500] on button "Sākt uzdevumu" at bounding box center [602, 487] width 156 height 28
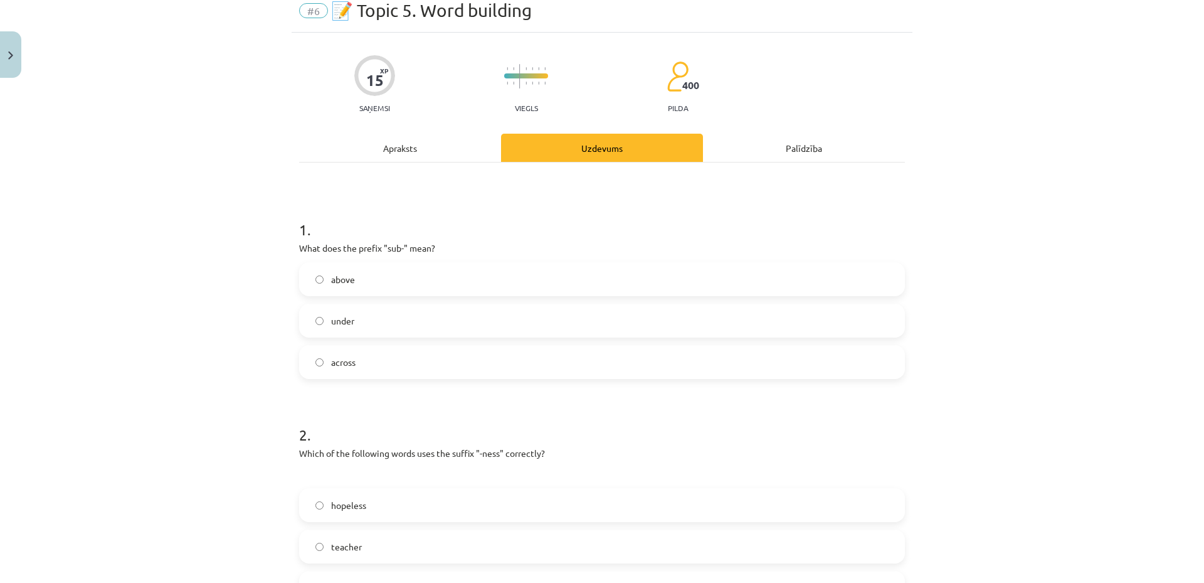
scroll to position [31, 0]
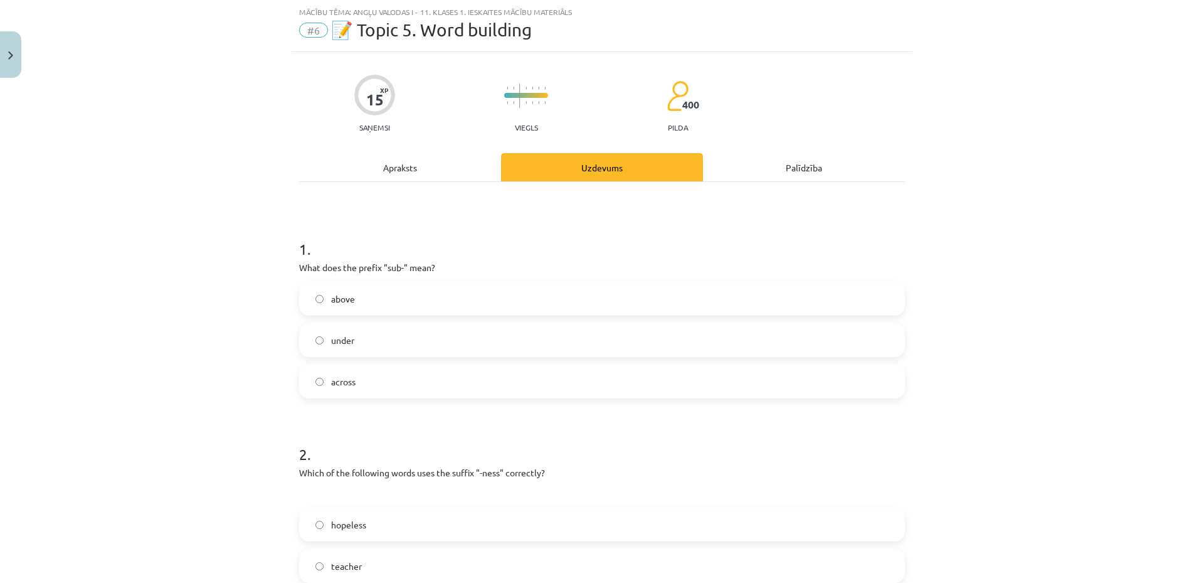
click at [435, 327] on label "under" at bounding box center [601, 339] width 603 height 31
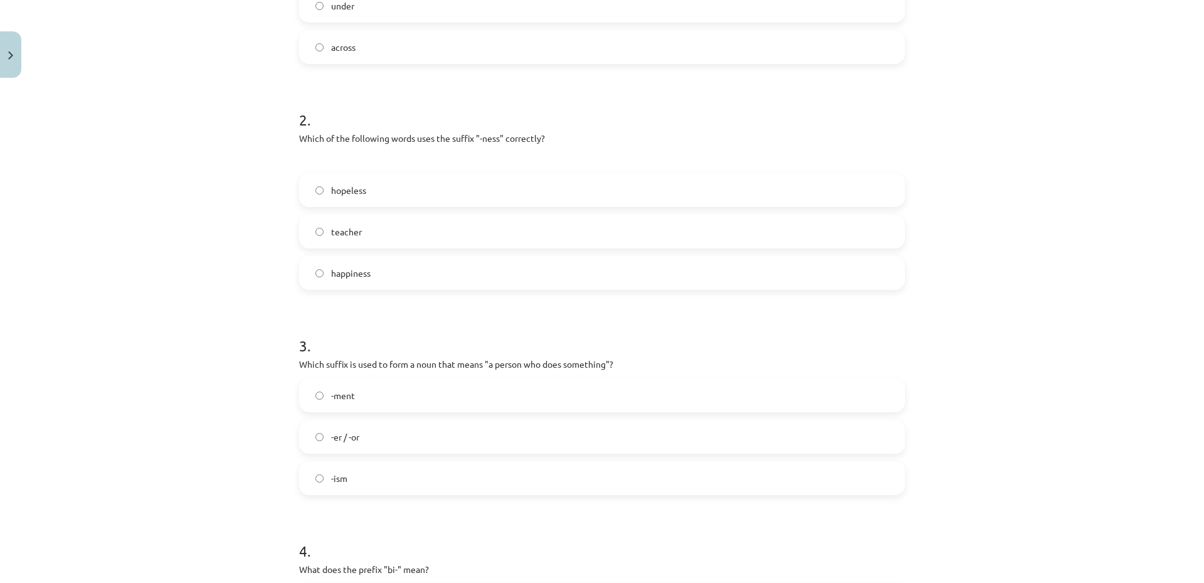
click at [415, 276] on label "happiness" at bounding box center [601, 272] width 603 height 31
click at [448, 422] on label "-er / -or" at bounding box center [601, 436] width 603 height 31
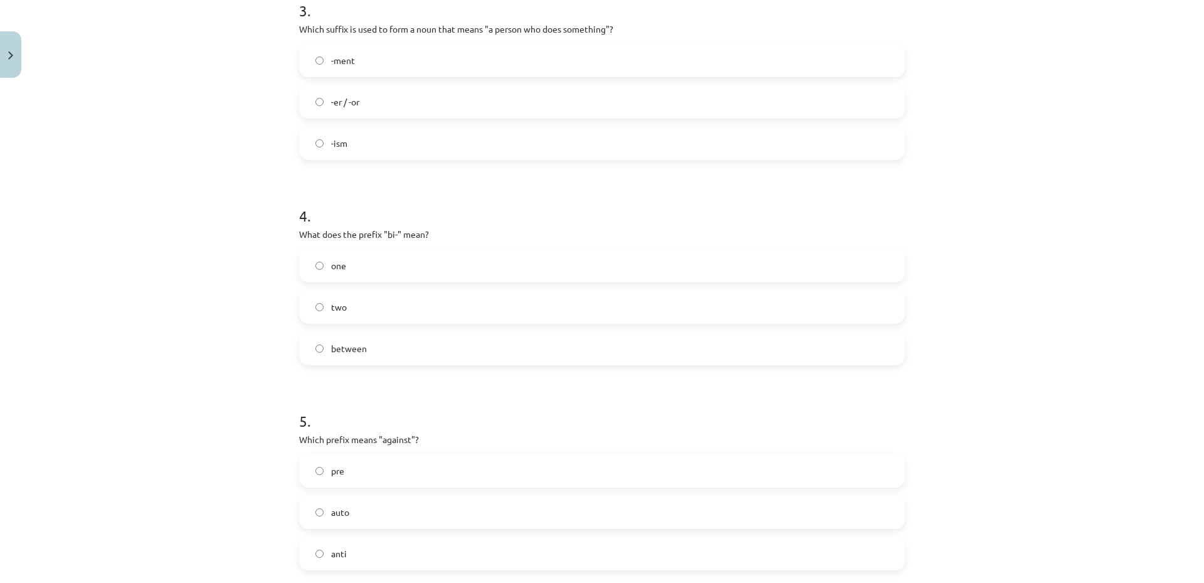
scroll to position [833, 0]
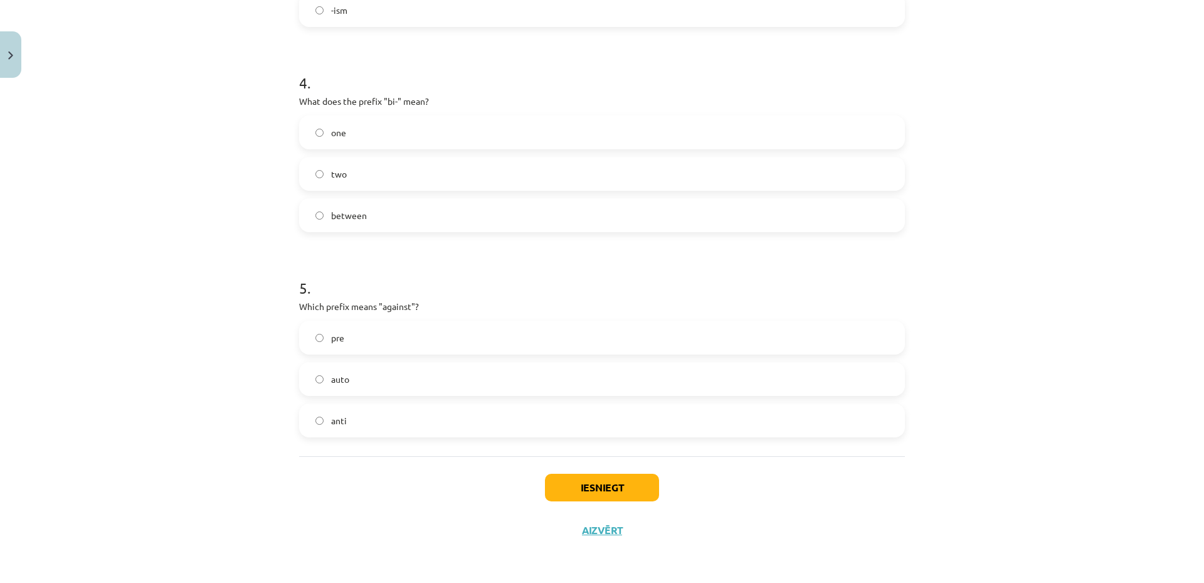
click at [393, 176] on label "two" at bounding box center [601, 173] width 603 height 31
click at [354, 413] on label "anti" at bounding box center [601, 420] width 603 height 31
click at [596, 489] on button "Iesniegt" at bounding box center [602, 487] width 114 height 28
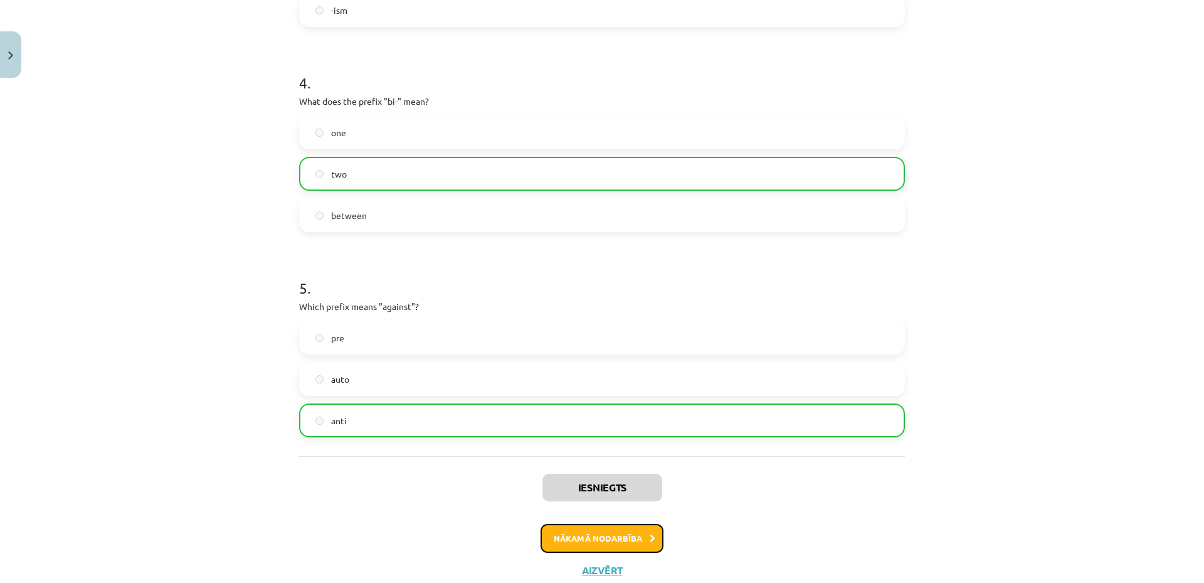
click at [618, 539] on button "Nākamā nodarbība" at bounding box center [602, 538] width 123 height 29
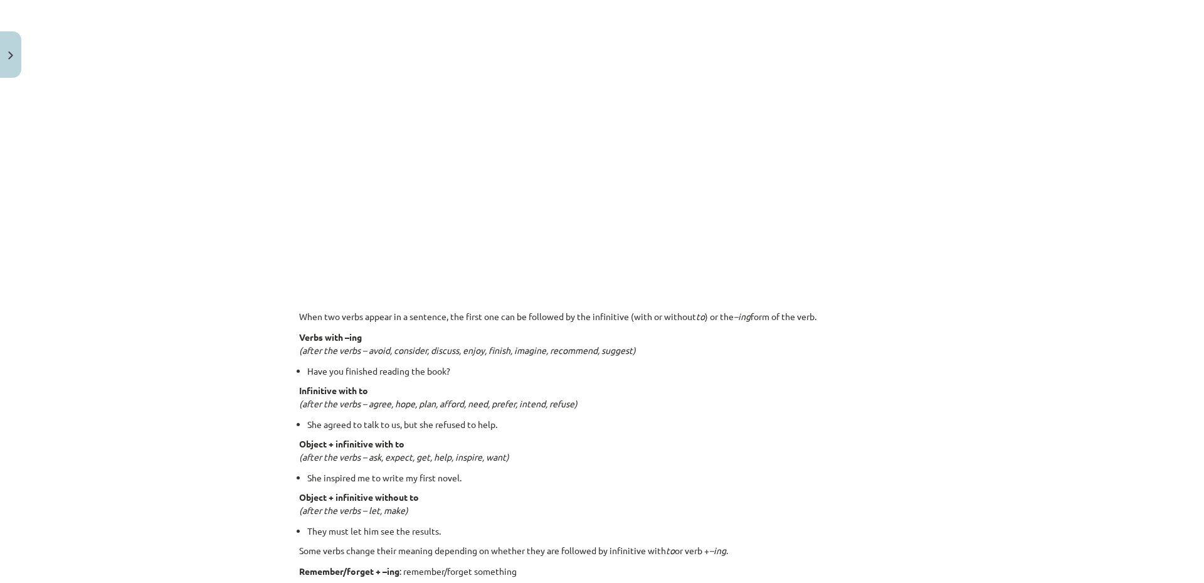
scroll to position [1369, 0]
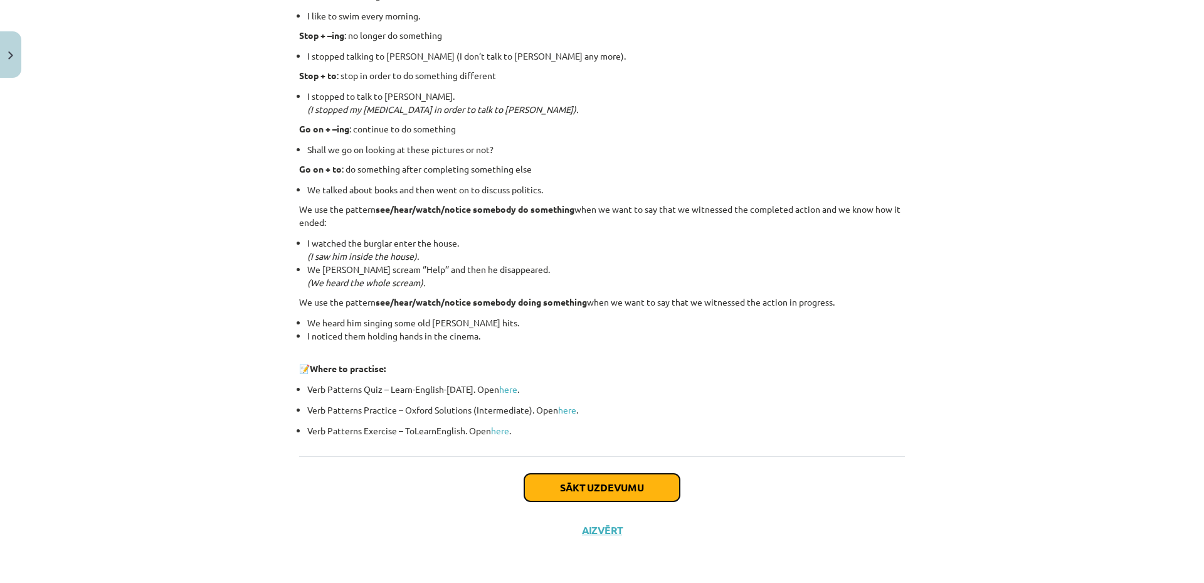
click at [628, 476] on button "Sākt uzdevumu" at bounding box center [602, 487] width 156 height 28
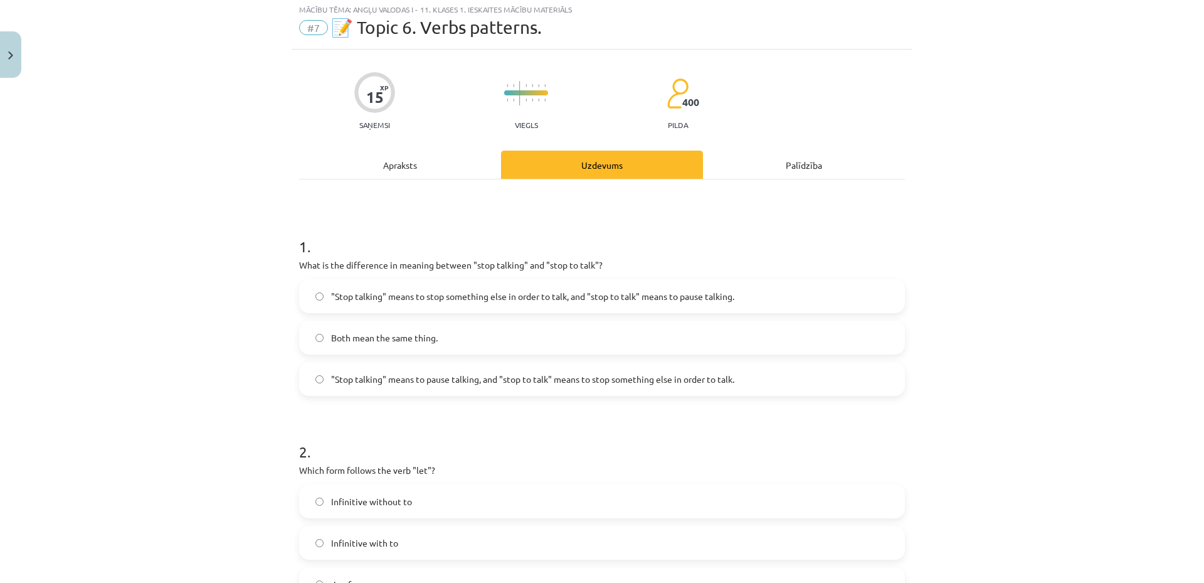
scroll to position [31, 0]
click at [539, 388] on span ""Stop talking" means to pause talking, and "stop to talk" means to stop somethi…" at bounding box center [532, 381] width 403 height 13
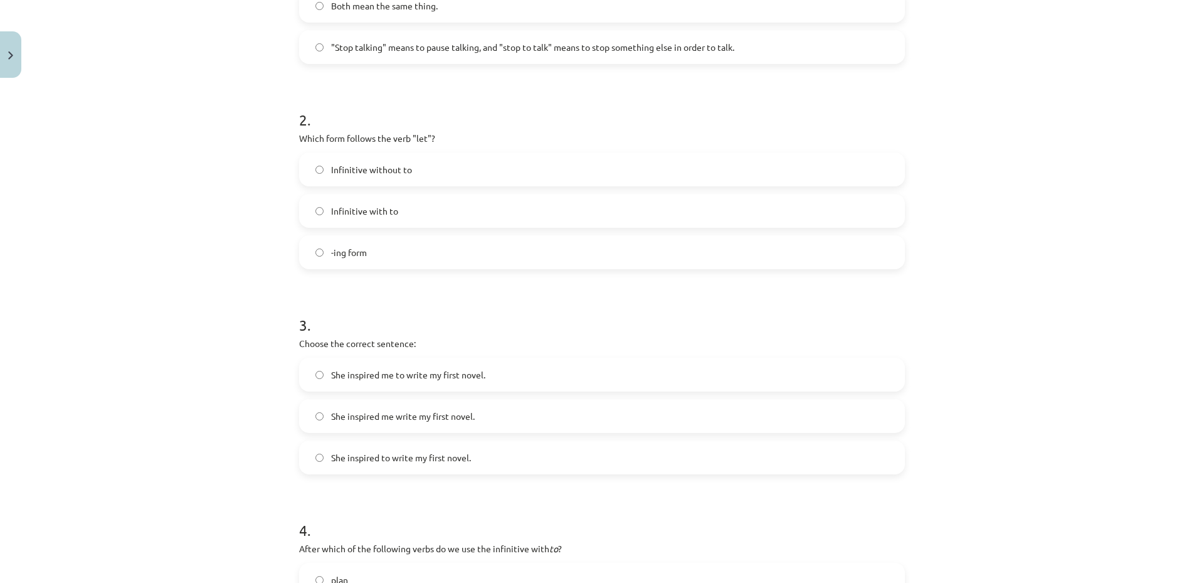
click at [432, 166] on label "Infinitive without to" at bounding box center [601, 169] width 603 height 31
click at [391, 463] on span "She inspired to write my first novel." at bounding box center [401, 457] width 140 height 13
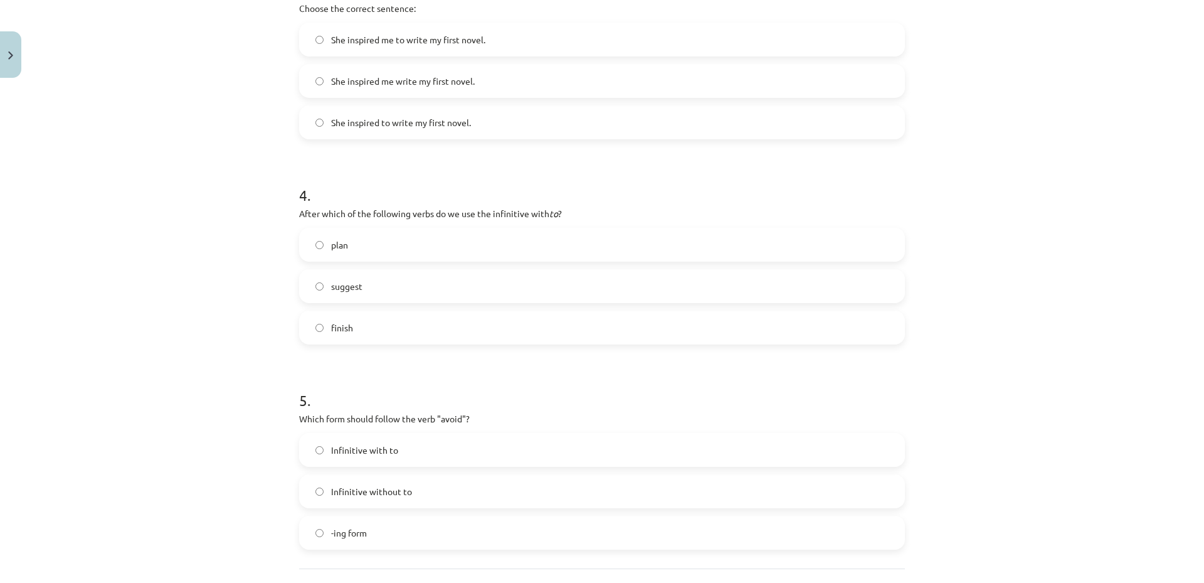
click at [382, 244] on label "plan" at bounding box center [601, 244] width 603 height 31
click at [528, 519] on label "-ing form" at bounding box center [601, 532] width 603 height 31
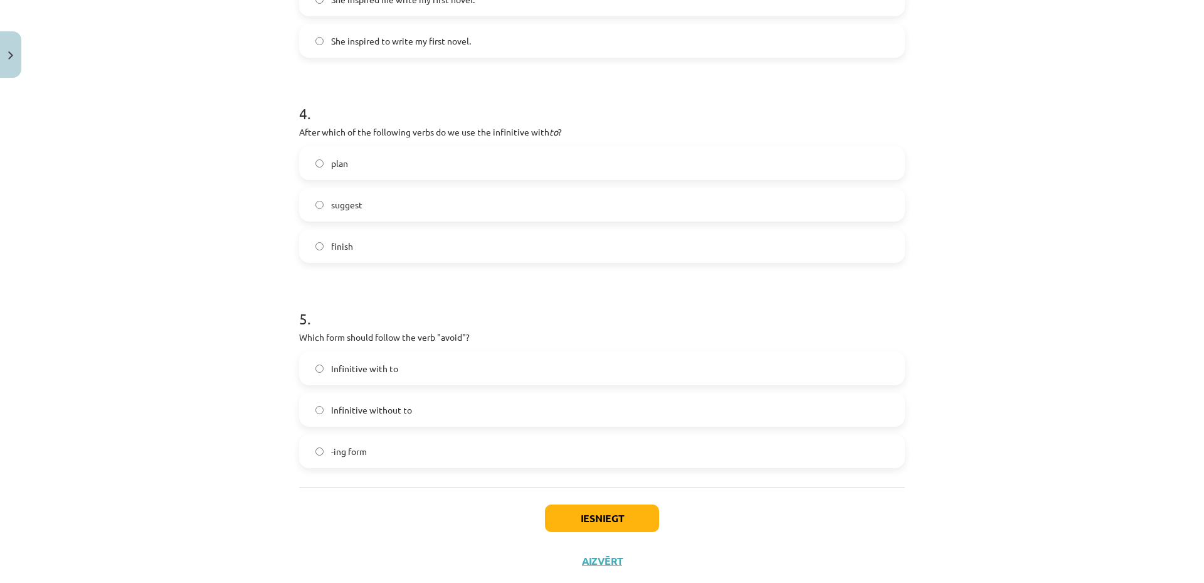
scroll to position [813, 0]
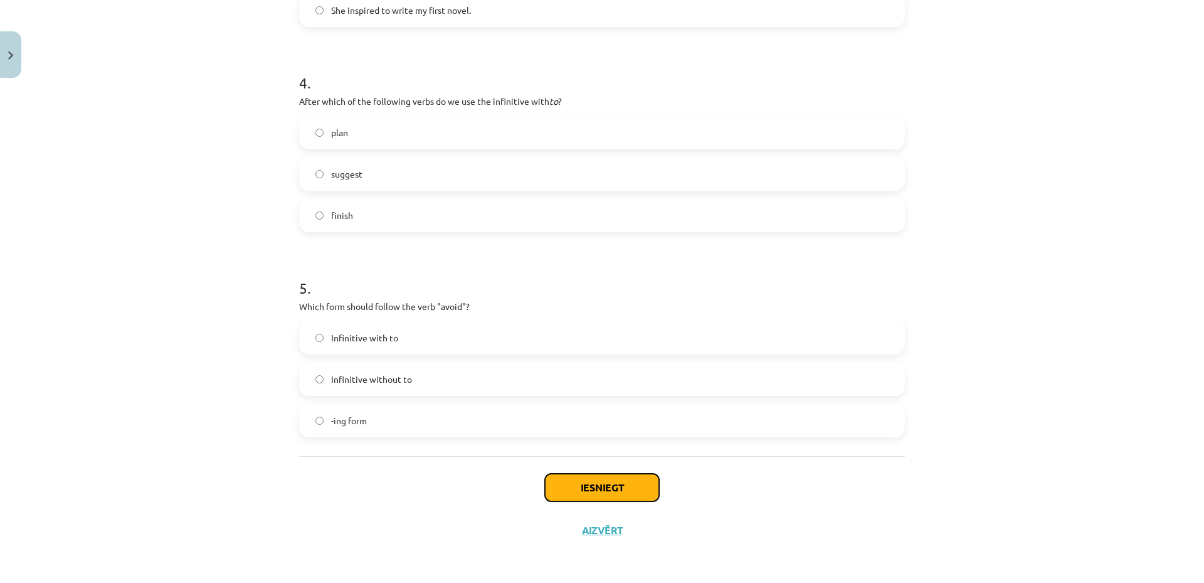
click at [606, 489] on button "Iesniegt" at bounding box center [602, 487] width 114 height 28
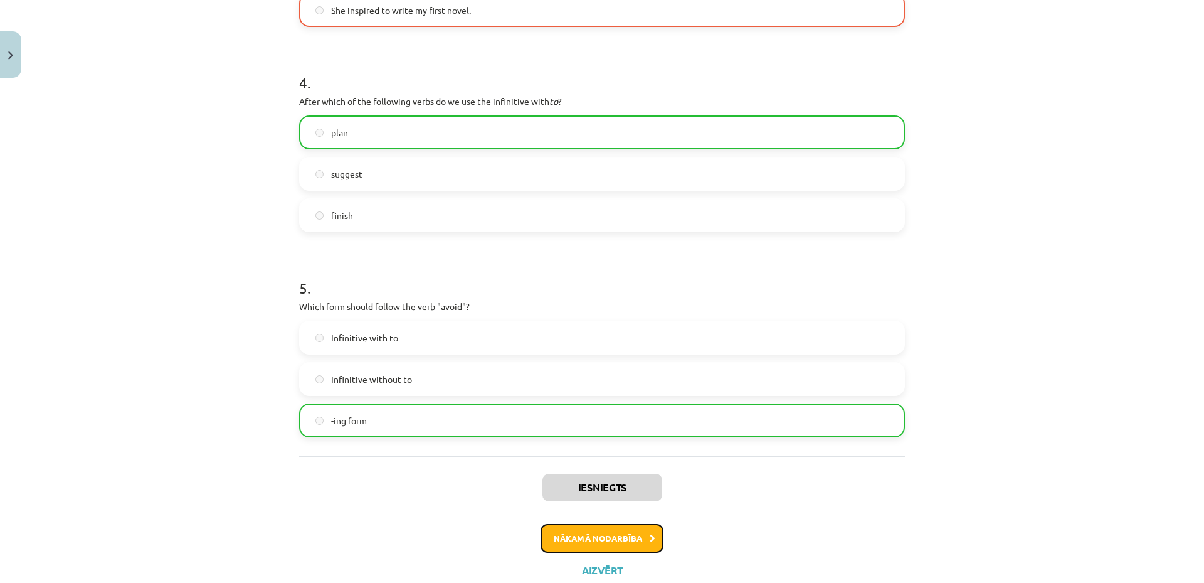
click at [578, 541] on button "Nākamā nodarbība" at bounding box center [602, 538] width 123 height 29
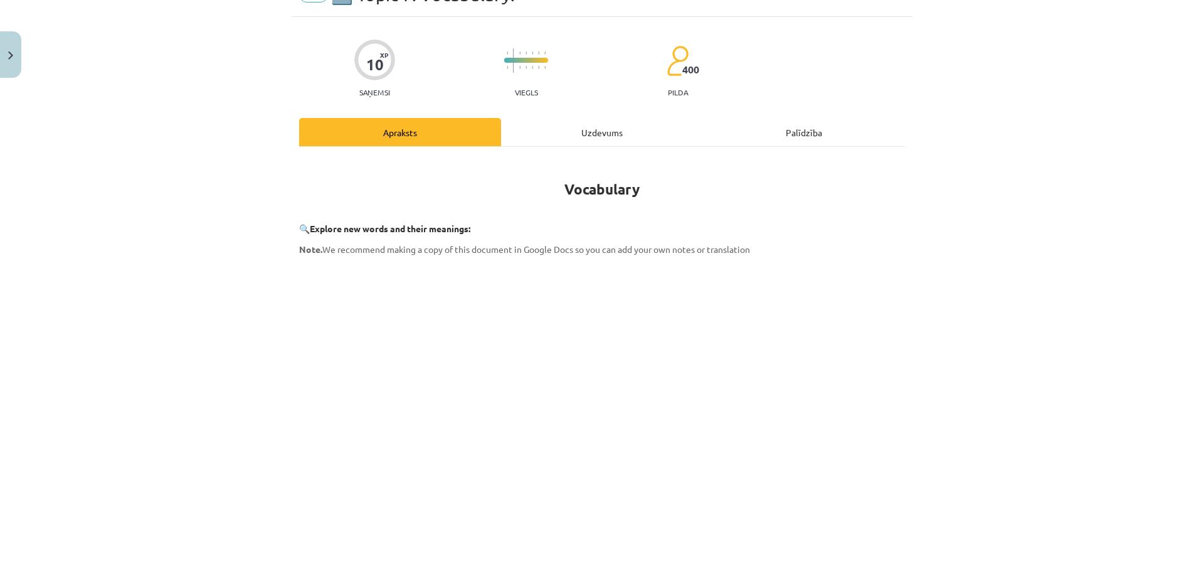
scroll to position [31, 0]
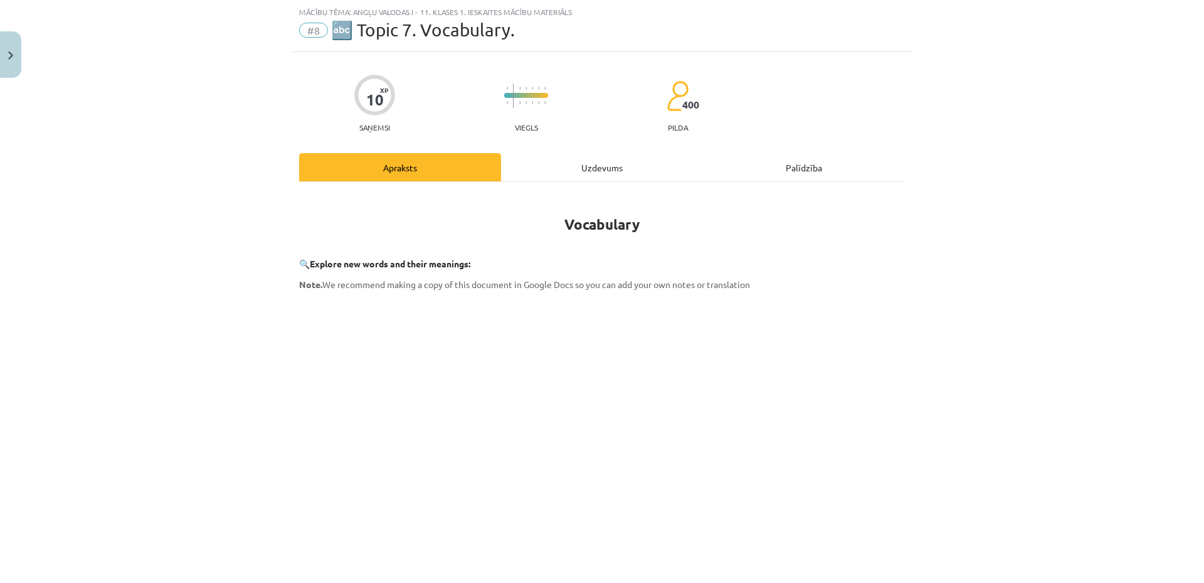
click at [611, 174] on div "Uzdevums" at bounding box center [602, 167] width 202 height 28
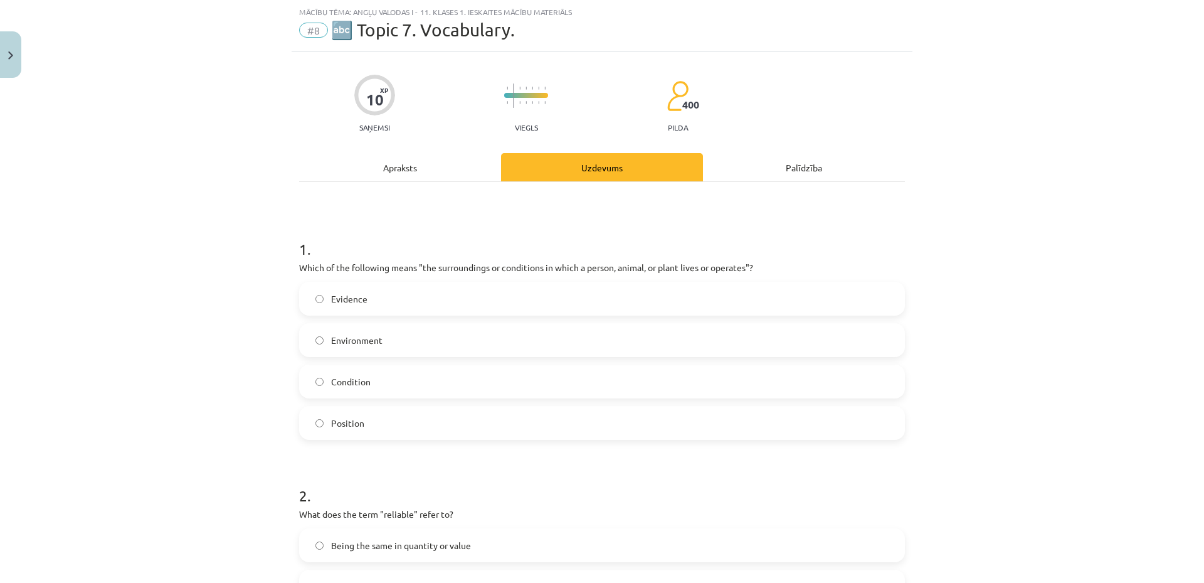
click at [515, 336] on label "Environment" at bounding box center [601, 339] width 603 height 31
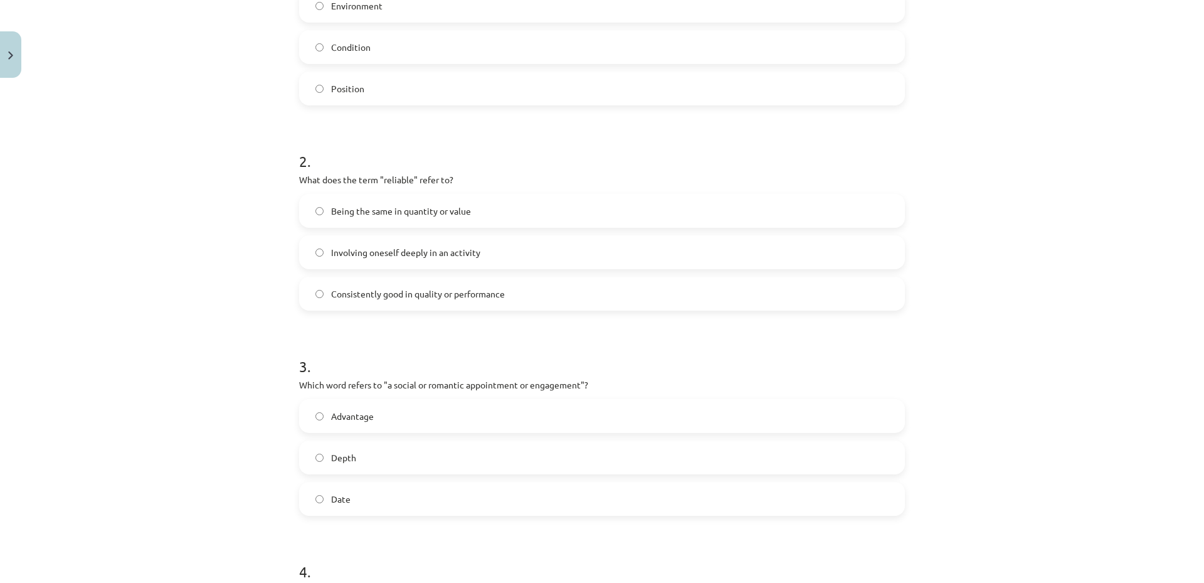
click at [458, 420] on label "Advantage" at bounding box center [601, 415] width 603 height 31
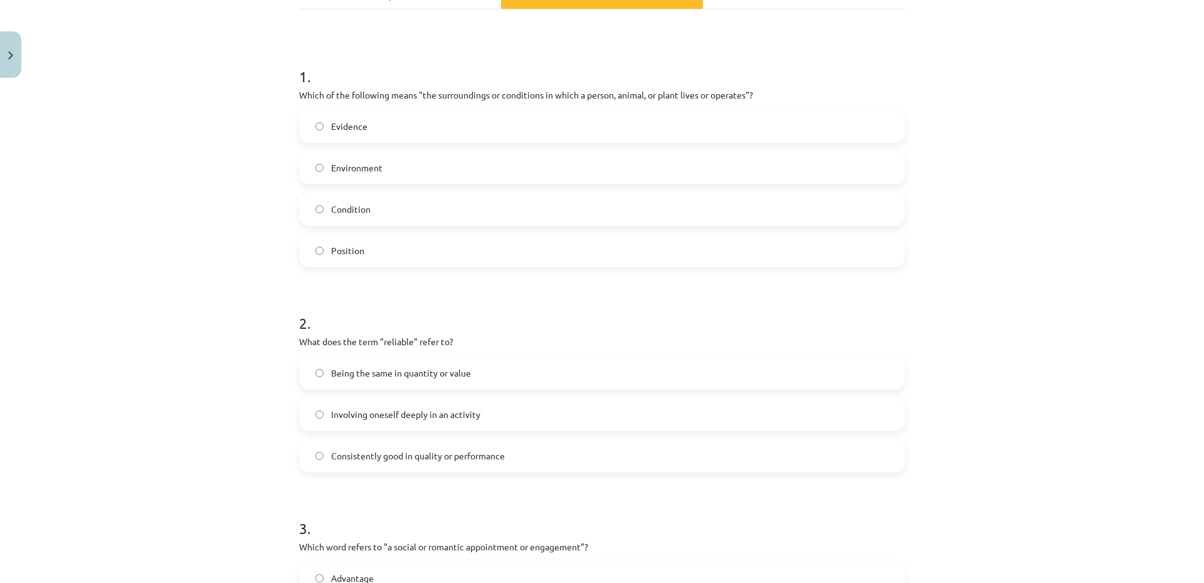
scroll to position [185, 0]
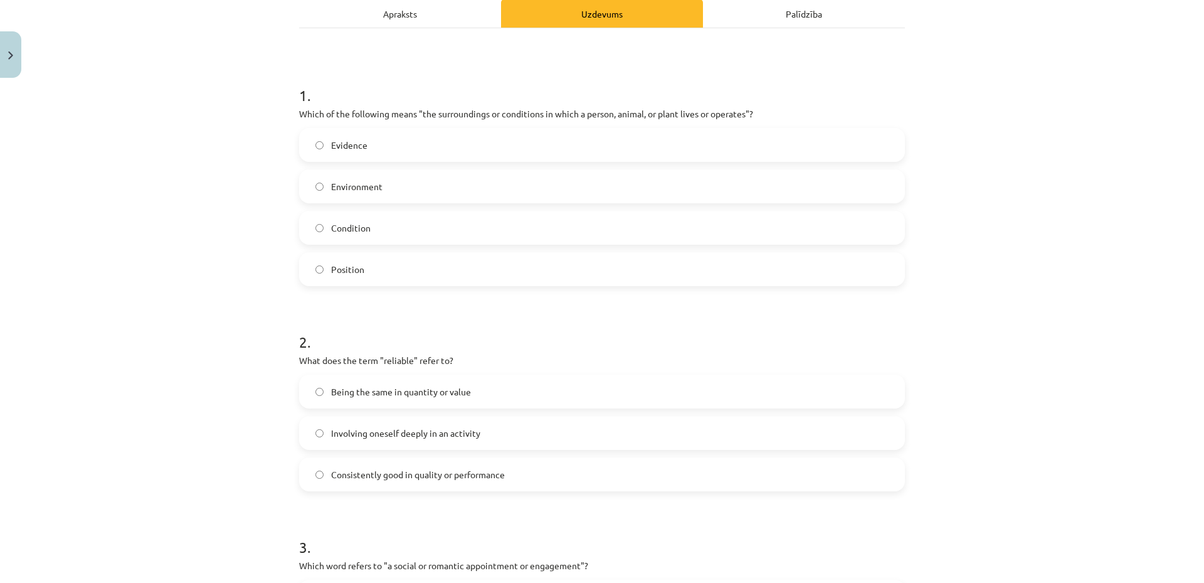
click at [483, 480] on span "Consistently good in quality or performance" at bounding box center [418, 474] width 174 height 13
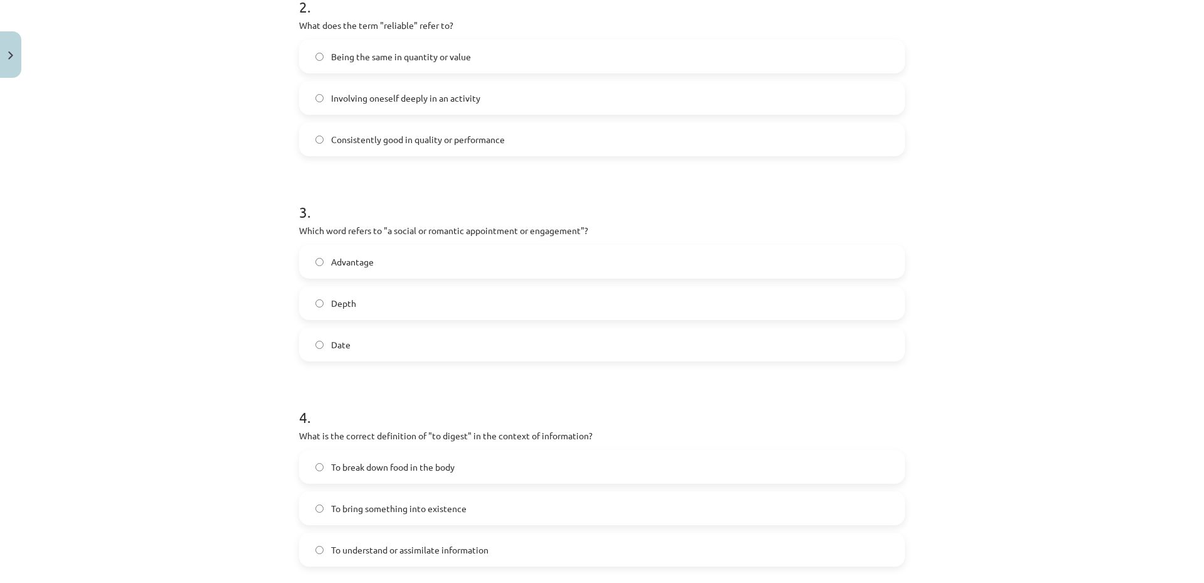
click at [408, 339] on label "Date" at bounding box center [601, 344] width 603 height 31
click at [507, 544] on label "To understand or assimilate information" at bounding box center [601, 549] width 603 height 31
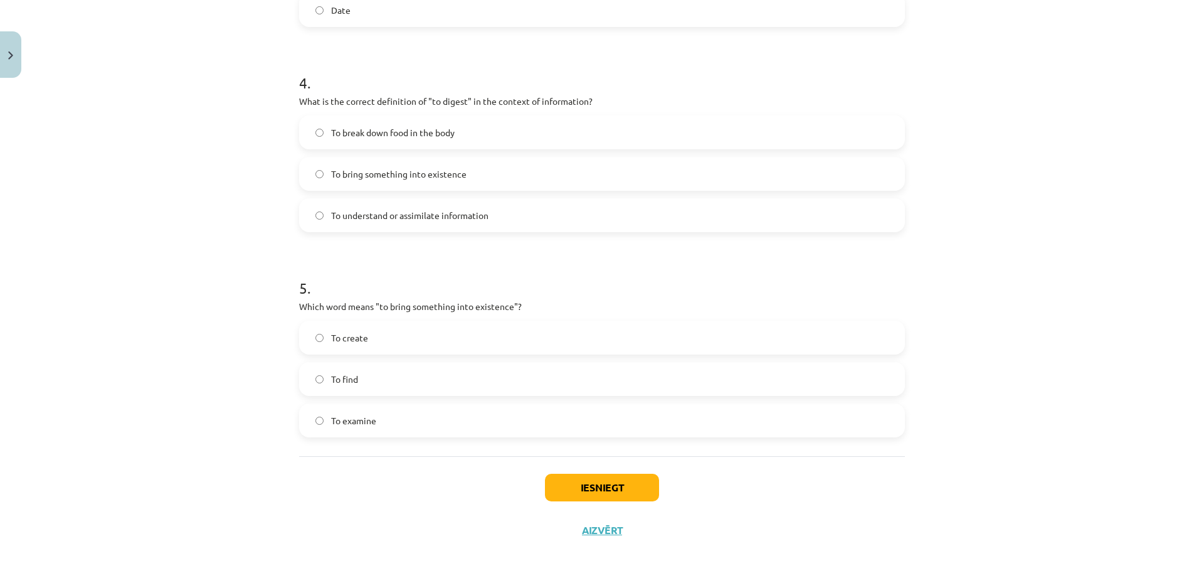
click at [411, 420] on label "To examine" at bounding box center [601, 420] width 603 height 31
click at [415, 336] on label "To create" at bounding box center [601, 337] width 603 height 31
click at [579, 486] on button "Iesniegt" at bounding box center [602, 487] width 114 height 28
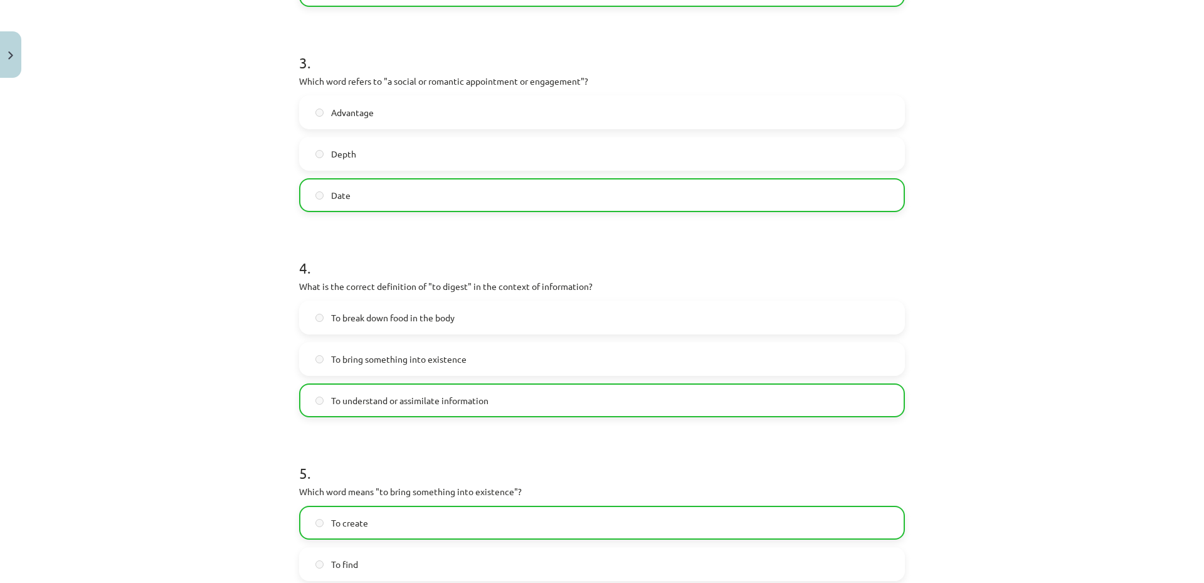
scroll to position [894, 0]
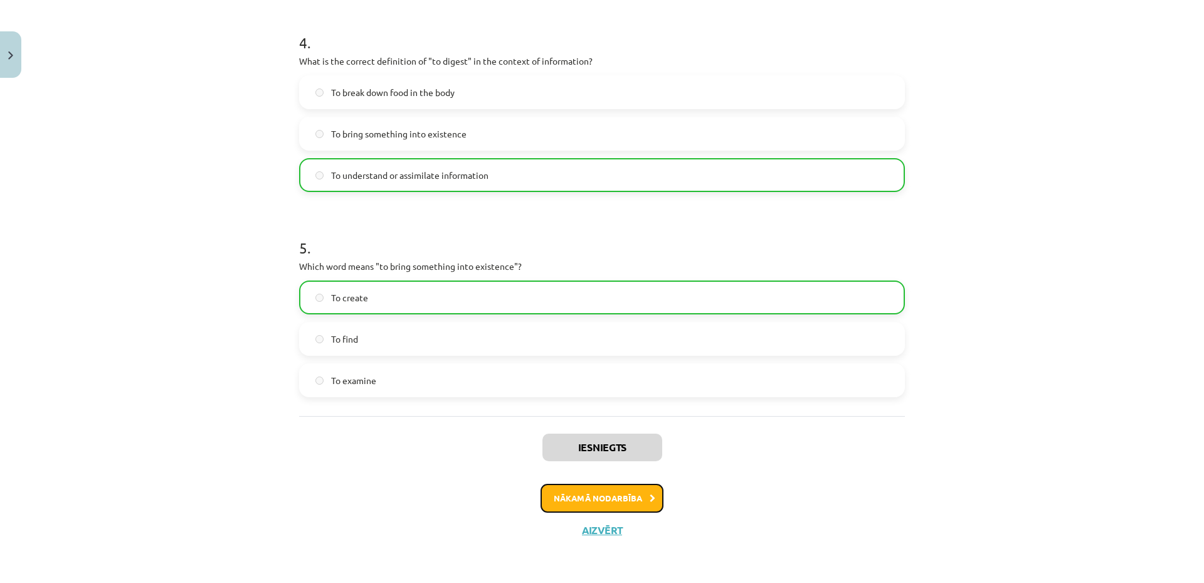
click at [558, 496] on button "Nākamā nodarbība" at bounding box center [602, 498] width 123 height 29
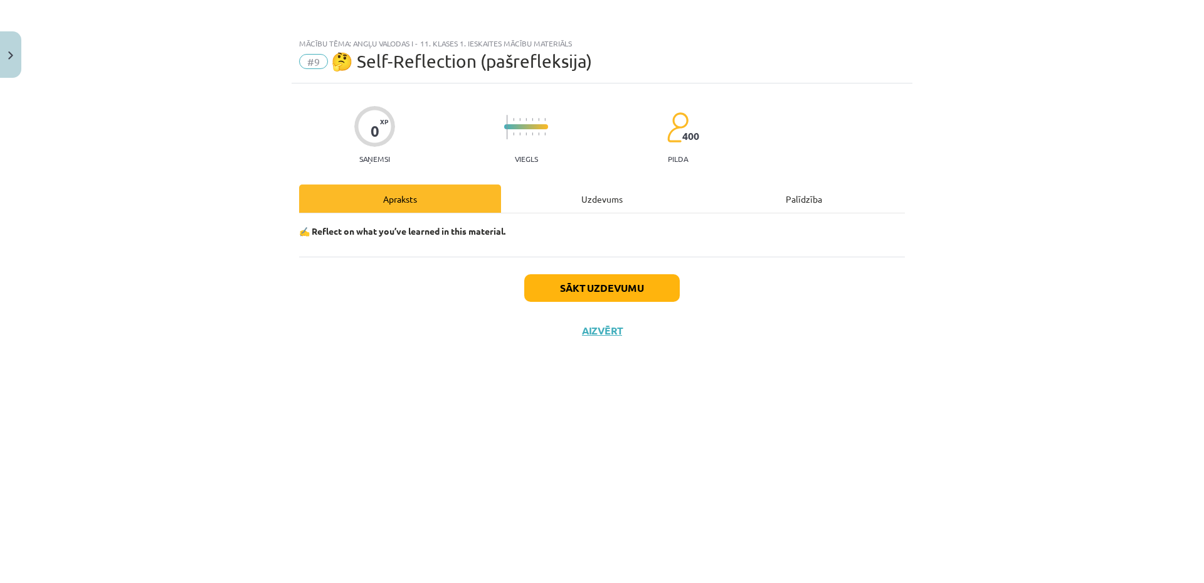
scroll to position [0, 0]
click at [582, 283] on button "Sākt uzdevumu" at bounding box center [602, 288] width 156 height 28
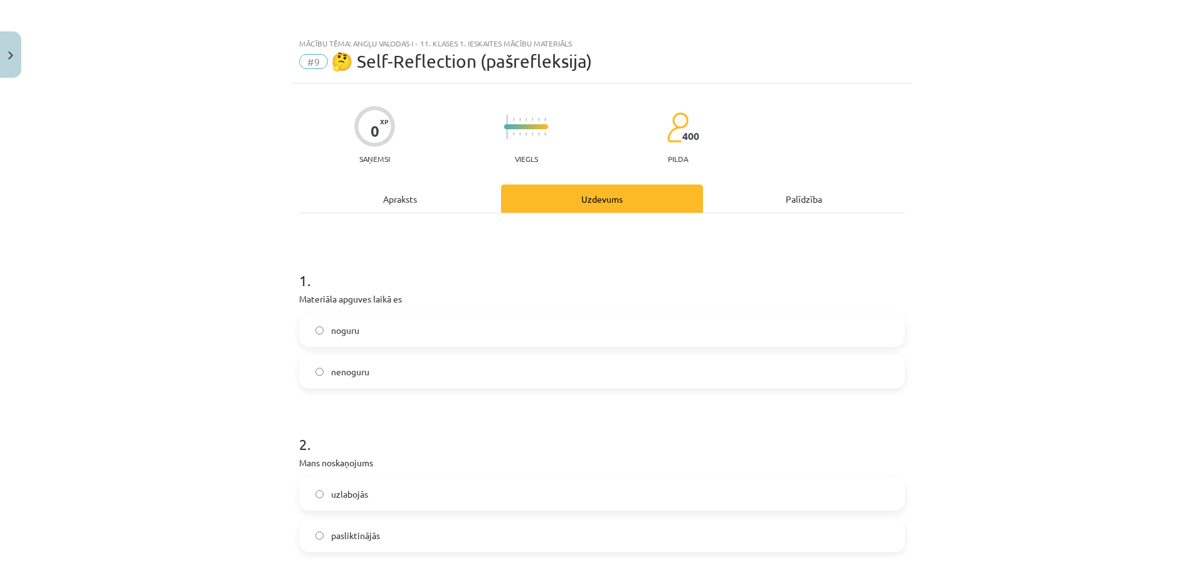
click at [391, 368] on label "nenoguru" at bounding box center [601, 371] width 603 height 31
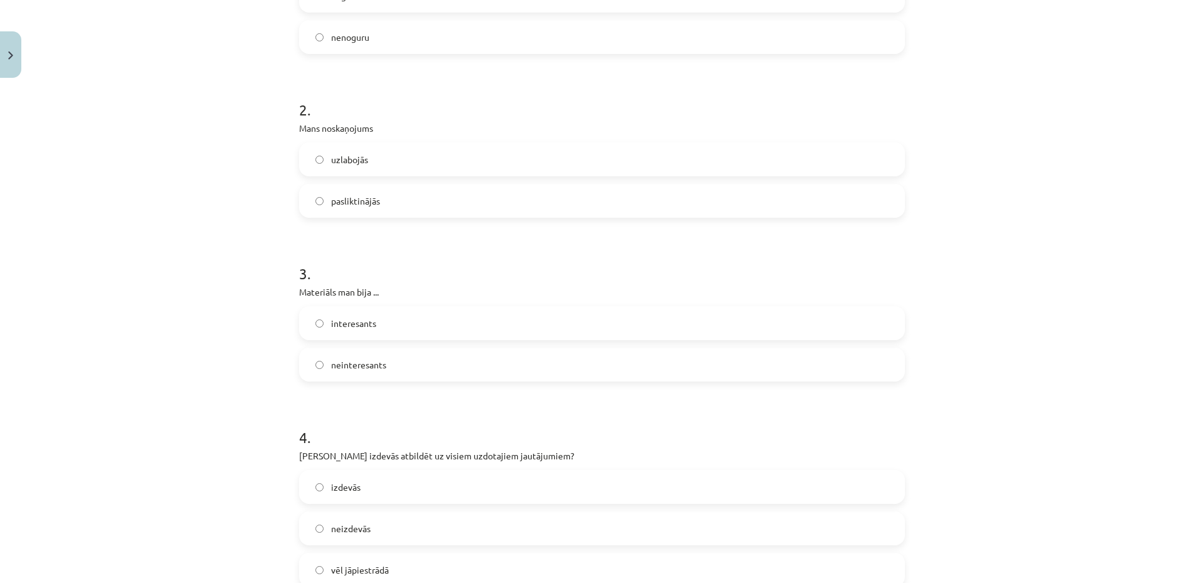
click at [403, 158] on label "uzlabojās" at bounding box center [601, 159] width 603 height 31
click at [431, 314] on label "interesants" at bounding box center [601, 322] width 603 height 31
click at [453, 497] on label "izdevās" at bounding box center [601, 486] width 603 height 31
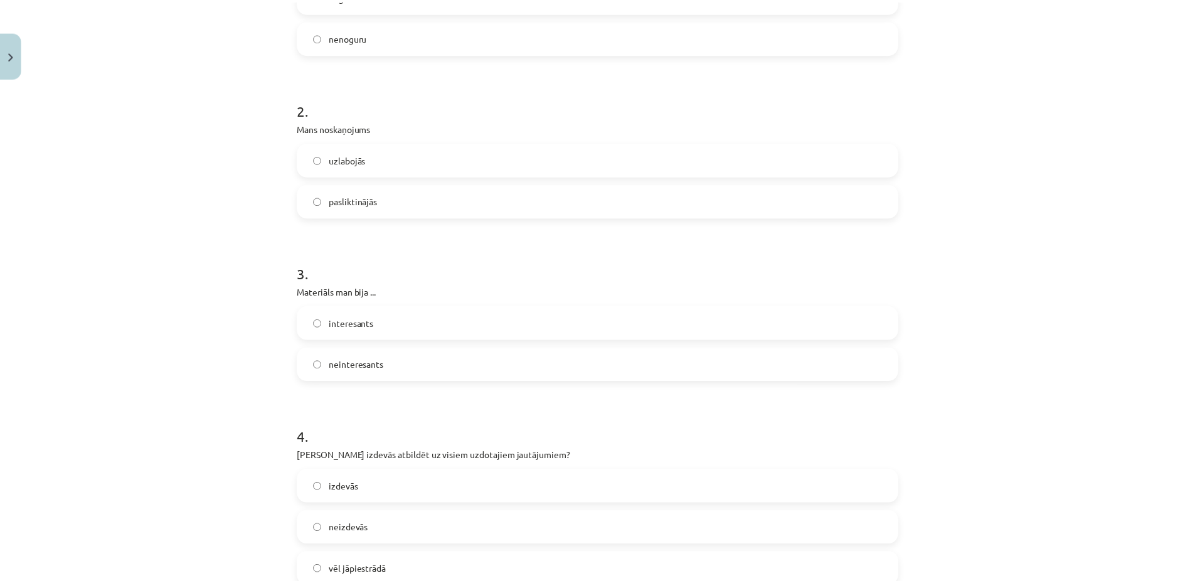
scroll to position [647, 0]
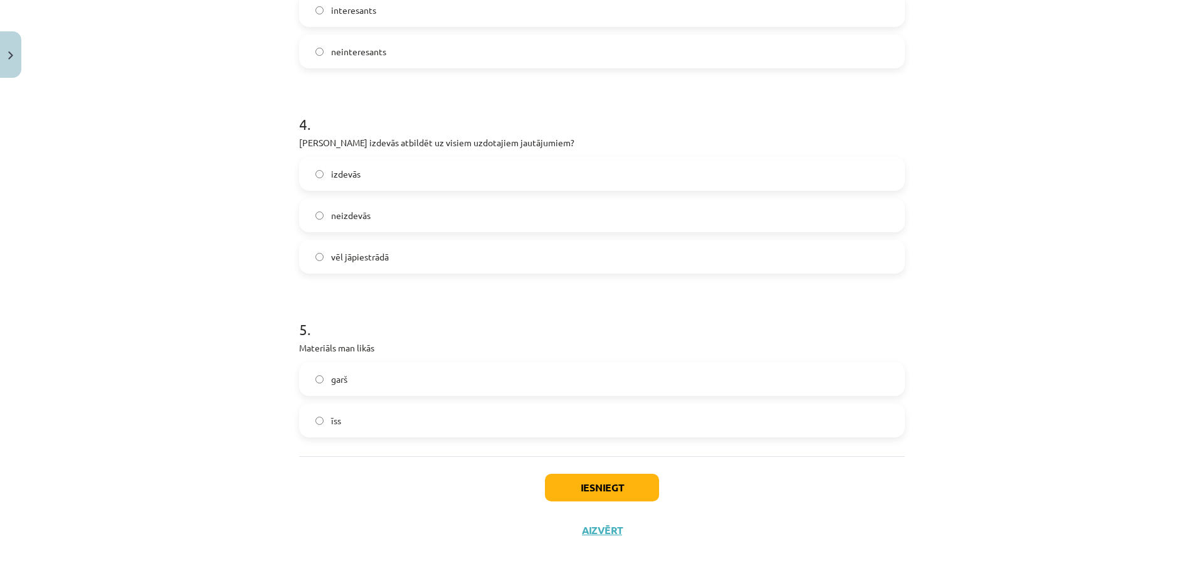
click at [431, 416] on label "īss" at bounding box center [601, 420] width 603 height 31
click at [590, 485] on button "Iesniegt" at bounding box center [602, 487] width 114 height 28
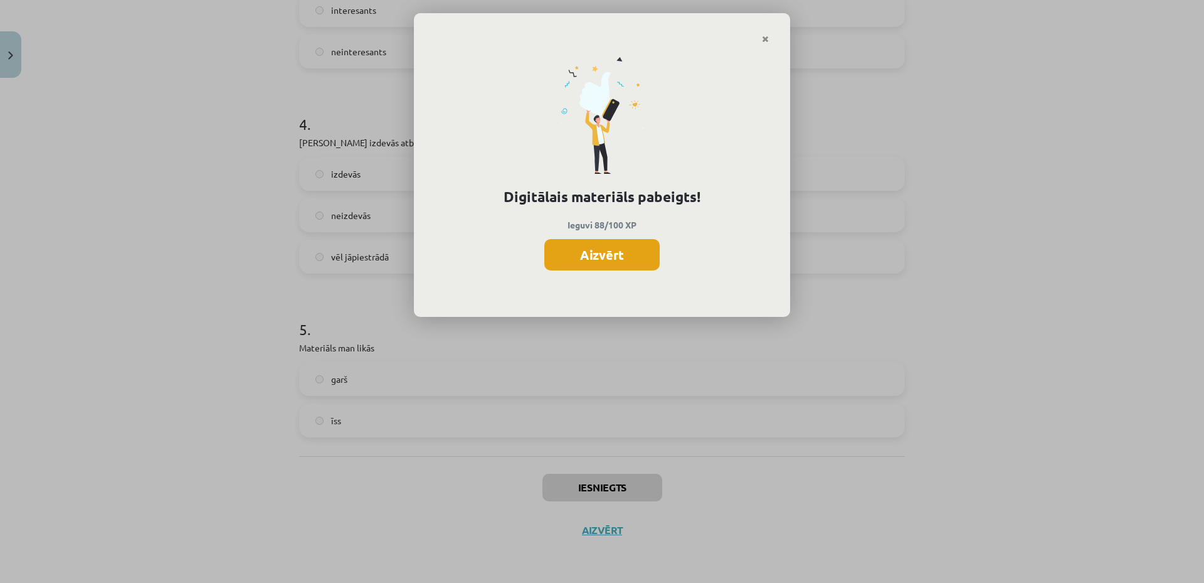
click at [618, 253] on button "Aizvērt" at bounding box center [601, 254] width 115 height 31
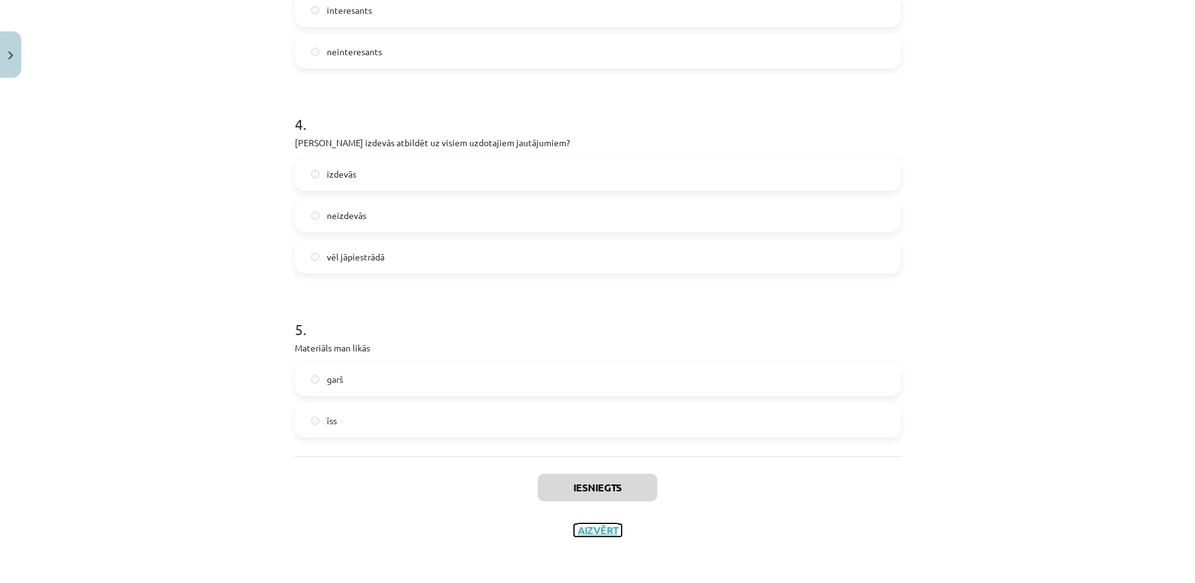
click at [599, 532] on button "Aizvērt" at bounding box center [598, 530] width 48 height 13
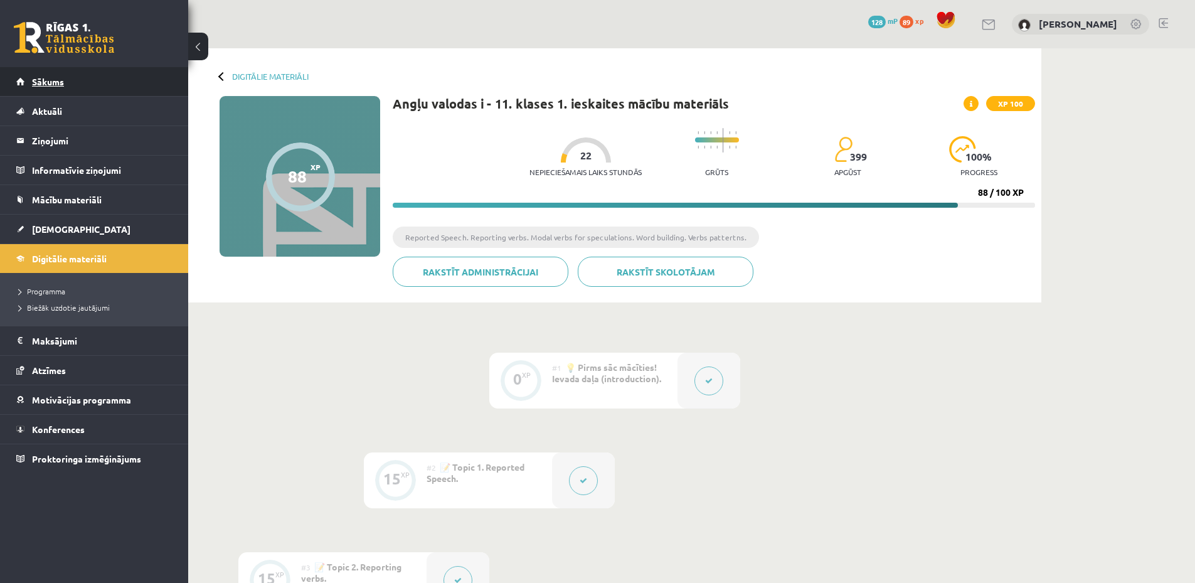
click at [73, 75] on link "Sākums" at bounding box center [94, 81] width 156 height 29
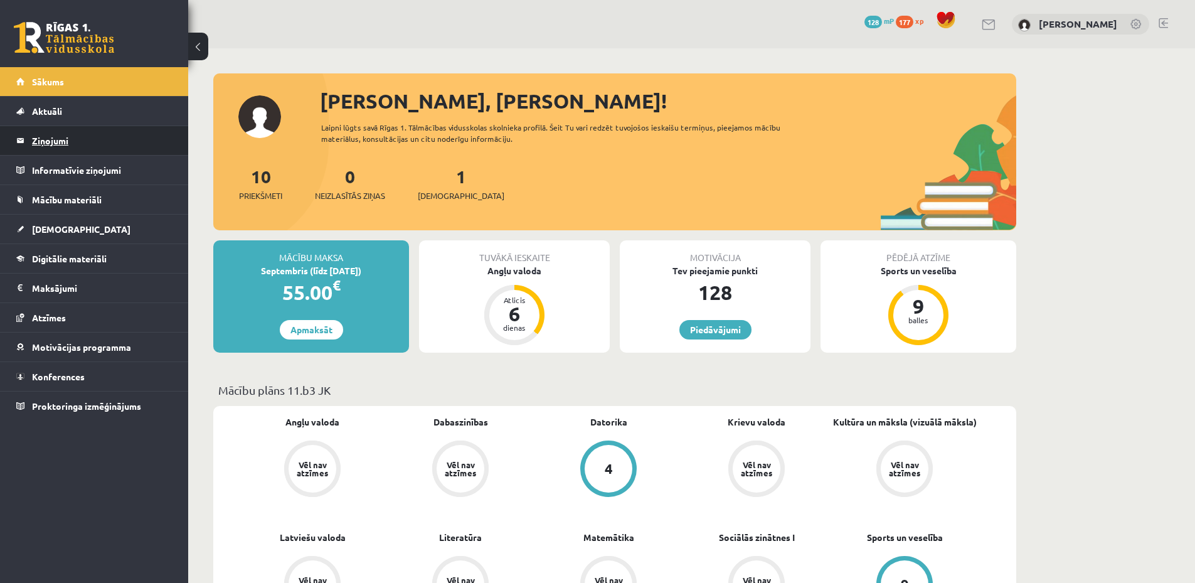
click at [77, 141] on legend "Ziņojumi 0" at bounding box center [102, 140] width 140 height 29
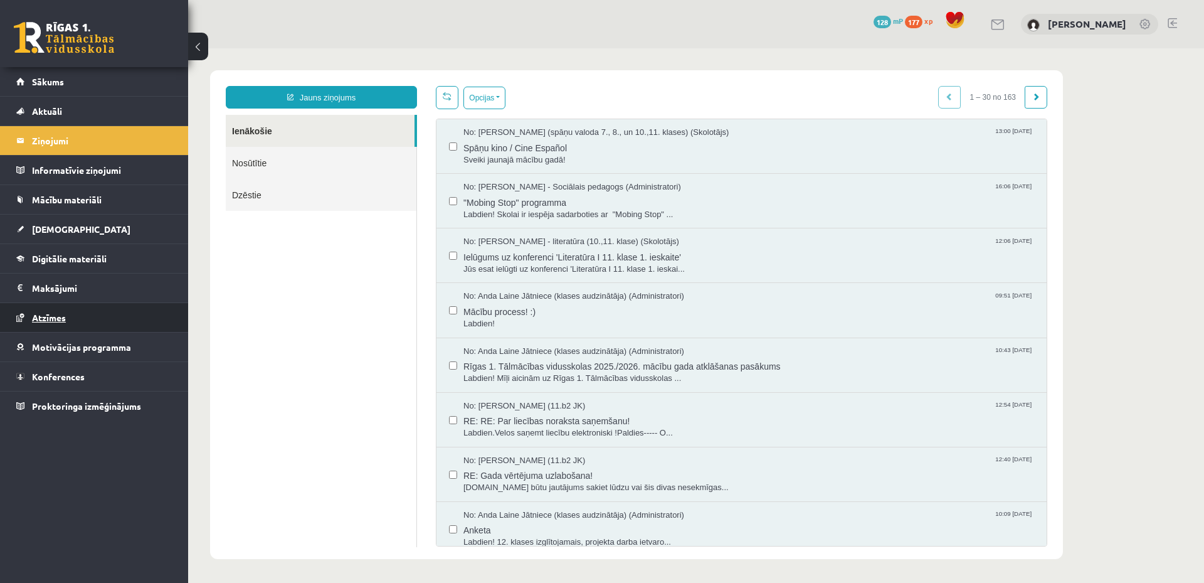
click at [81, 314] on link "Atzīmes" at bounding box center [94, 317] width 156 height 29
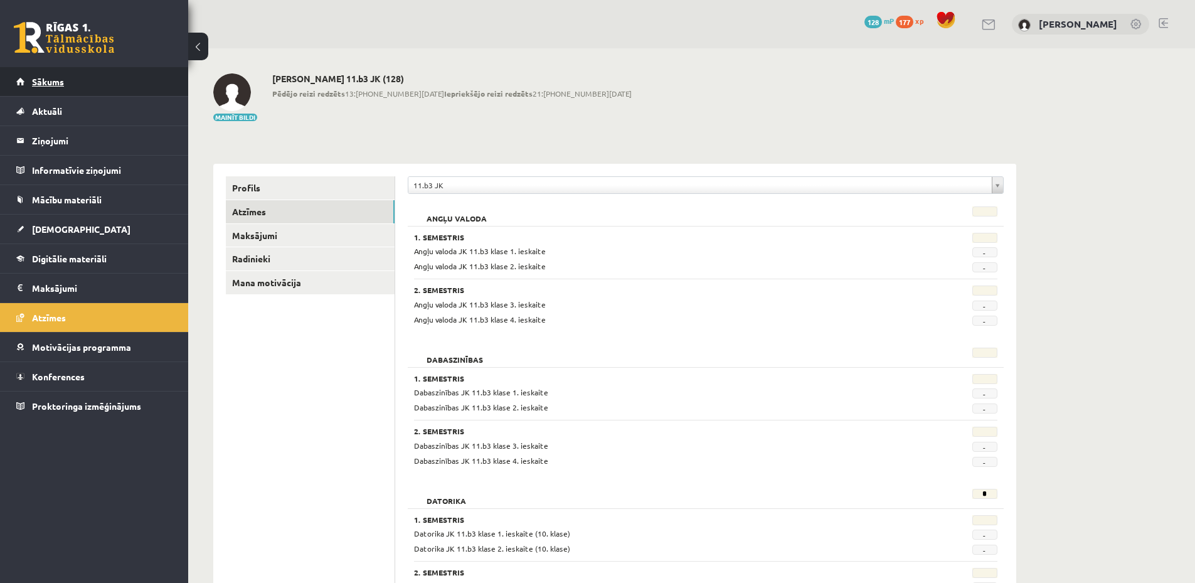
click at [85, 78] on link "Sākums" at bounding box center [94, 81] width 156 height 29
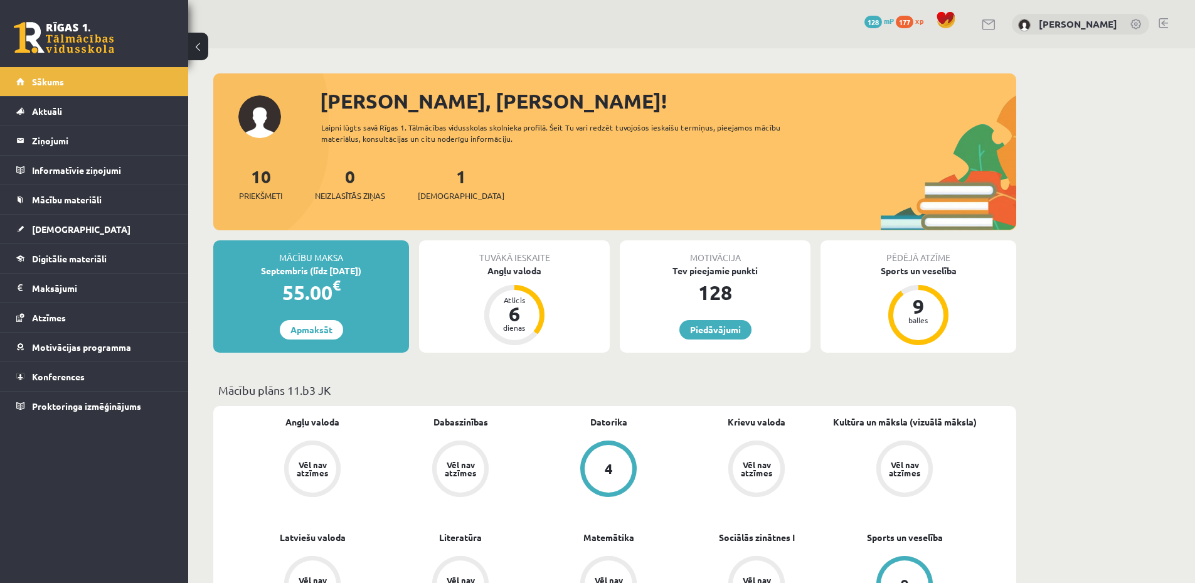
click at [1163, 24] on link at bounding box center [1162, 23] width 9 height 10
